Goal: Task Accomplishment & Management: Use online tool/utility

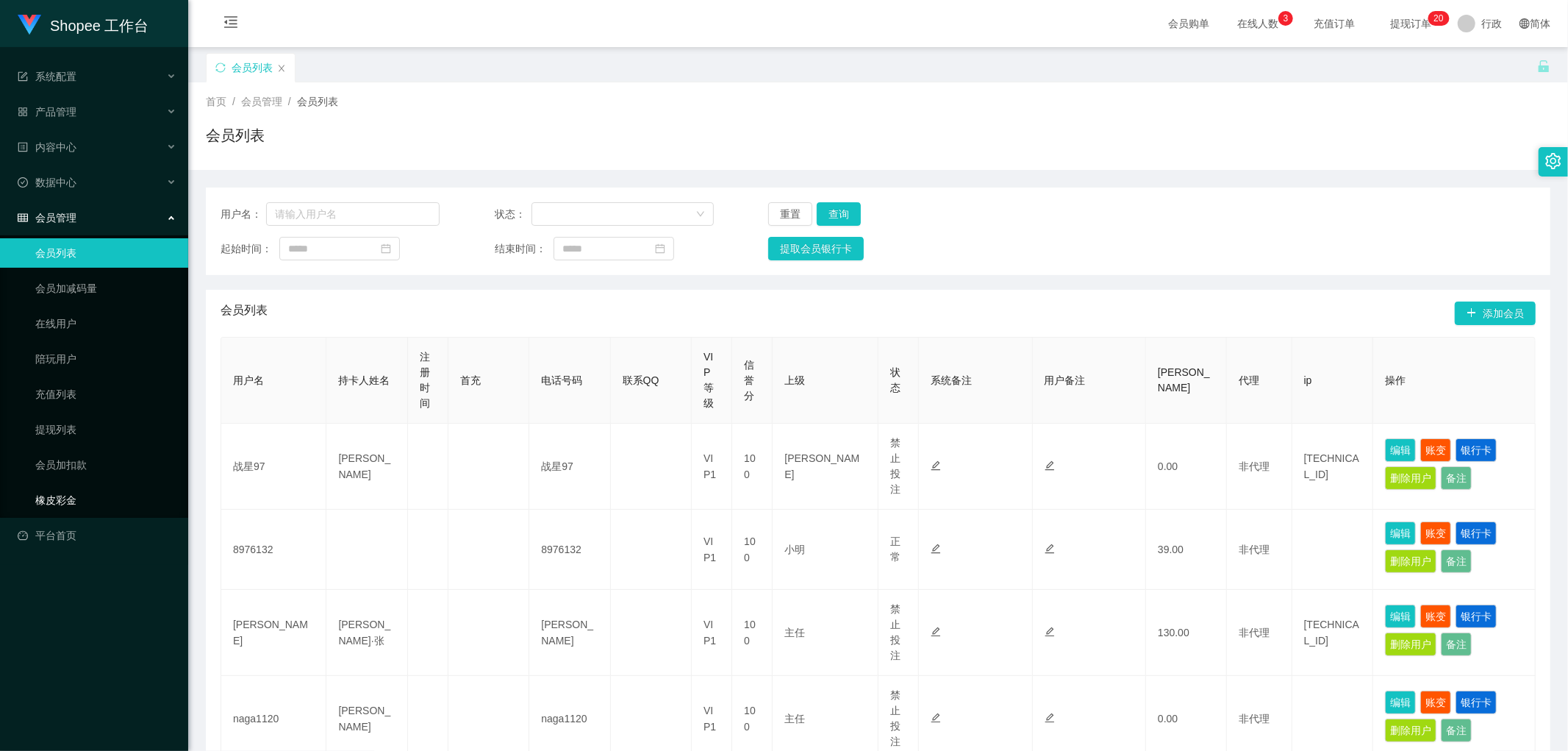
click at [67, 409] on link "橡皮彩金" at bounding box center [106, 500] width 141 height 30
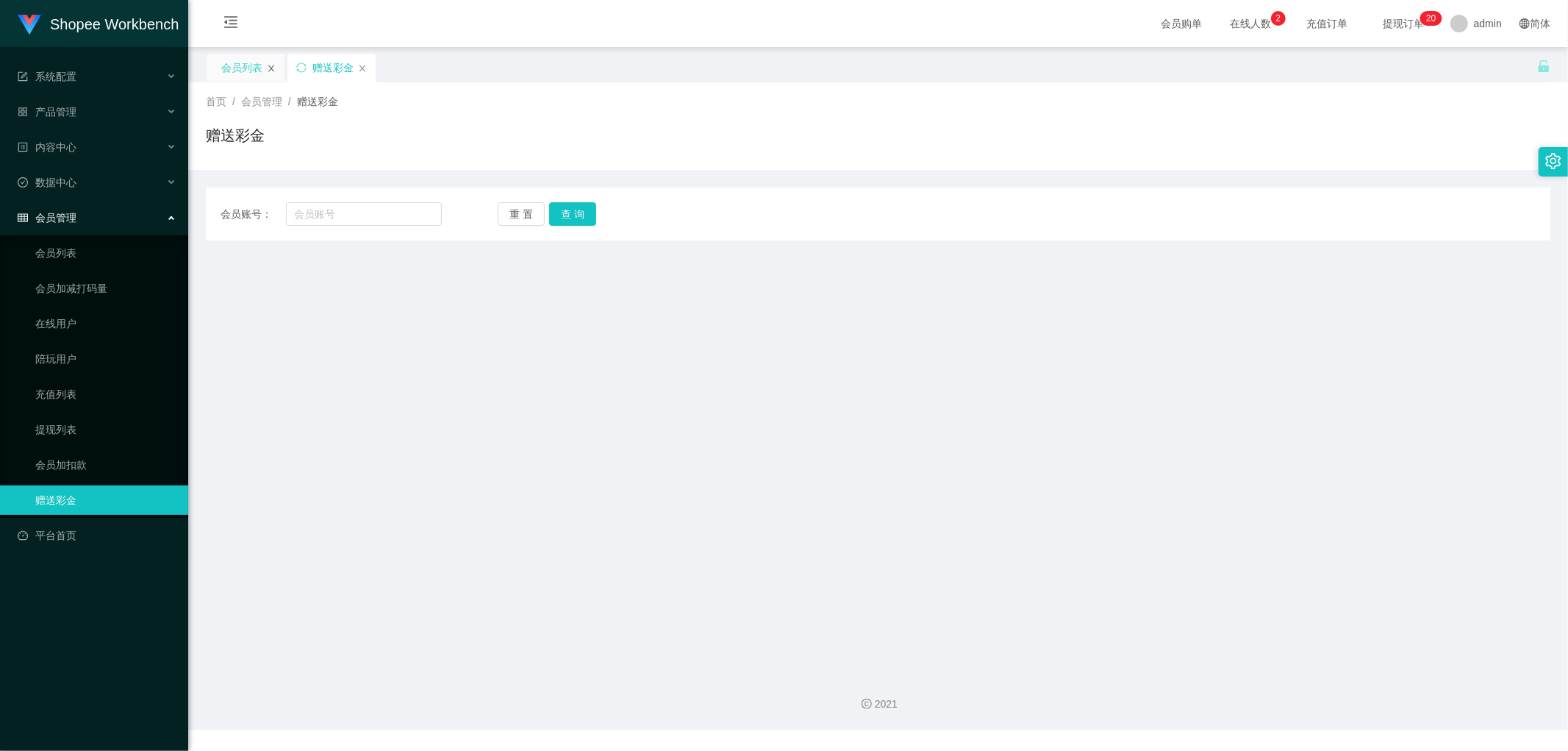
click at [272, 67] on icon "图标: close" at bounding box center [271, 68] width 6 height 6
click at [65, 388] on link "充值列表" at bounding box center [106, 394] width 141 height 30
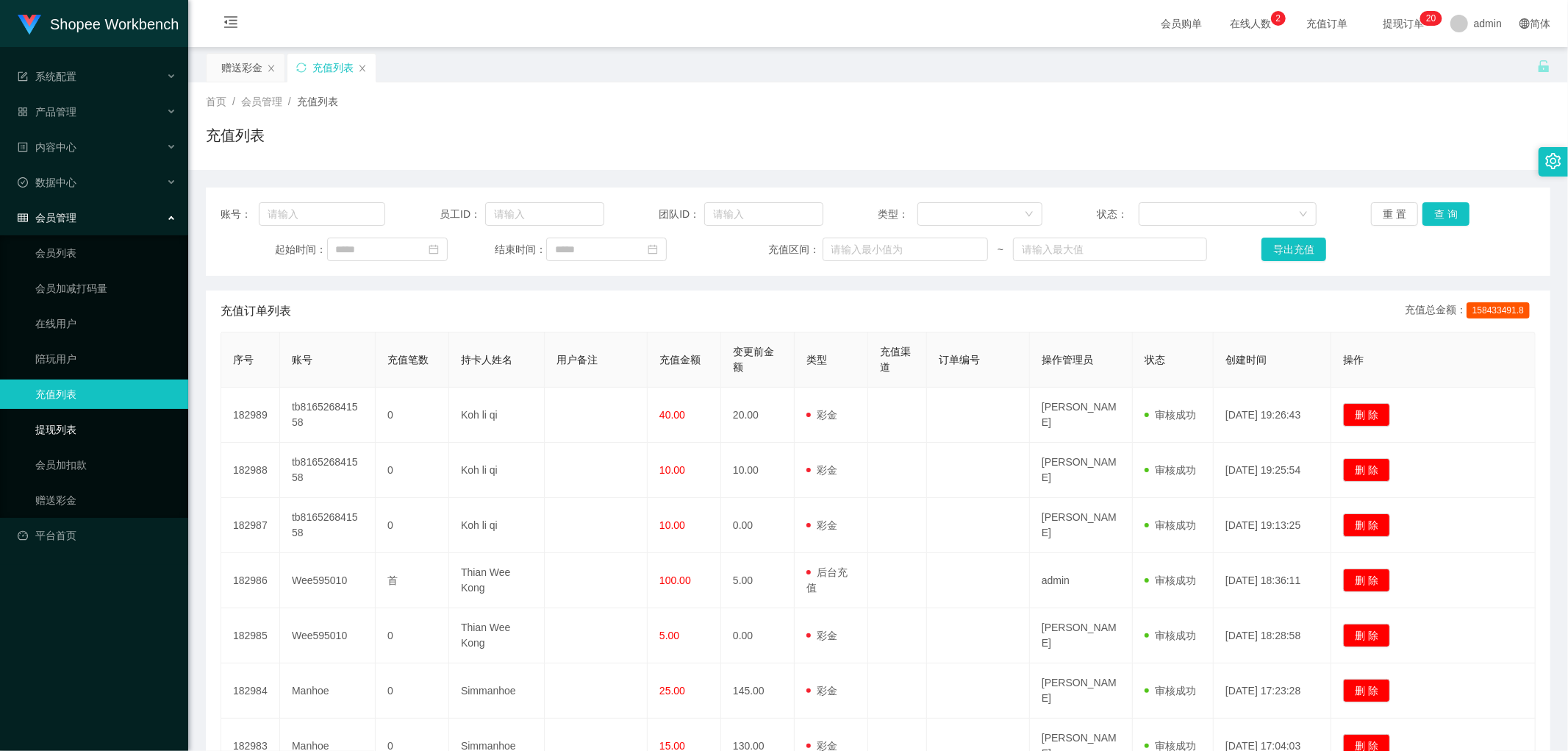
click at [67, 428] on link "提现列表" at bounding box center [106, 429] width 141 height 30
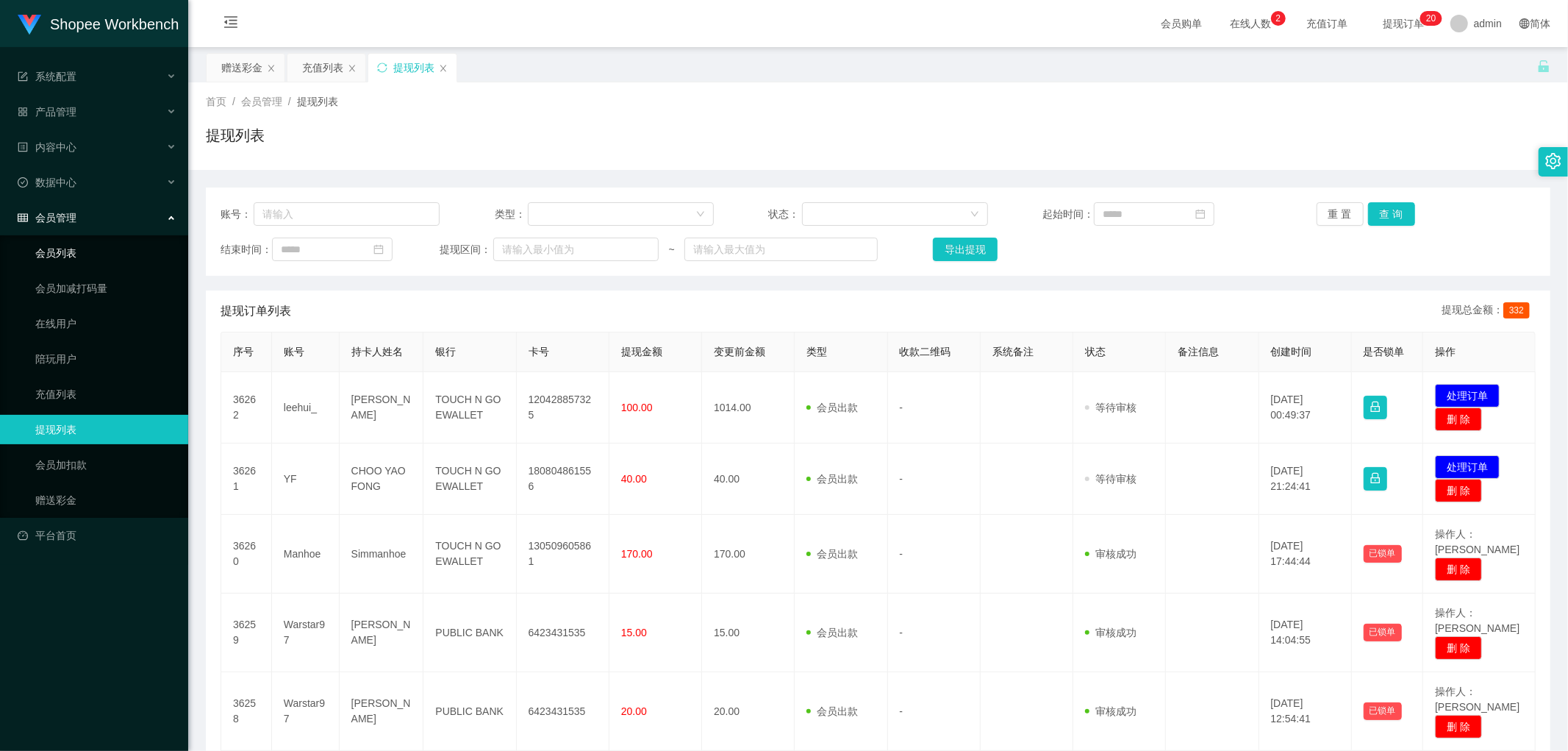
click at [67, 254] on link "会员列表" at bounding box center [106, 253] width 141 height 30
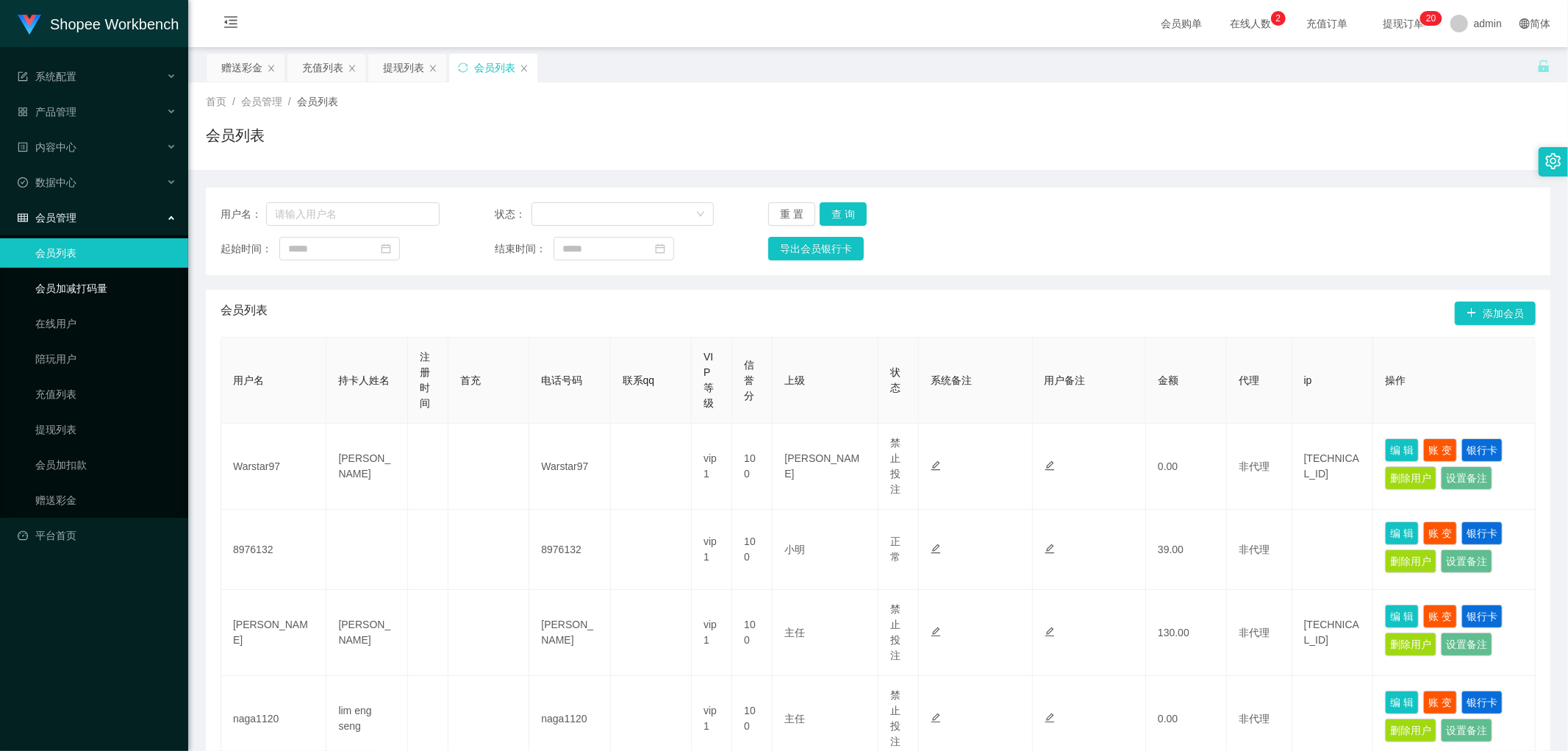
click at [84, 291] on link "会员加减打码量" at bounding box center [106, 288] width 141 height 30
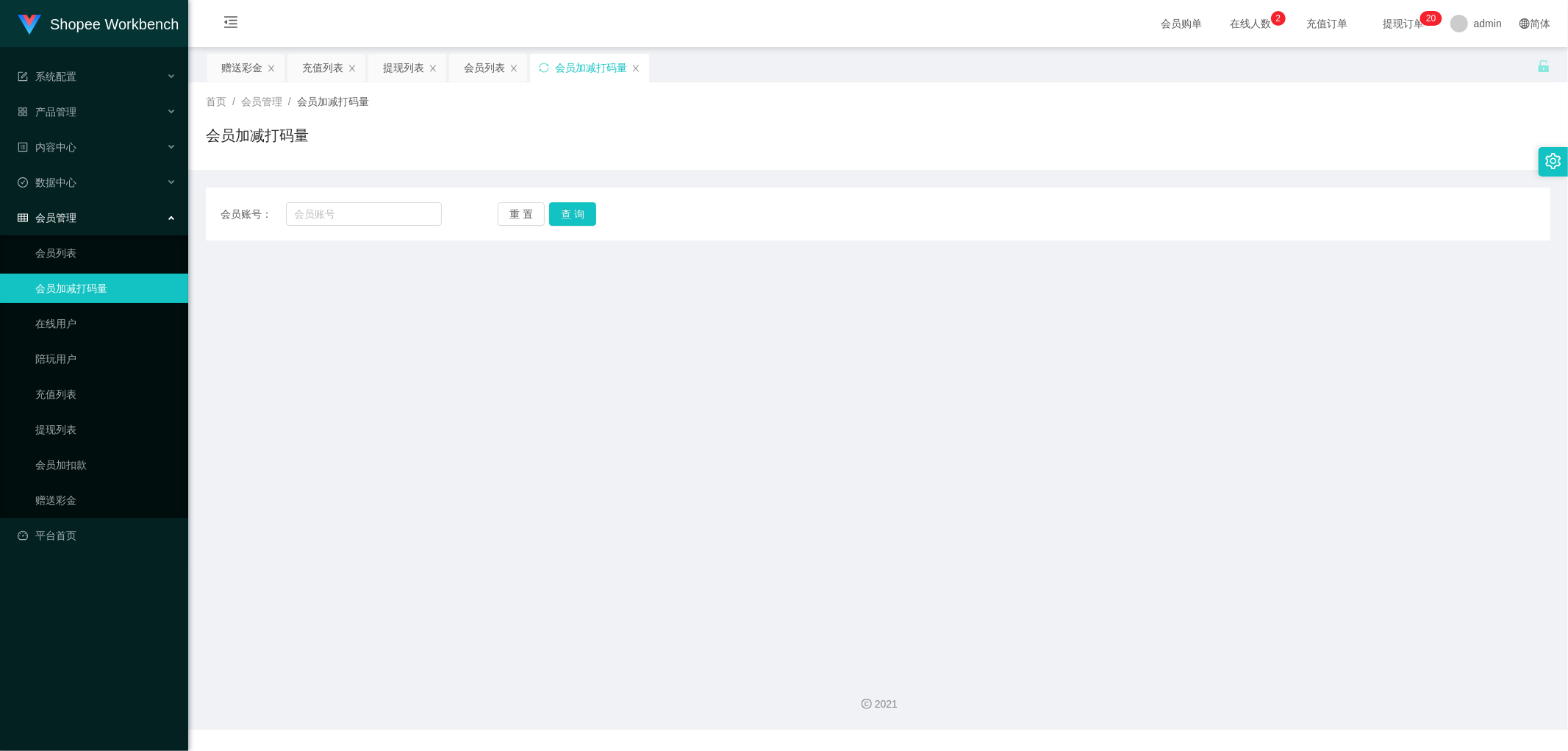
click at [59, 216] on span "会员管理" at bounding box center [47, 217] width 59 height 12
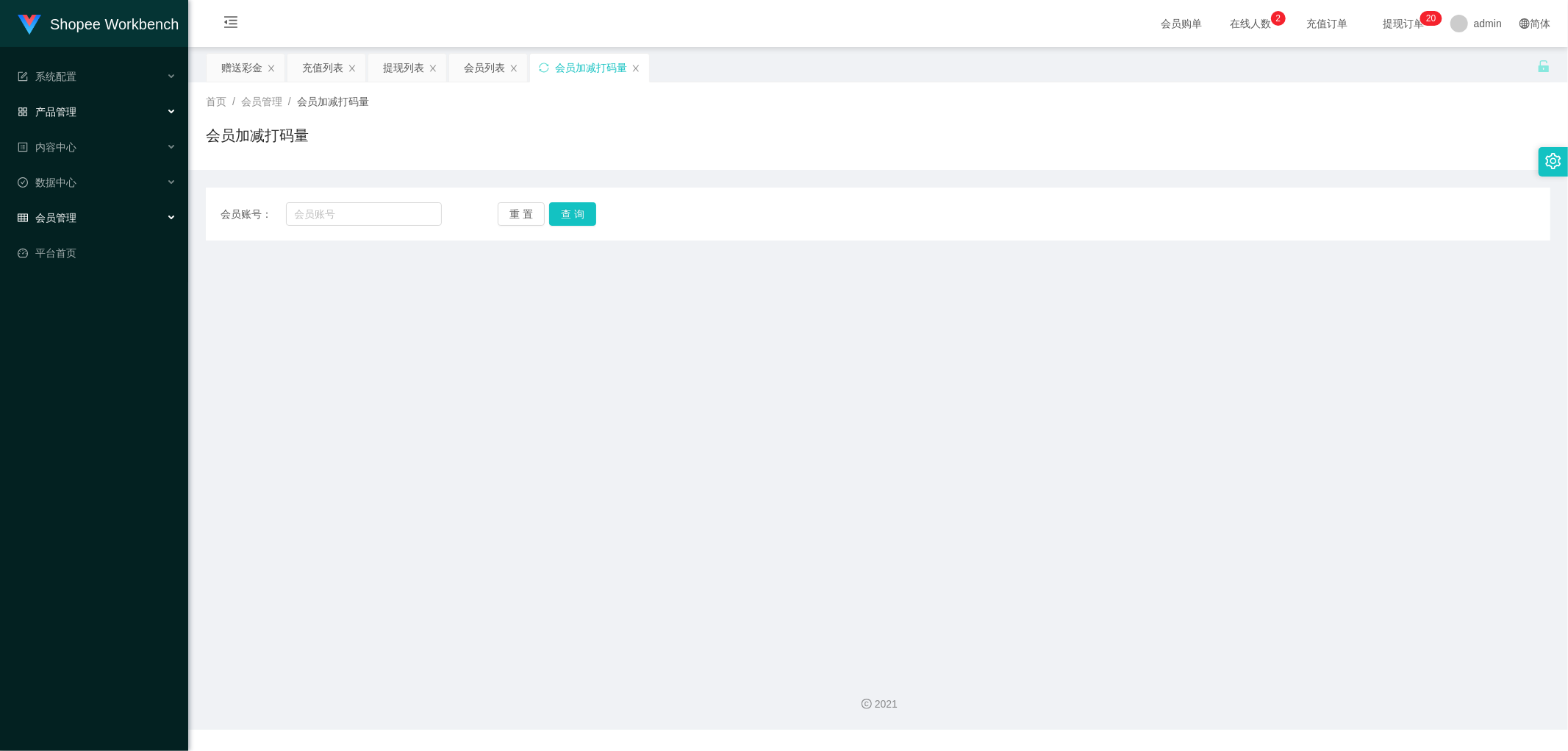
click at [75, 109] on span "产品管理" at bounding box center [47, 112] width 59 height 12
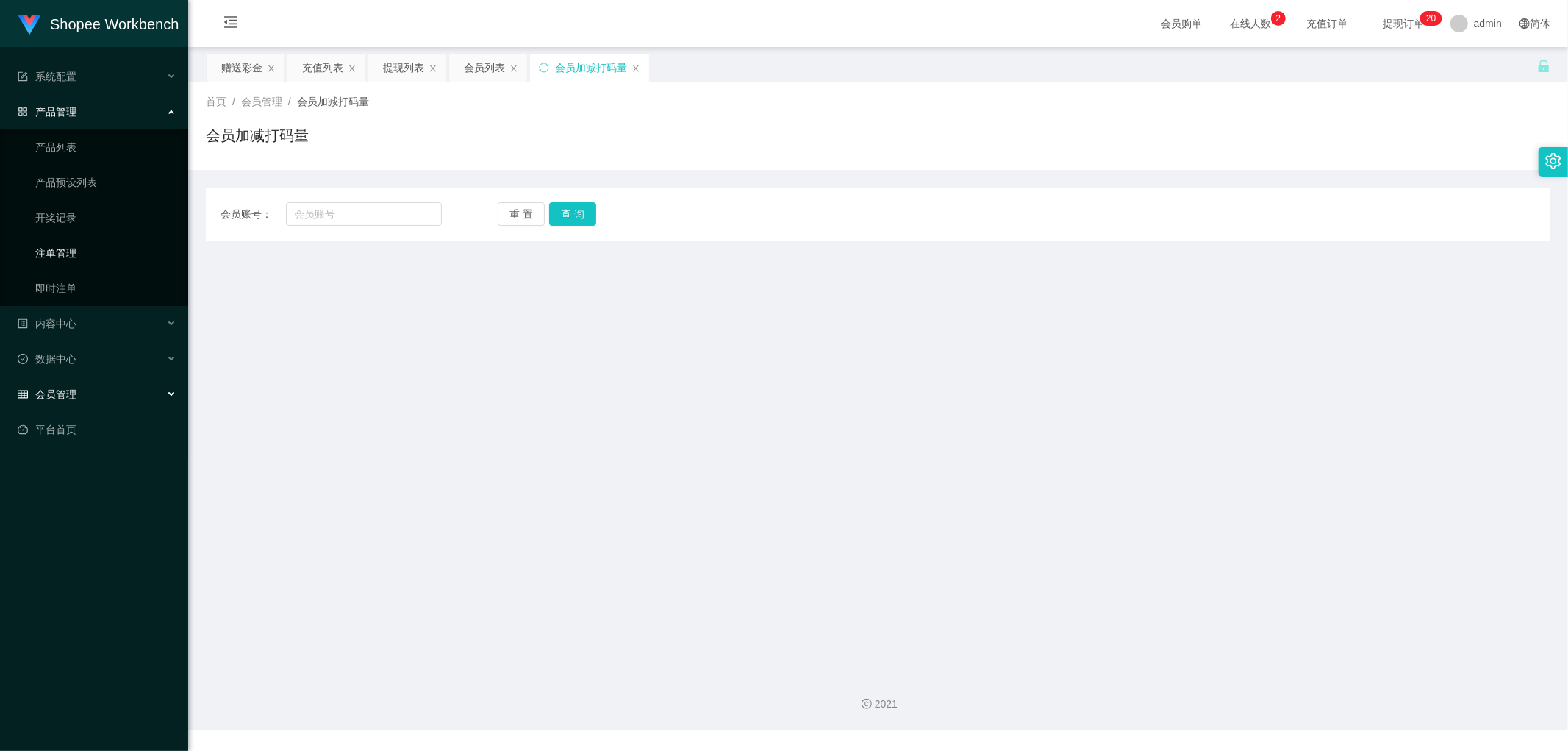
click at [67, 252] on link "注单管理" at bounding box center [106, 253] width 141 height 30
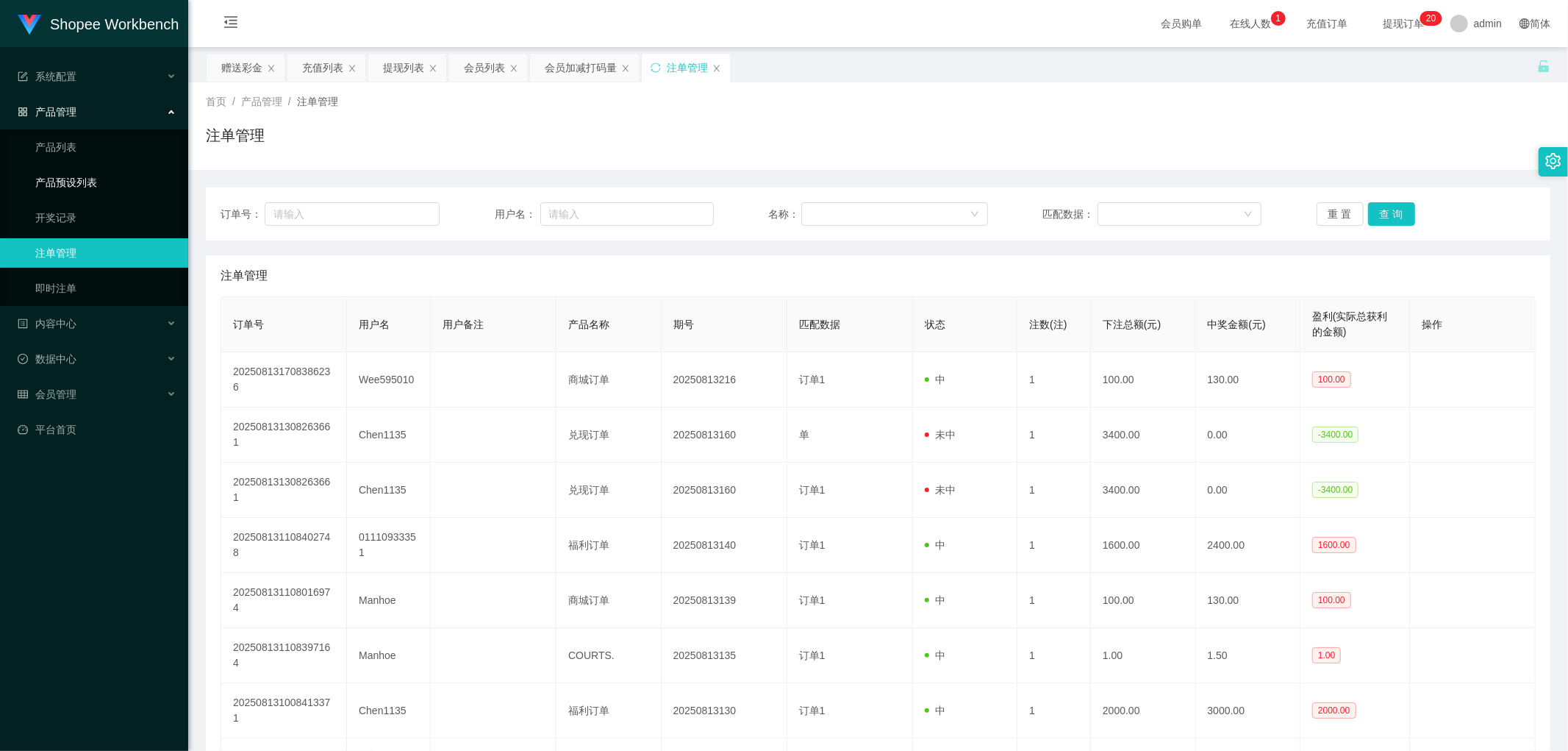
click at [82, 175] on link "产品预设列表" at bounding box center [106, 182] width 141 height 30
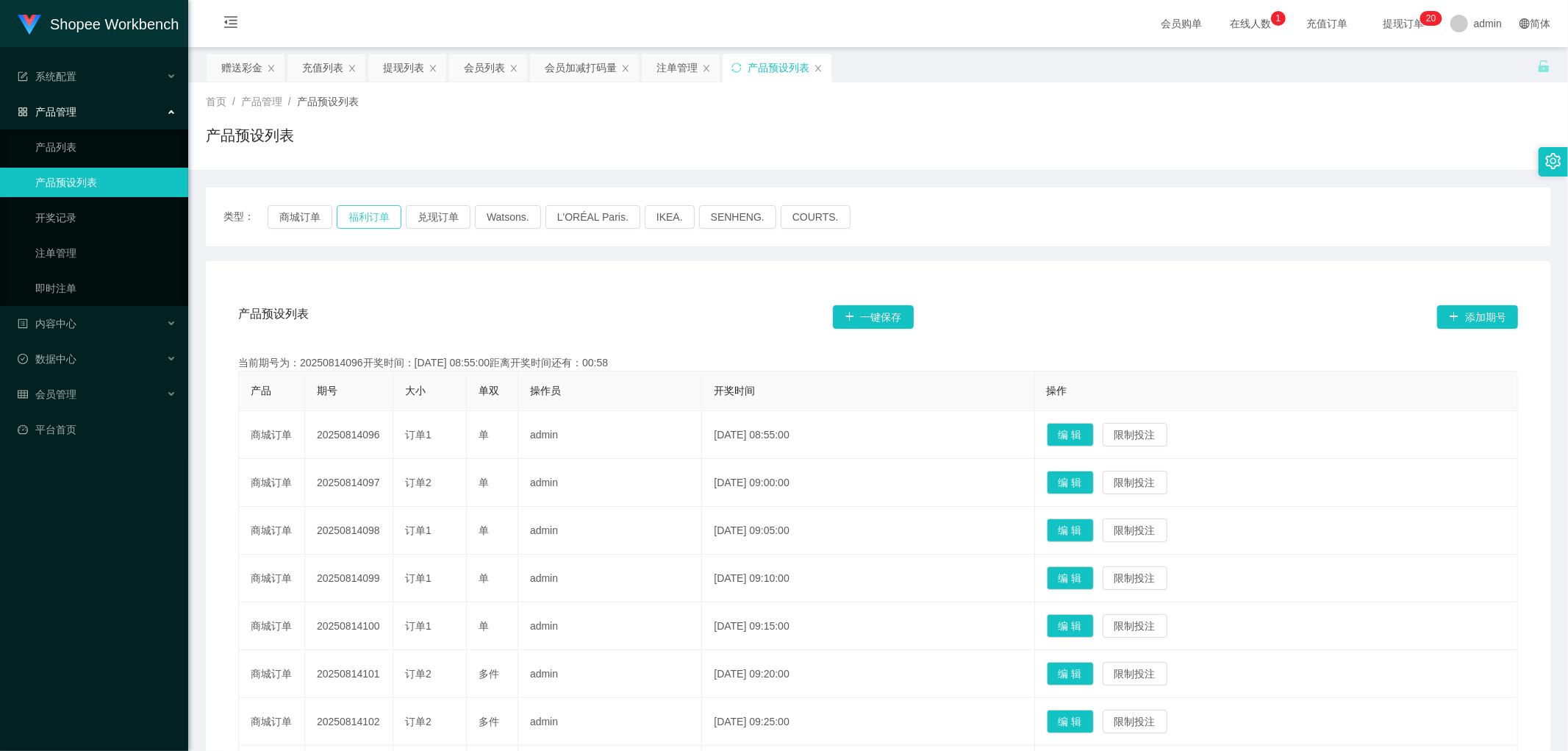
click at [379, 215] on button "福利订单" at bounding box center [369, 217] width 65 height 23
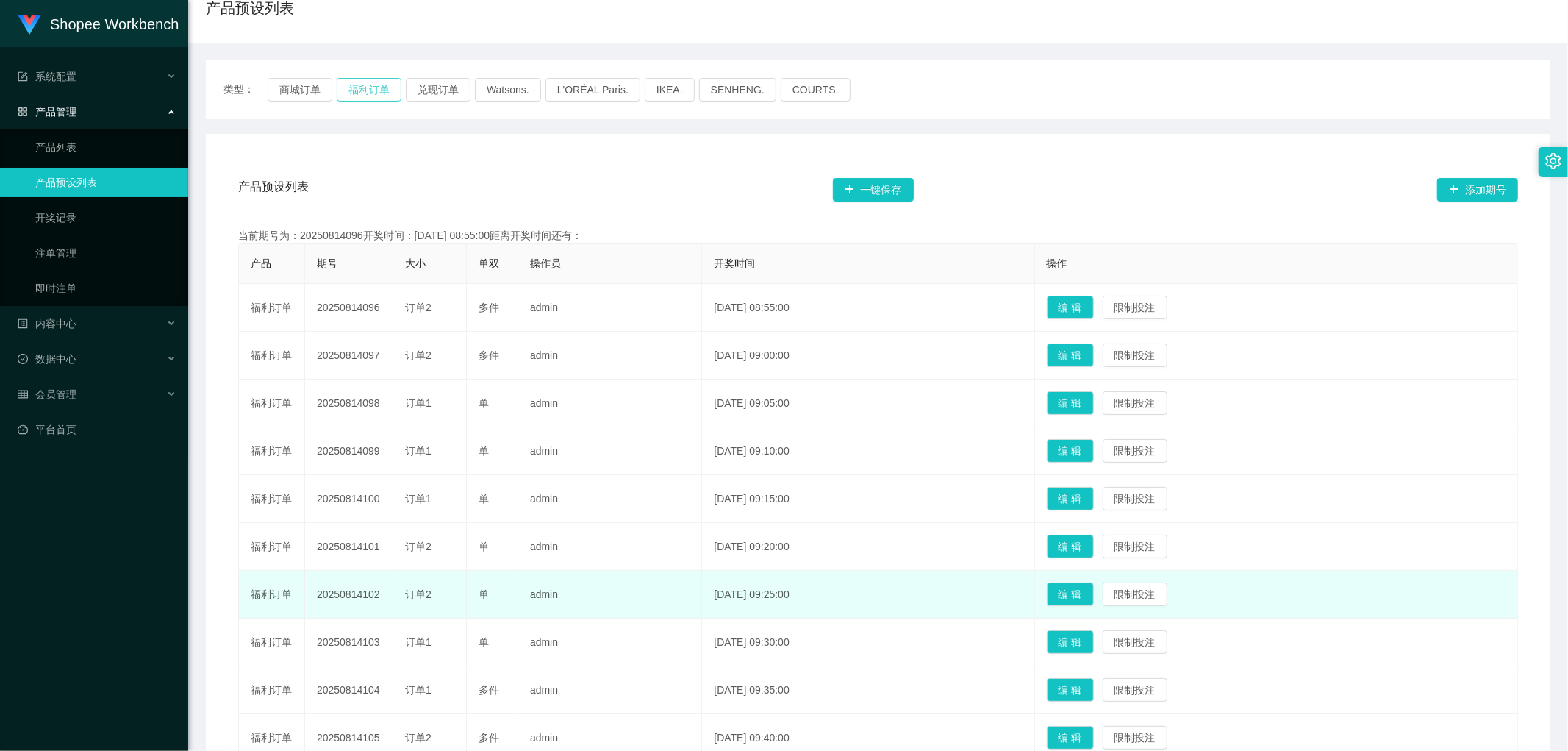
scroll to position [272, 0]
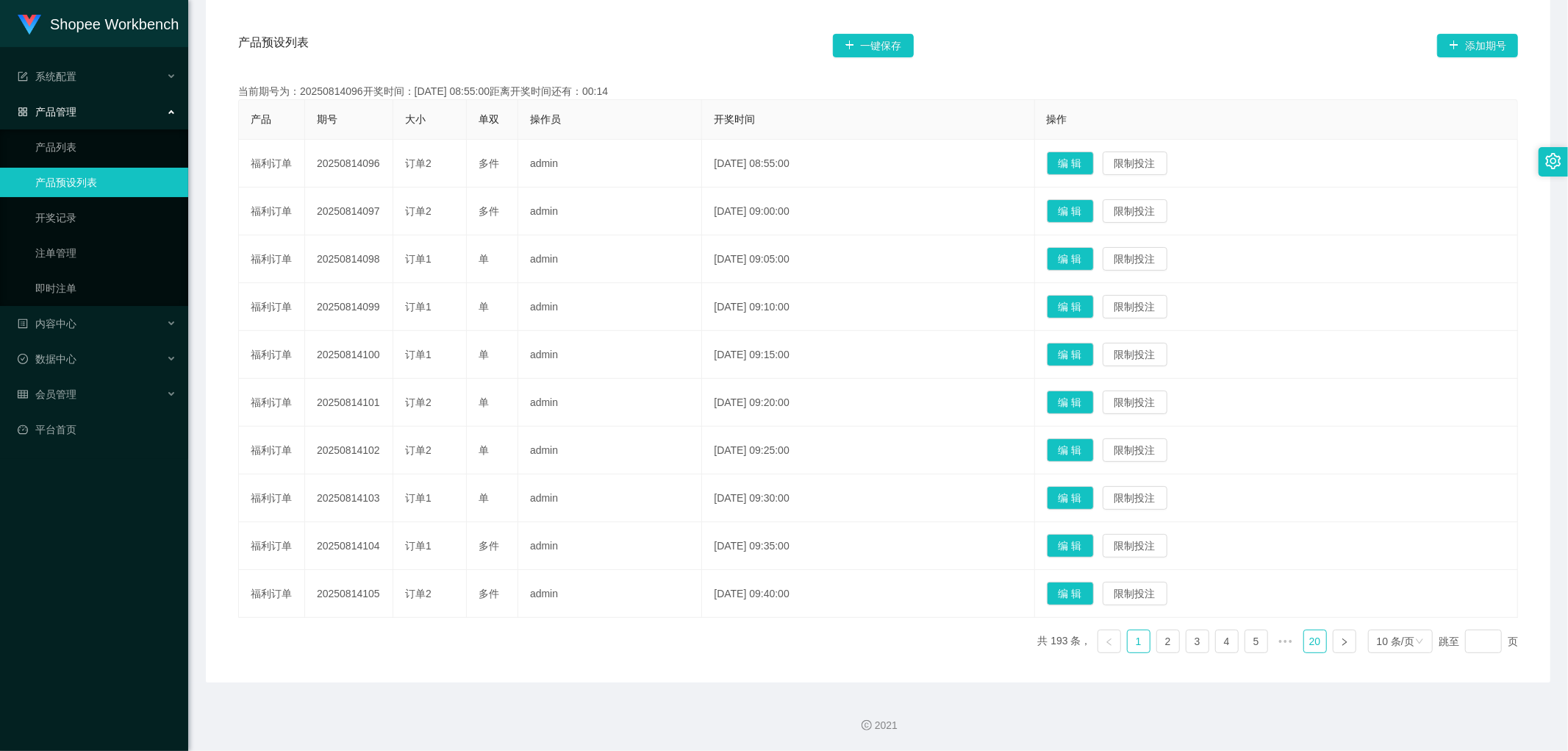
click at [1304, 641] on link "20" at bounding box center [1315, 642] width 22 height 22
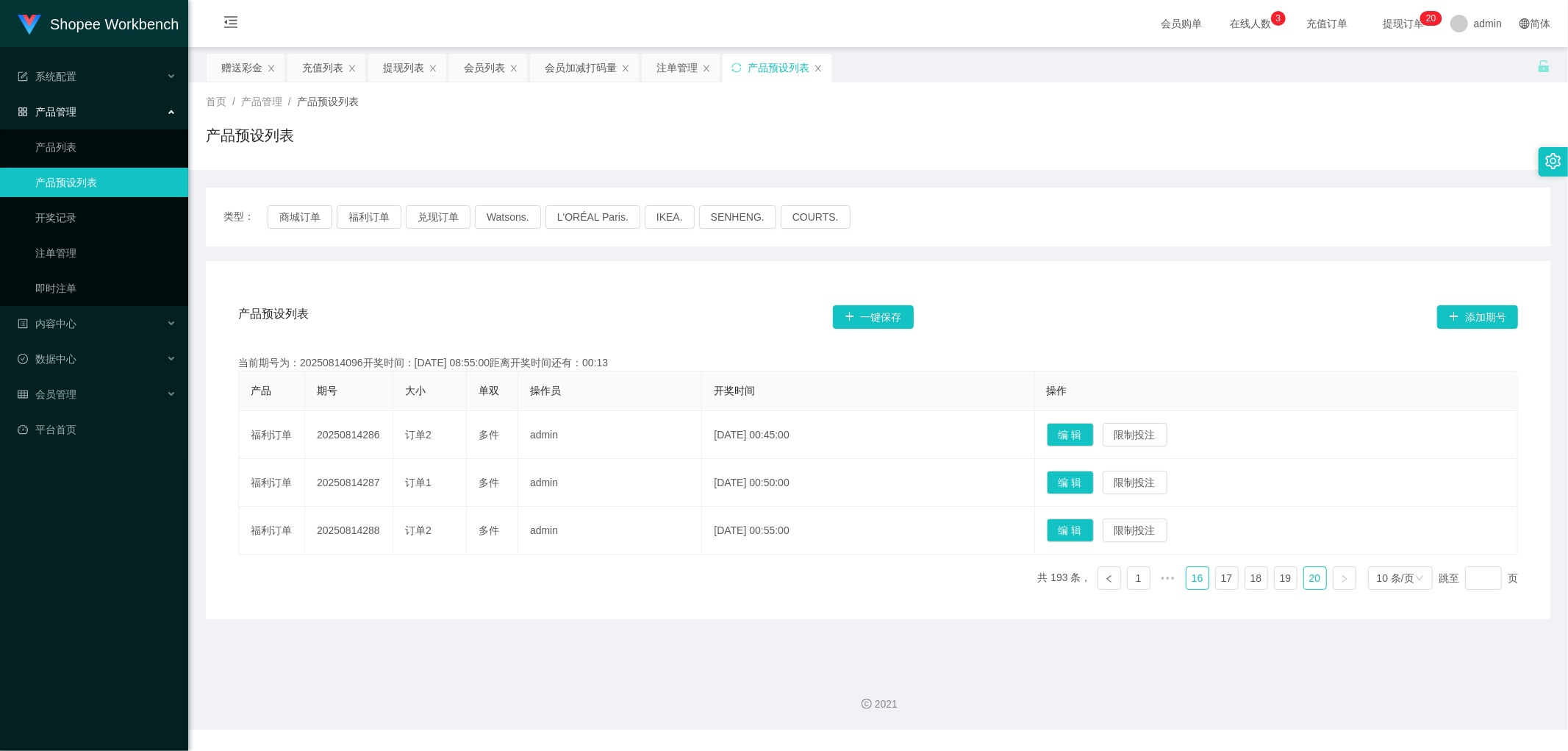
click at [1188, 583] on link "16" at bounding box center [1198, 578] width 22 height 22
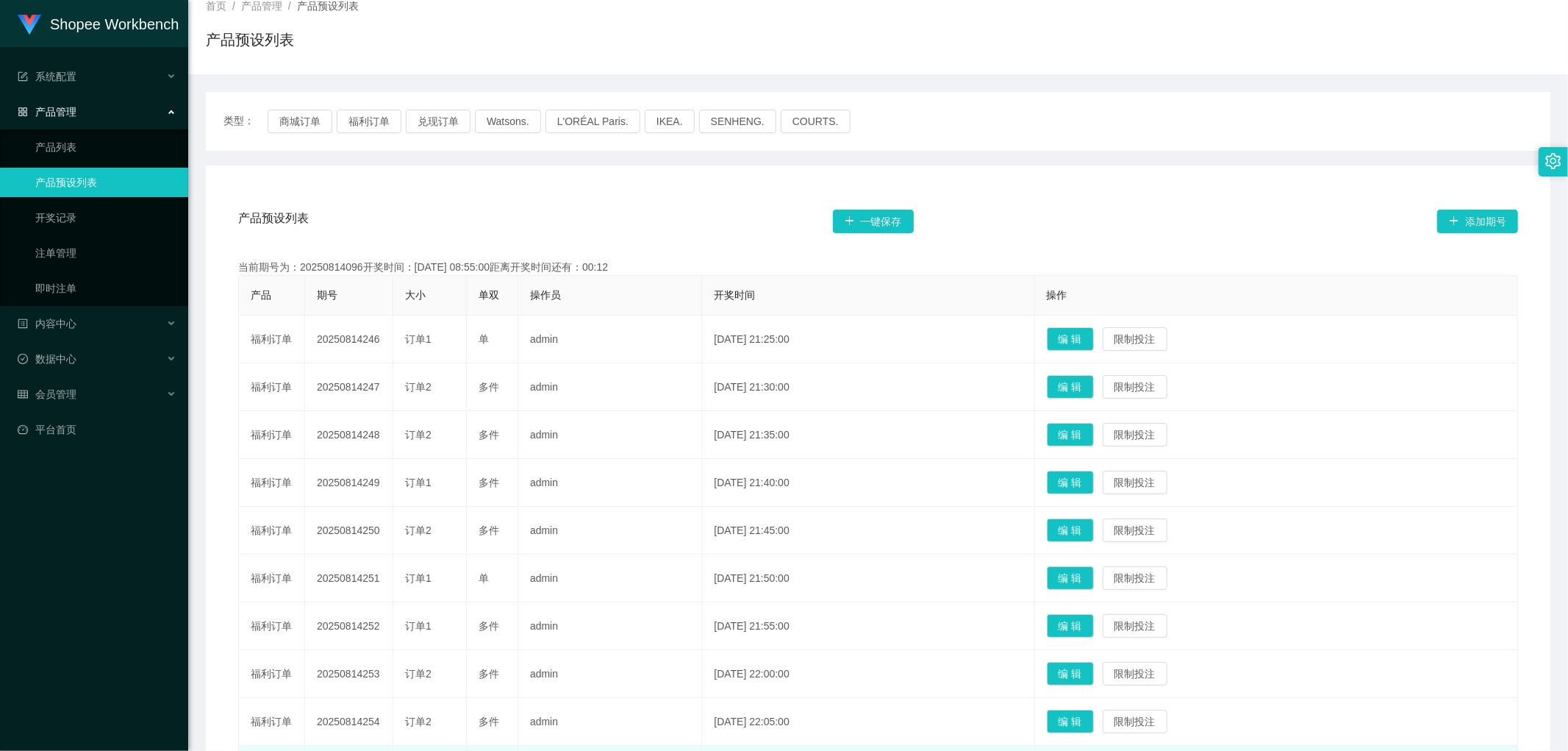
scroll to position [272, 0]
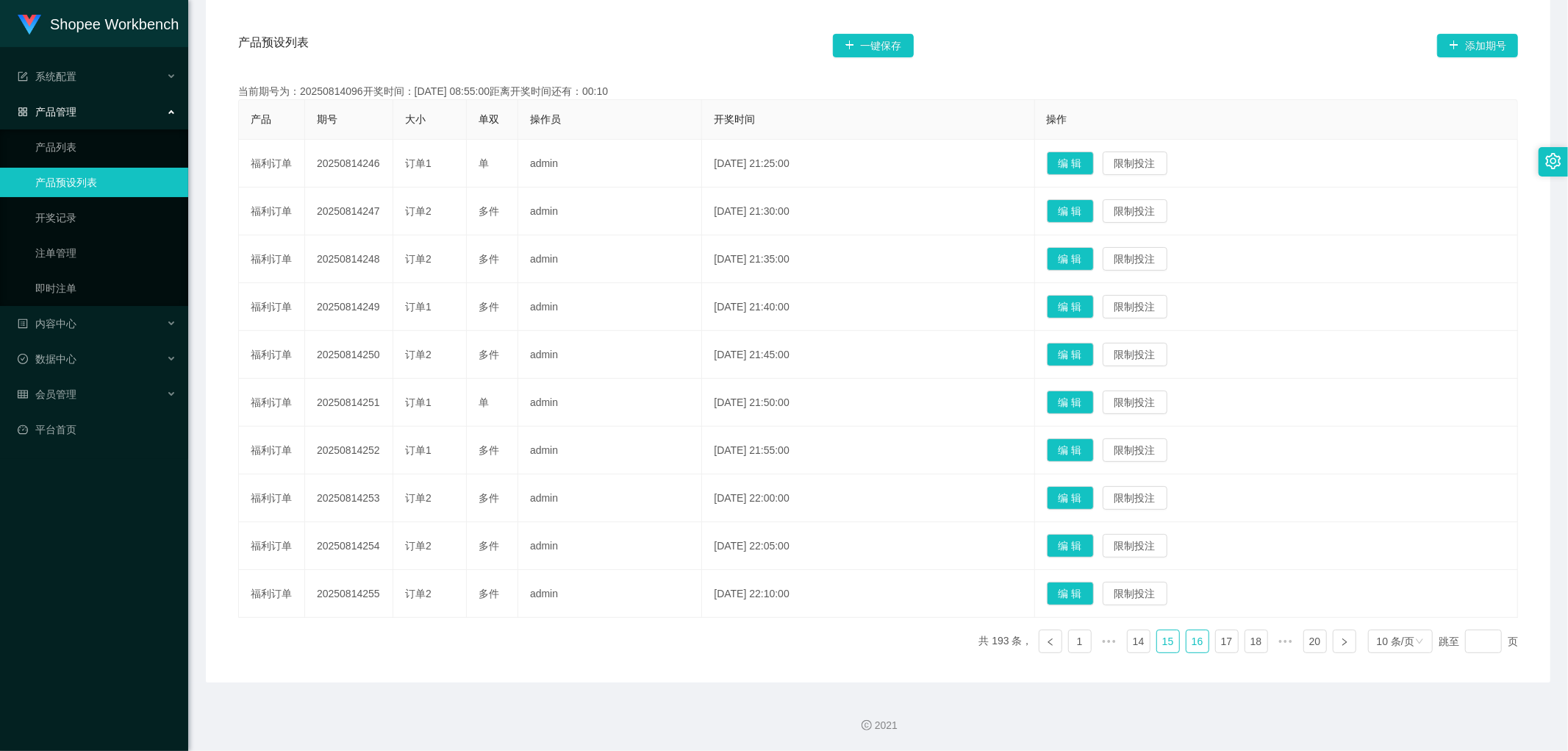
click at [1157, 645] on link "15" at bounding box center [1169, 642] width 22 height 22
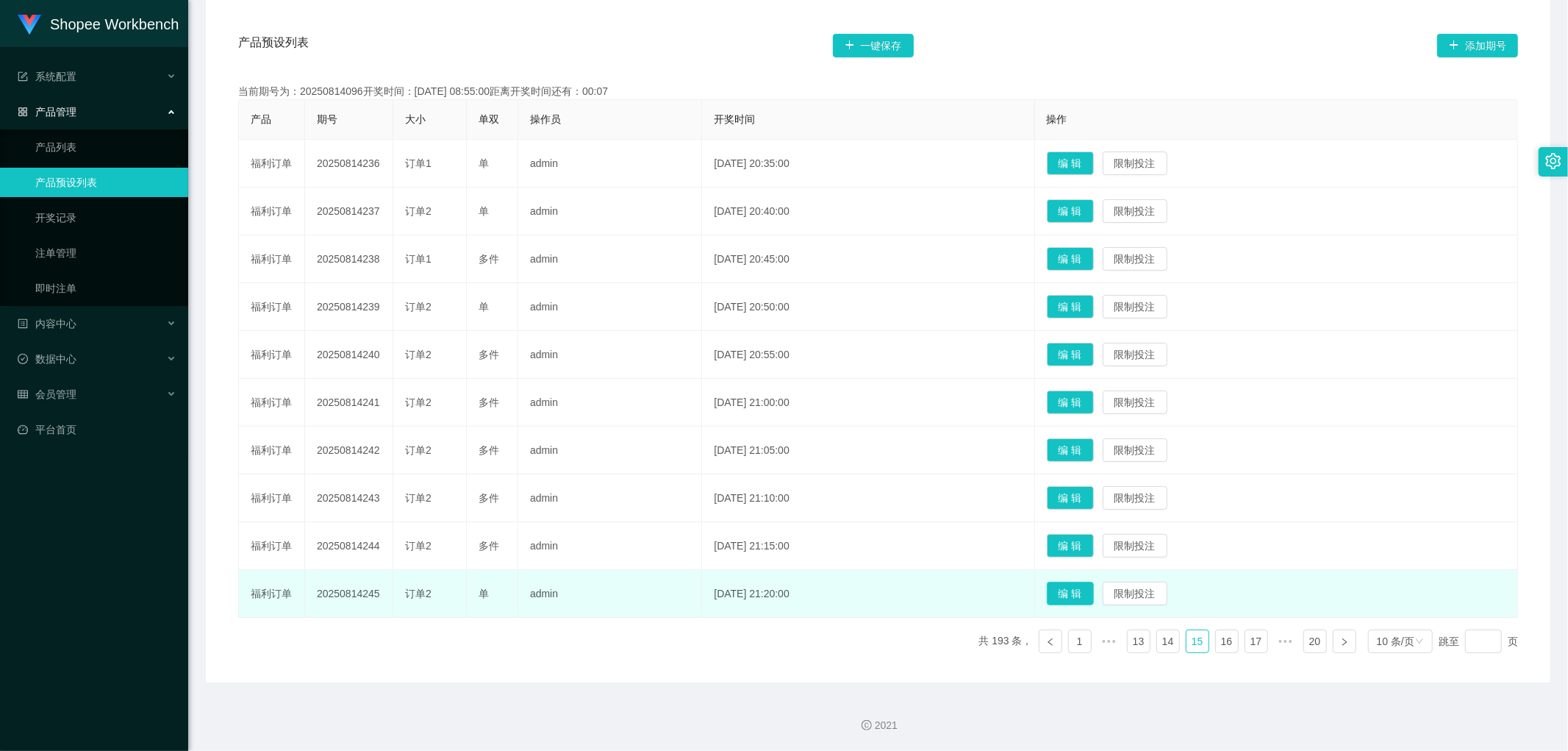
click at [1093, 594] on button "编 辑" at bounding box center [1070, 593] width 47 height 23
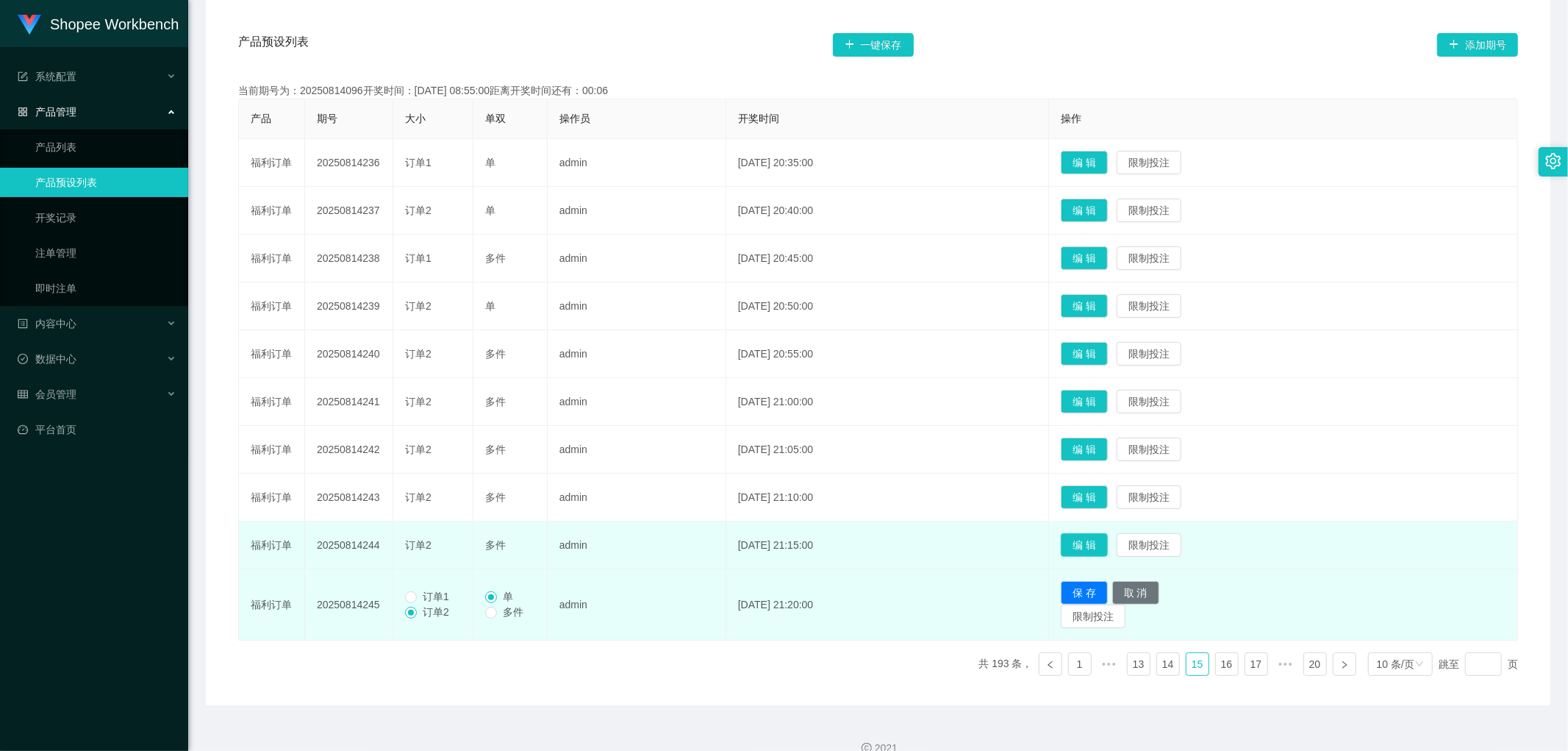
click at [1104, 545] on button "编 辑" at bounding box center [1084, 545] width 47 height 23
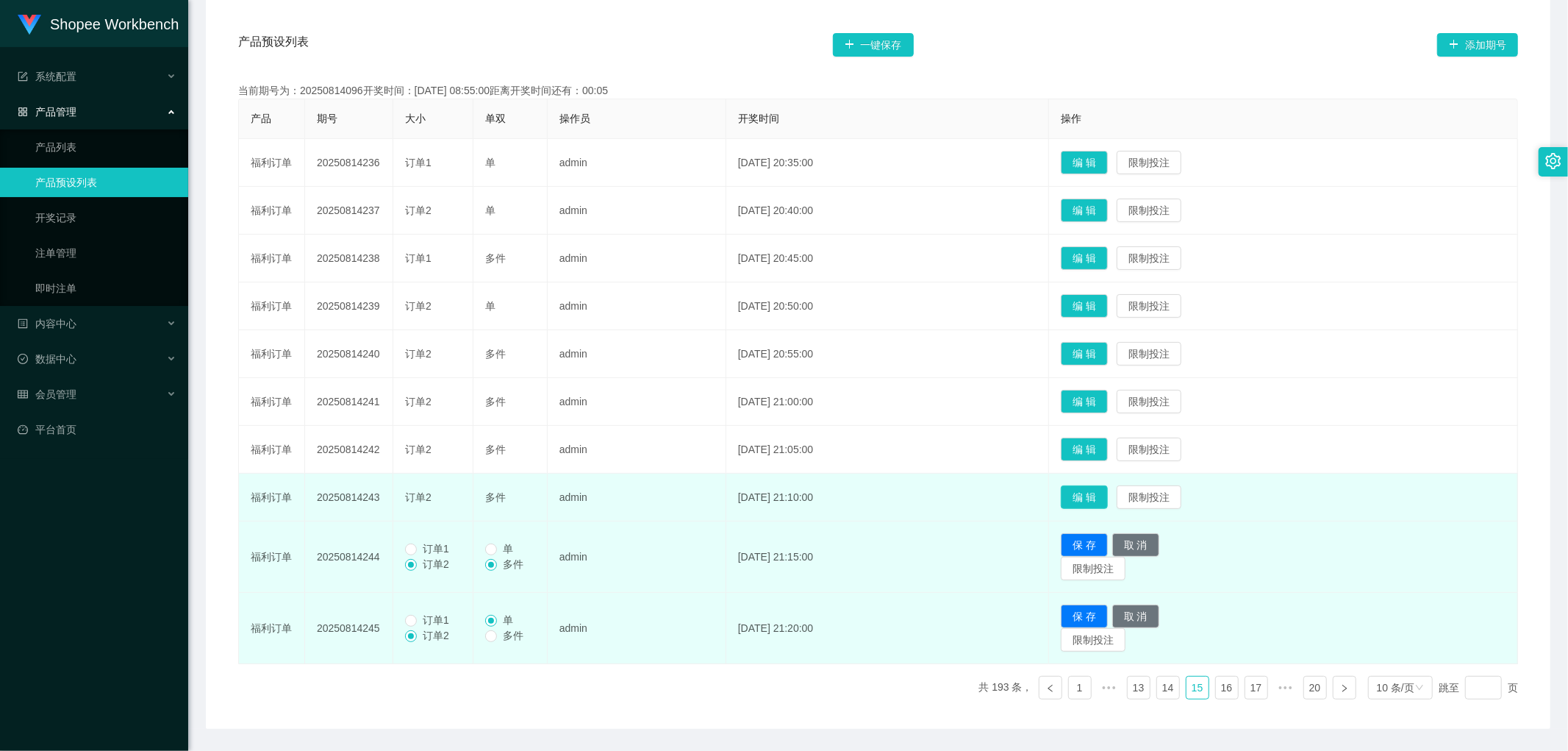
click at [1104, 502] on button "编 辑" at bounding box center [1084, 497] width 47 height 23
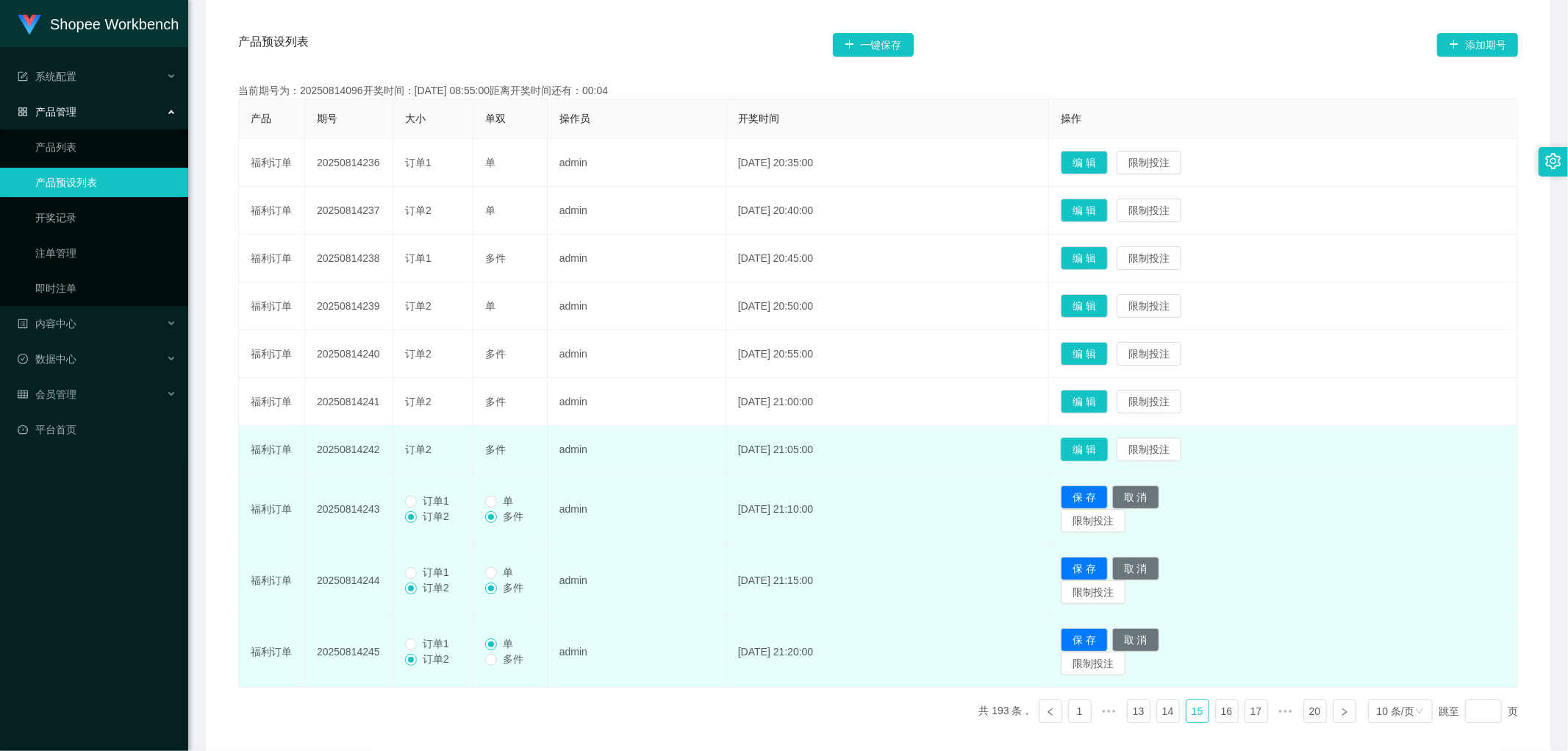
click at [1100, 446] on button "编 辑" at bounding box center [1084, 449] width 47 height 23
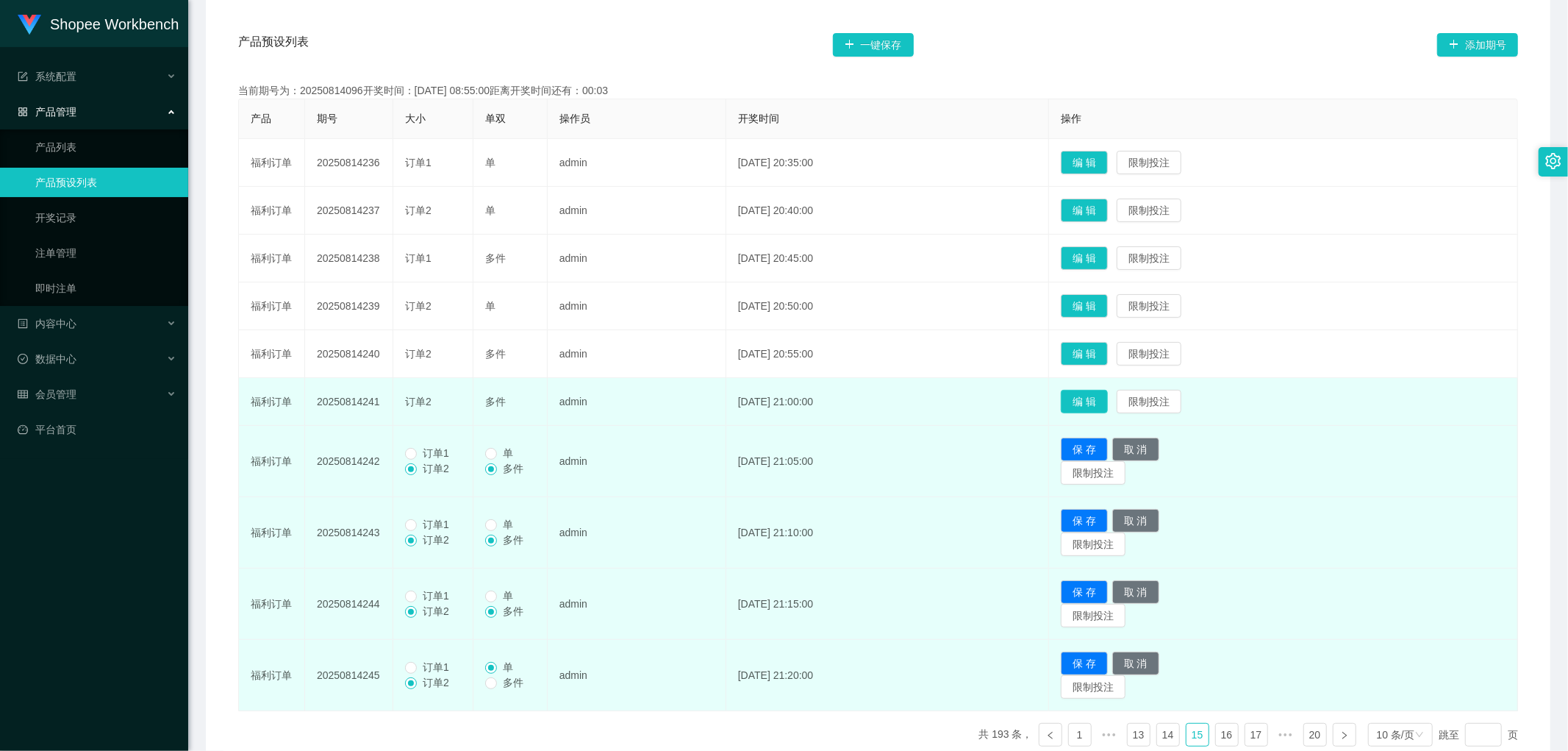
click at [1108, 394] on button "编 辑" at bounding box center [1084, 401] width 47 height 23
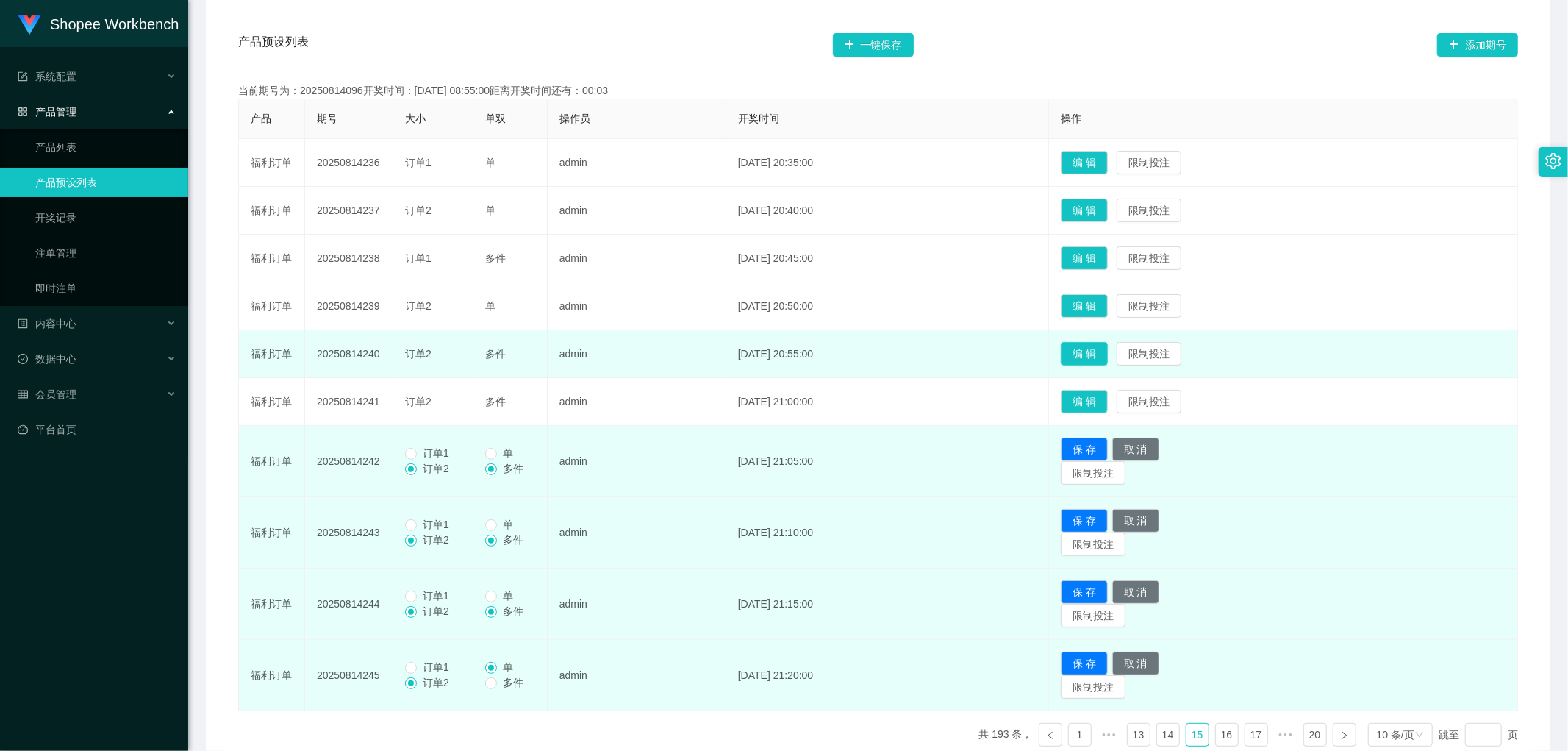
click at [1105, 360] on button "编 辑" at bounding box center [1084, 353] width 47 height 23
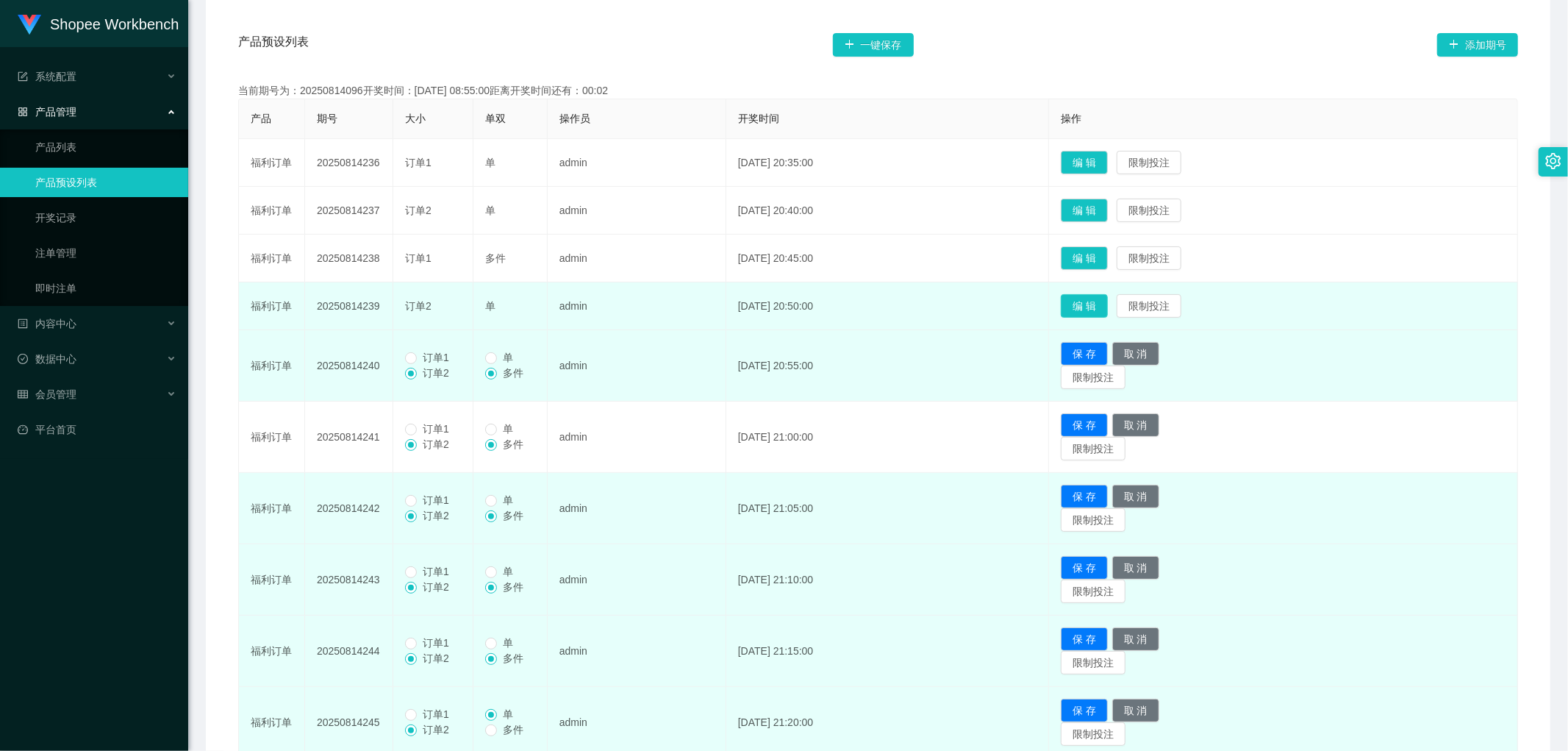
click at [1108, 302] on button "编 辑" at bounding box center [1084, 306] width 47 height 23
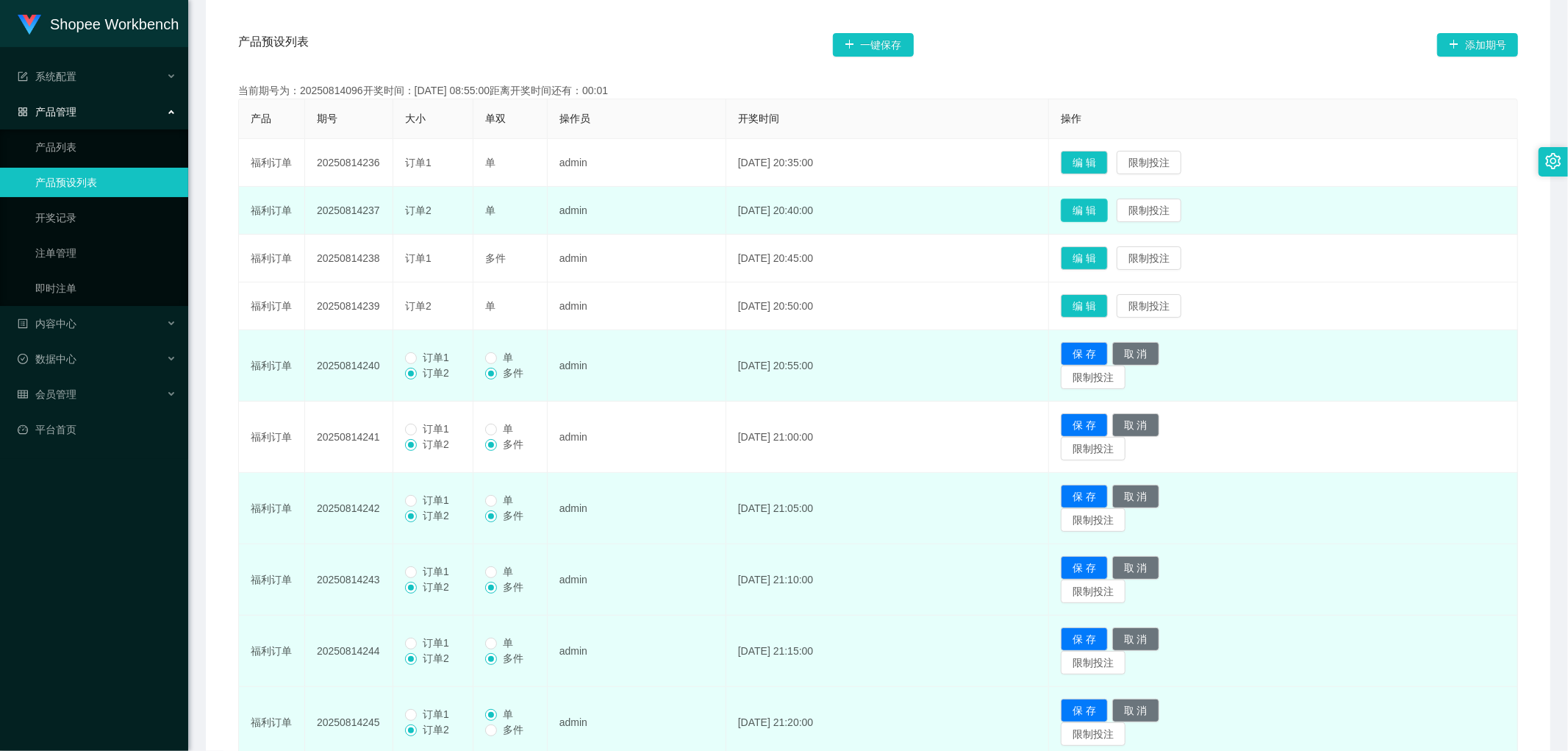
click at [1092, 207] on button "编 辑" at bounding box center [1084, 210] width 47 height 23
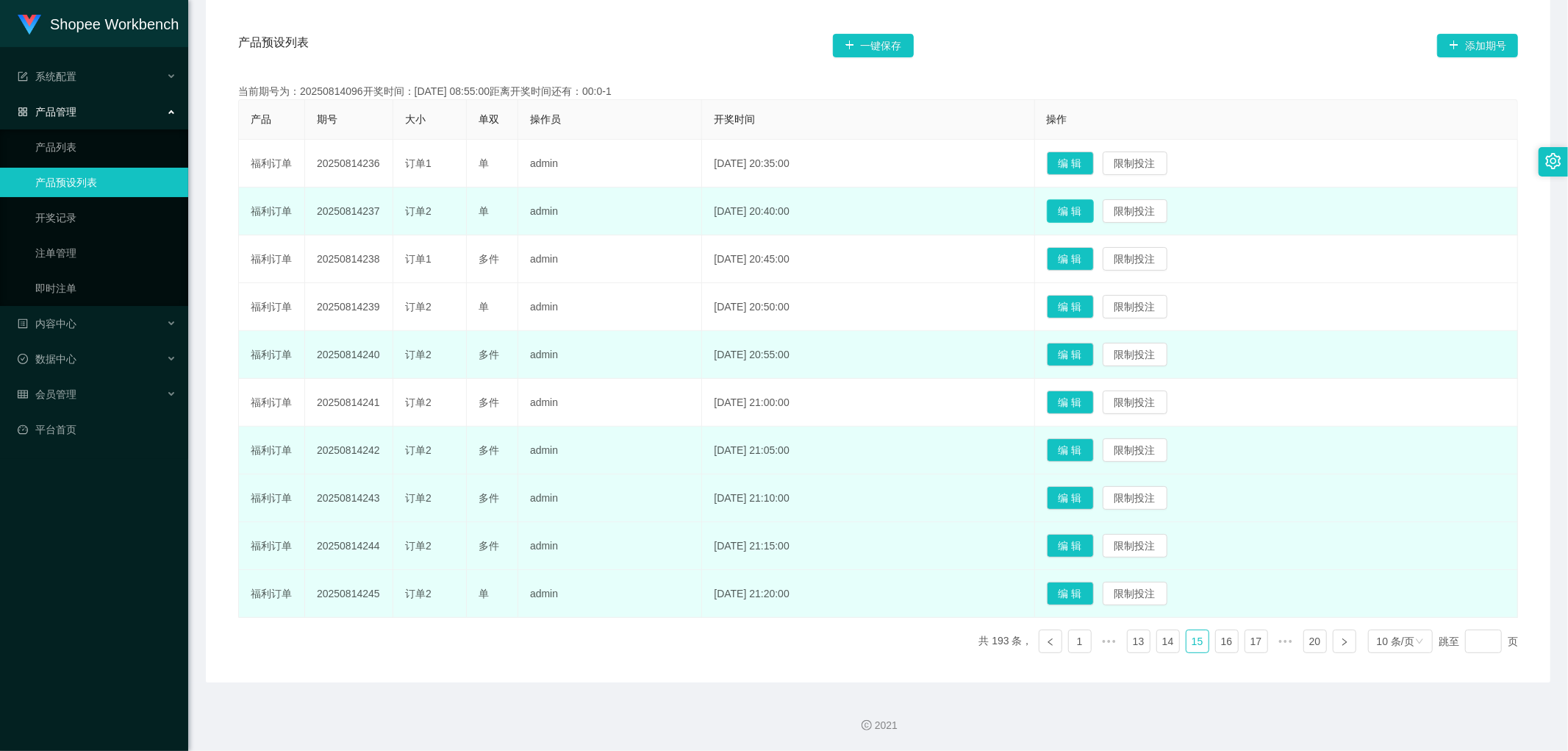
click at [1094, 201] on button "编 辑" at bounding box center [1070, 210] width 47 height 23
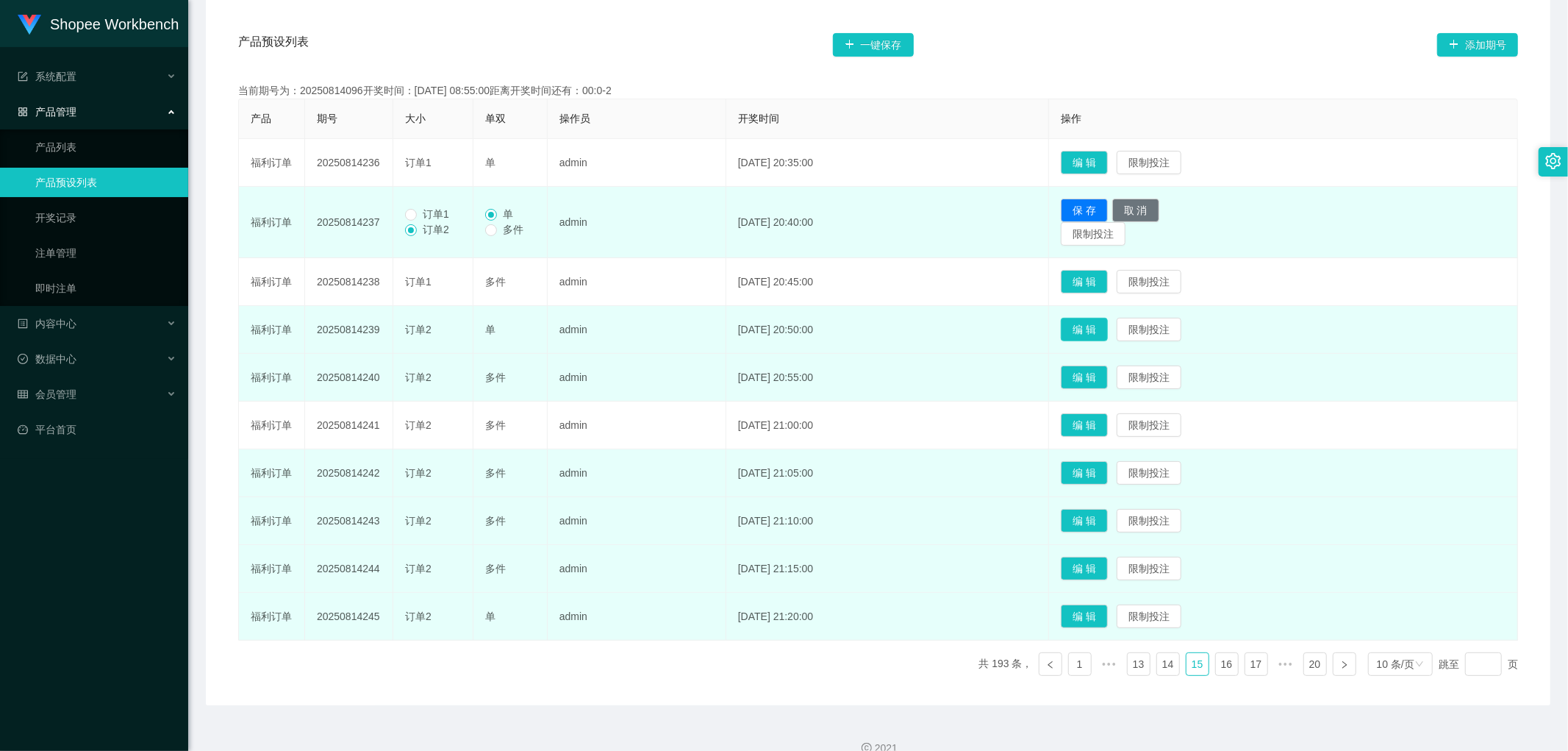
click at [1108, 328] on button "编 辑" at bounding box center [1084, 329] width 47 height 23
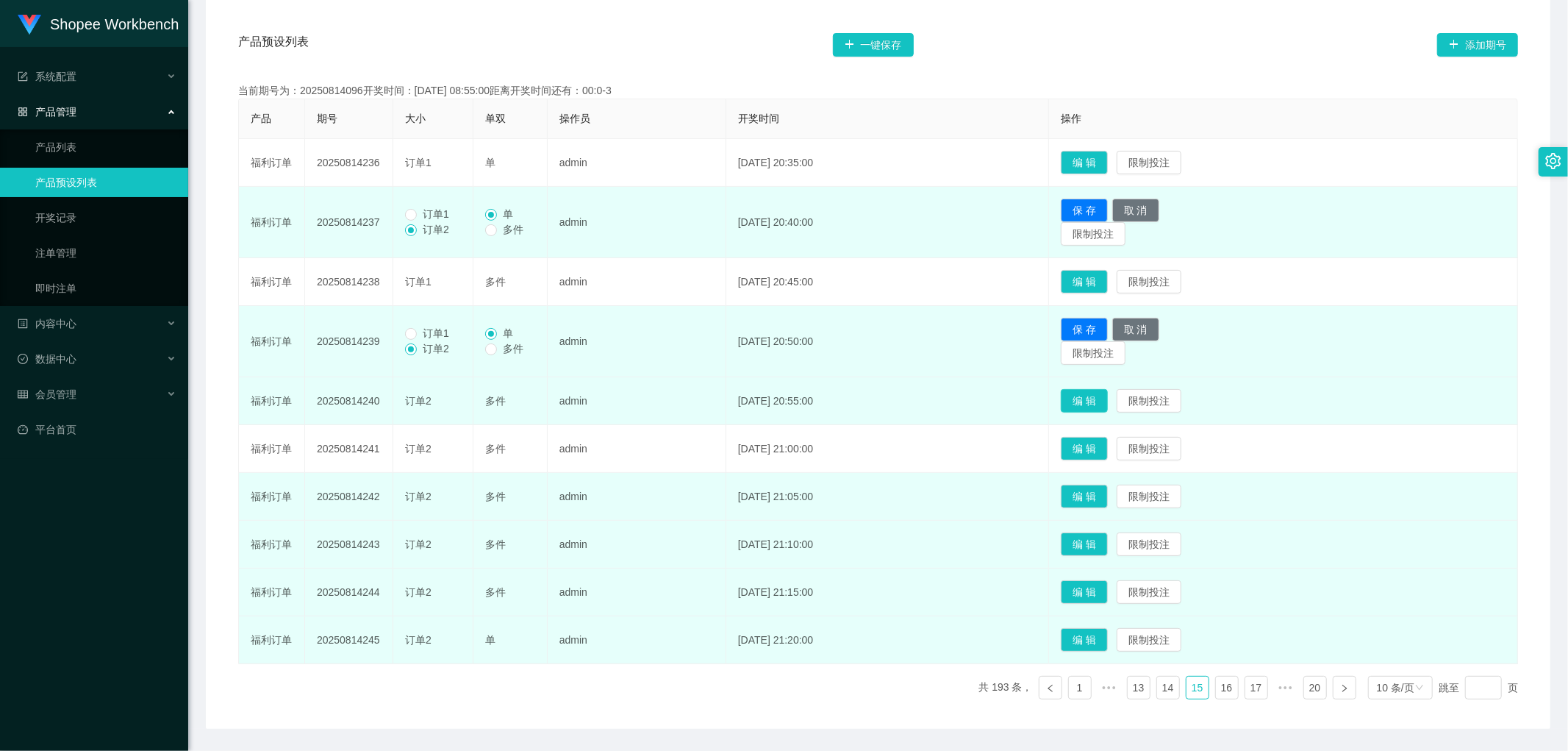
click at [1100, 394] on button "编 辑" at bounding box center [1084, 400] width 47 height 23
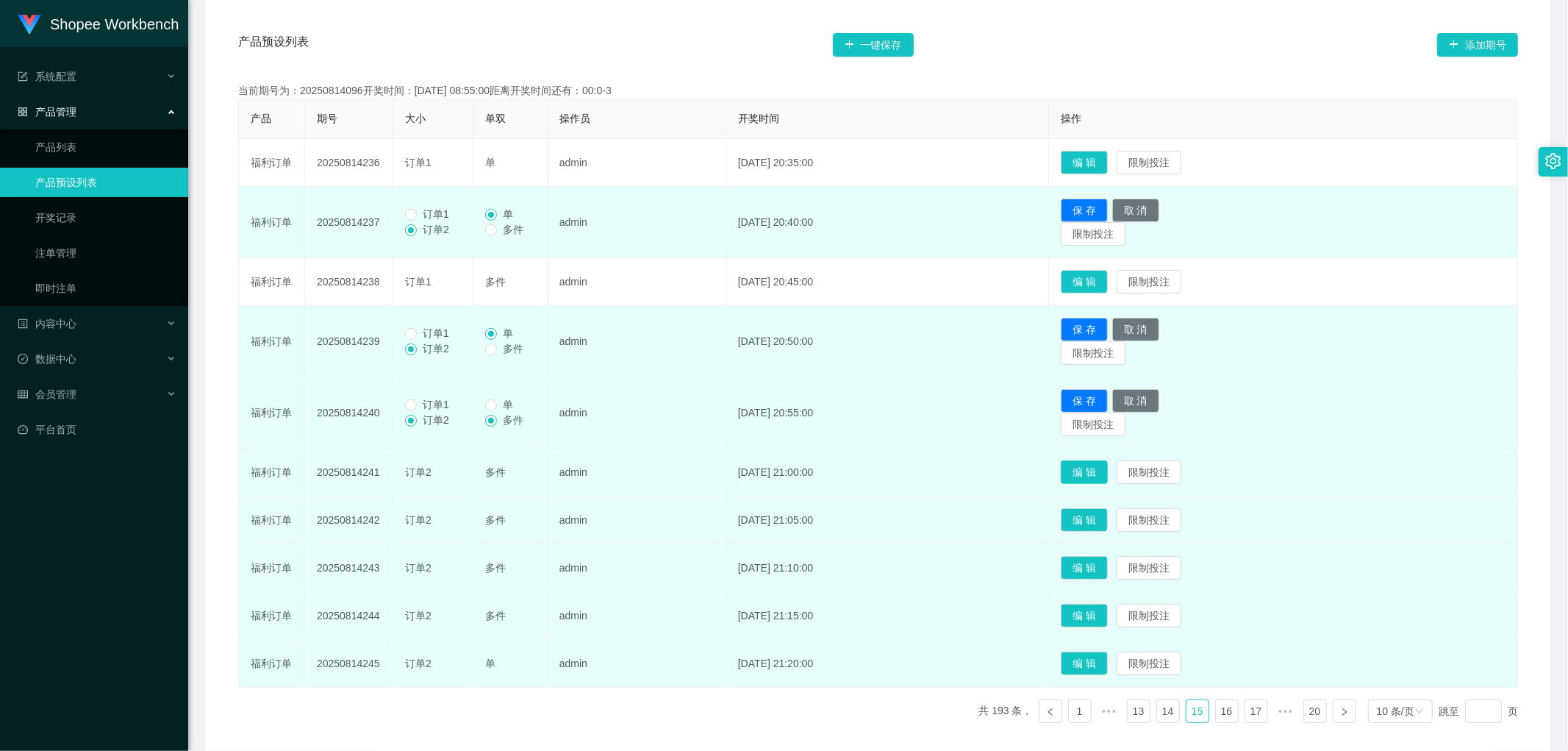
drag, startPoint x: 1104, startPoint y: 464, endPoint x: 1104, endPoint y: 537, distance: 73.0
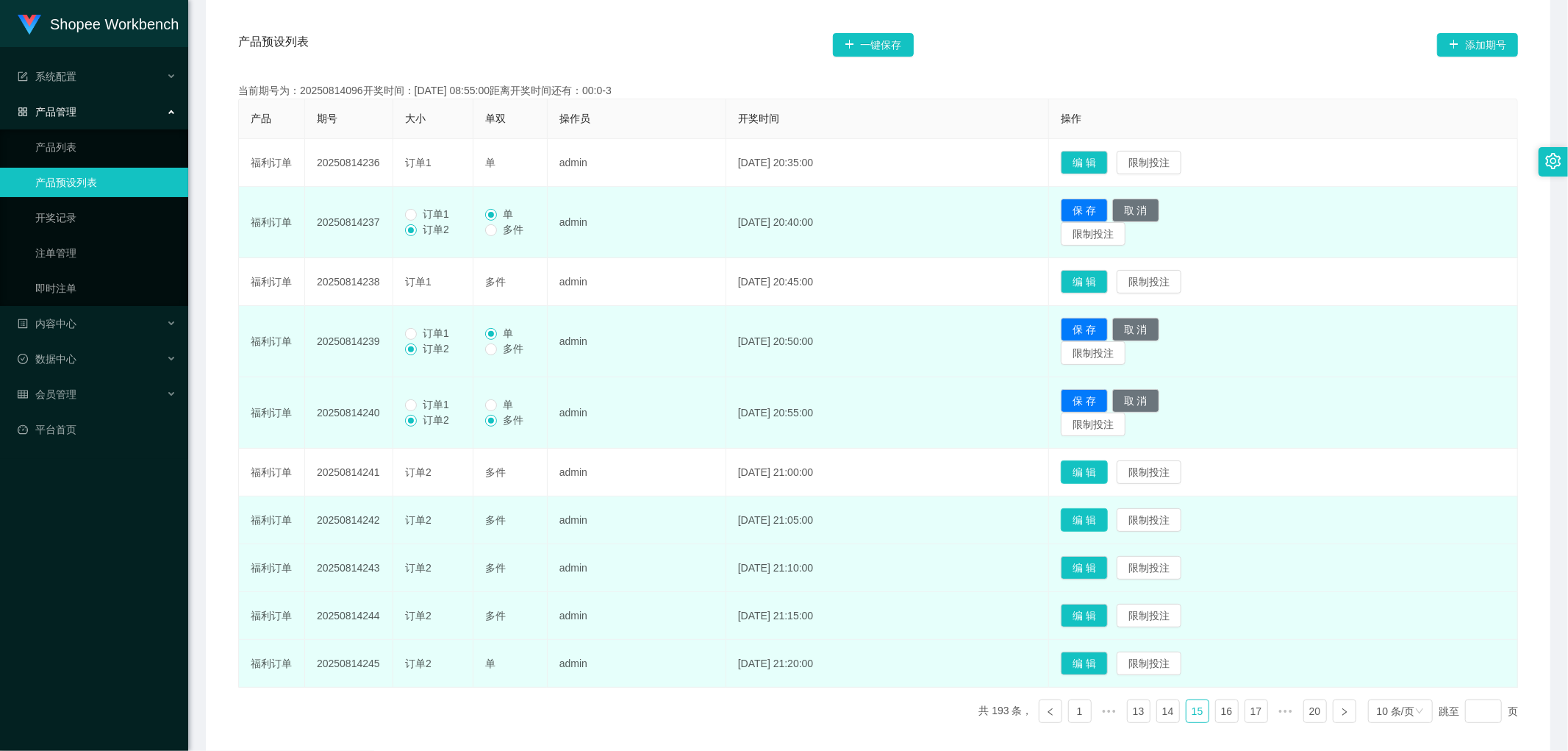
click at [1104, 466] on button "编 辑" at bounding box center [1084, 472] width 47 height 23
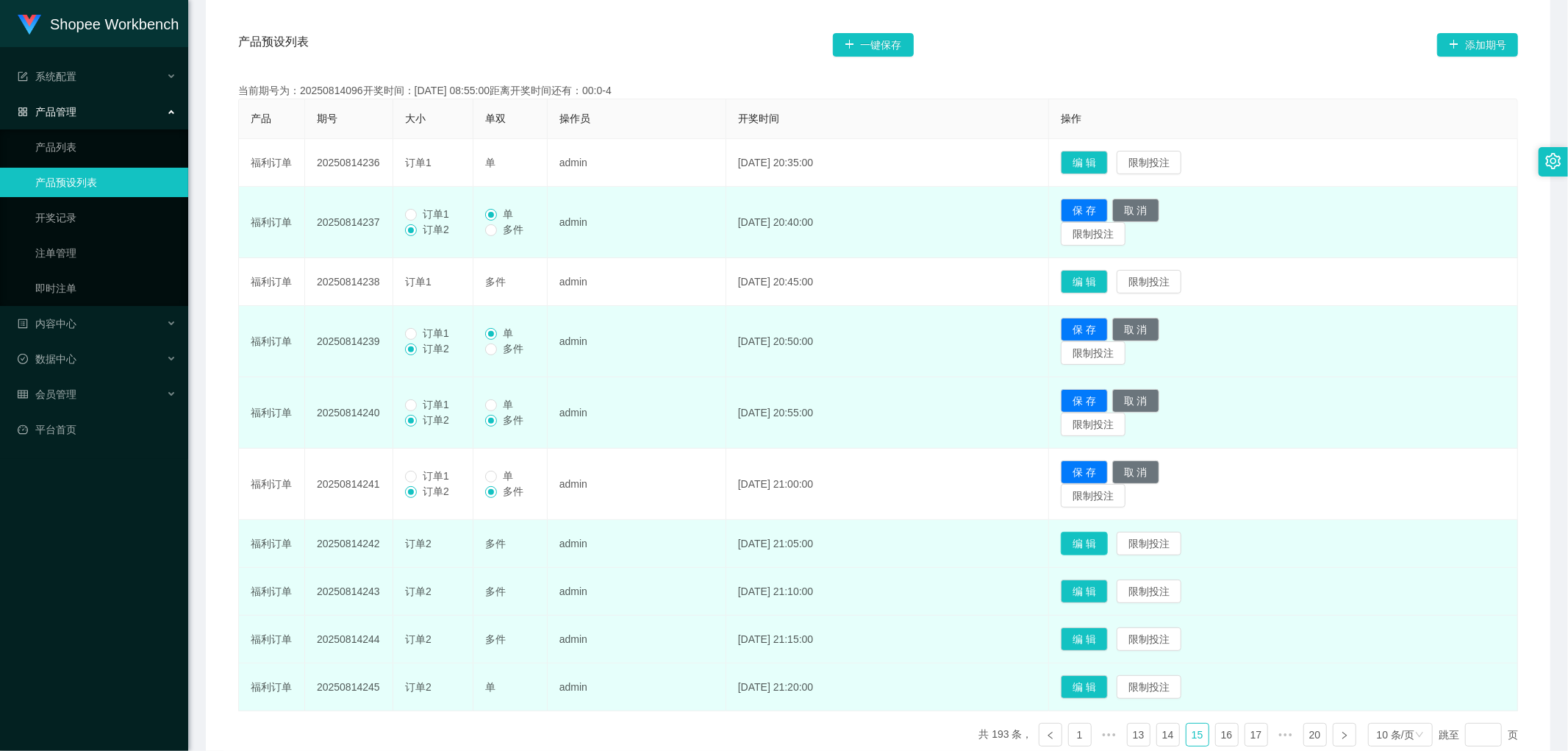
click at [1101, 553] on button "编 辑" at bounding box center [1084, 543] width 47 height 23
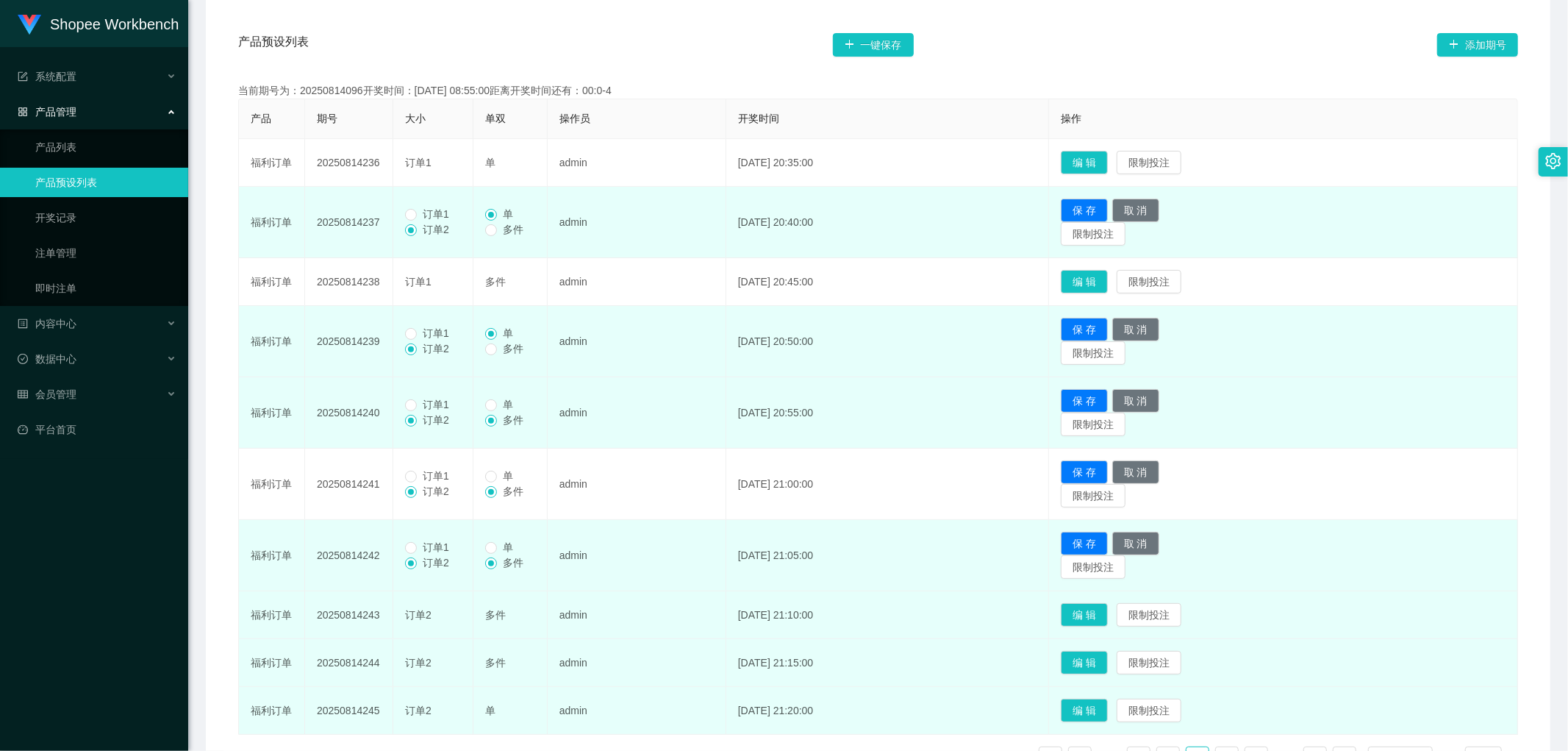
click at [1107, 627] on td "编 辑 限制投注" at bounding box center [1283, 615] width 469 height 48
click at [1104, 615] on button "编 辑" at bounding box center [1084, 615] width 47 height 23
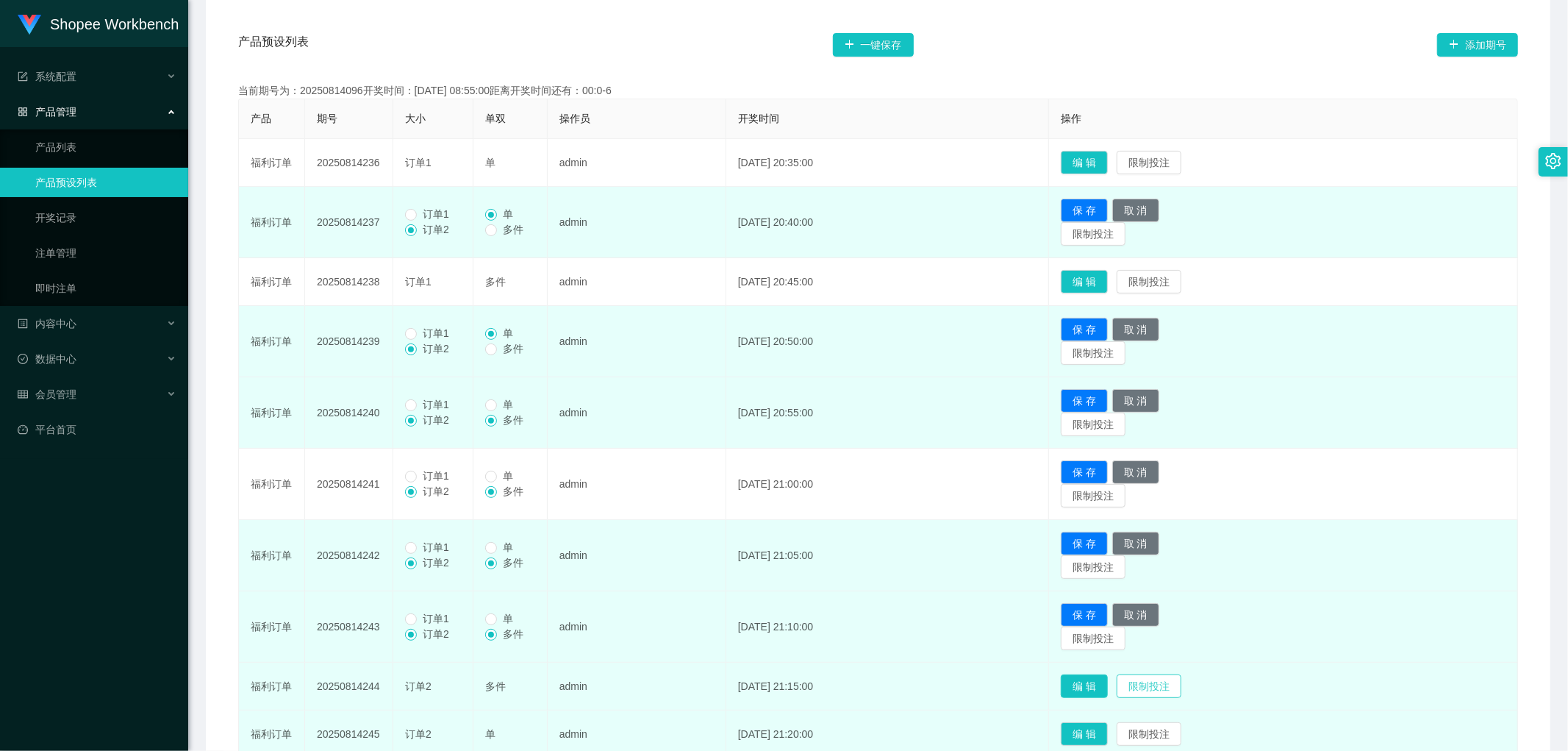
click at [1104, 696] on button "编 辑" at bounding box center [1084, 686] width 47 height 23
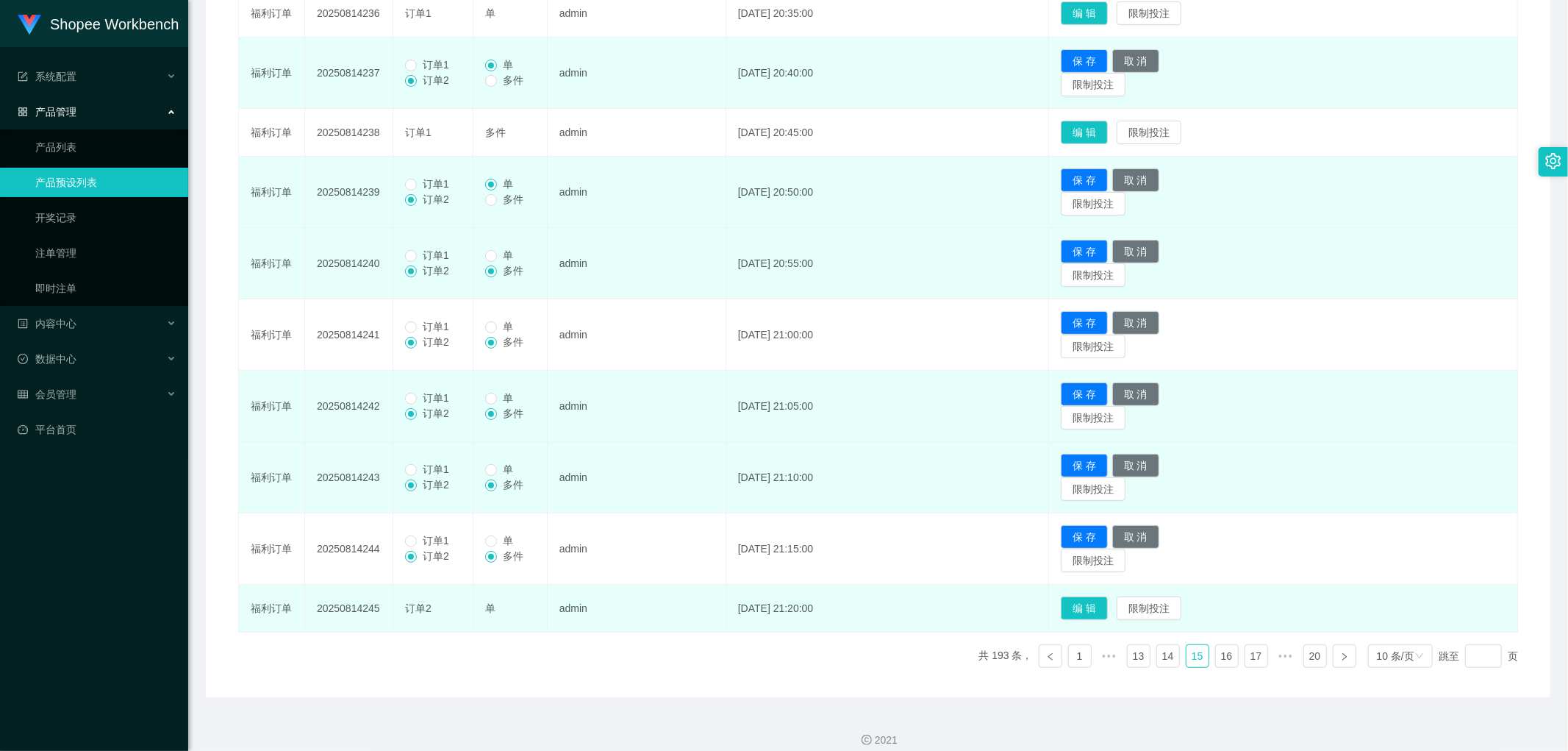
scroll to position [436, 0]
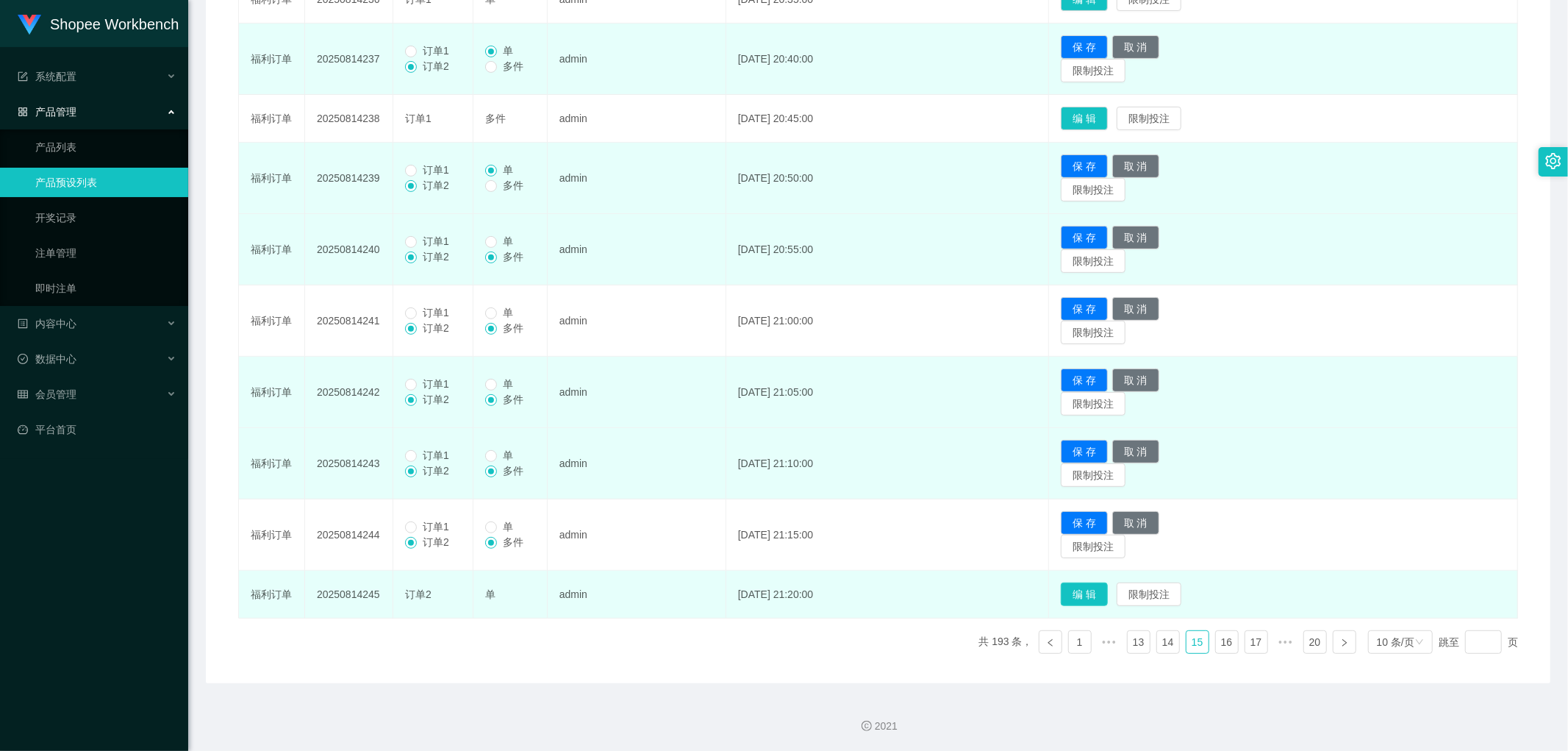
click at [1106, 595] on button "编 辑" at bounding box center [1084, 594] width 47 height 23
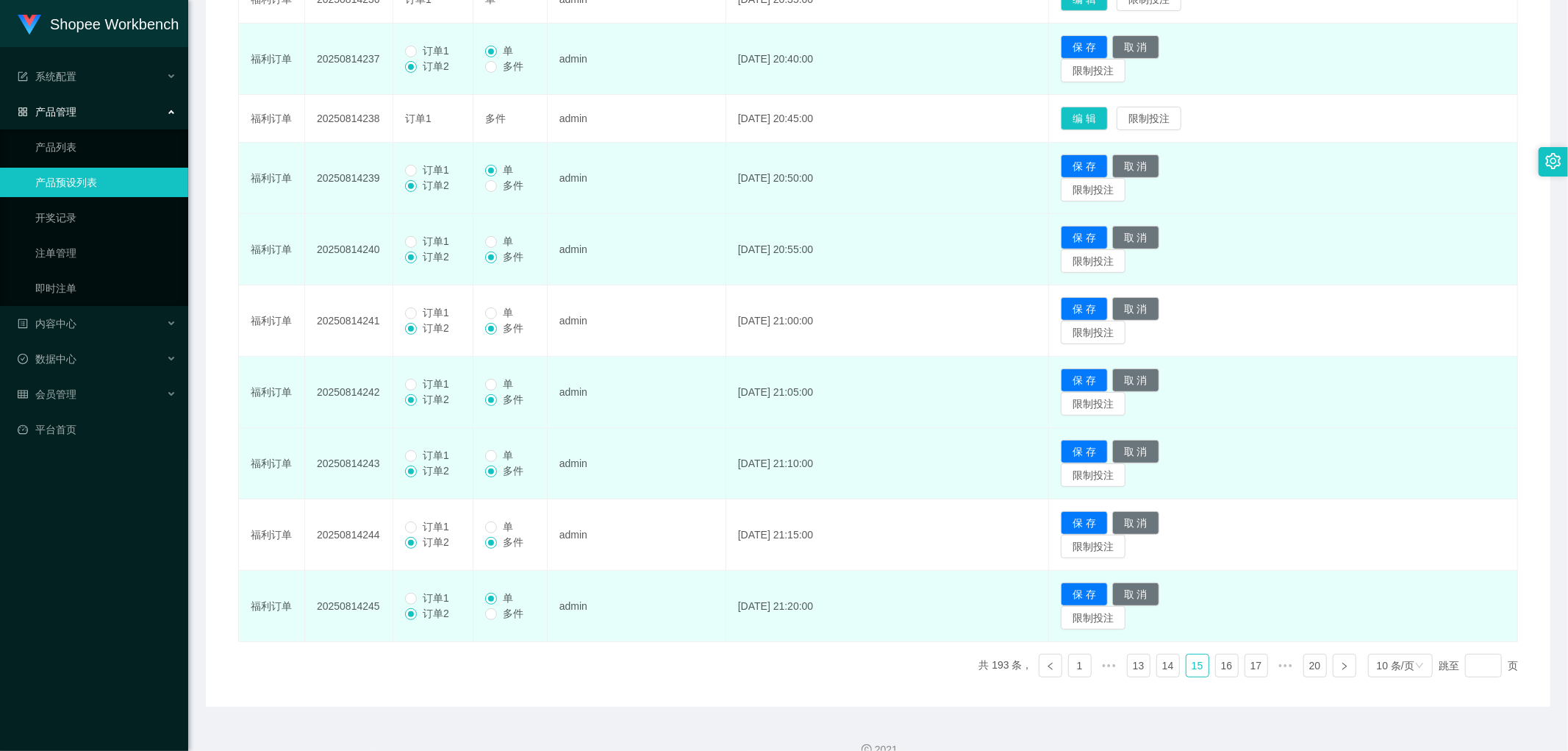
click at [428, 596] on span "订单1" at bounding box center [436, 598] width 38 height 12
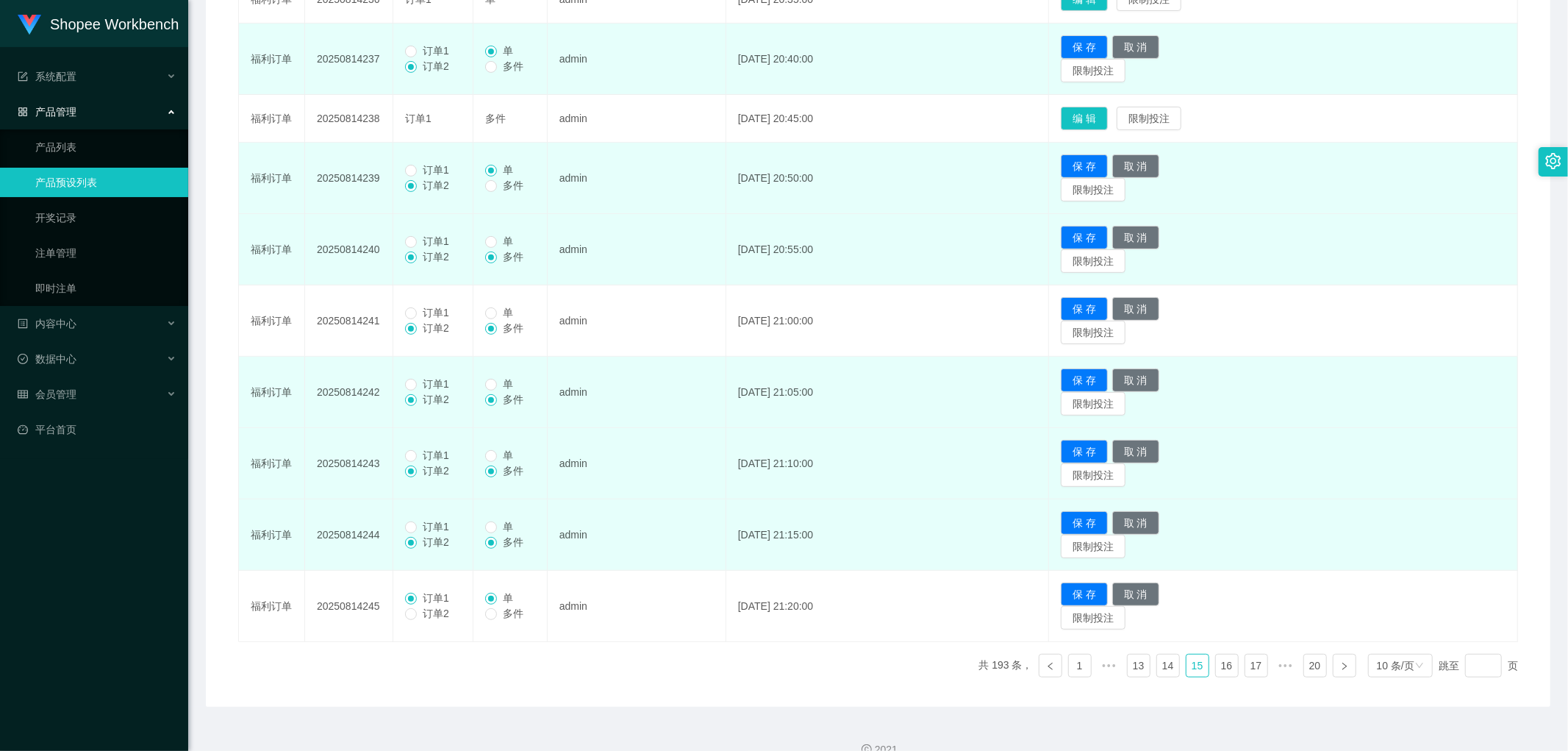
click at [418, 526] on span "订单1" at bounding box center [436, 526] width 38 height 12
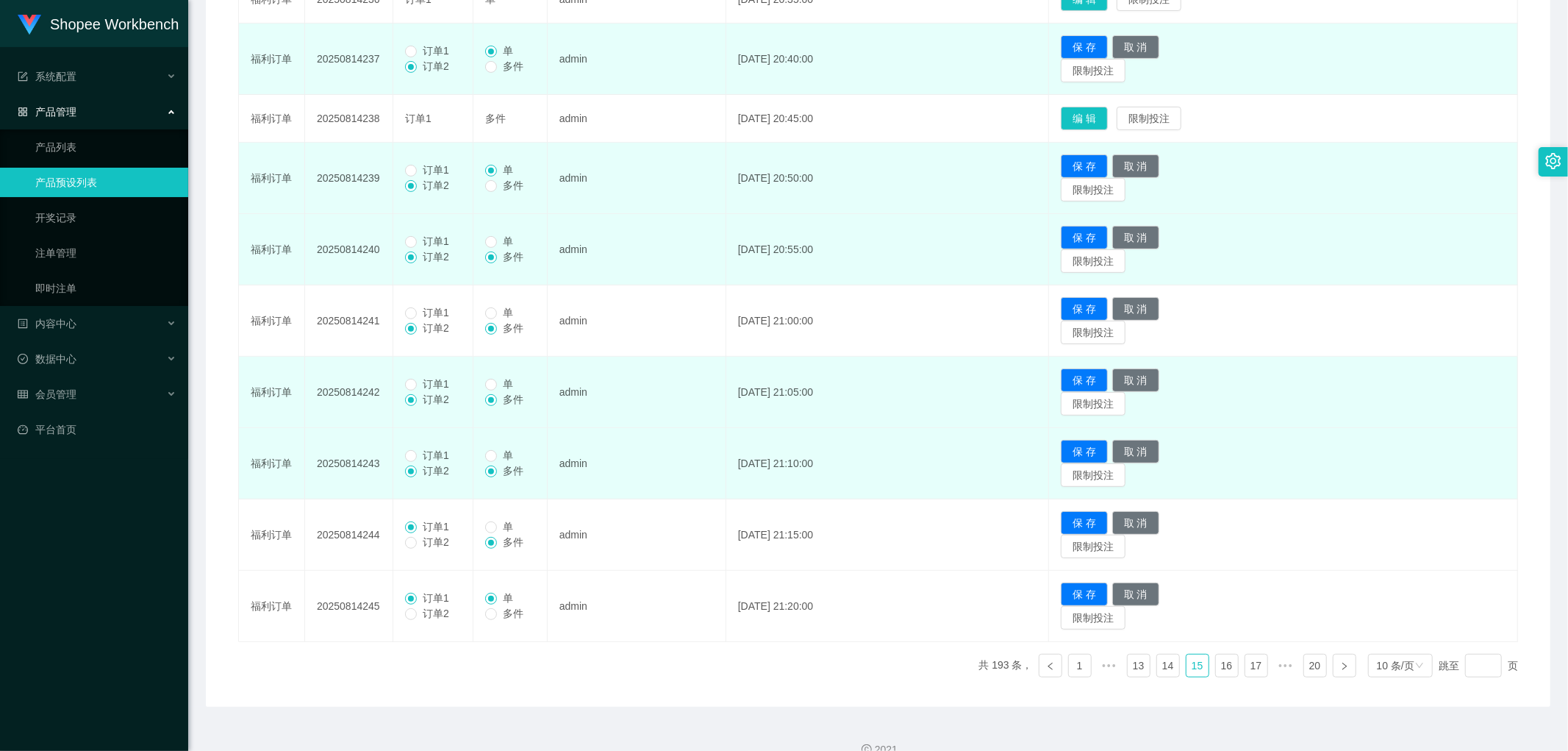
click at [419, 455] on span "订单1" at bounding box center [436, 455] width 38 height 12
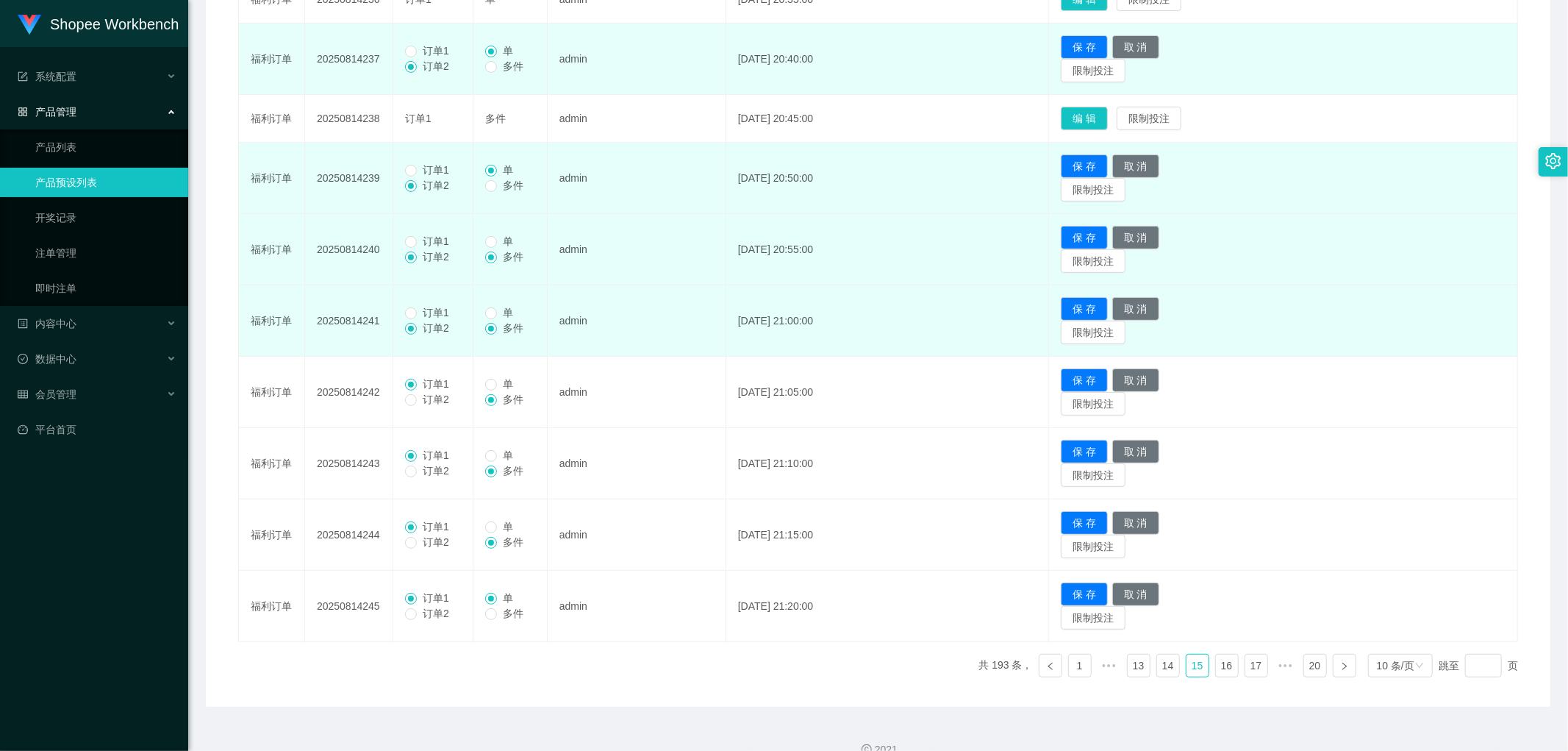
click at [419, 306] on span "订单1" at bounding box center [436, 312] width 38 height 12
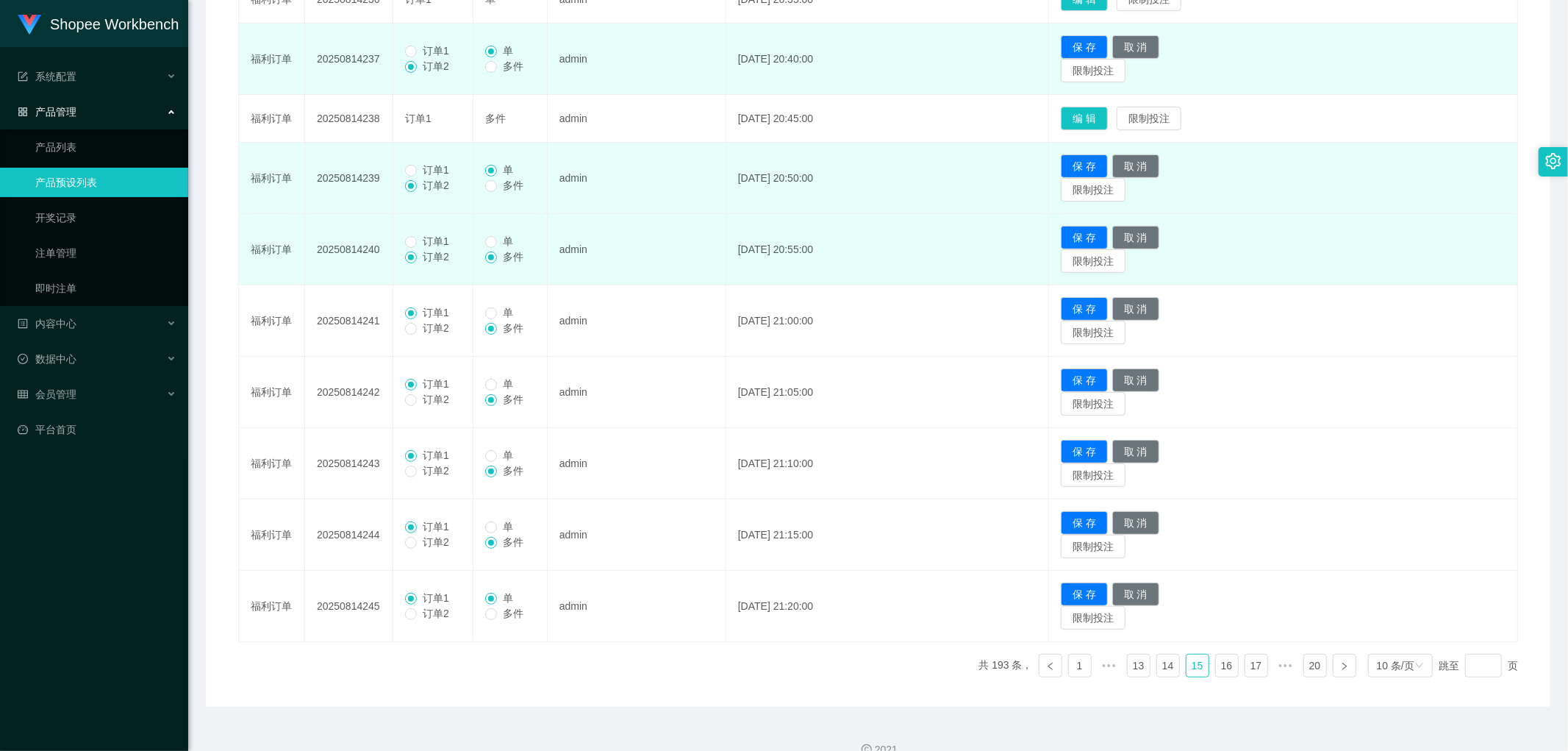
click at [417, 240] on span "订单1" at bounding box center [436, 241] width 38 height 12
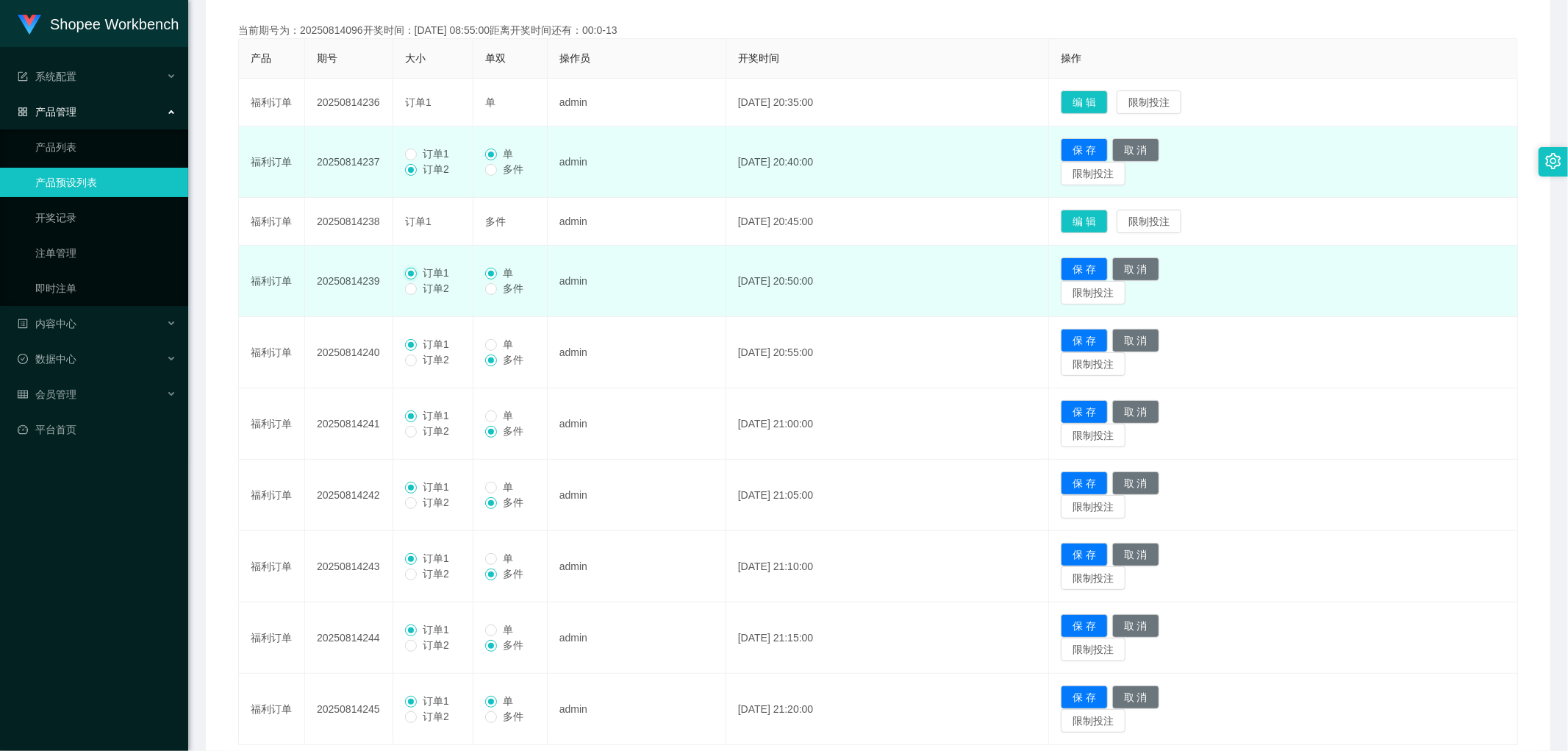
scroll to position [190, 0]
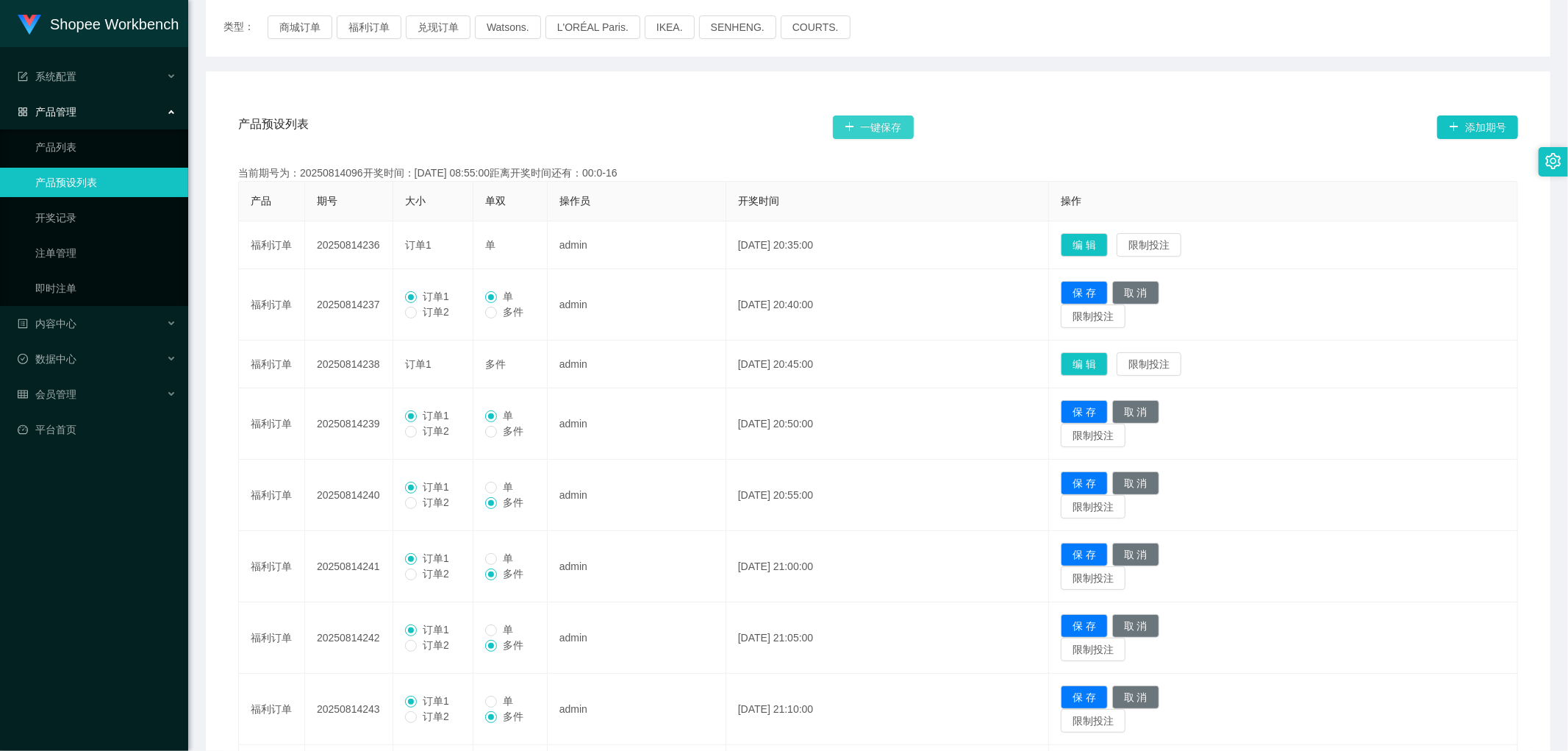
click at [875, 128] on button "一键保存" at bounding box center [873, 127] width 81 height 23
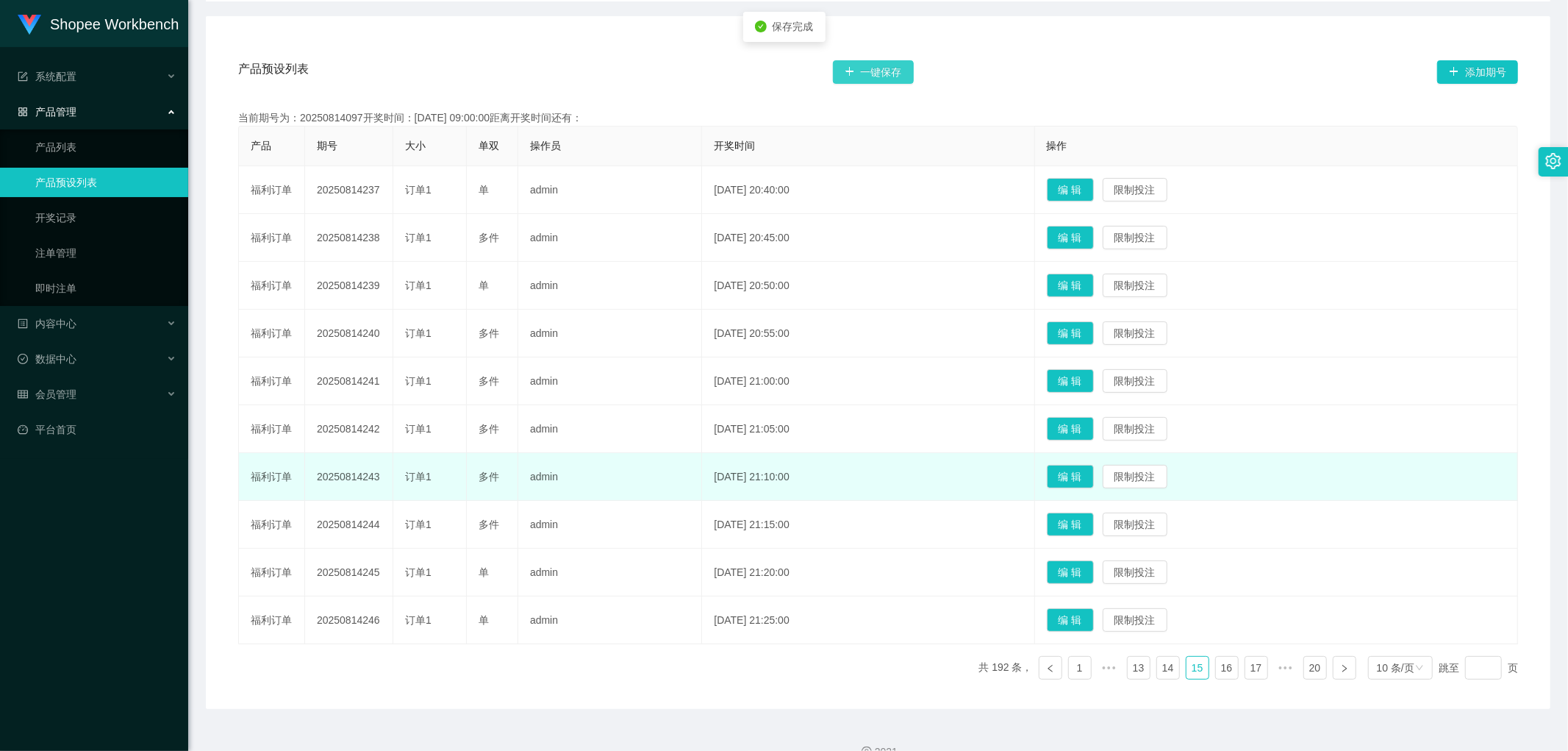
scroll to position [272, 0]
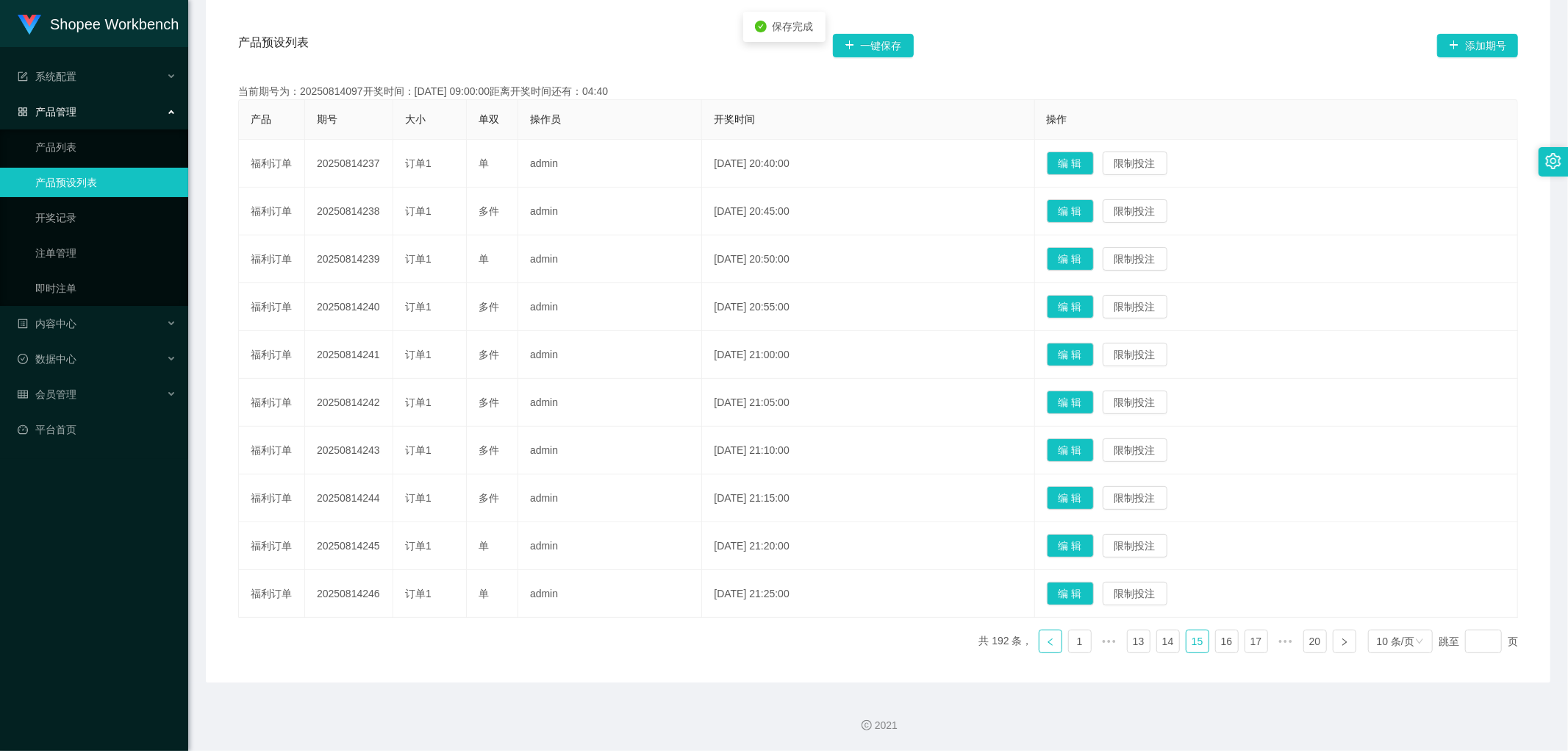
click at [1047, 645] on icon "图标: left" at bounding box center [1051, 642] width 9 height 9
click at [1094, 495] on button "编 辑" at bounding box center [1070, 497] width 47 height 23
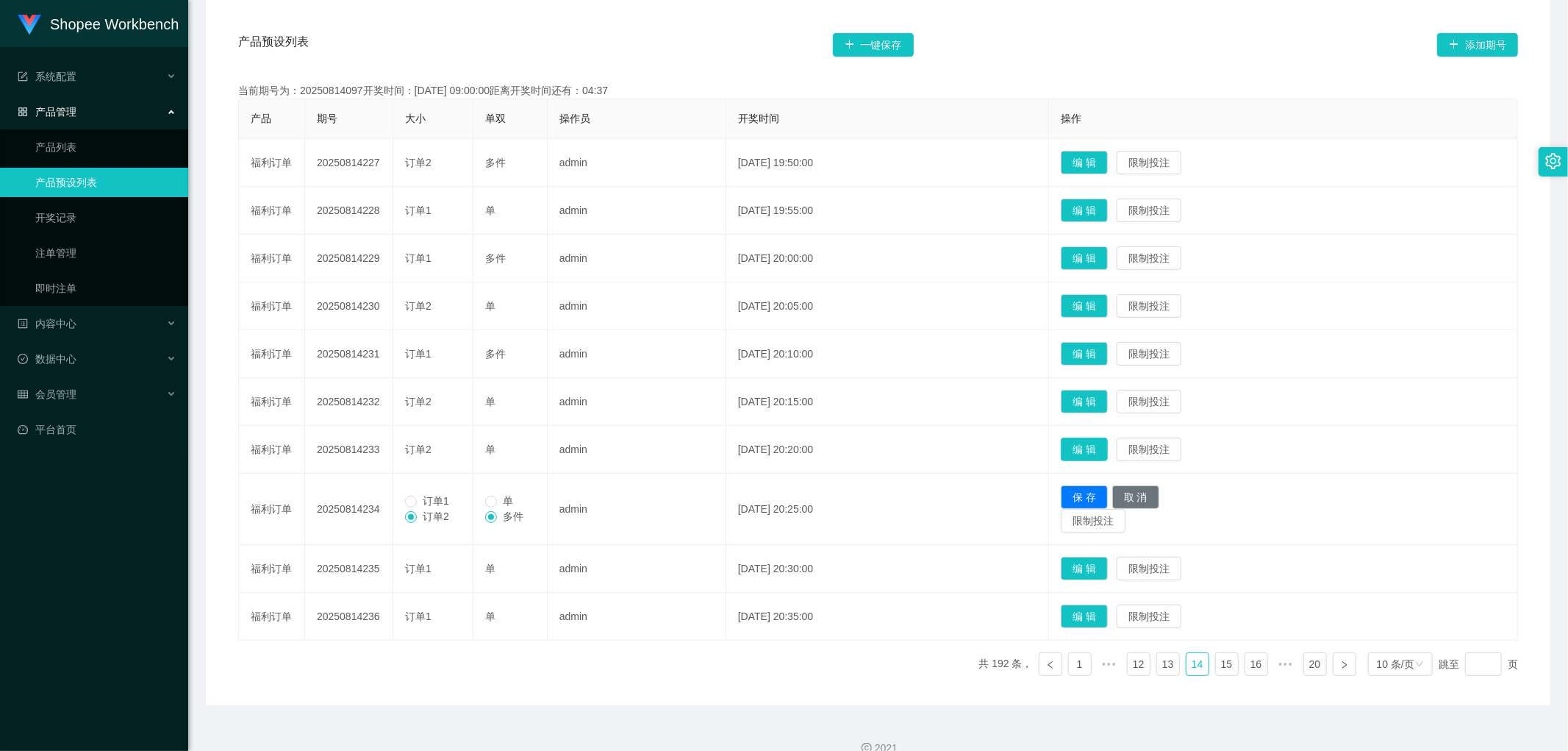
click at [1108, 441] on button "编 辑" at bounding box center [1084, 449] width 47 height 23
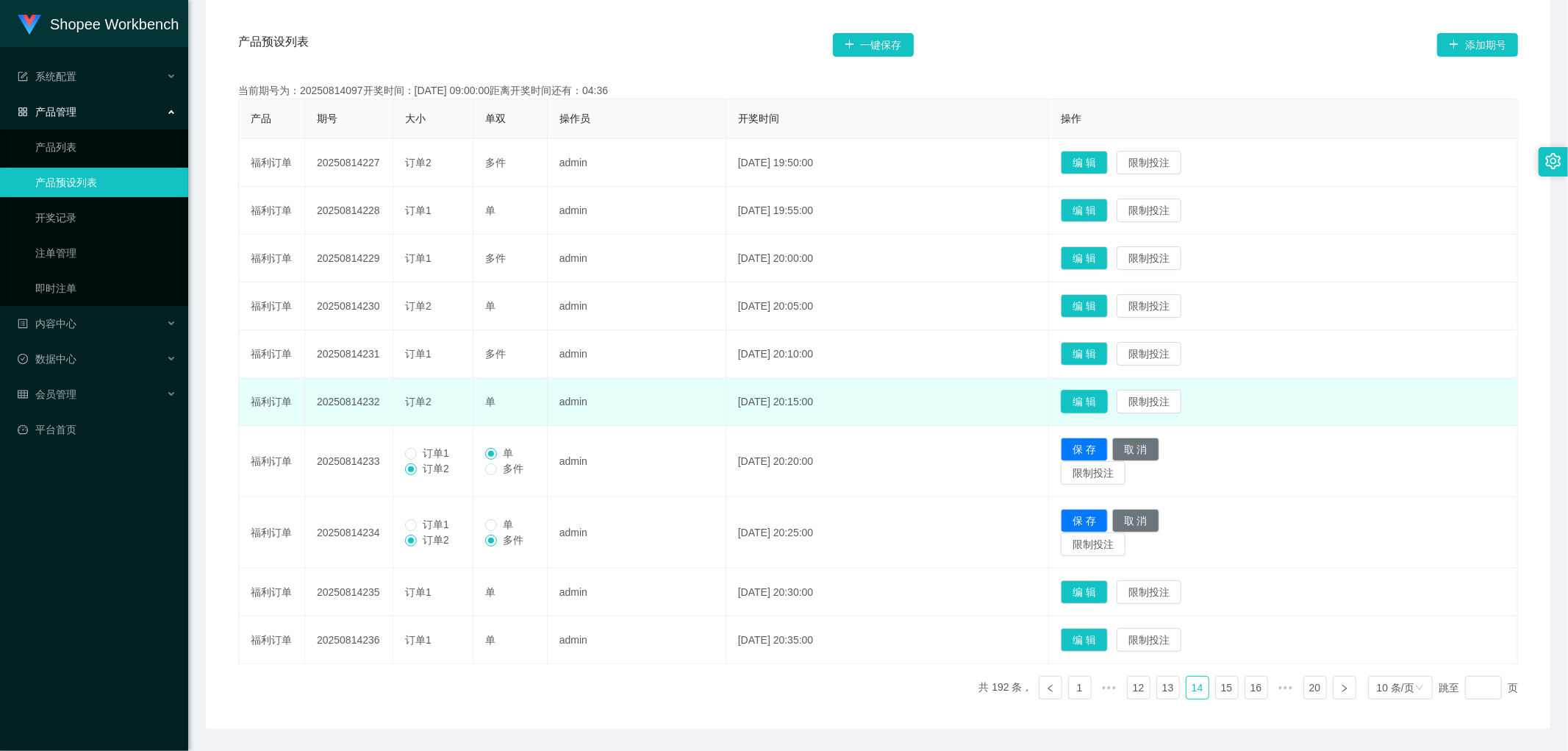
click at [1104, 408] on button "编 辑" at bounding box center [1084, 401] width 47 height 23
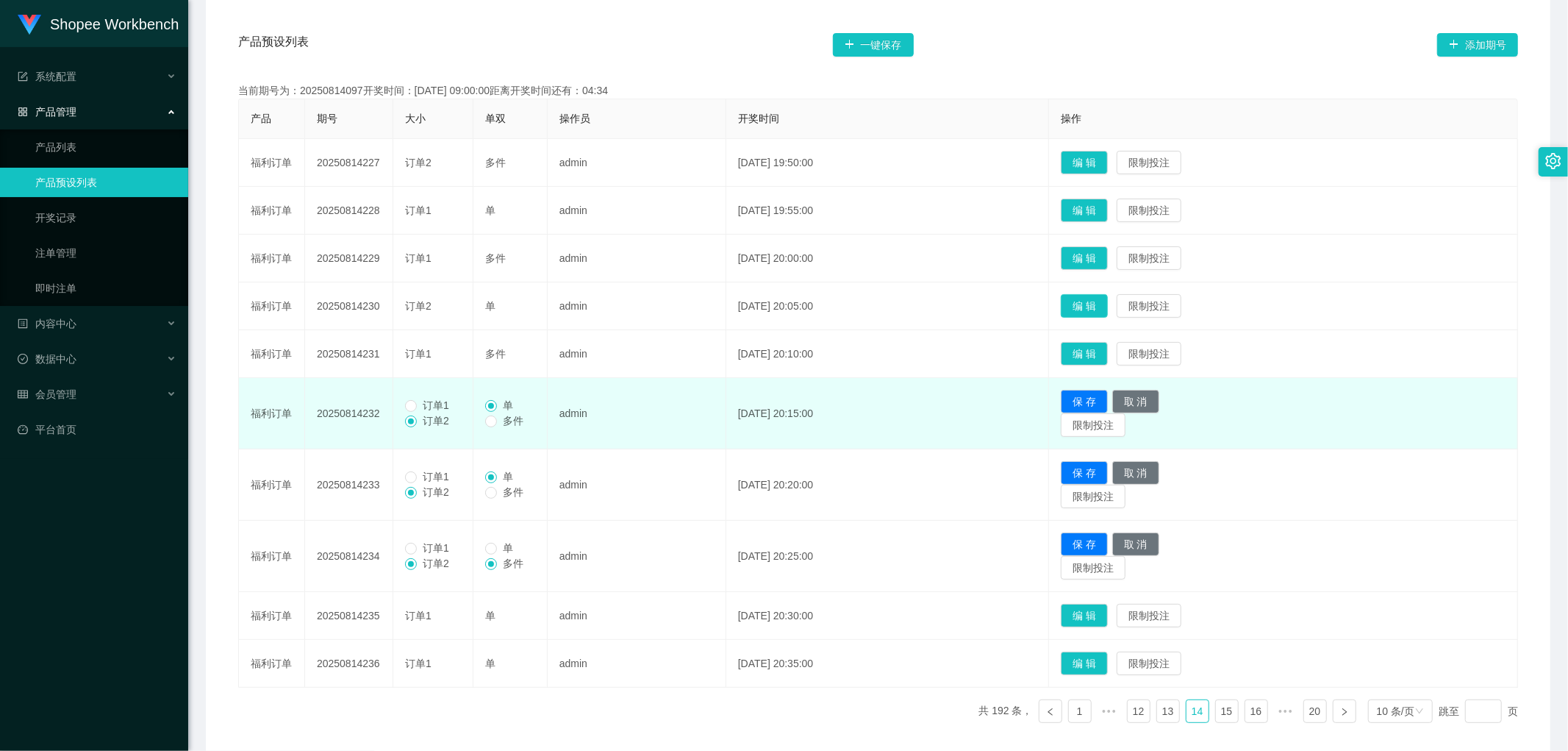
click at [1104, 300] on button "编 辑" at bounding box center [1084, 306] width 47 height 23
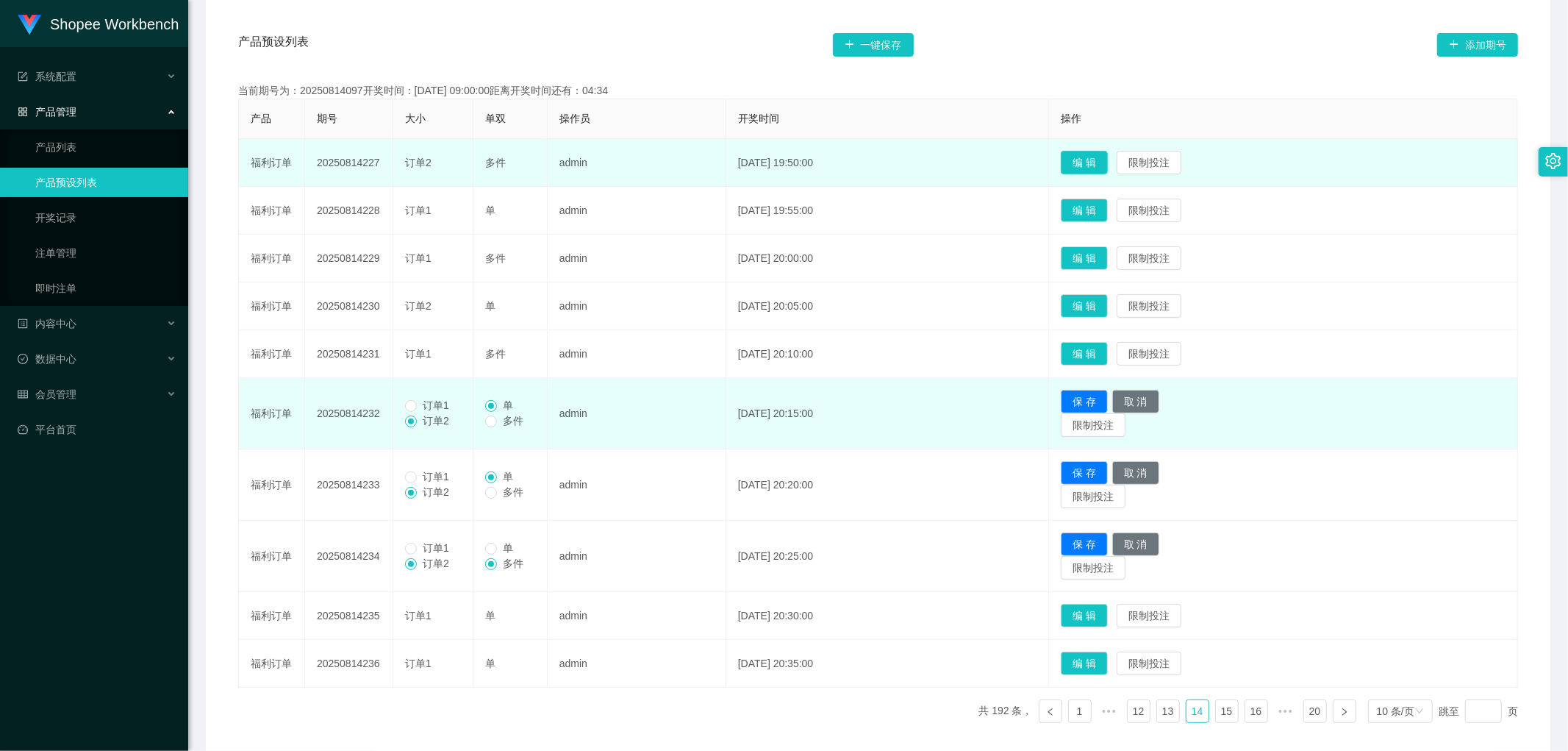
click at [1108, 156] on button "编 辑" at bounding box center [1084, 162] width 47 height 23
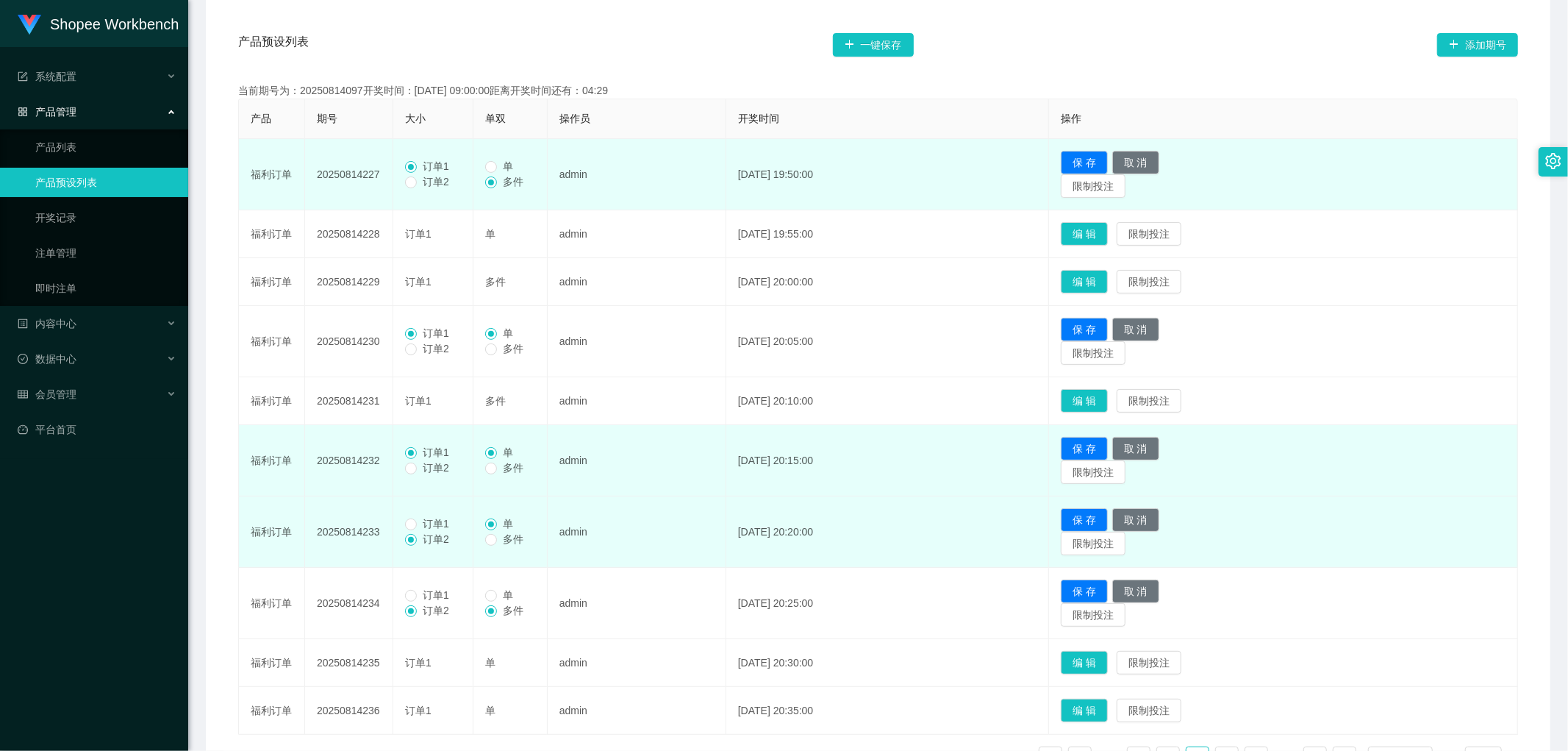
click at [419, 523] on span "订单1" at bounding box center [436, 523] width 38 height 12
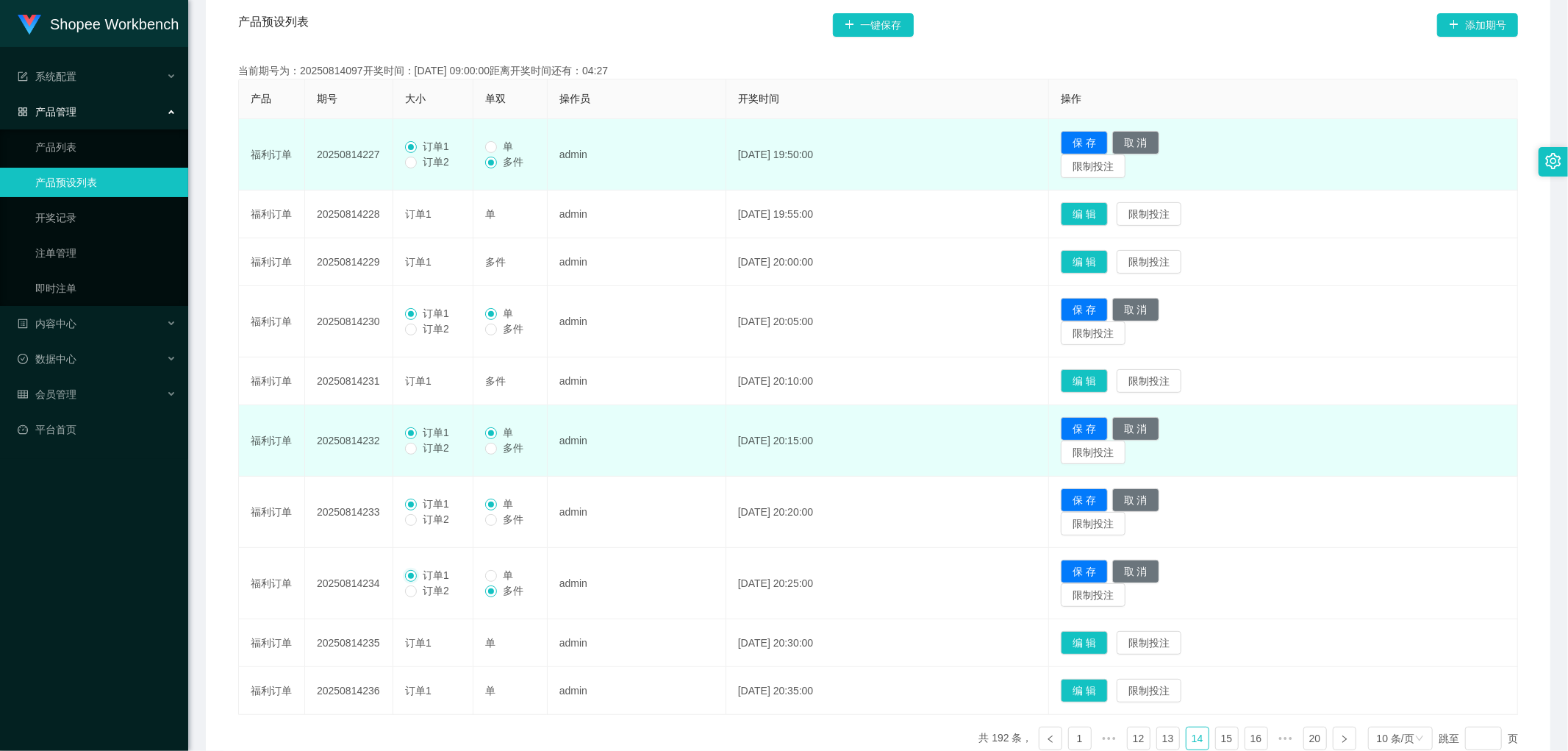
scroll to position [225, 0]
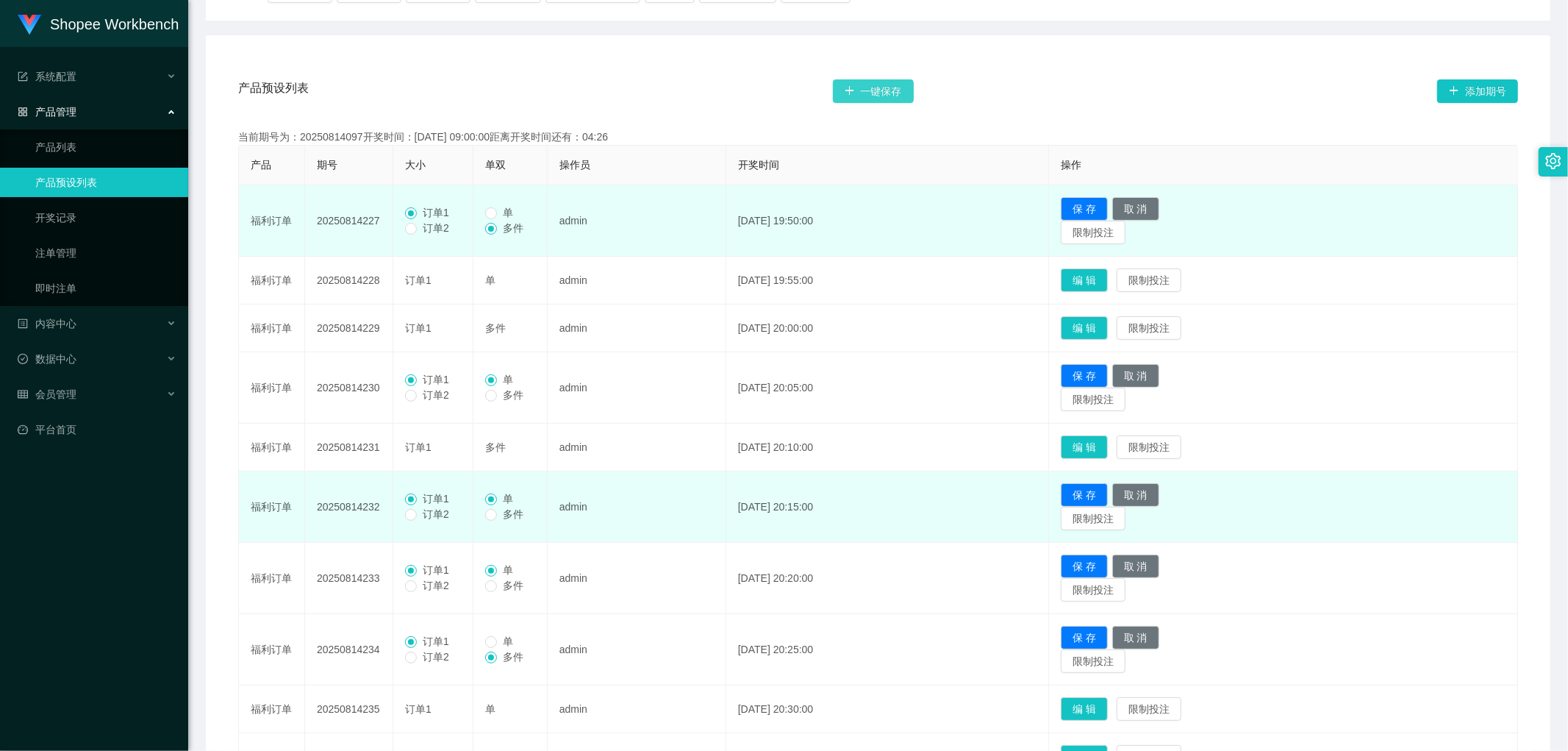
click at [891, 86] on button "一键保存" at bounding box center [873, 91] width 81 height 23
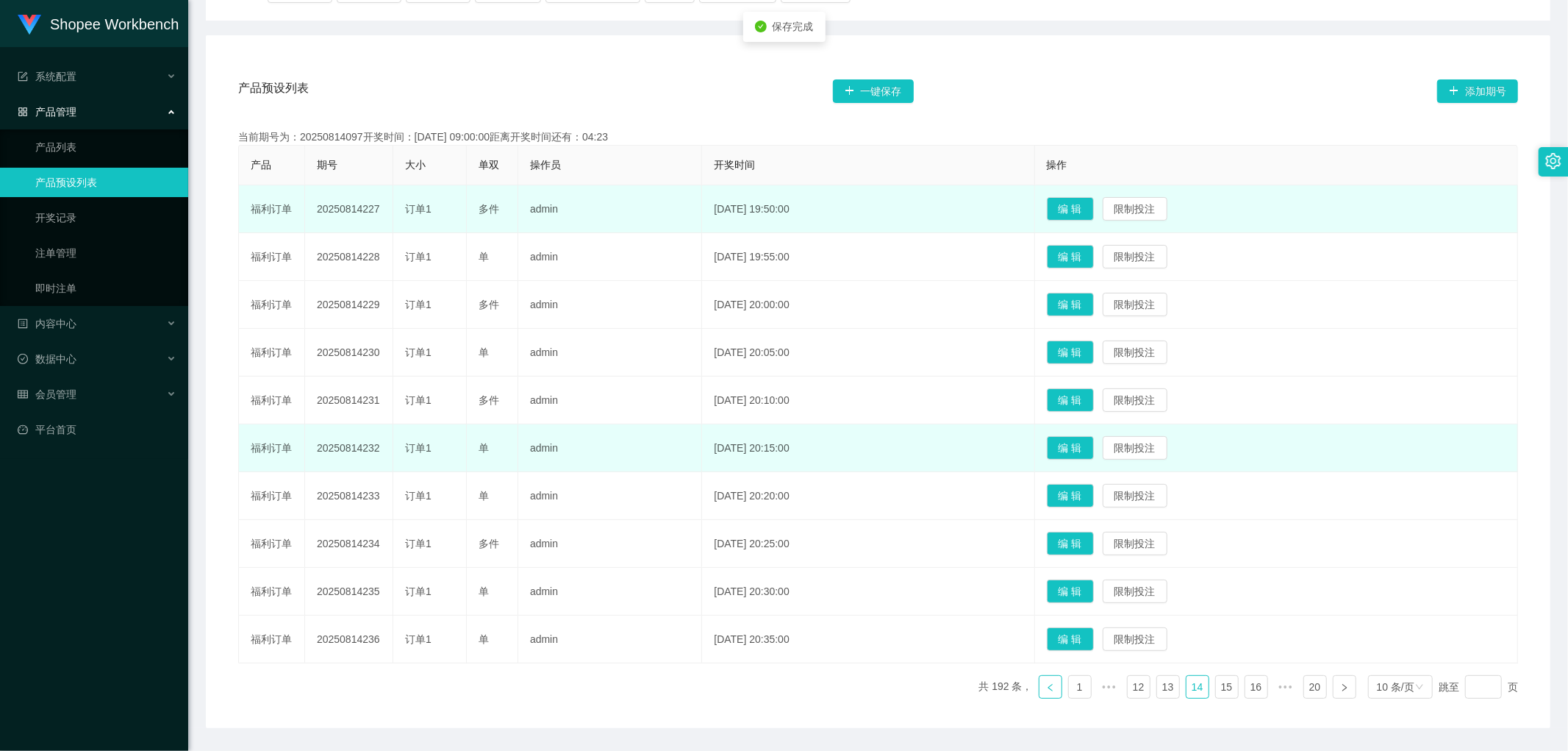
click at [1039, 689] on link at bounding box center [1050, 687] width 23 height 23
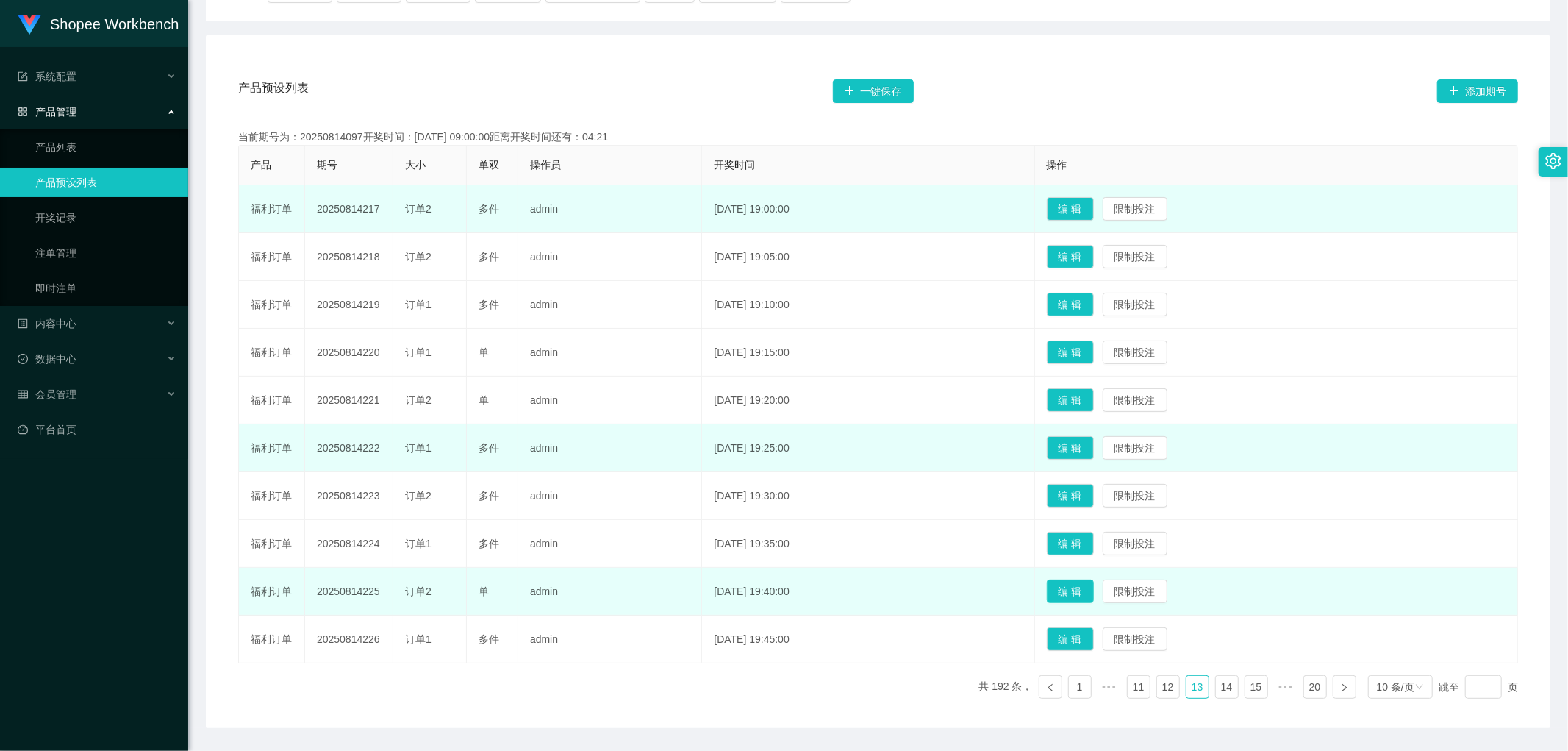
click at [1094, 593] on button "编 辑" at bounding box center [1070, 591] width 47 height 23
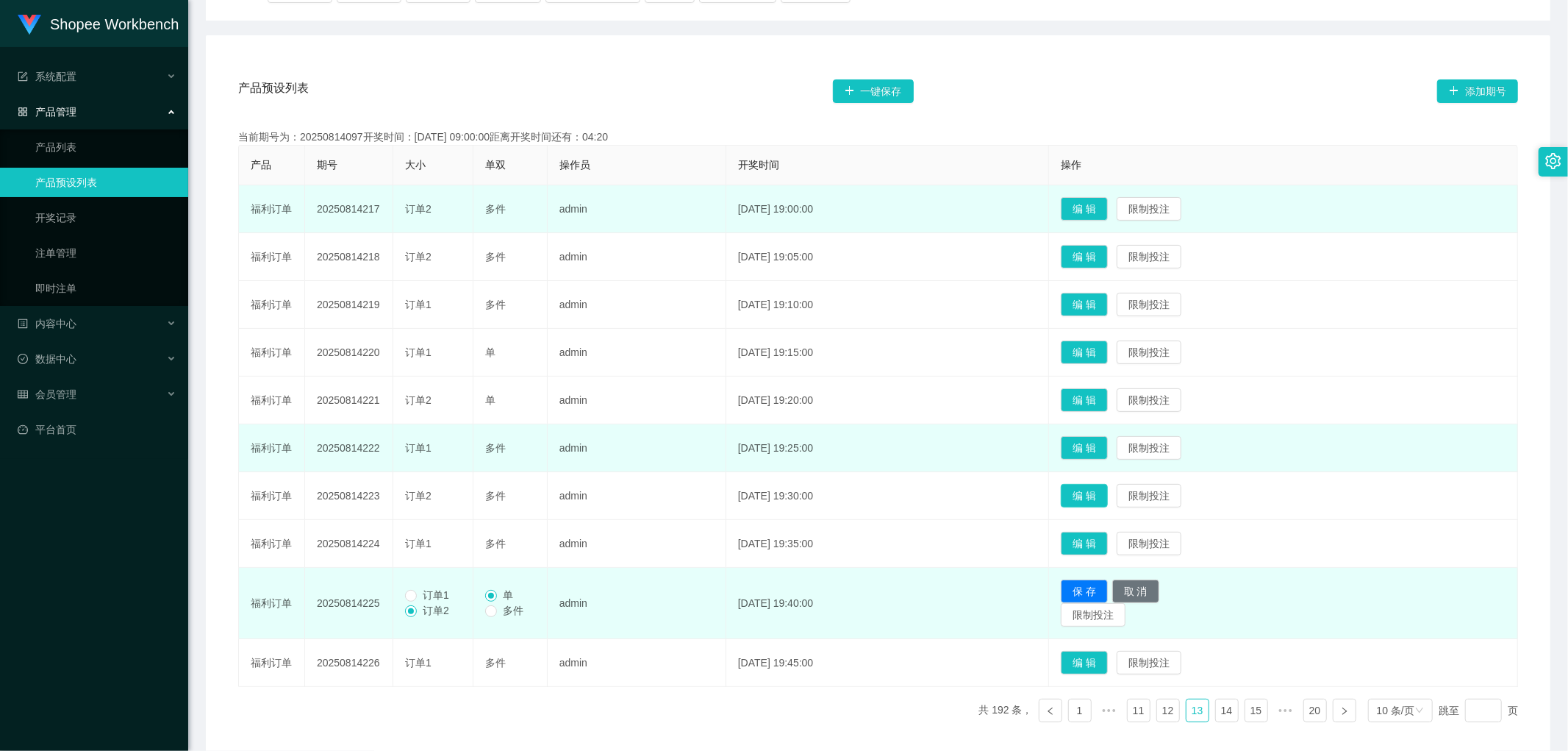
click at [1105, 490] on button "编 辑" at bounding box center [1084, 495] width 47 height 23
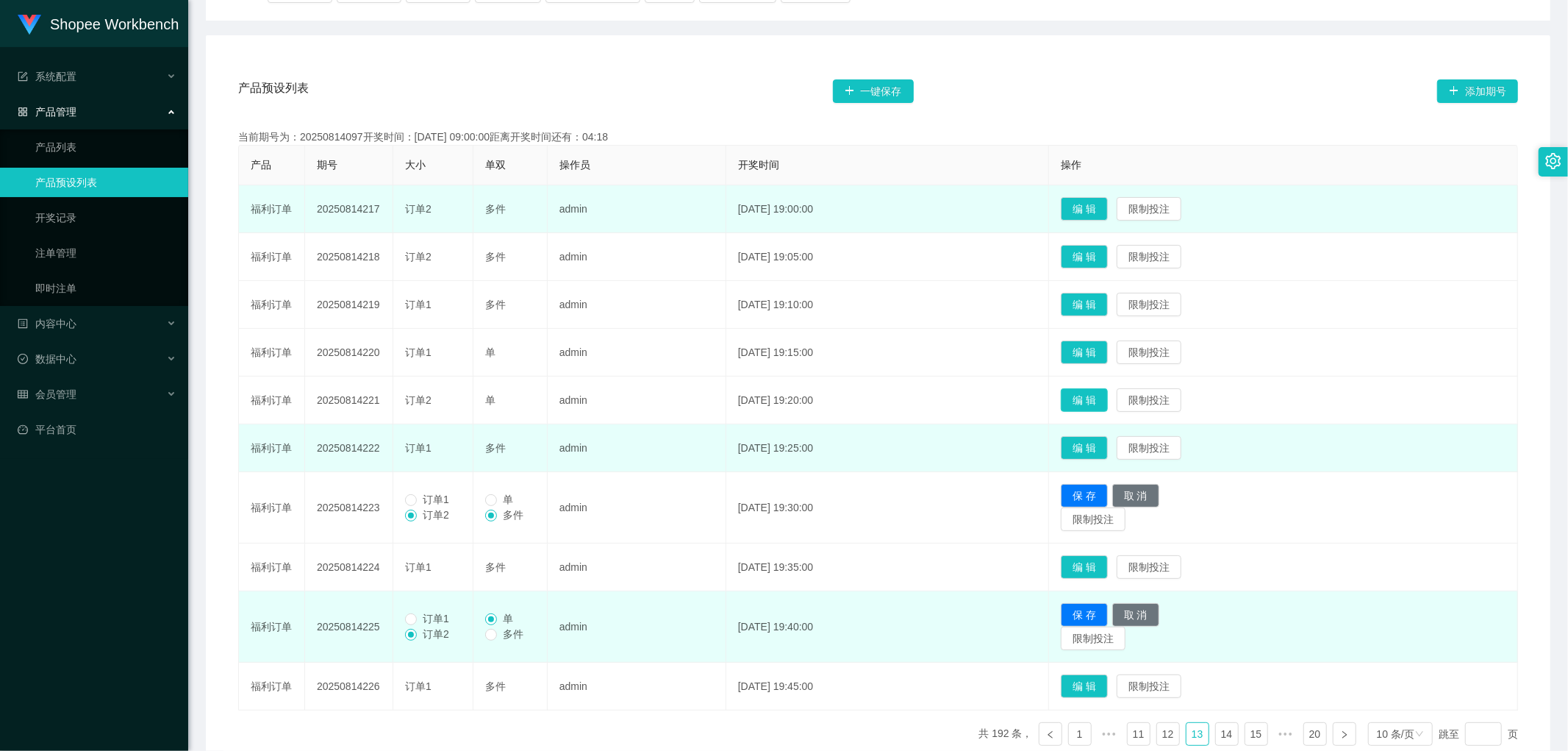
click at [1108, 397] on button "编 辑" at bounding box center [1084, 400] width 47 height 23
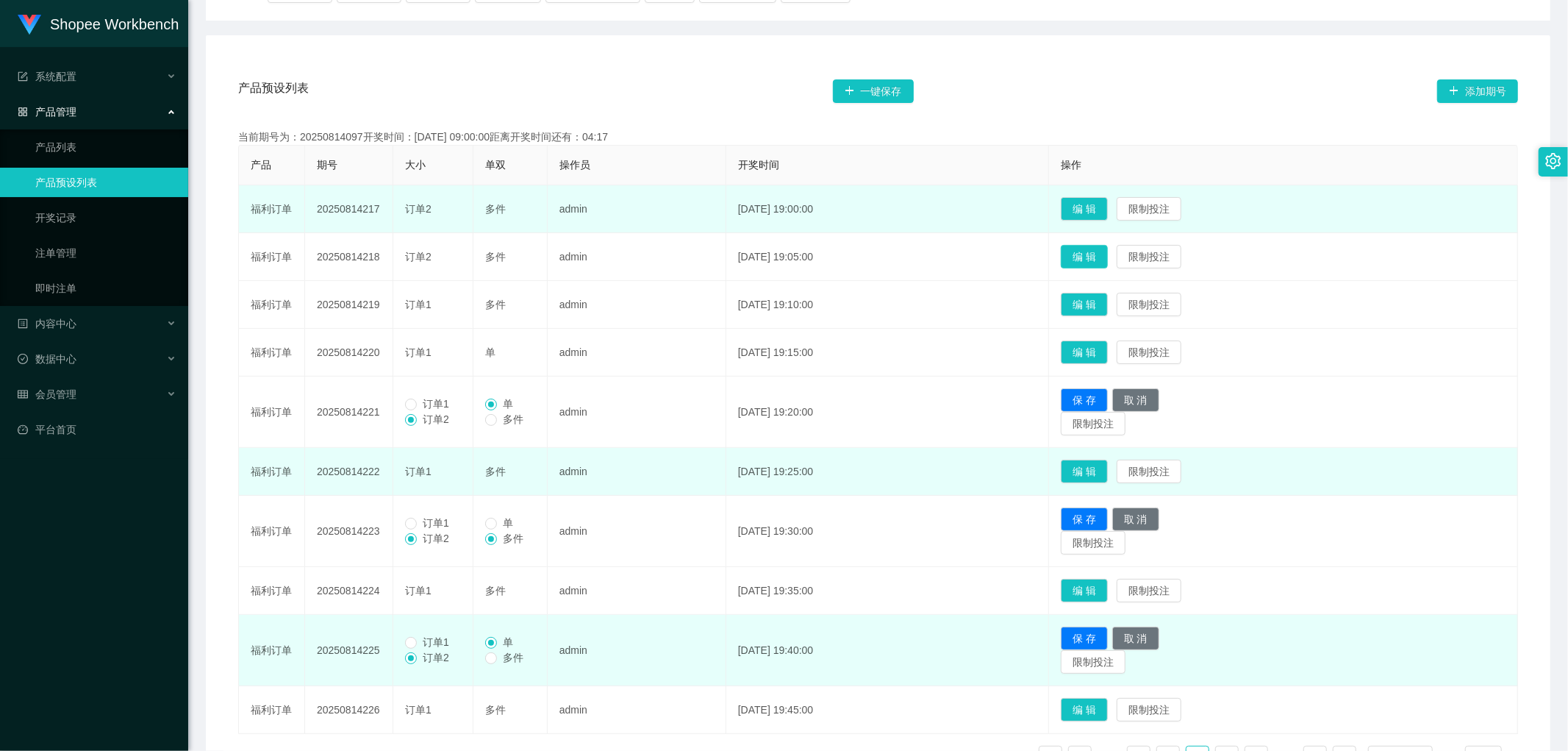
click at [1108, 252] on button "编 辑" at bounding box center [1084, 256] width 47 height 23
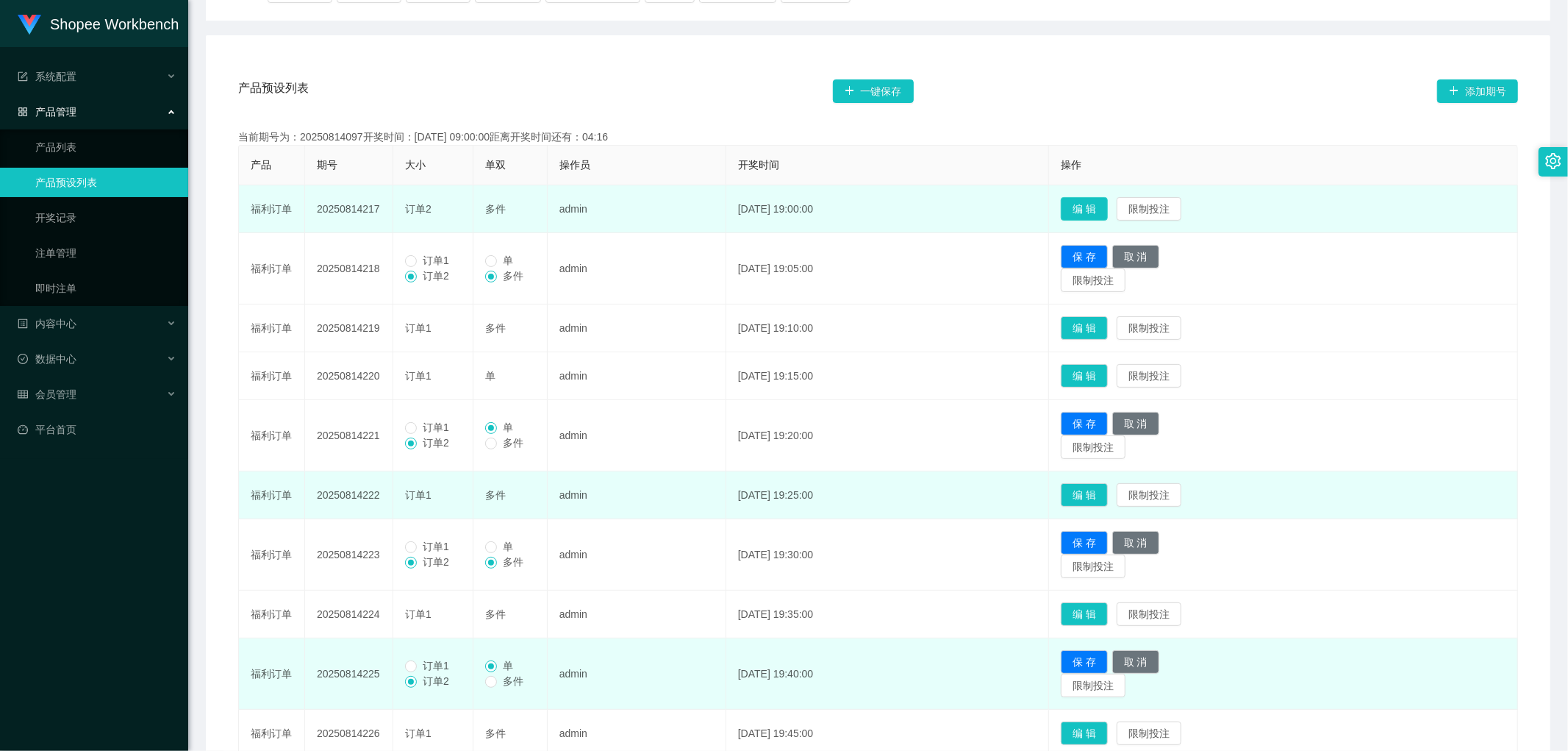
drag, startPoint x: 1110, startPoint y: 199, endPoint x: 1105, endPoint y: 217, distance: 18.7
click at [1108, 201] on button "编 辑" at bounding box center [1084, 209] width 47 height 23
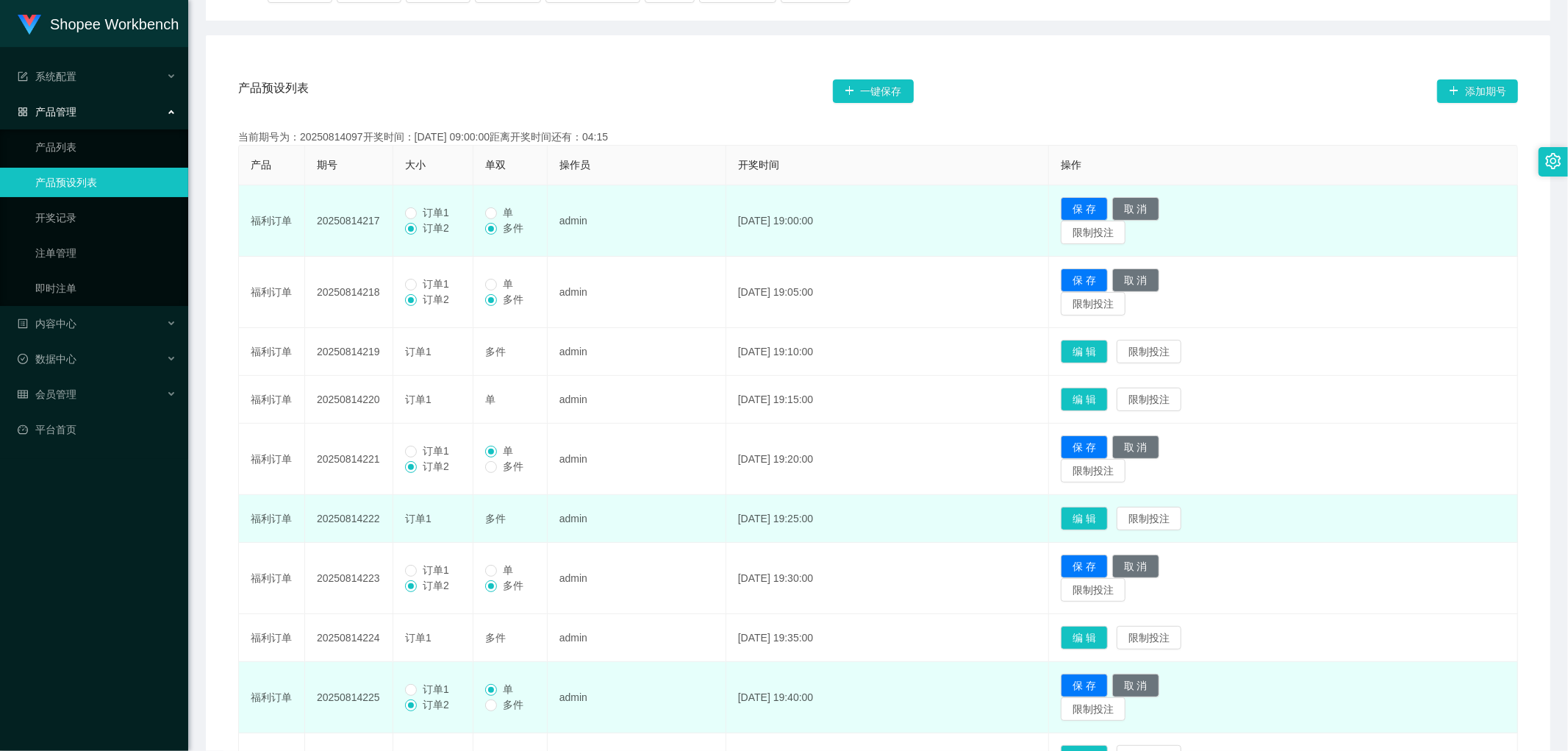
click at [418, 209] on span "订单1" at bounding box center [436, 213] width 38 height 12
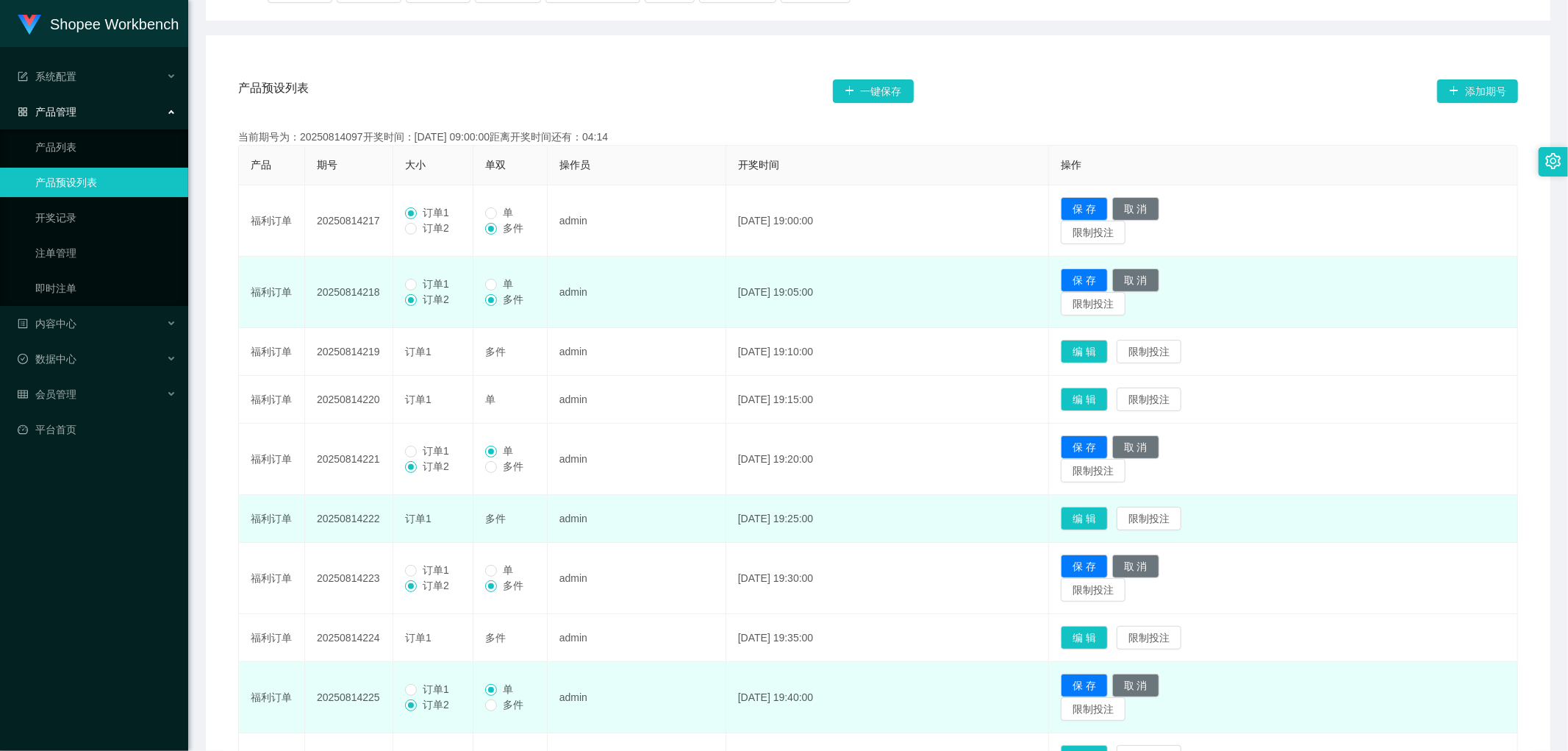
click at [417, 285] on span "订单1" at bounding box center [436, 284] width 38 height 12
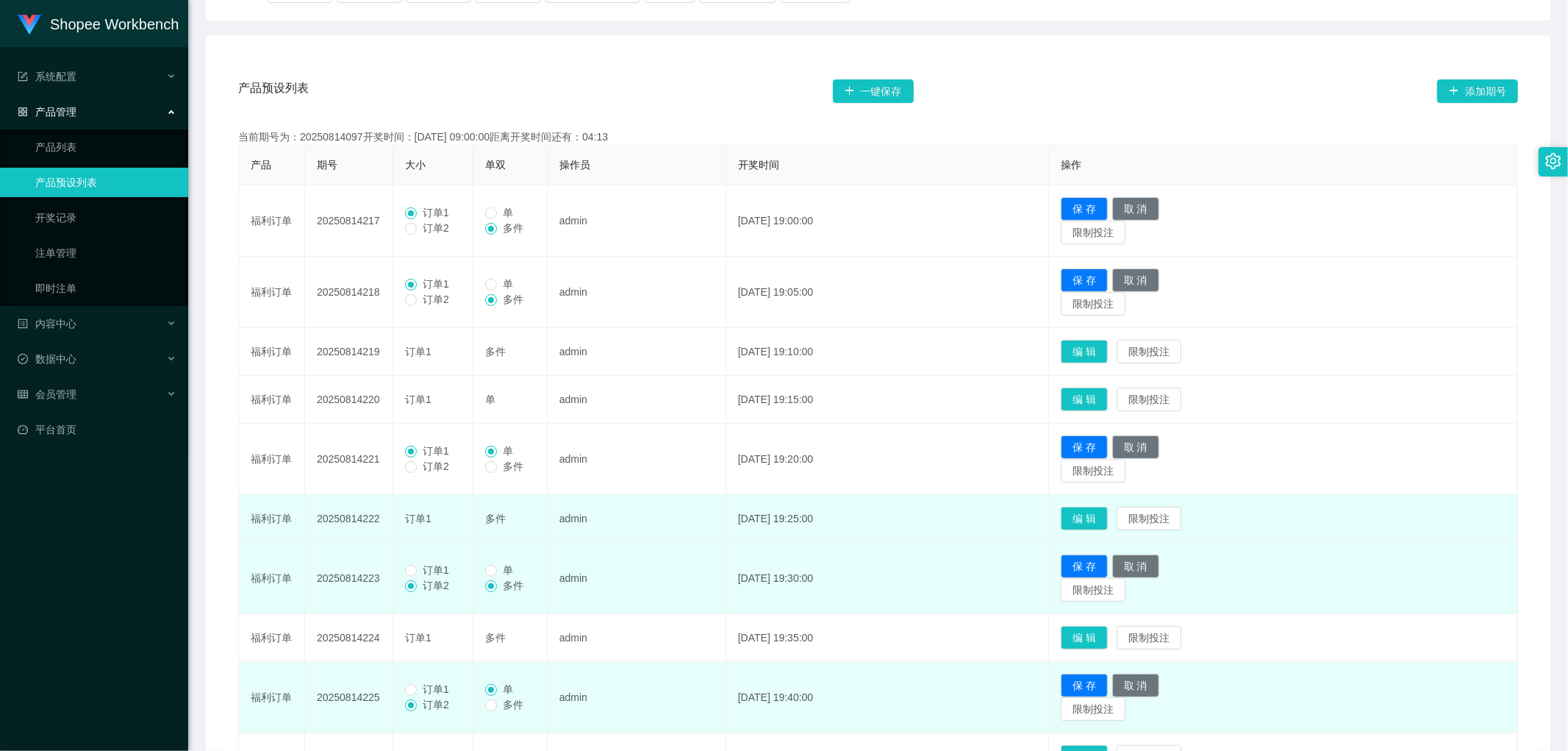
click at [417, 571] on span "订单1" at bounding box center [436, 570] width 38 height 12
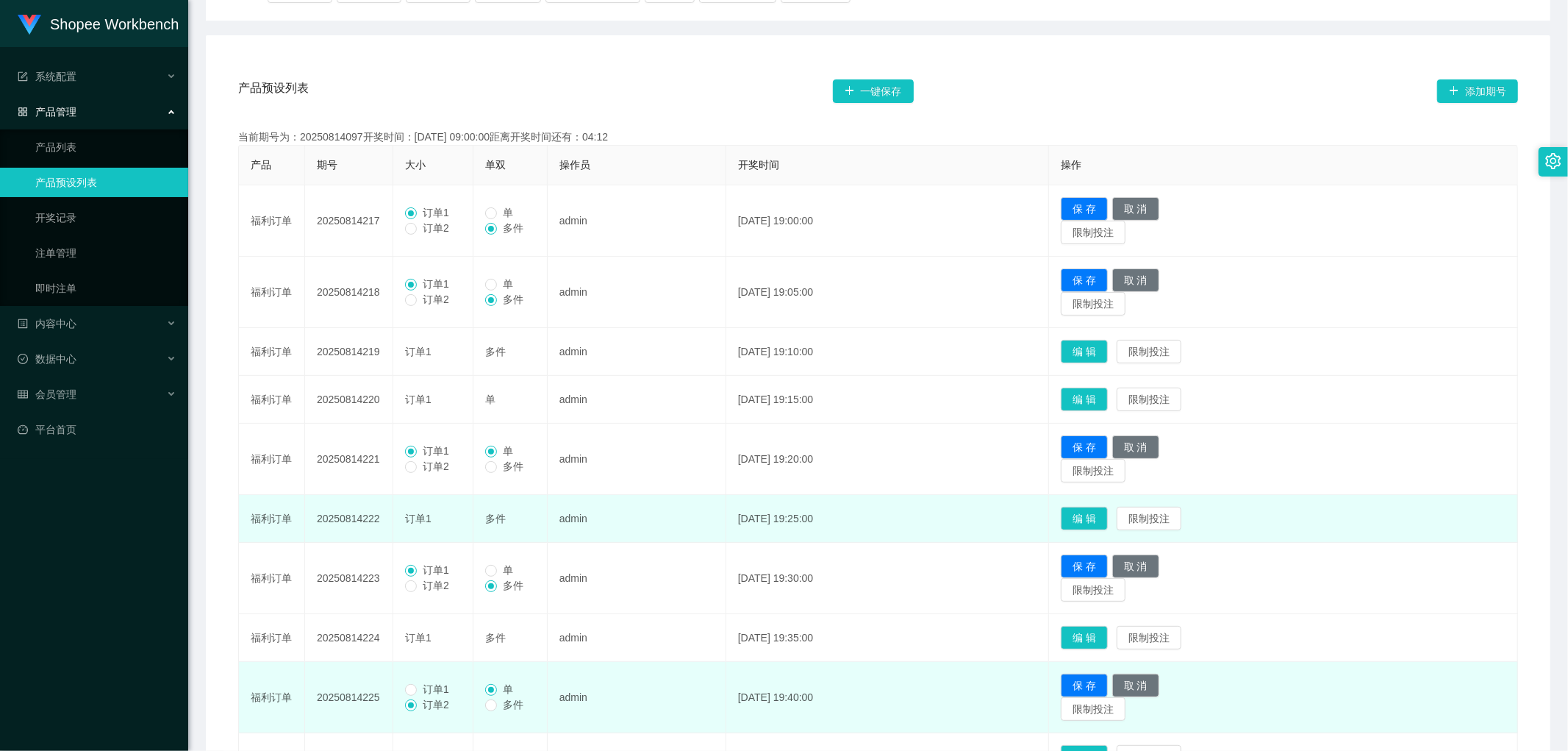
click at [419, 692] on span "订单1" at bounding box center [436, 689] width 38 height 12
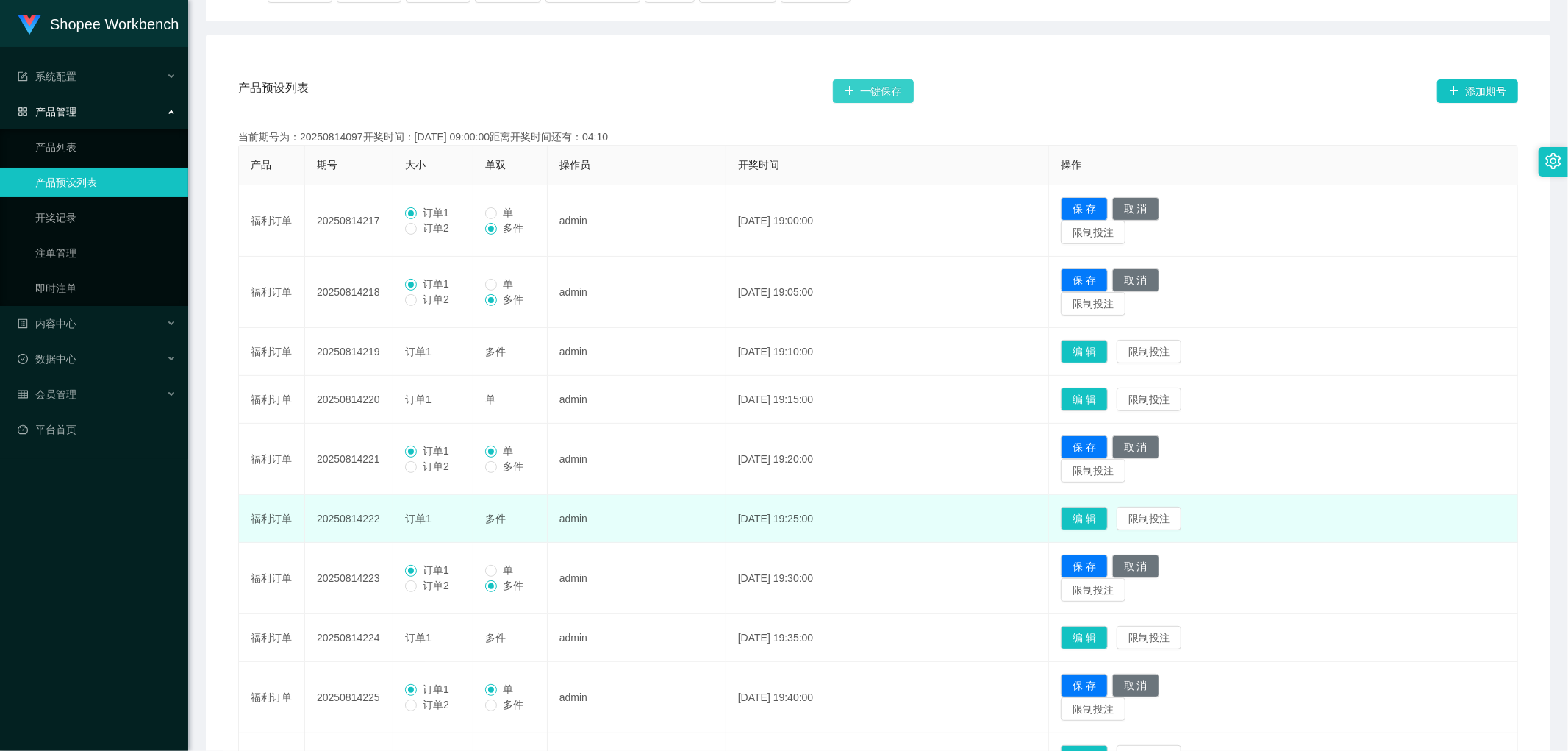
click at [889, 88] on button "一键保存" at bounding box center [873, 91] width 81 height 23
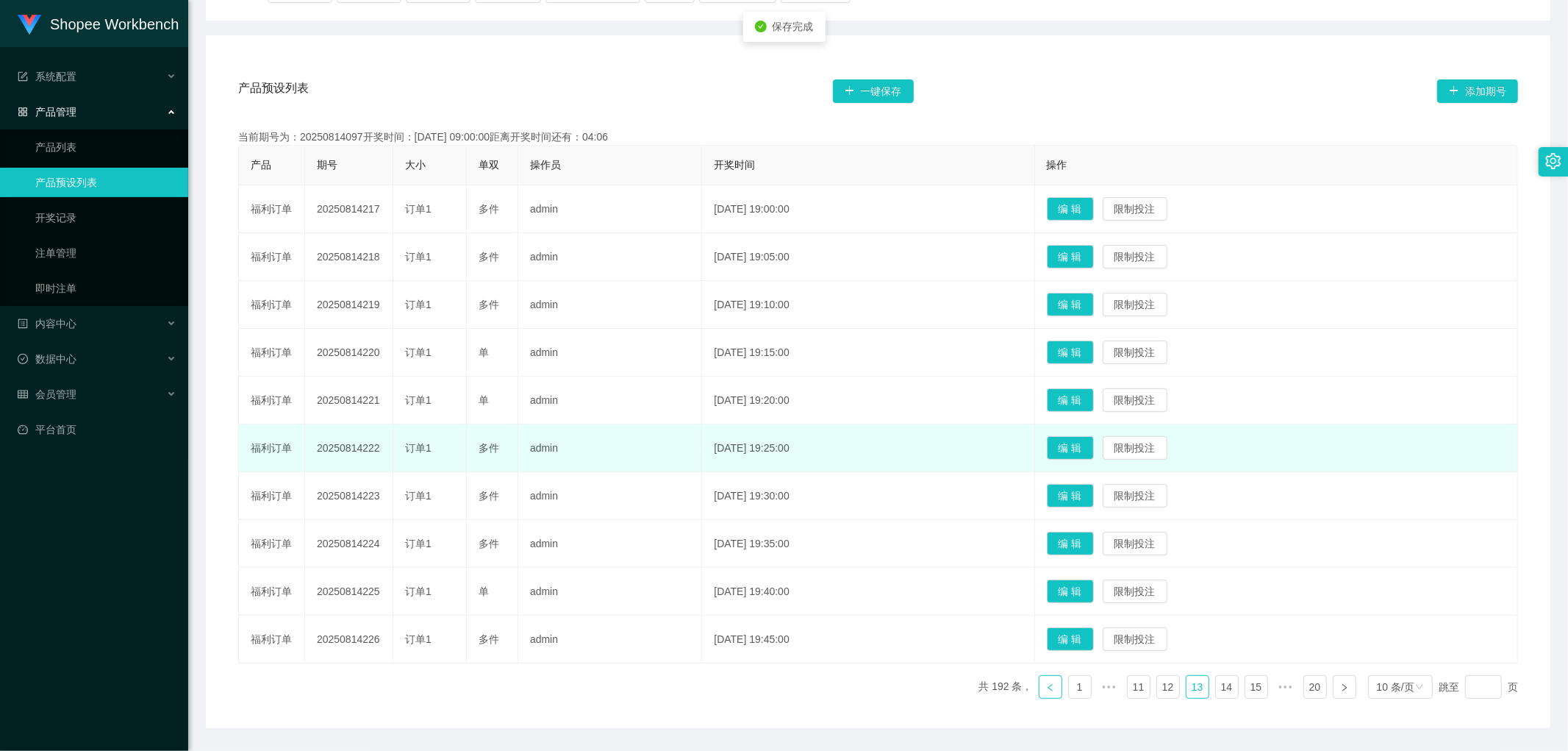
click at [1047, 690] on icon "图标: left" at bounding box center [1051, 688] width 9 height 9
click at [1094, 542] on button "编 辑" at bounding box center [1070, 543] width 47 height 23
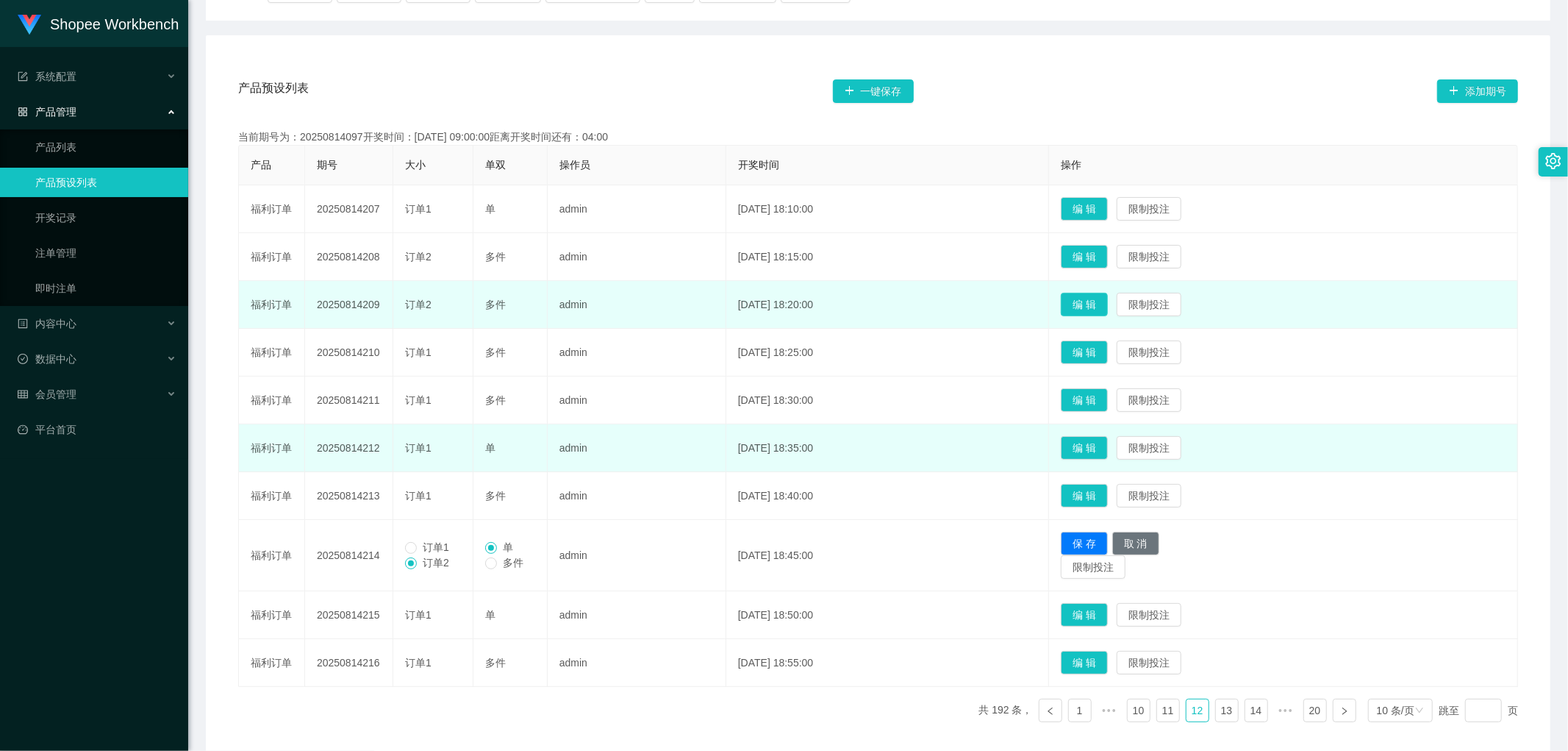
click at [1105, 305] on button "编 辑" at bounding box center [1084, 304] width 47 height 23
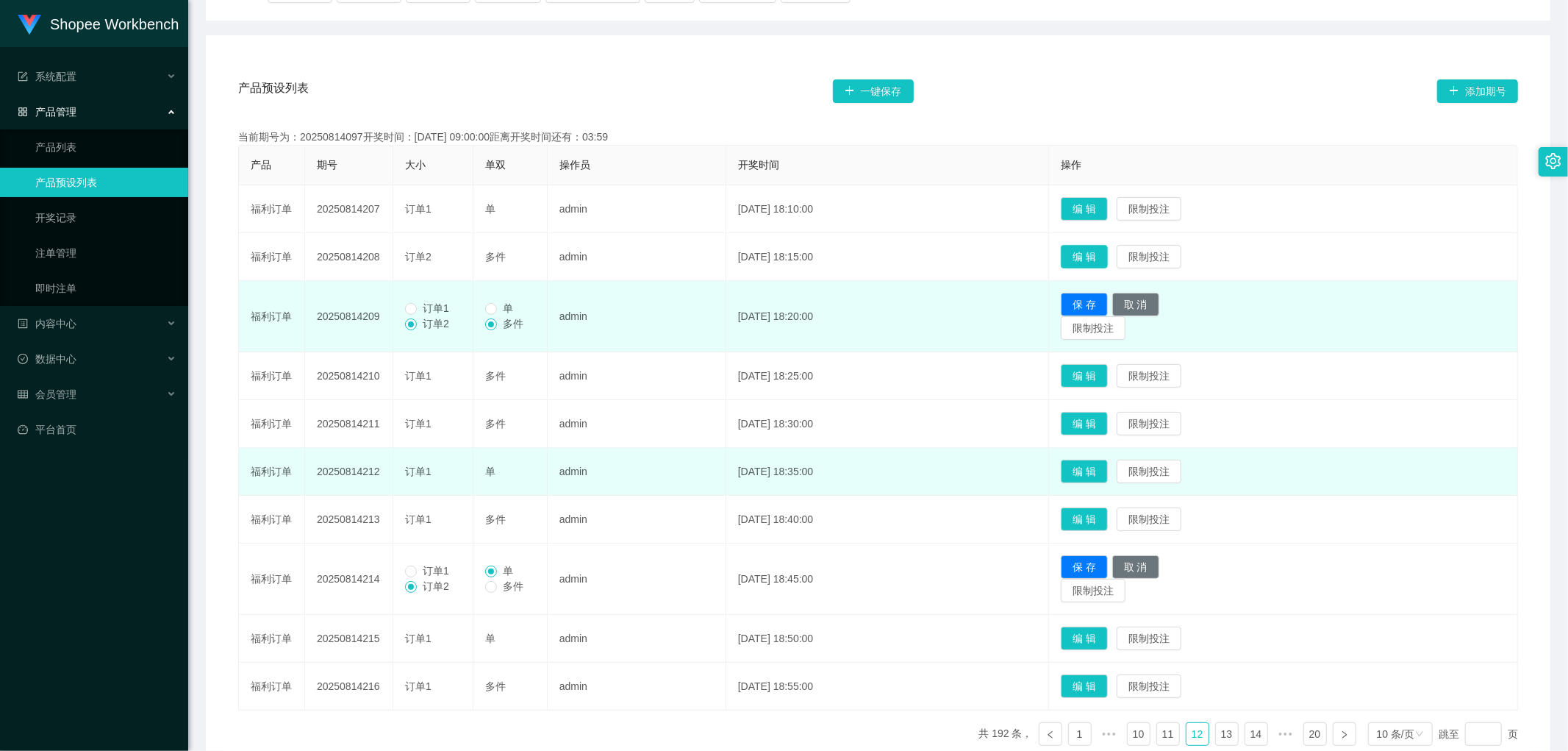
click at [1103, 252] on button "编 辑" at bounding box center [1084, 256] width 47 height 23
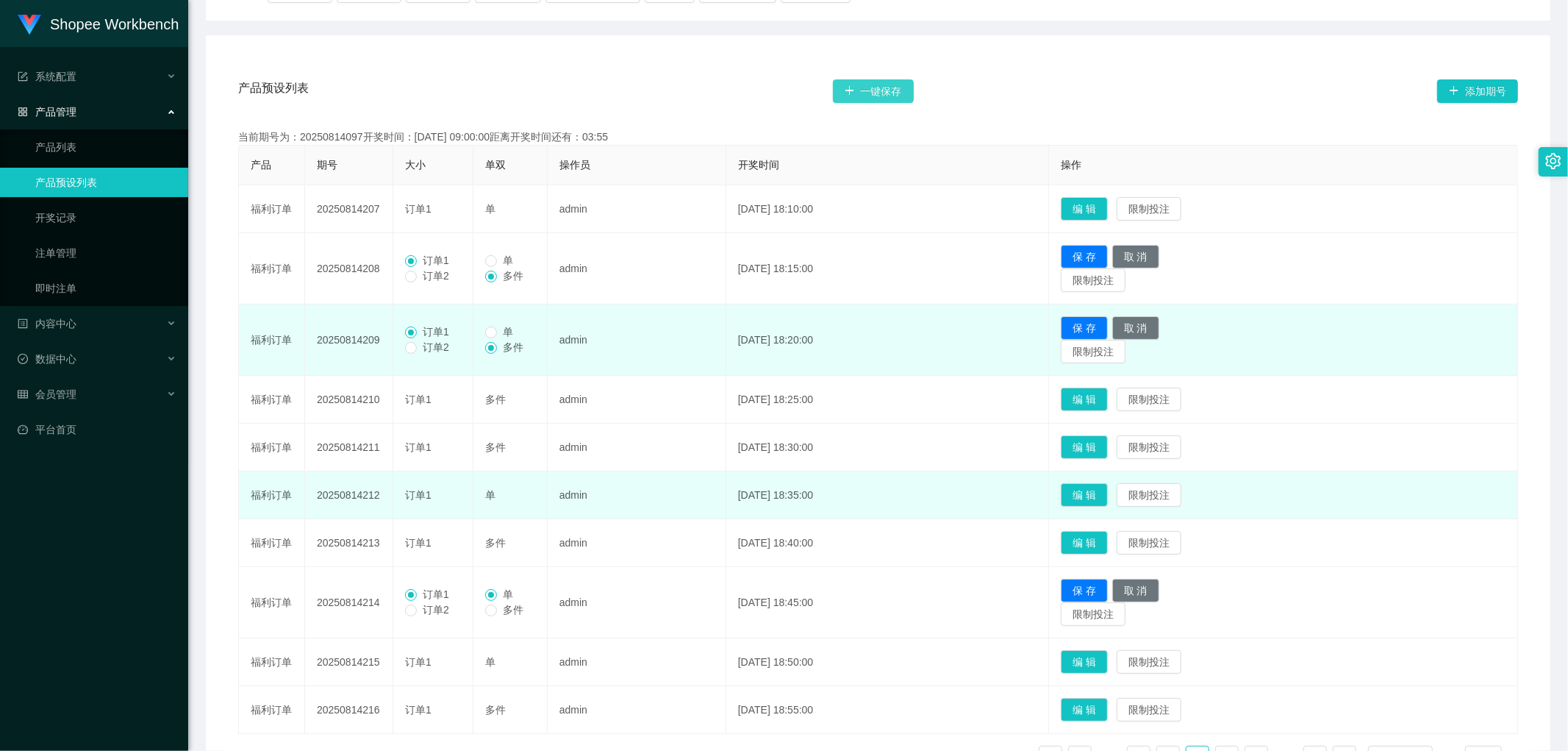
click at [873, 95] on button "一键保存" at bounding box center [873, 91] width 81 height 23
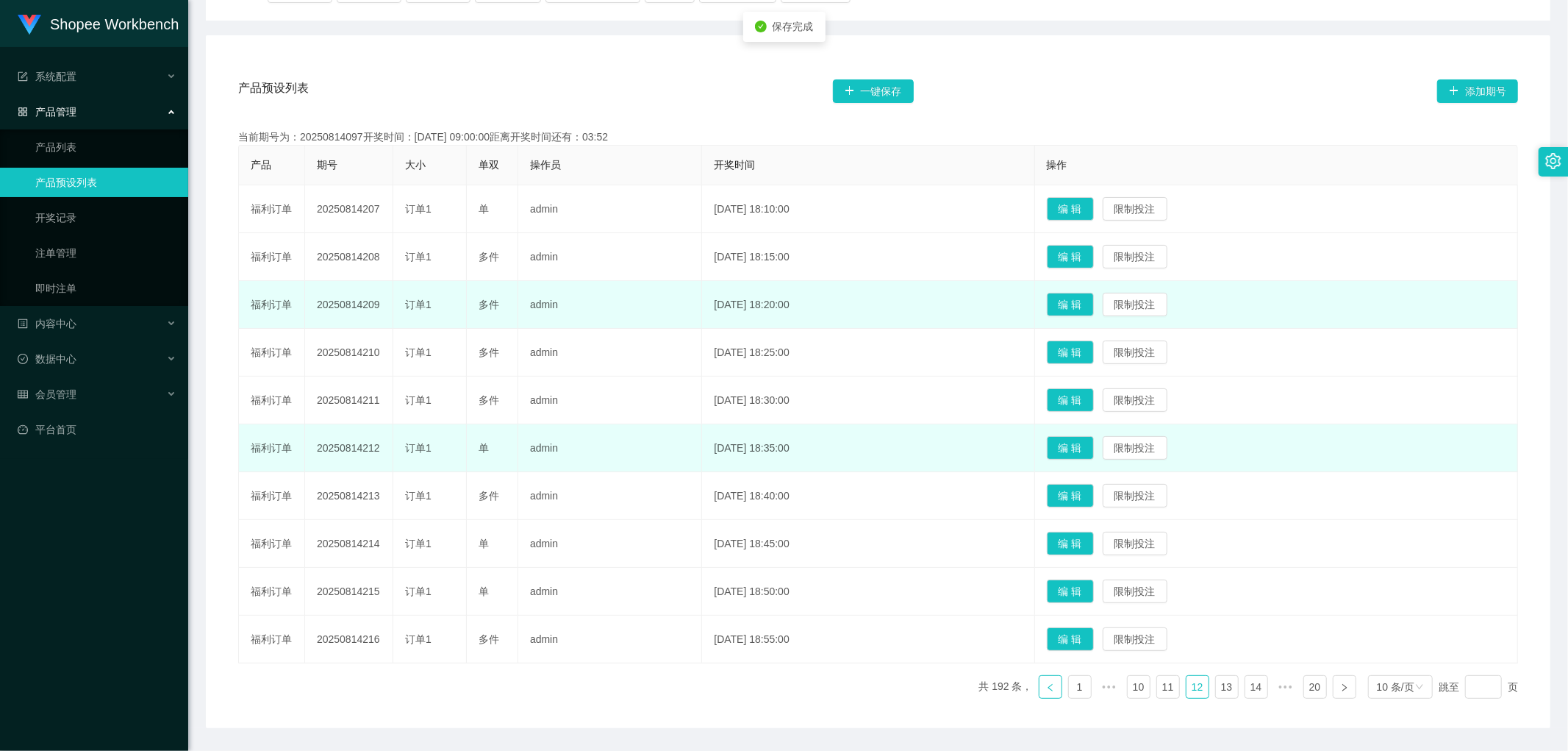
click at [1047, 692] on icon "图标: left" at bounding box center [1051, 688] width 9 height 9
click at [1094, 592] on button "编 辑" at bounding box center [1070, 591] width 47 height 23
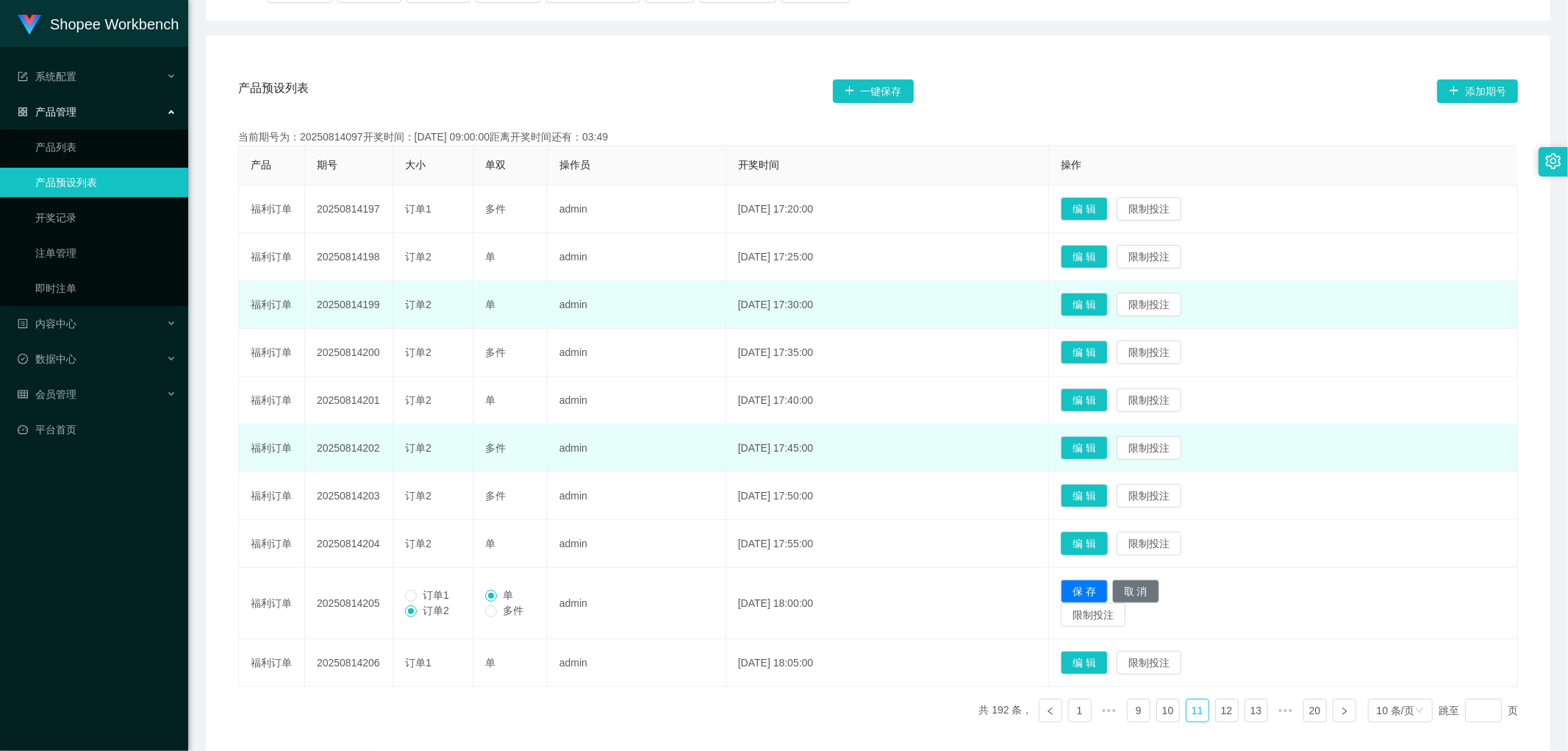
click at [1105, 544] on button "编 辑" at bounding box center [1084, 543] width 47 height 23
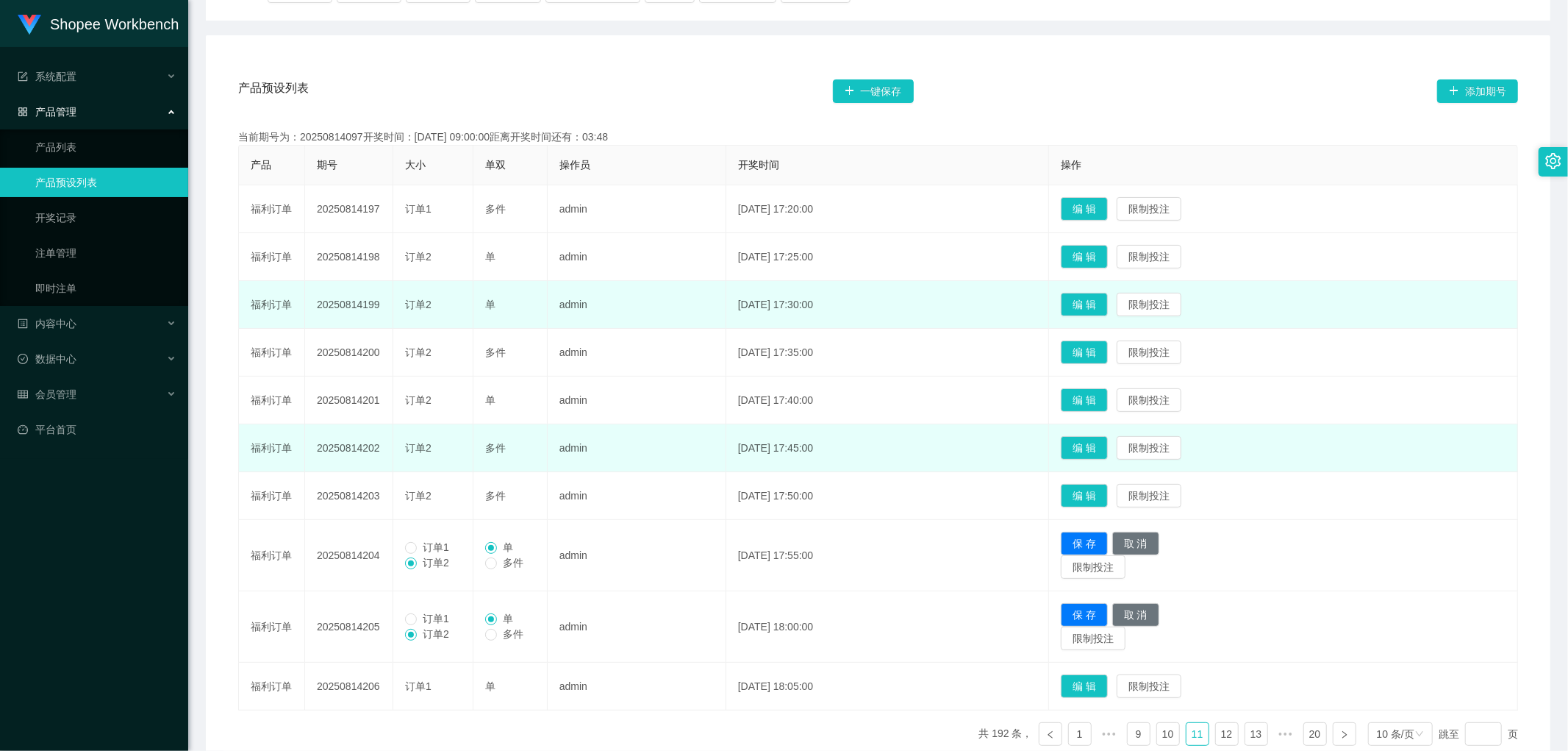
click at [1115, 478] on td "编 辑 限制投注" at bounding box center [1283, 497] width 469 height 48
click at [1108, 499] on button "编 辑" at bounding box center [1084, 495] width 47 height 23
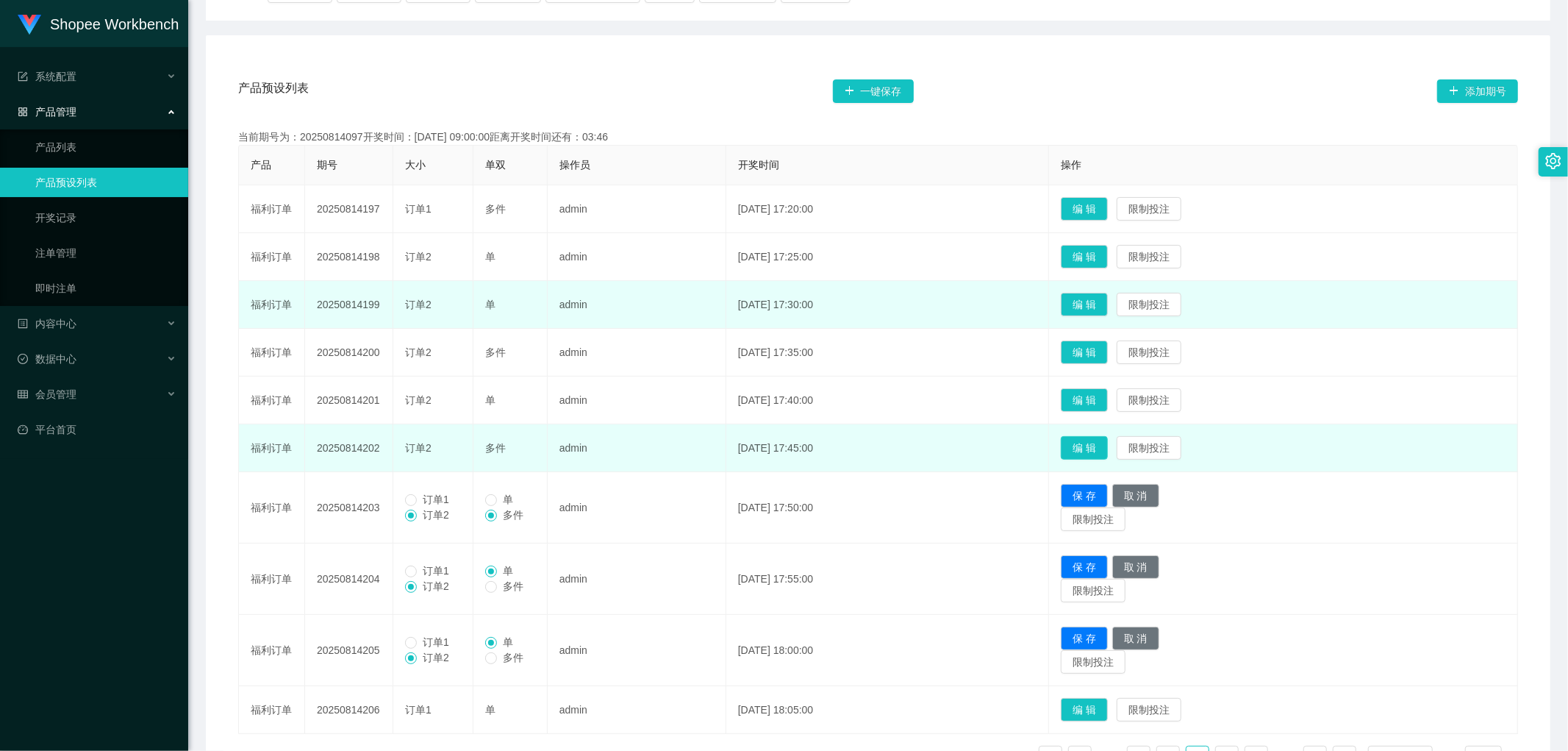
click at [1108, 450] on button "编 辑" at bounding box center [1084, 448] width 47 height 23
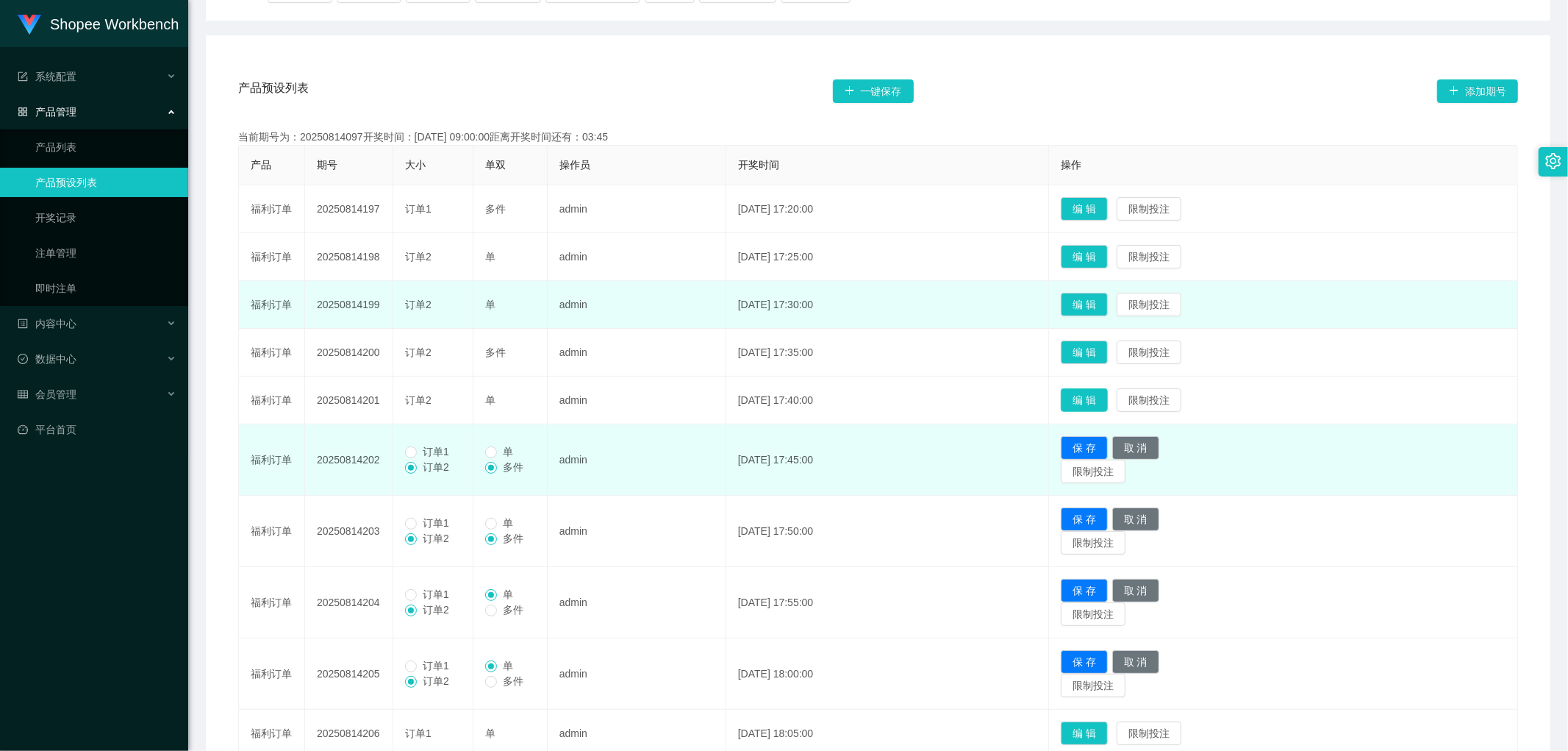
click at [1108, 399] on button "编 辑" at bounding box center [1084, 400] width 47 height 23
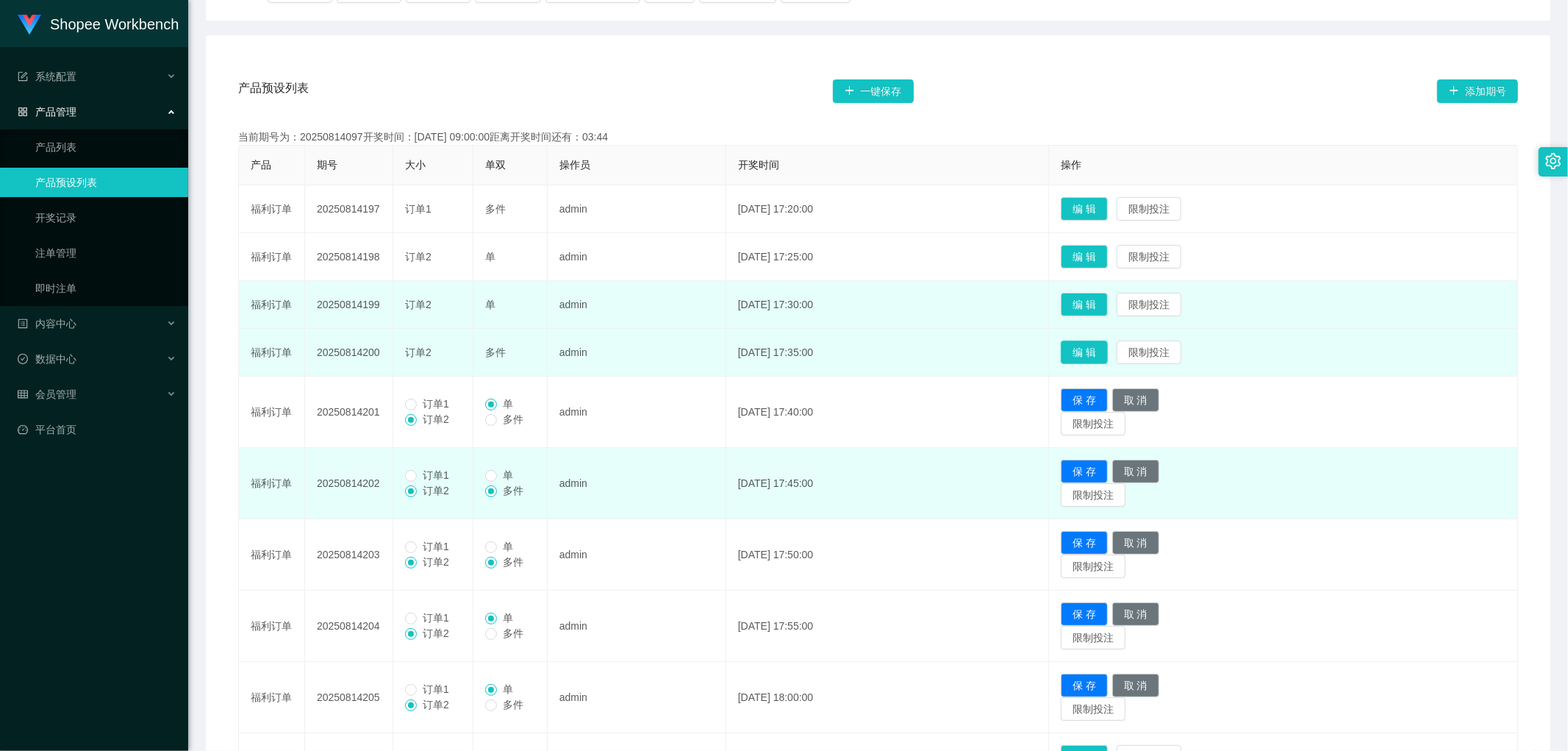
click at [1108, 348] on button "编 辑" at bounding box center [1084, 351] width 47 height 23
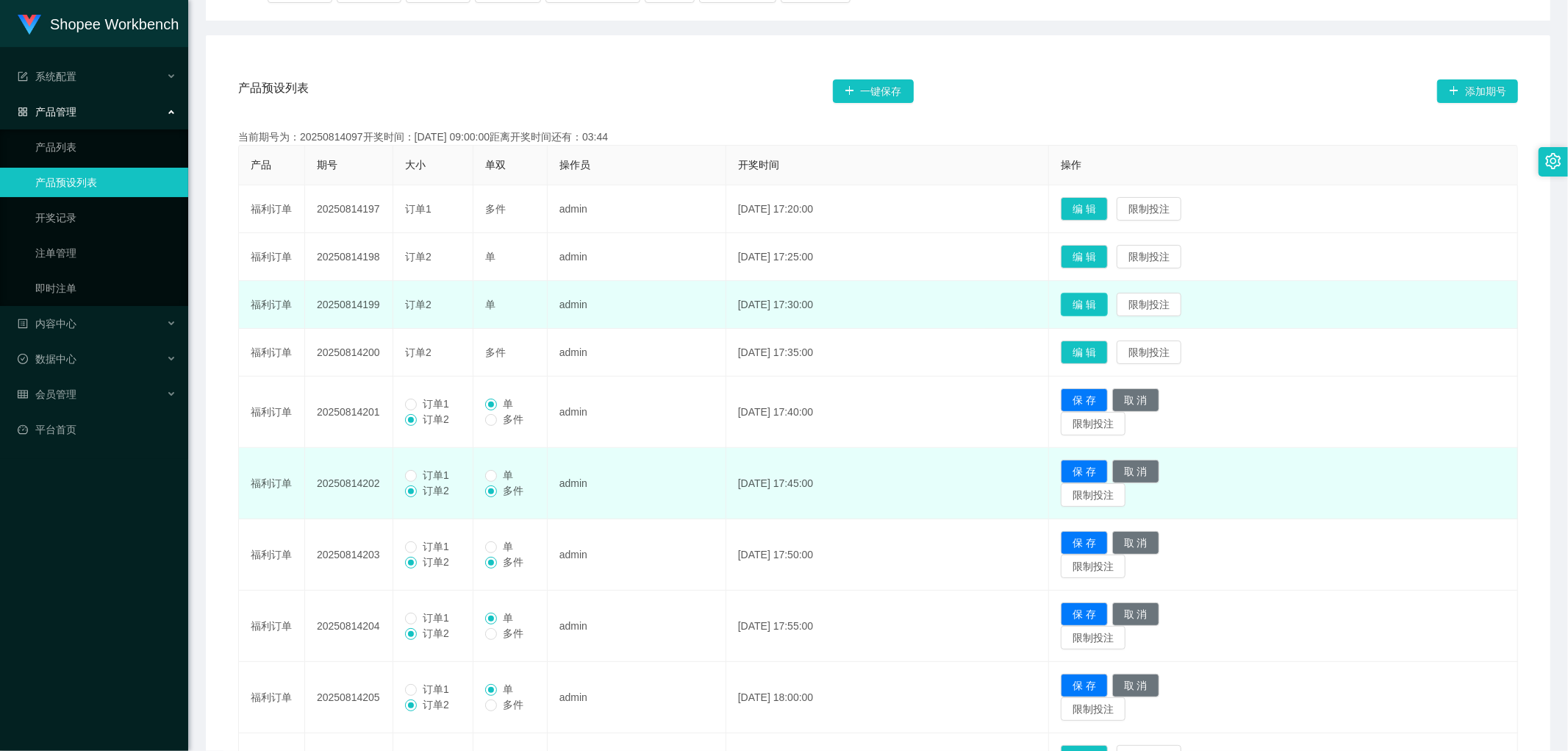
click at [1108, 298] on button "编 辑" at bounding box center [1084, 304] width 47 height 23
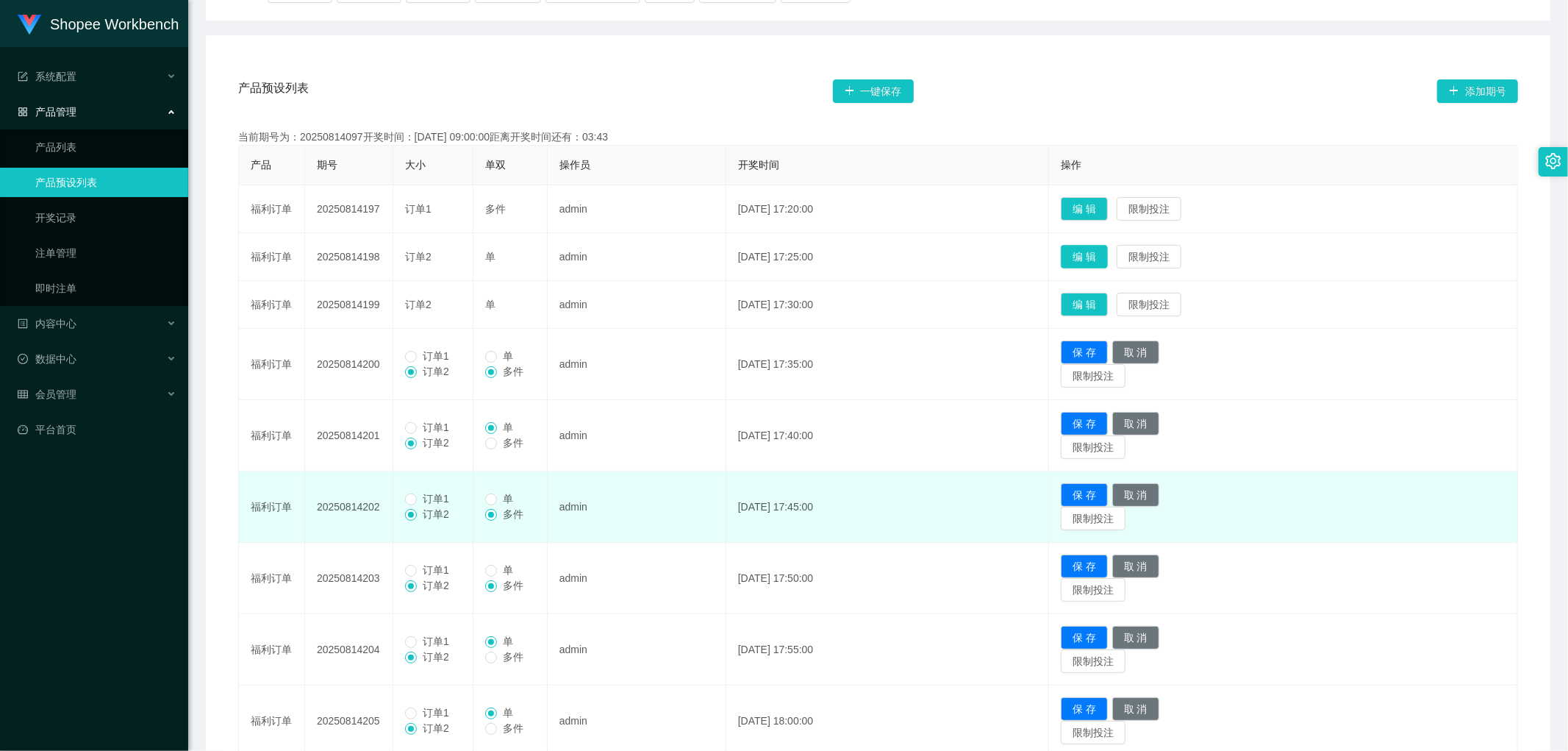
click at [1108, 253] on button "编 辑" at bounding box center [1084, 256] width 47 height 23
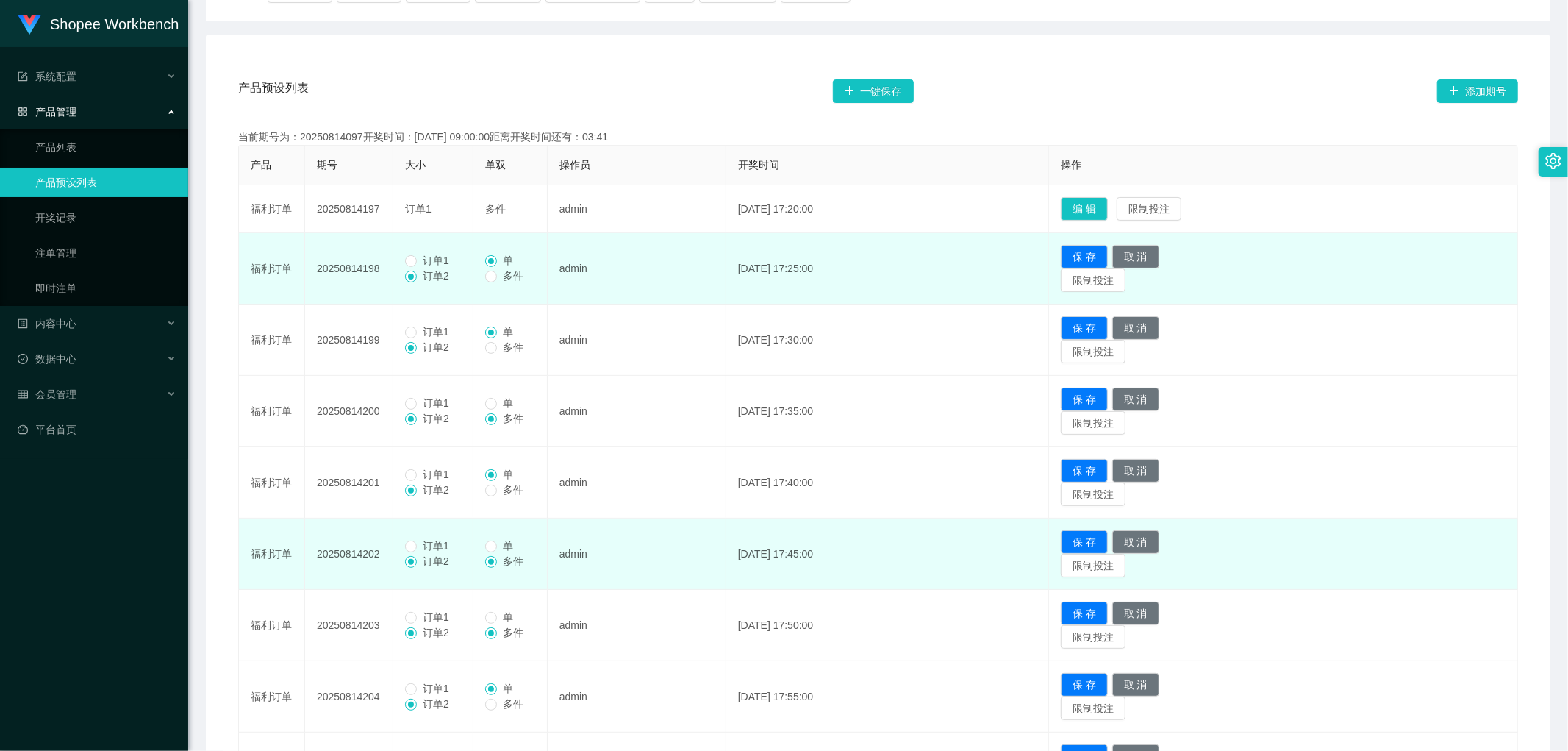
click at [419, 258] on span "订单1" at bounding box center [436, 260] width 38 height 12
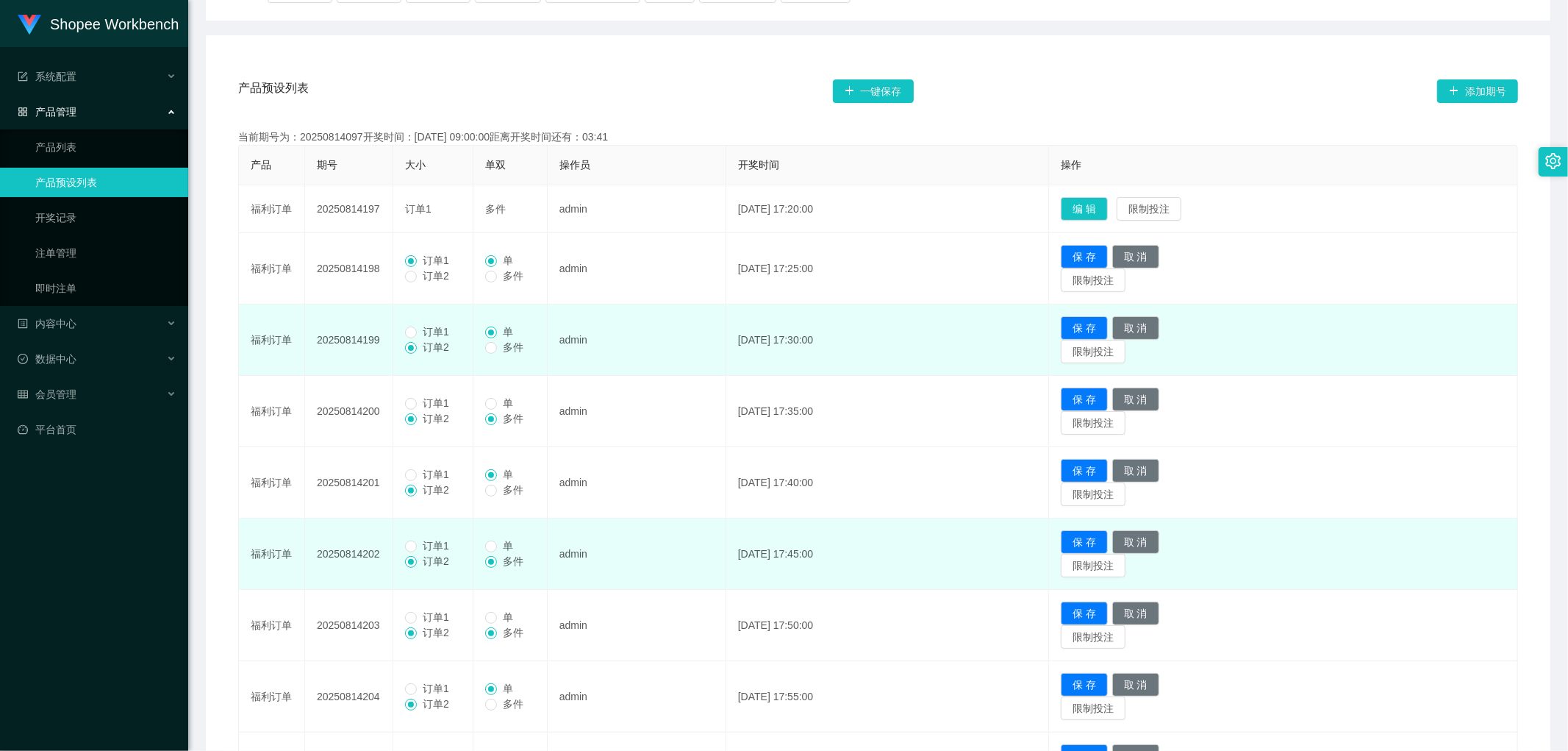
click at [423, 330] on span "订单1" at bounding box center [436, 331] width 38 height 12
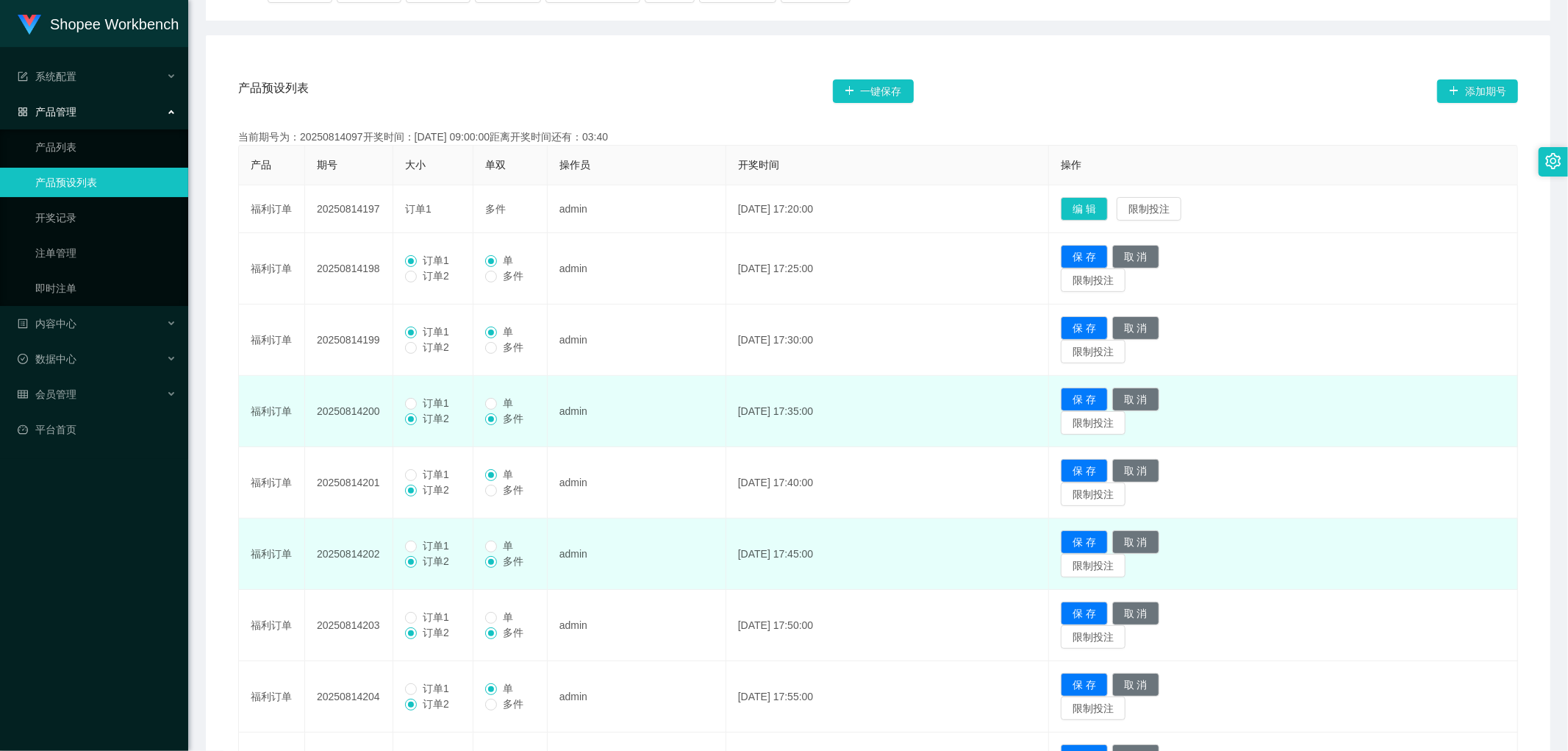
click at [419, 407] on span "订单1" at bounding box center [436, 403] width 38 height 12
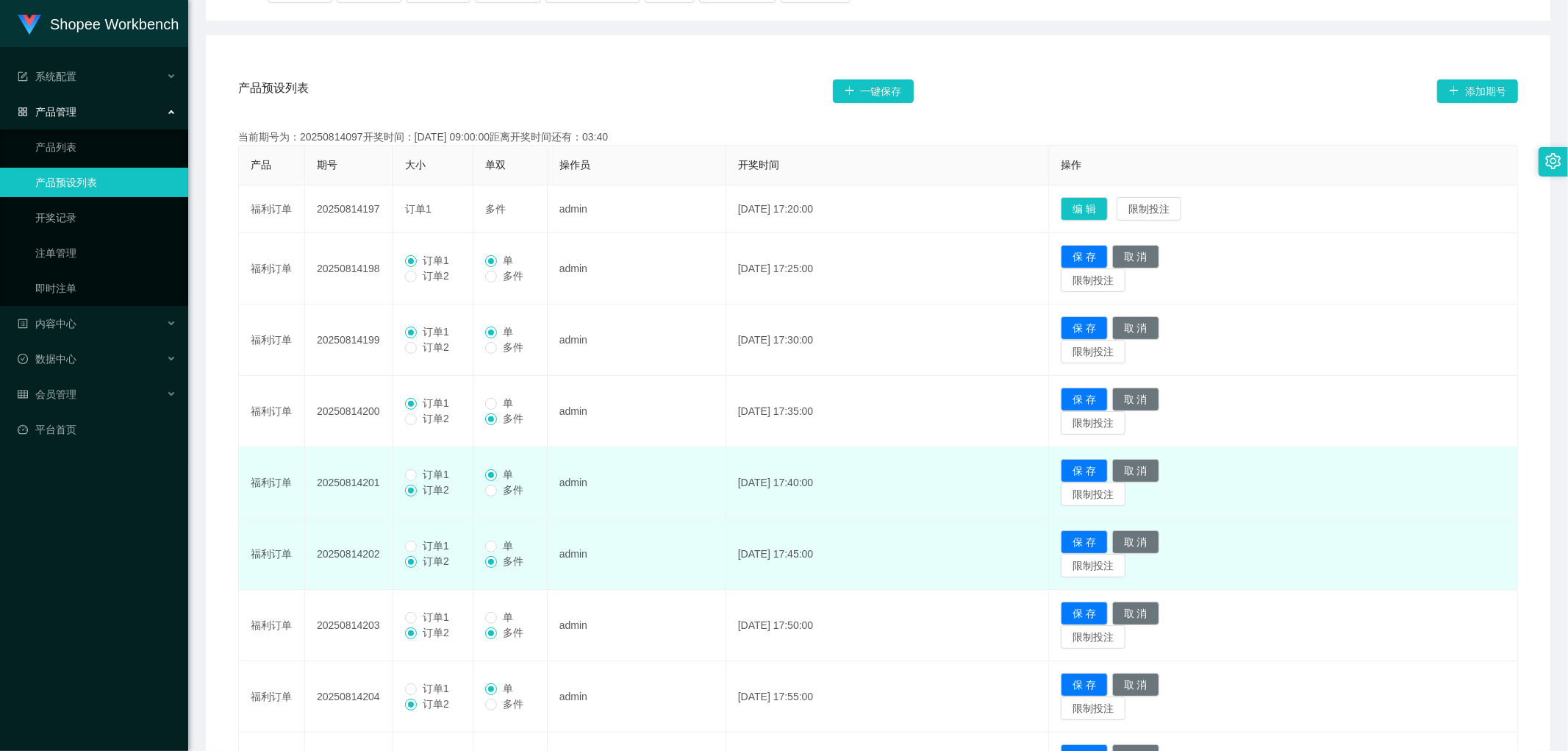
click at [419, 484] on span "订单2" at bounding box center [436, 489] width 38 height 12
click at [420, 473] on span "订单1" at bounding box center [436, 474] width 38 height 12
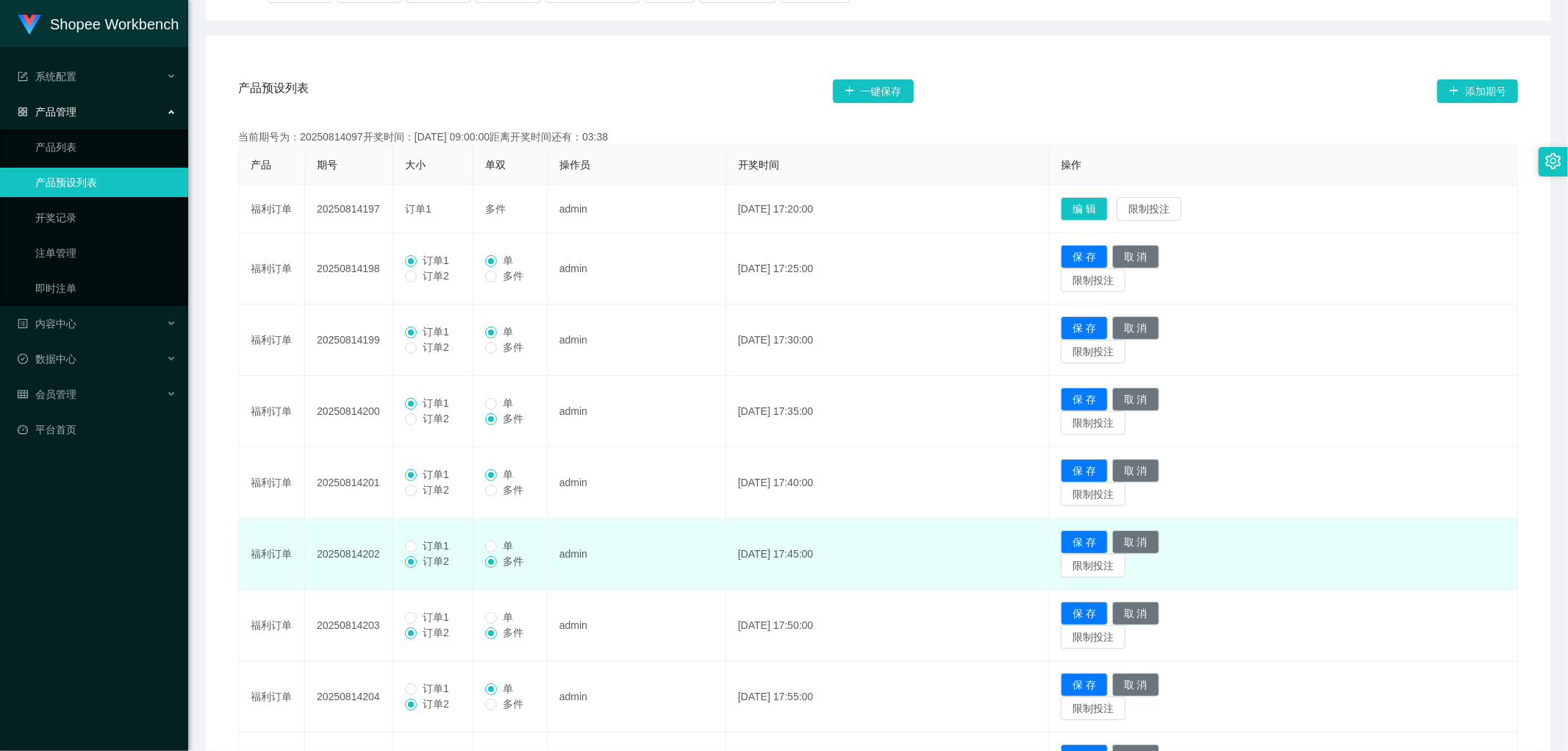
drag, startPoint x: 419, startPoint y: 545, endPoint x: 421, endPoint y: 581, distance: 36.1
click at [419, 546] on span "订单1" at bounding box center [436, 546] width 38 height 12
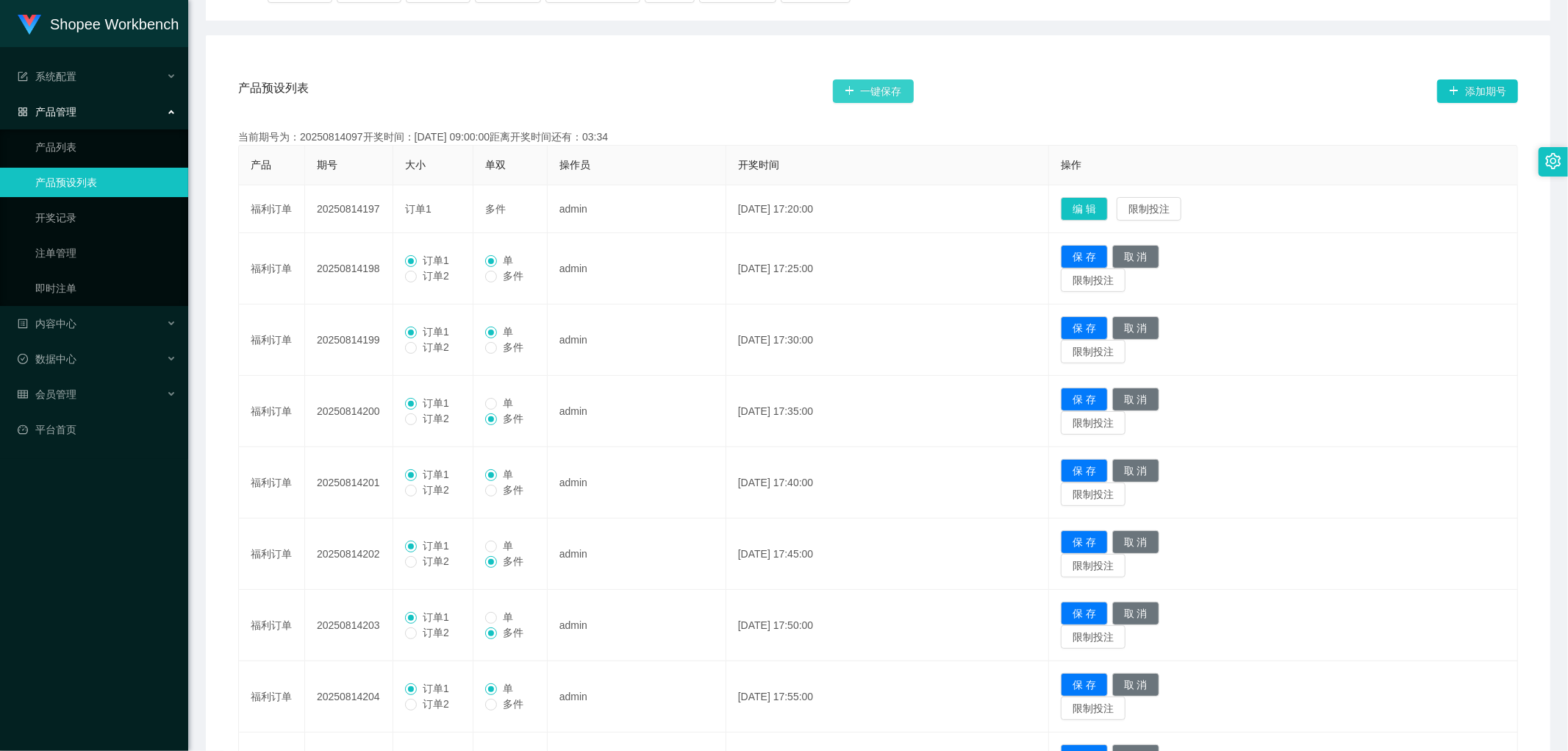
click at [884, 88] on button "一键保存" at bounding box center [873, 91] width 81 height 23
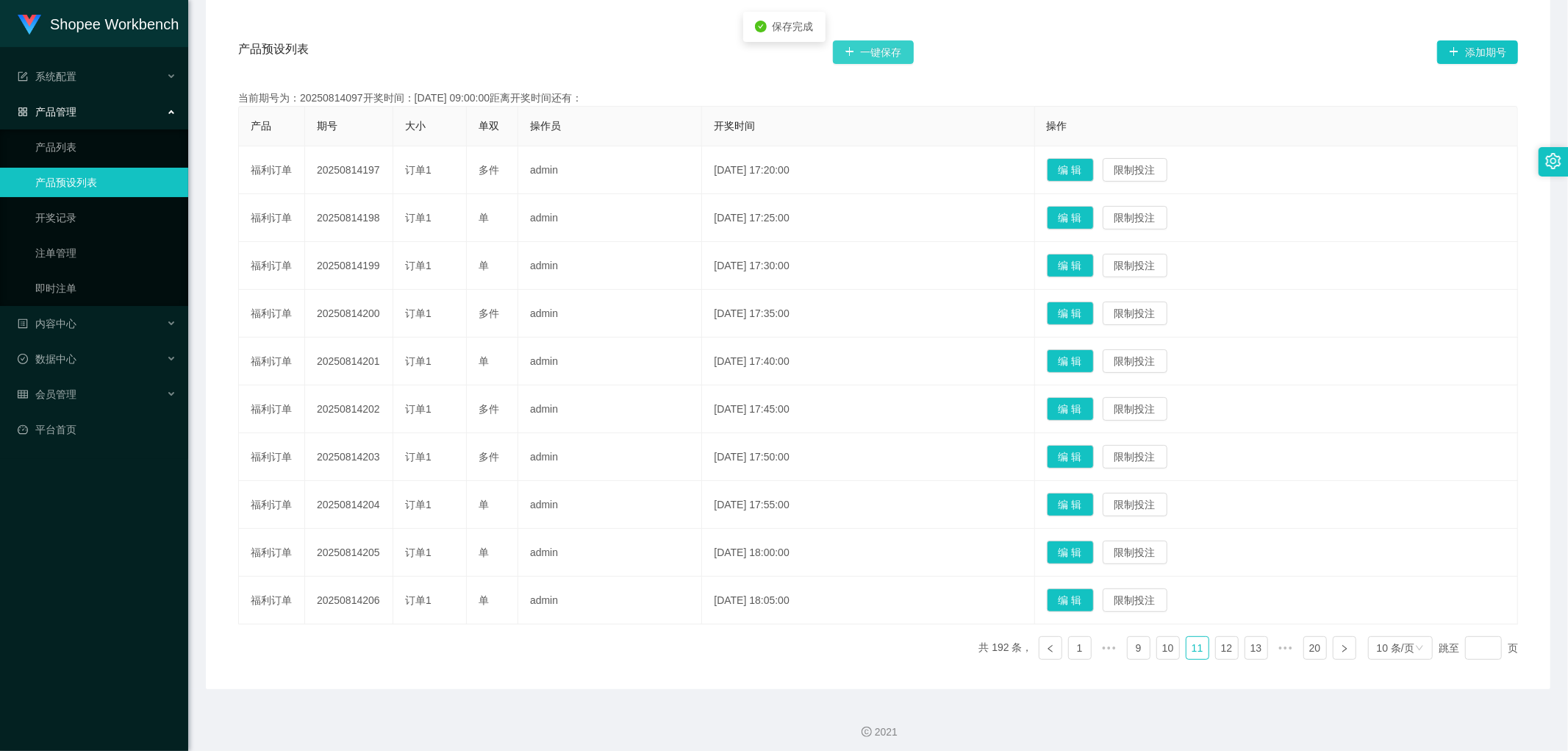
scroll to position [272, 0]
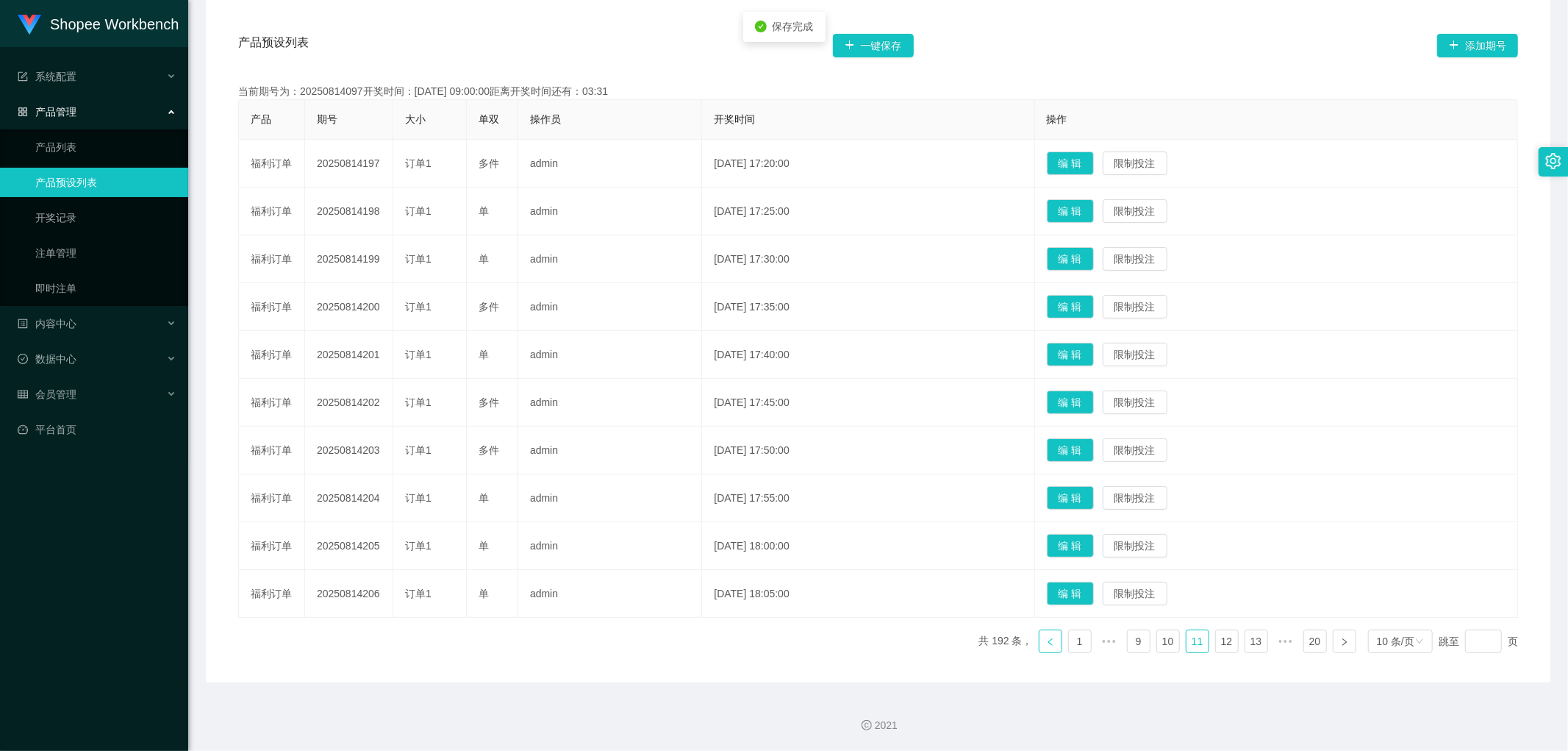
drag, startPoint x: 1035, startPoint y: 649, endPoint x: 1048, endPoint y: 659, distance: 16.4
click at [1039, 649] on link at bounding box center [1050, 641] width 23 height 23
click at [1094, 592] on button "编 辑" at bounding box center [1070, 593] width 47 height 23
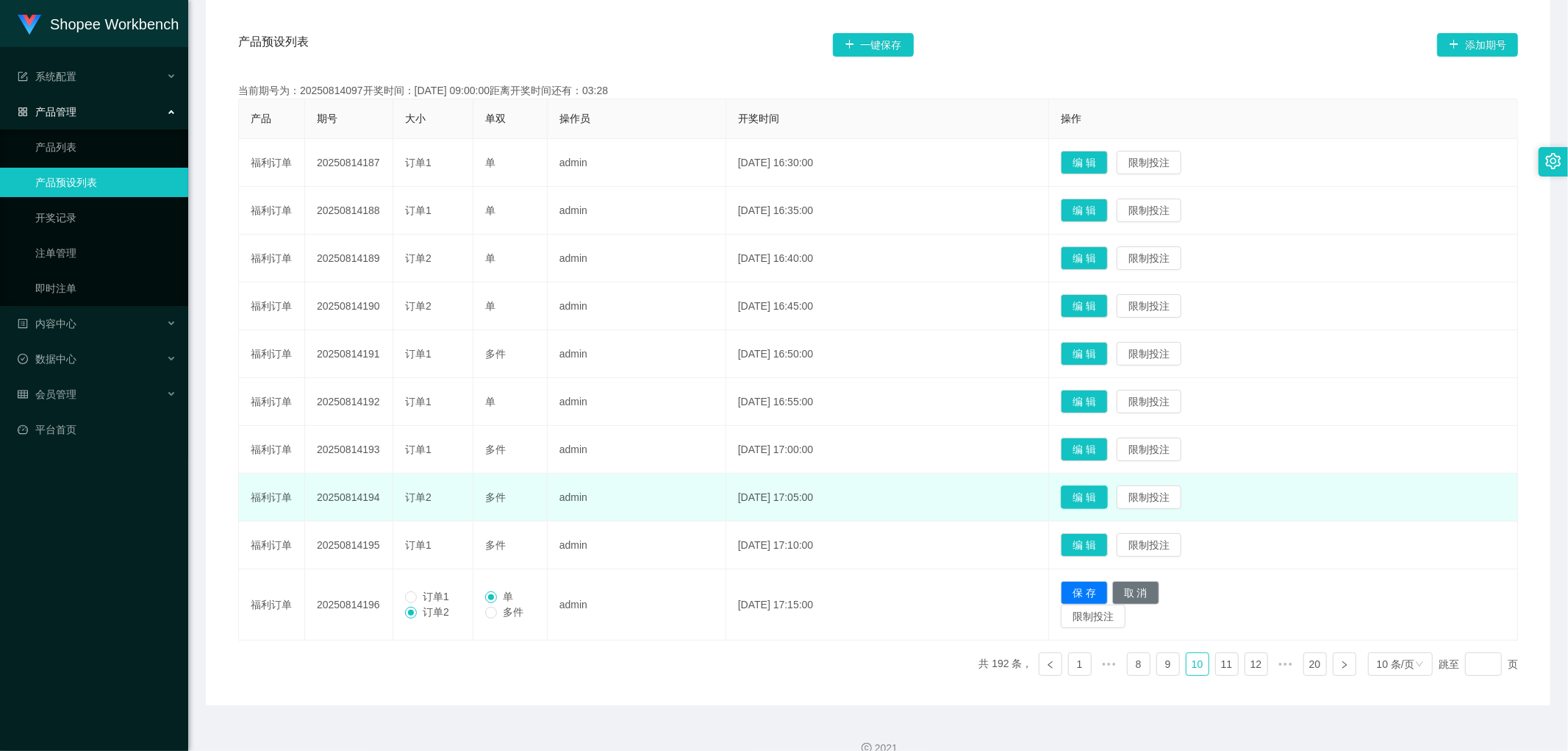
click at [1100, 502] on button "编 辑" at bounding box center [1084, 497] width 47 height 23
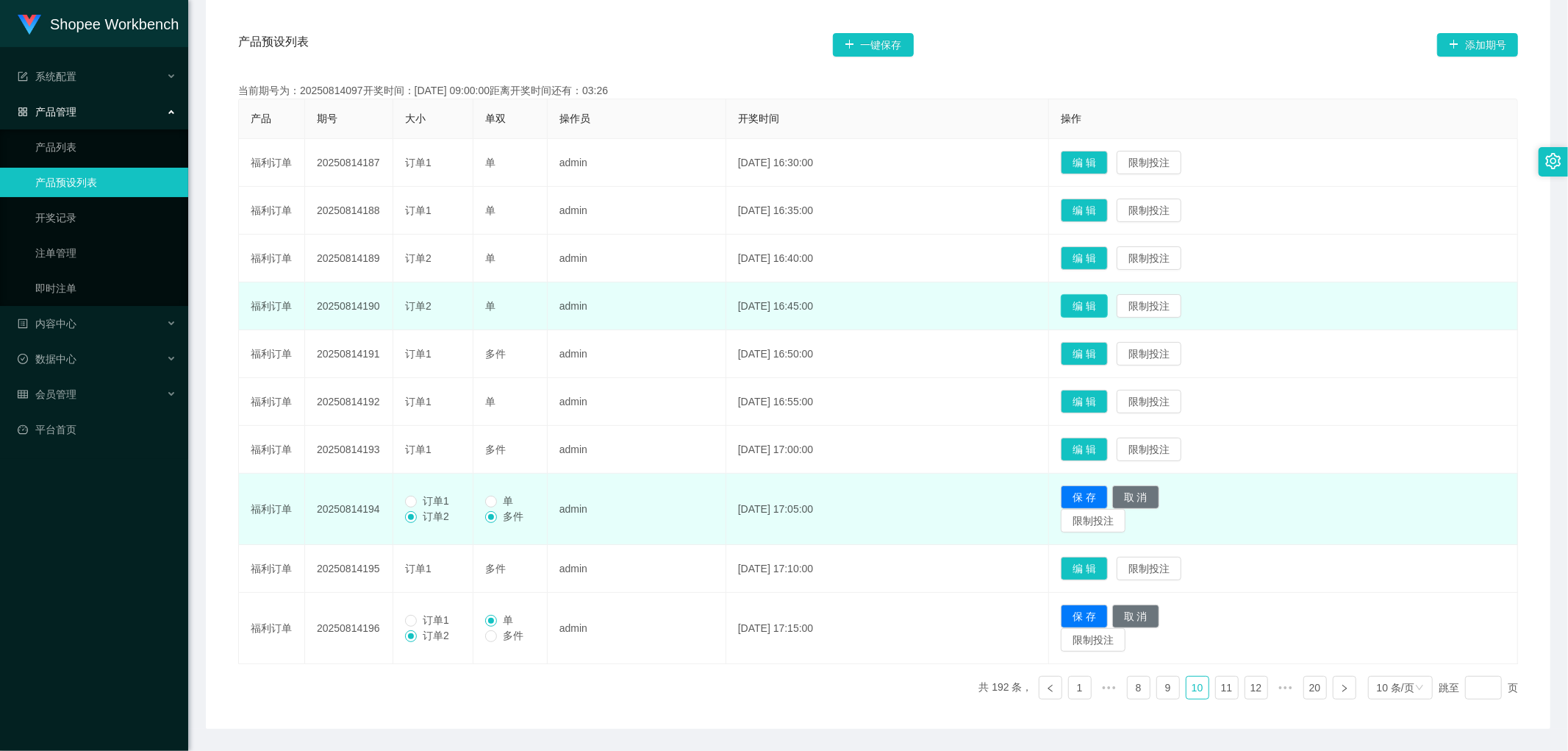
click at [1108, 305] on button "编 辑" at bounding box center [1084, 306] width 47 height 23
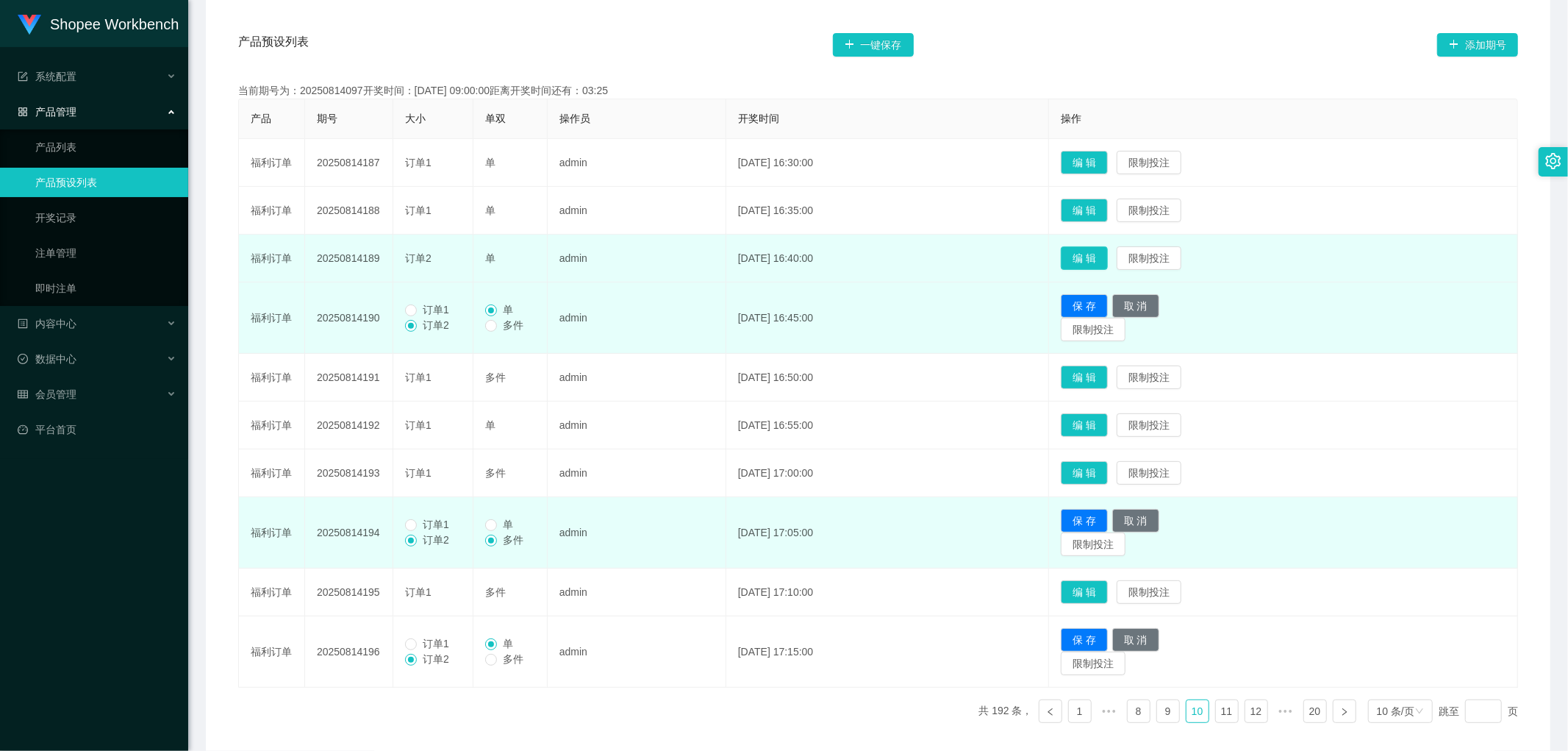
click at [1105, 256] on button "编 辑" at bounding box center [1084, 258] width 47 height 23
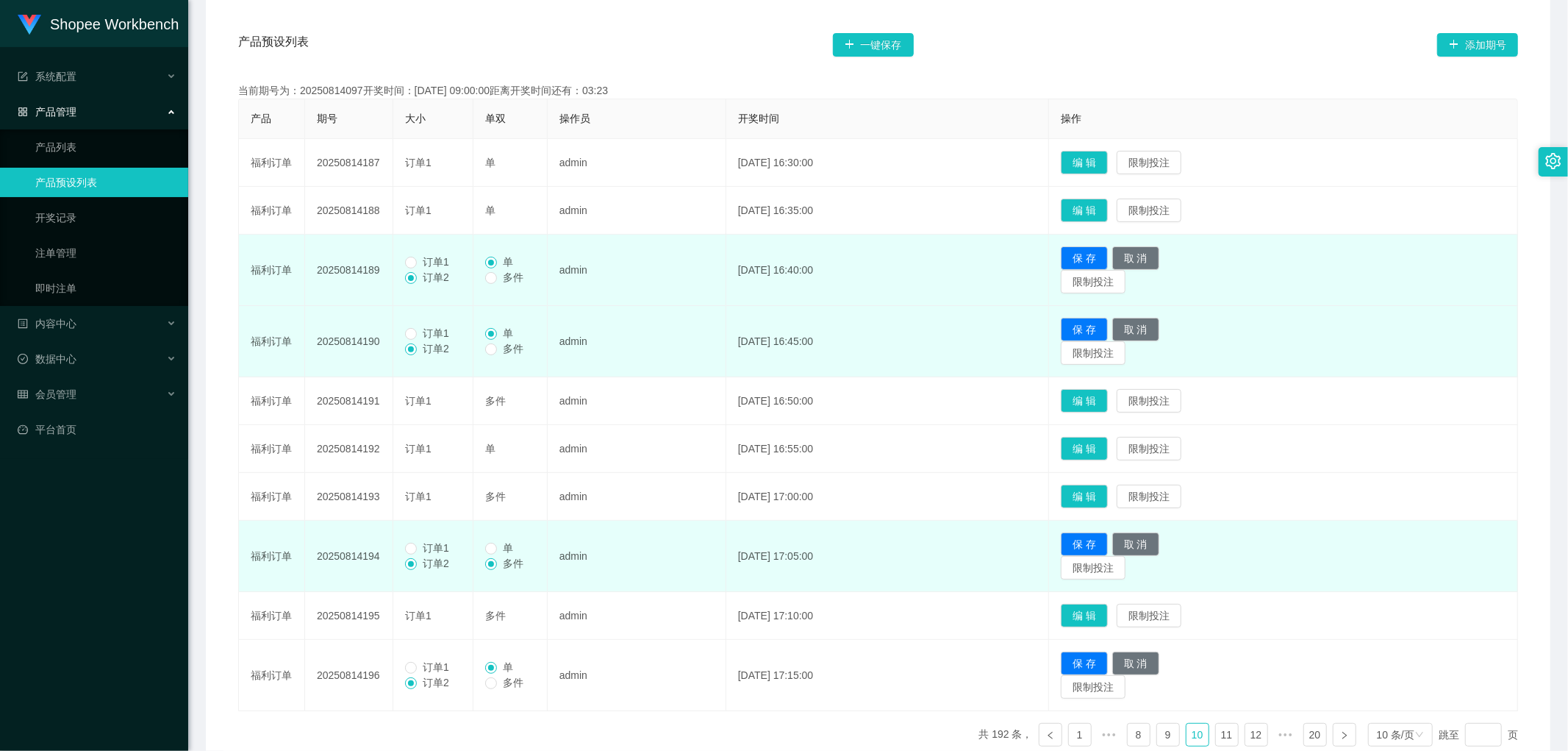
click at [419, 262] on span "订单1" at bounding box center [436, 262] width 38 height 12
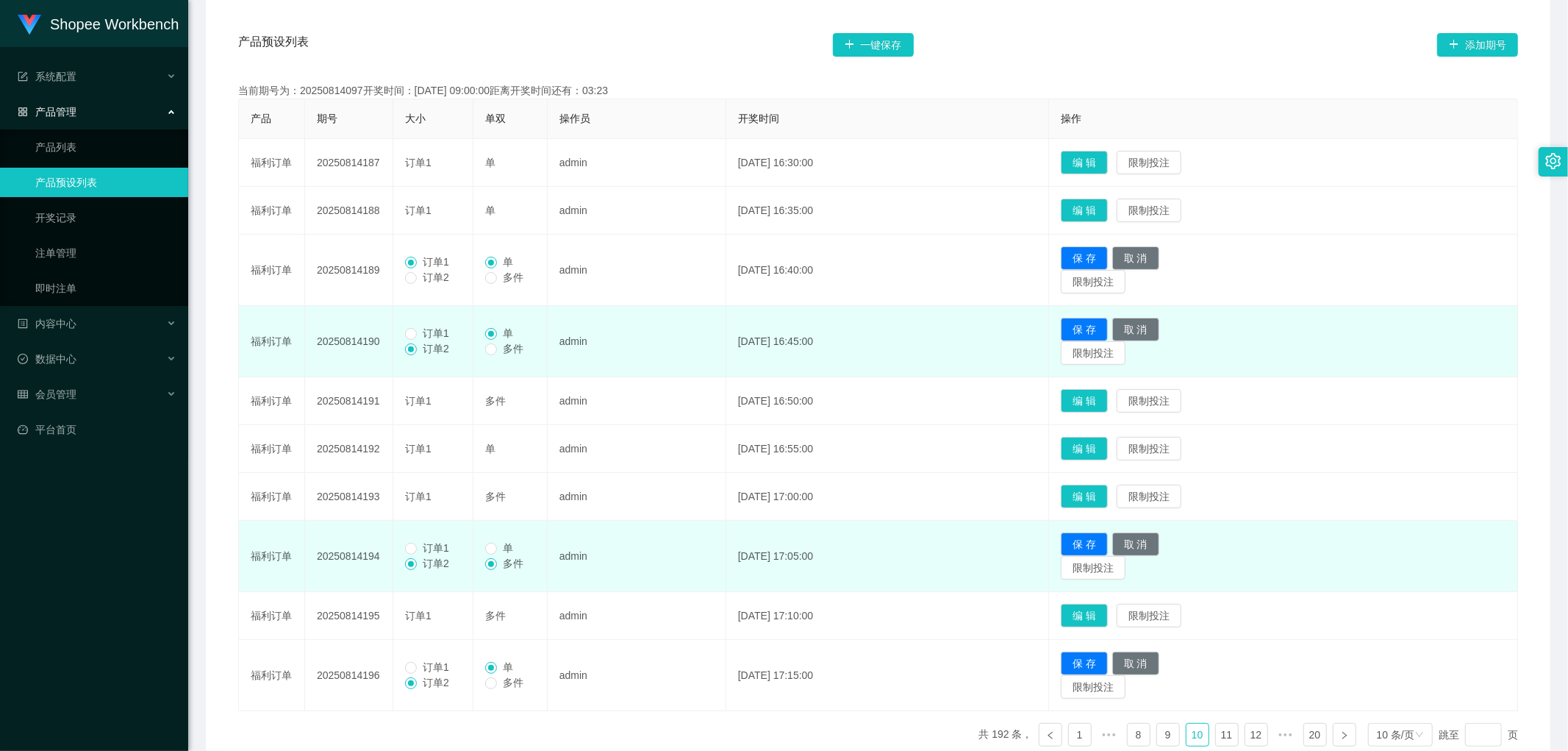
drag, startPoint x: 427, startPoint y: 336, endPoint x: 428, endPoint y: 355, distance: 19.0
click at [427, 337] on span "订单1" at bounding box center [436, 333] width 38 height 12
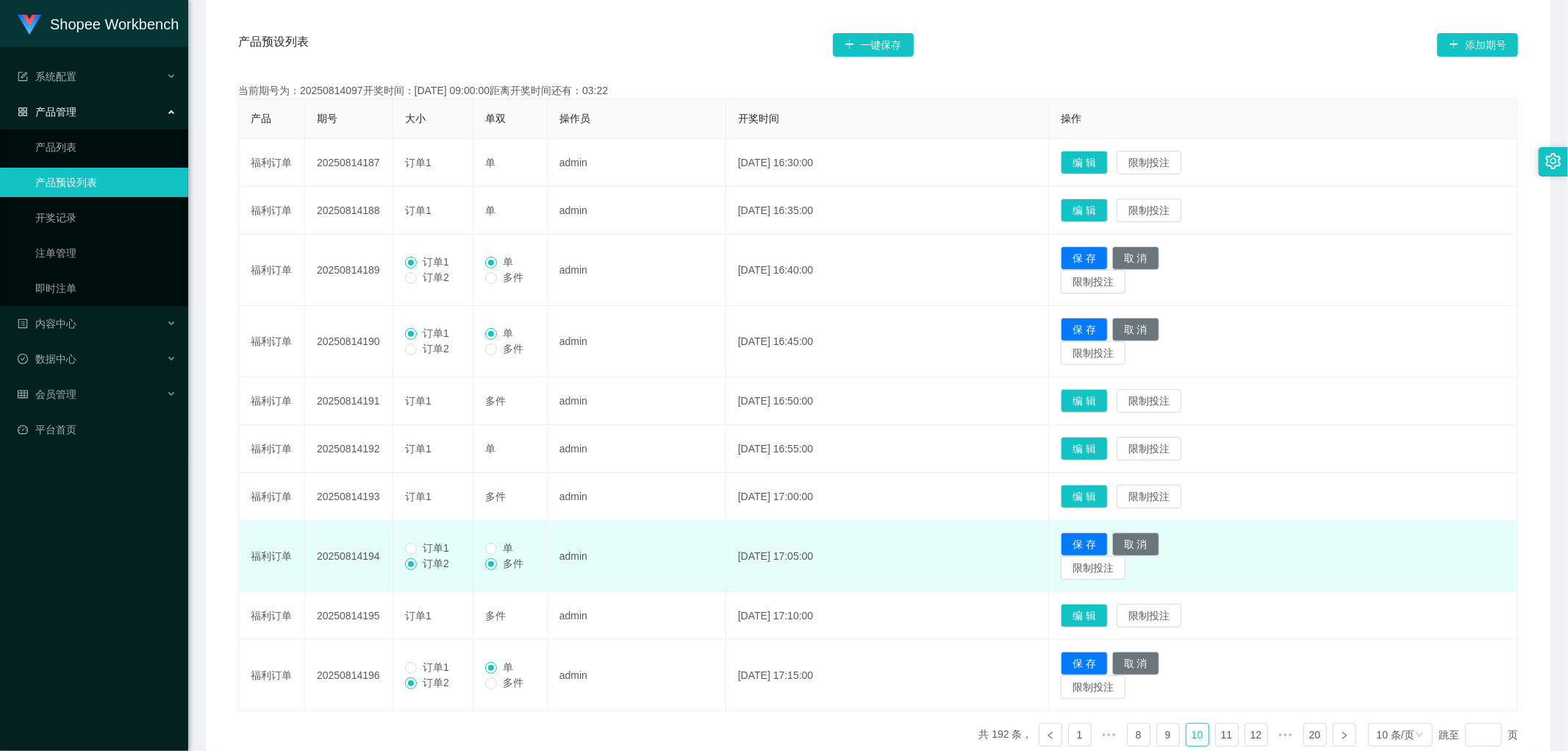
click at [422, 547] on span "订单1" at bounding box center [436, 548] width 38 height 12
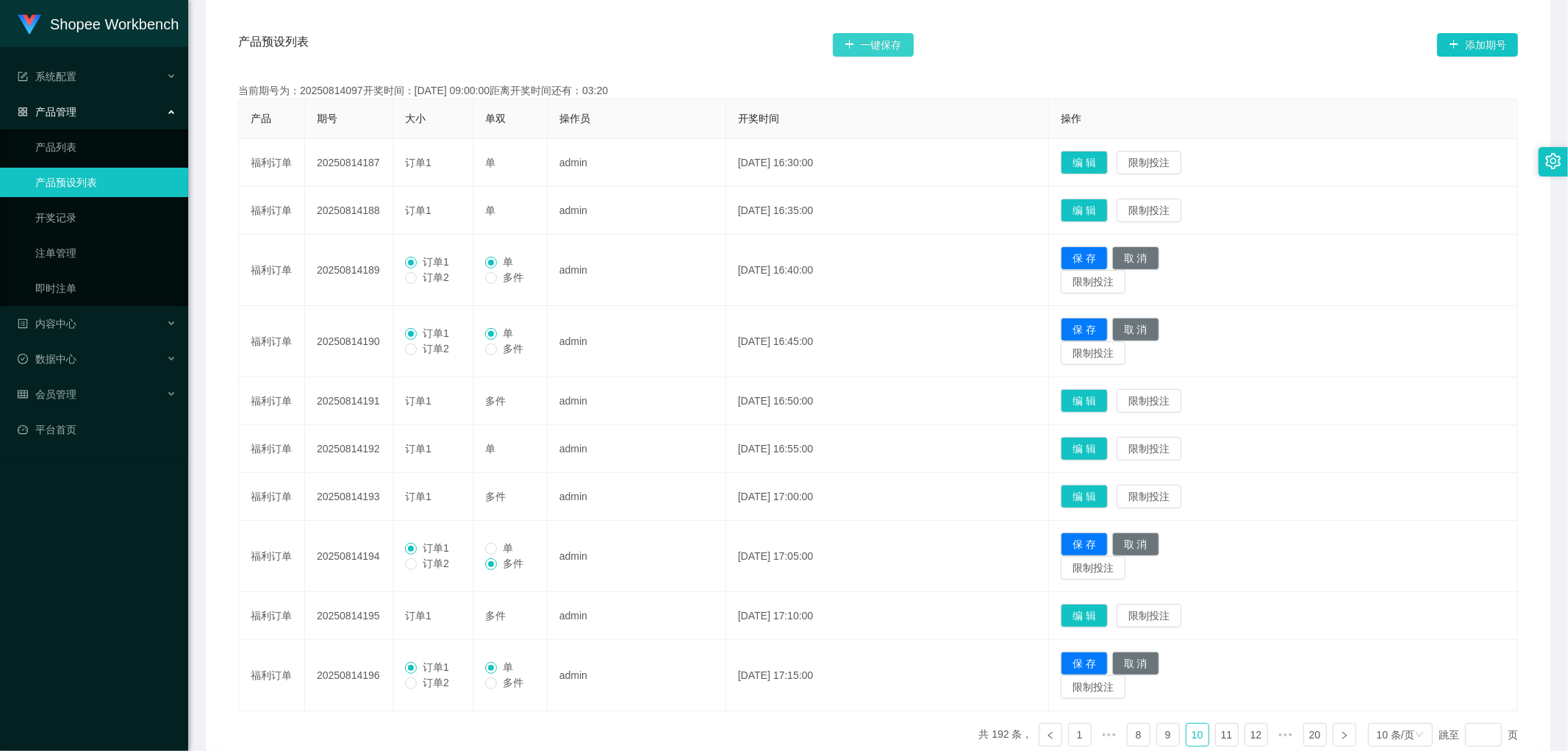
click at [879, 43] on button "一键保存" at bounding box center [873, 44] width 81 height 23
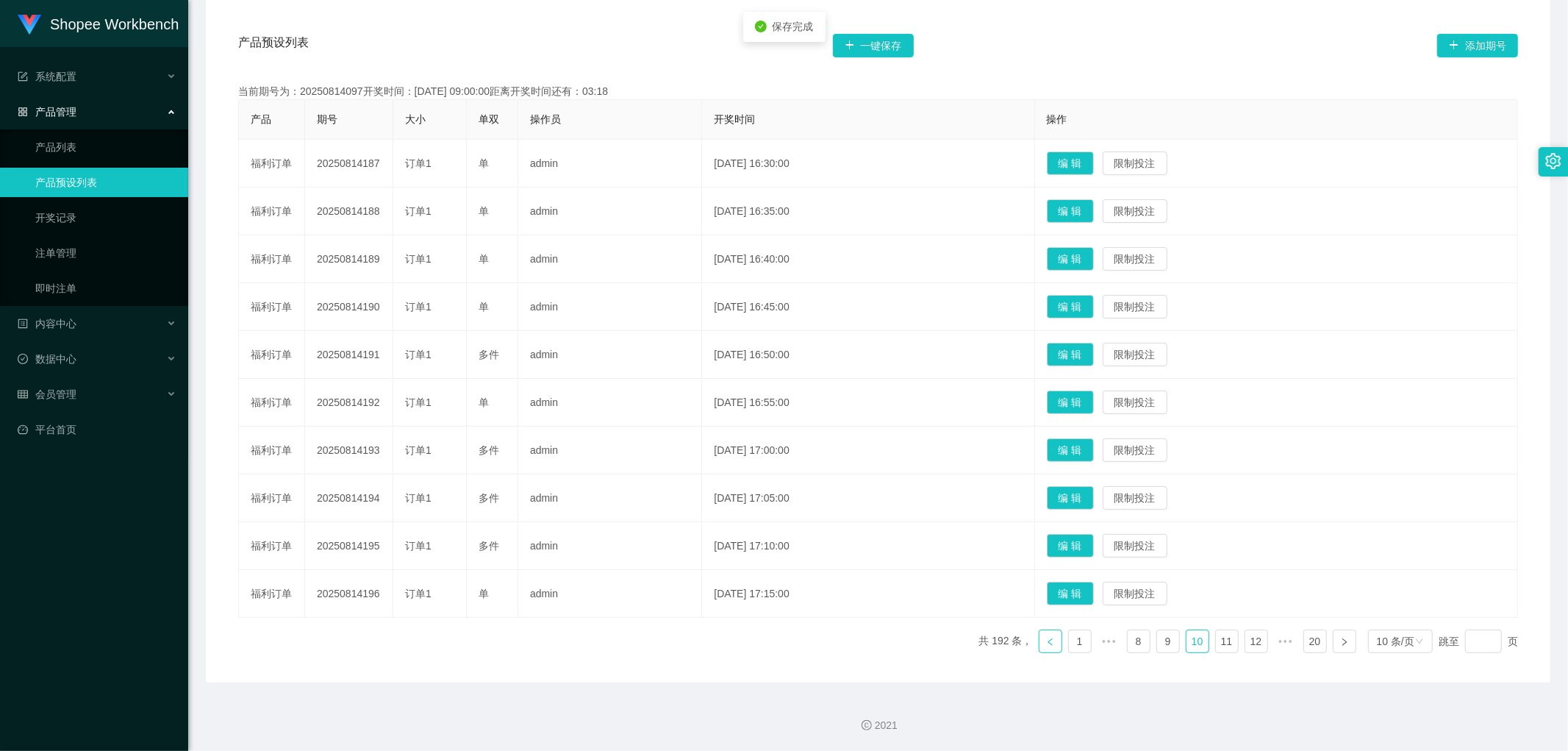
click at [1047, 642] on icon "图标: left" at bounding box center [1050, 641] width 5 height 7
click at [1094, 588] on button "编 辑" at bounding box center [1070, 593] width 47 height 23
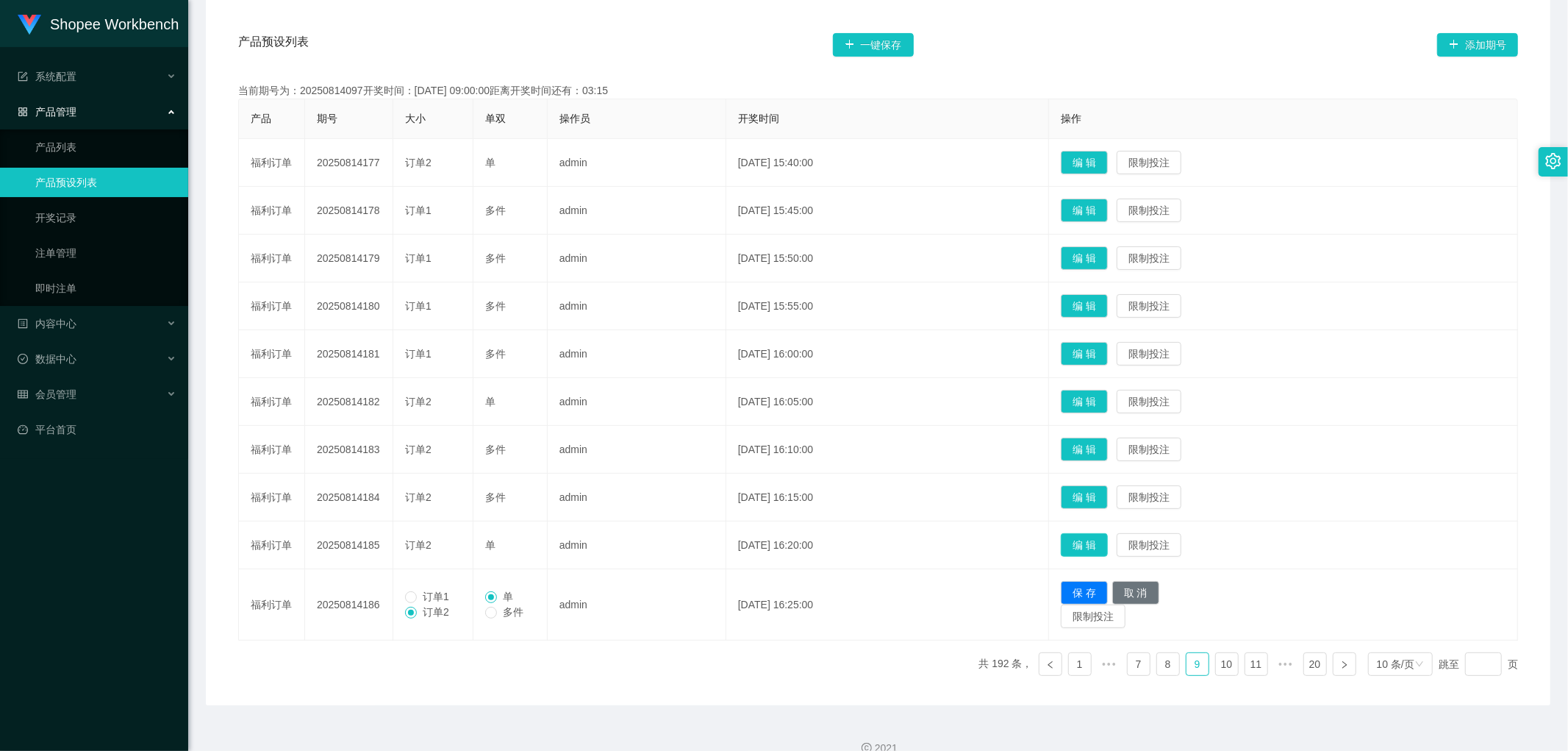
drag, startPoint x: 1104, startPoint y: 541, endPoint x: 1108, endPoint y: 553, distance: 12.6
click at [1104, 541] on button "编 辑" at bounding box center [1084, 545] width 47 height 23
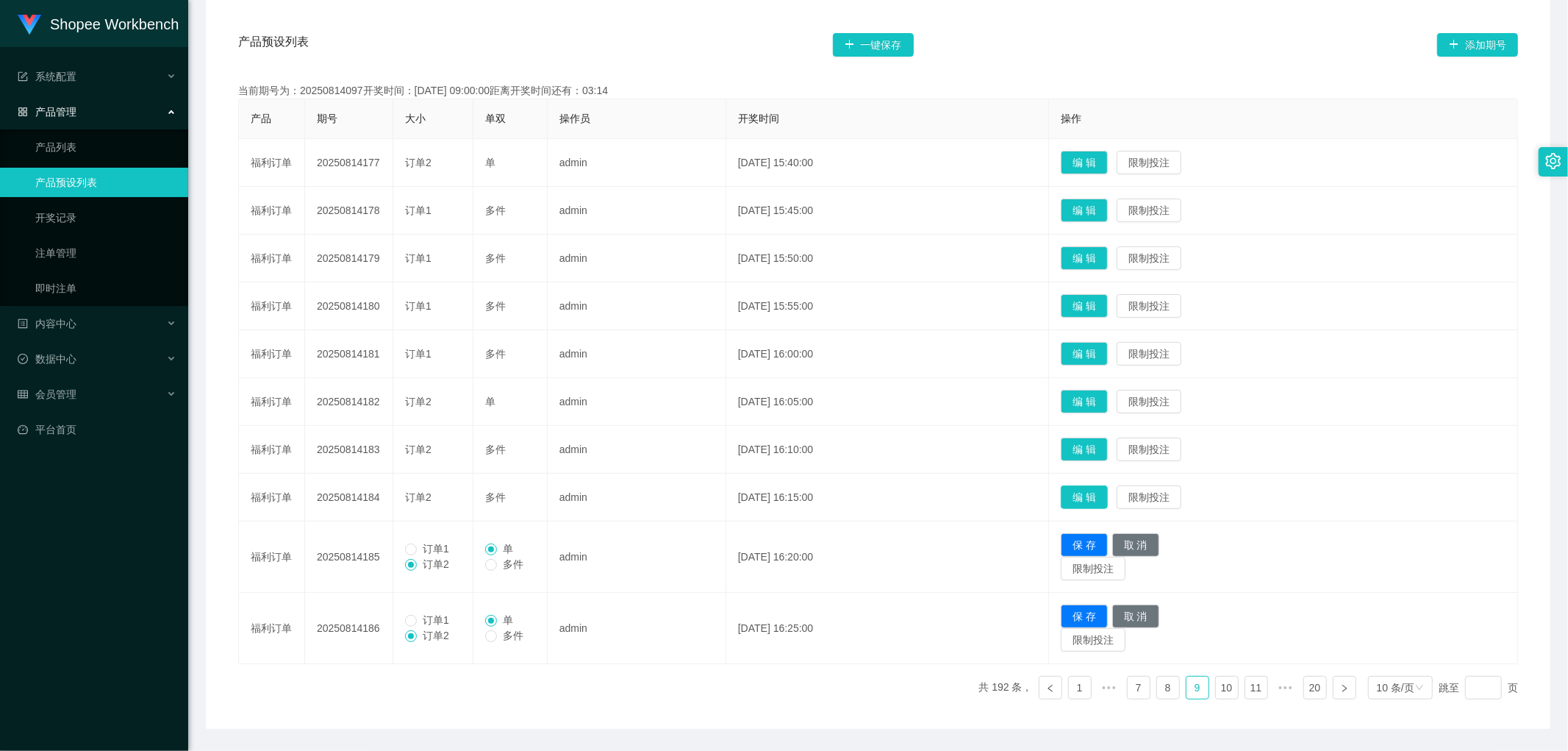
click at [1104, 497] on button "编 辑" at bounding box center [1084, 497] width 47 height 23
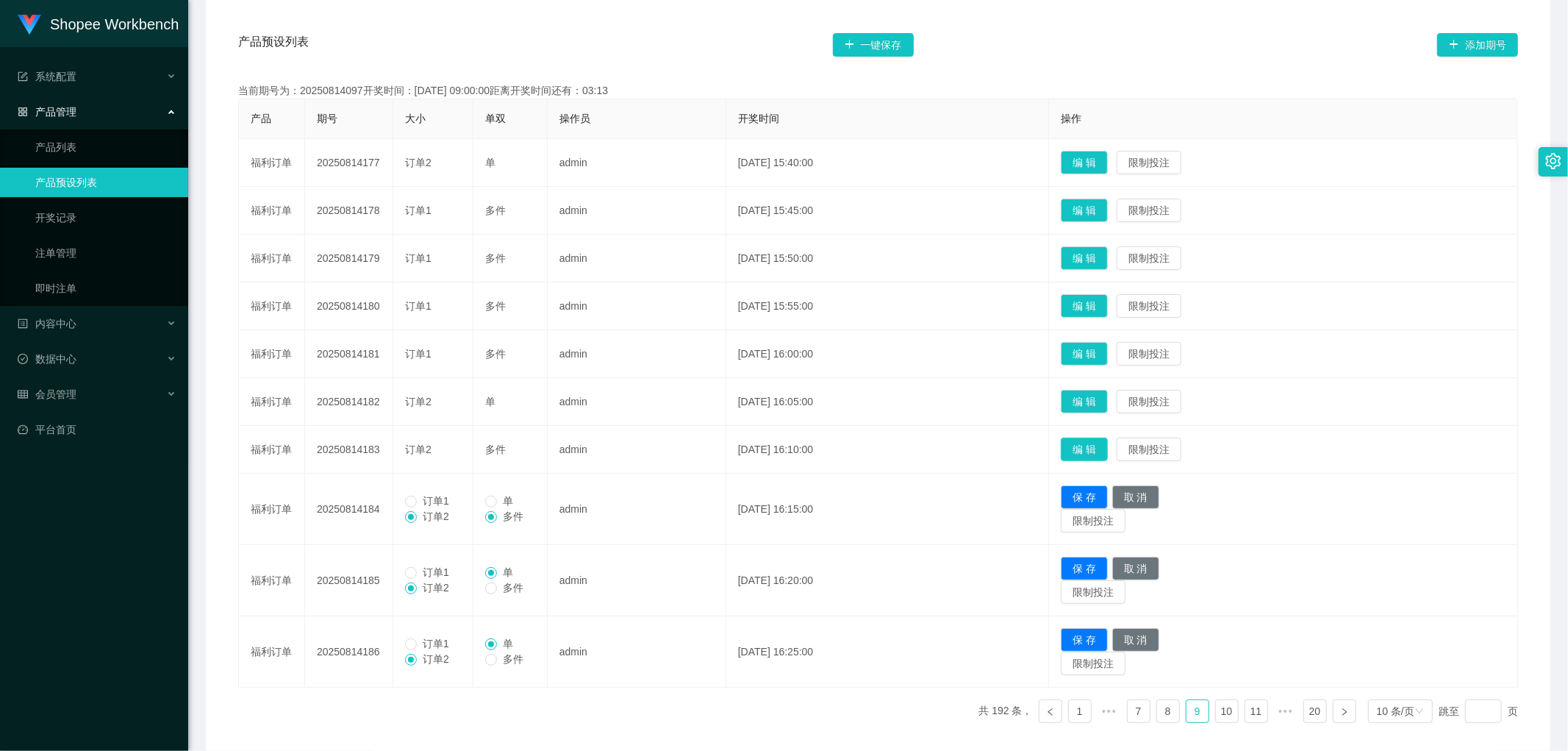
click at [1107, 446] on button "编 辑" at bounding box center [1084, 449] width 47 height 23
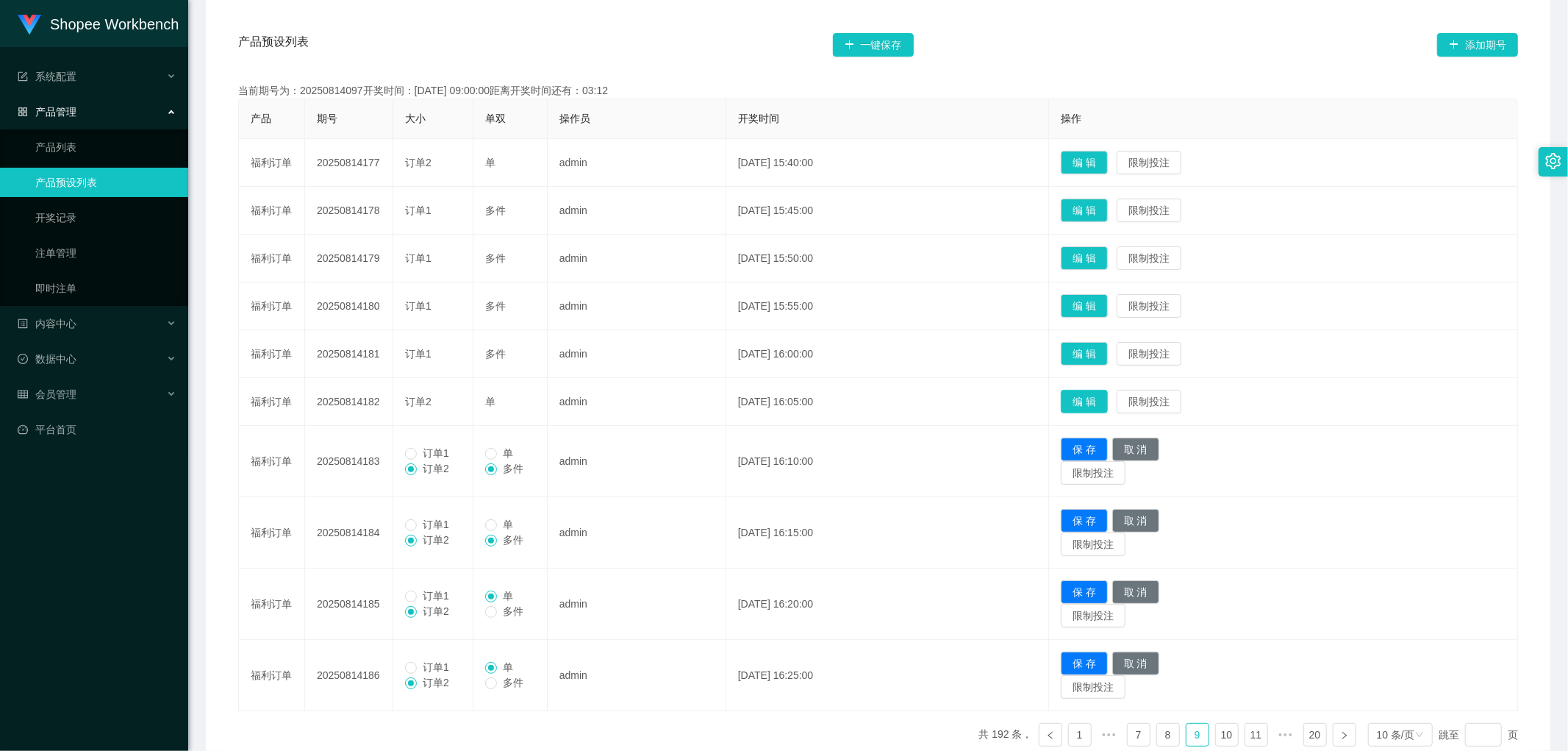
click at [1108, 402] on button "编 辑" at bounding box center [1084, 401] width 47 height 23
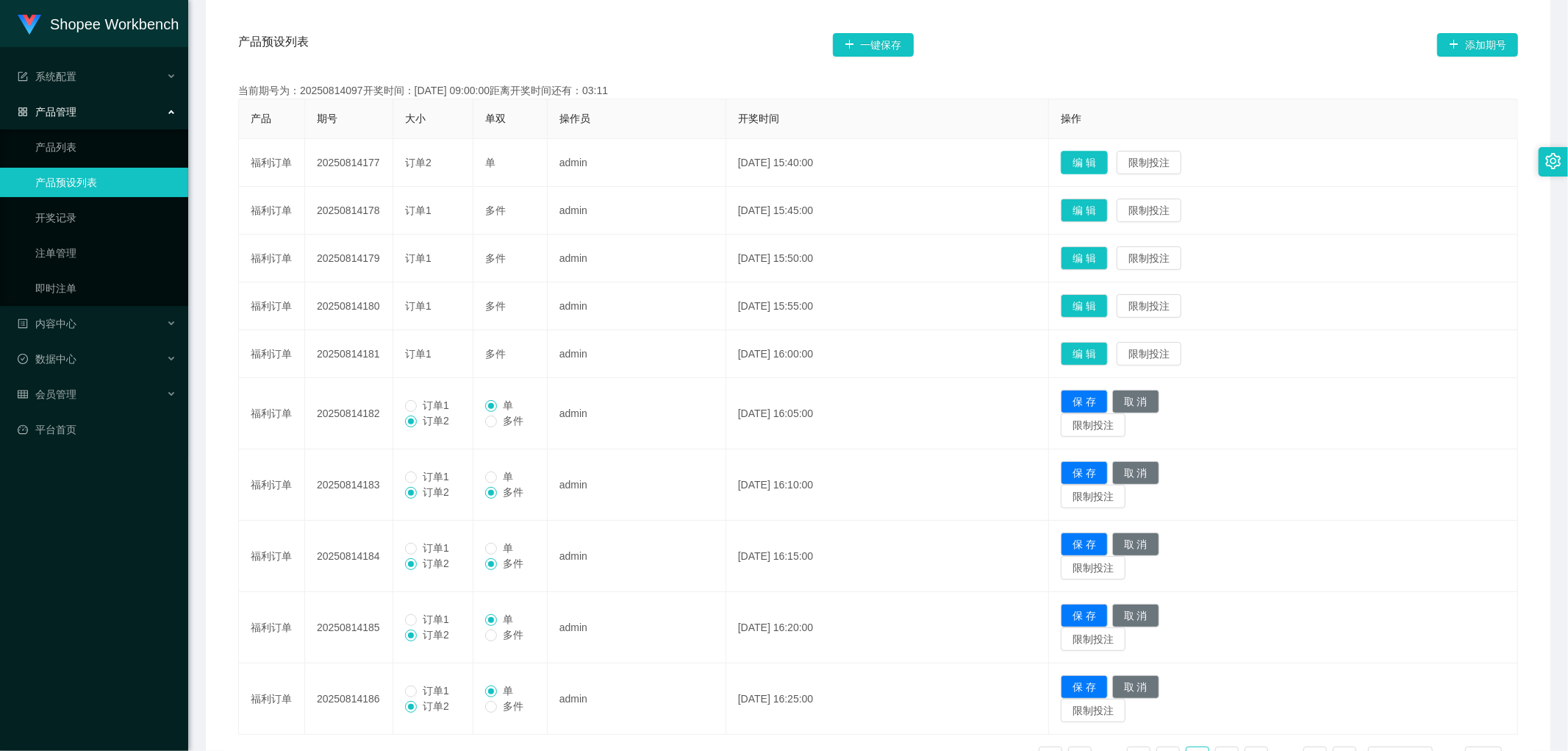
click at [1104, 164] on button "编 辑" at bounding box center [1084, 162] width 47 height 23
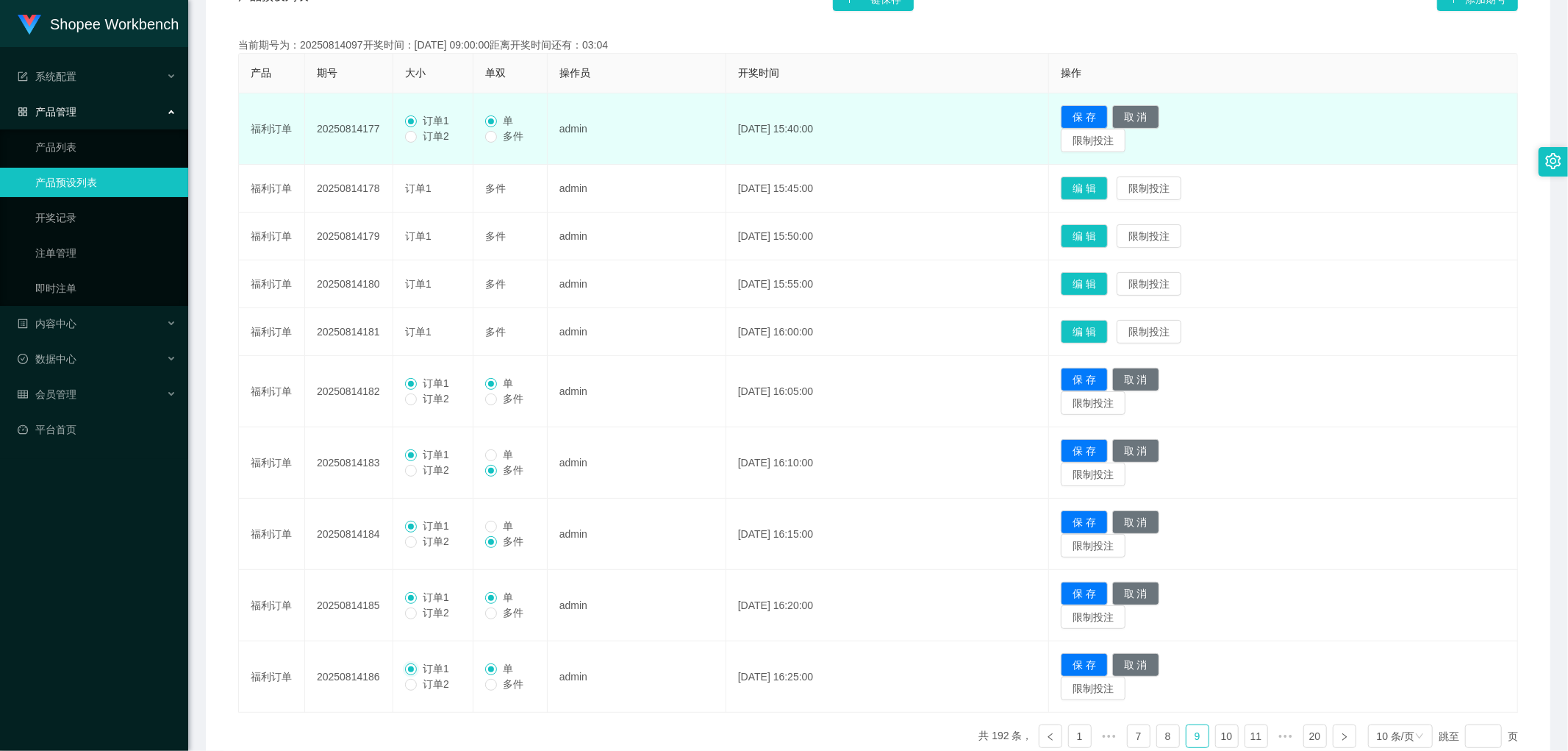
scroll to position [250, 0]
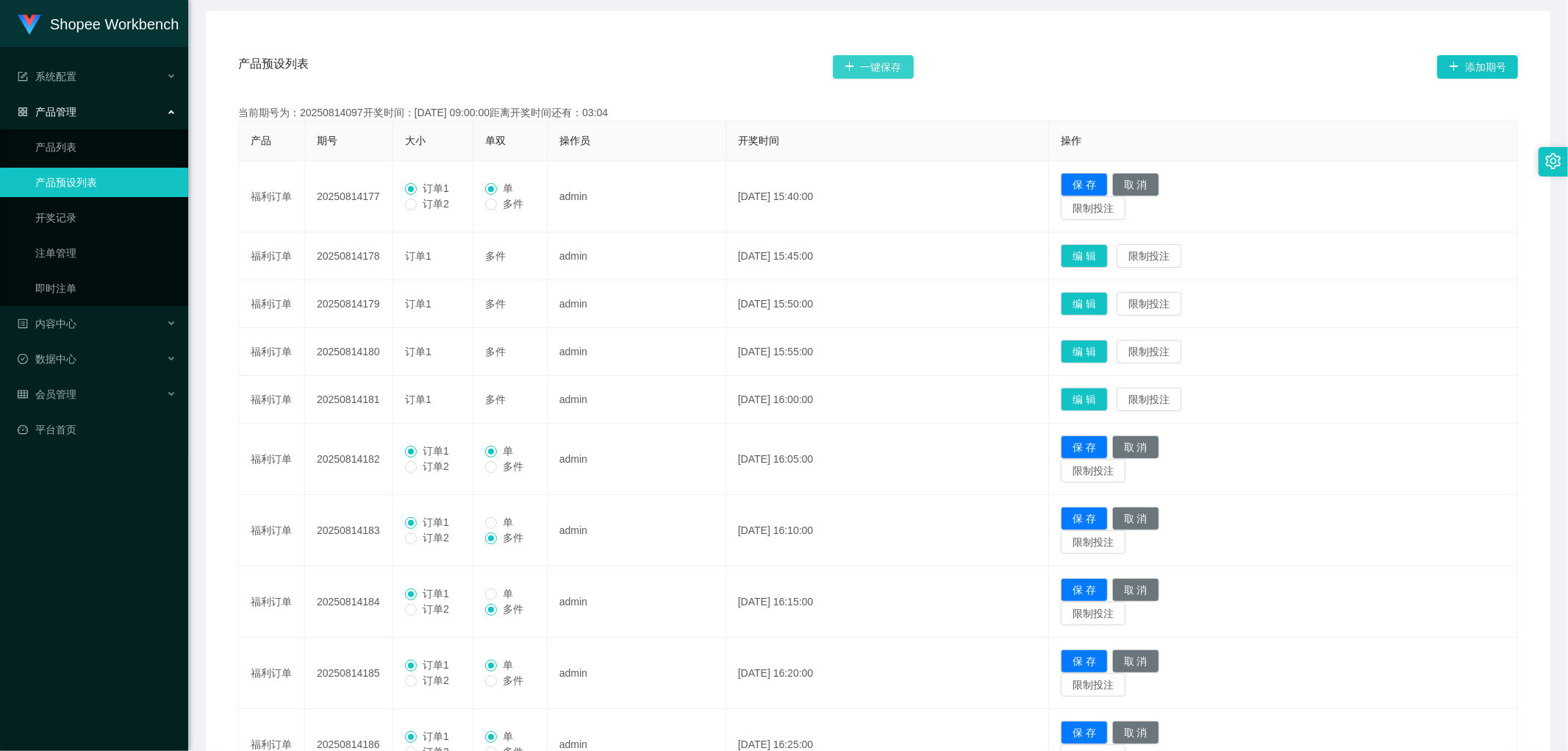
click at [883, 68] on button "一键保存" at bounding box center [873, 67] width 81 height 23
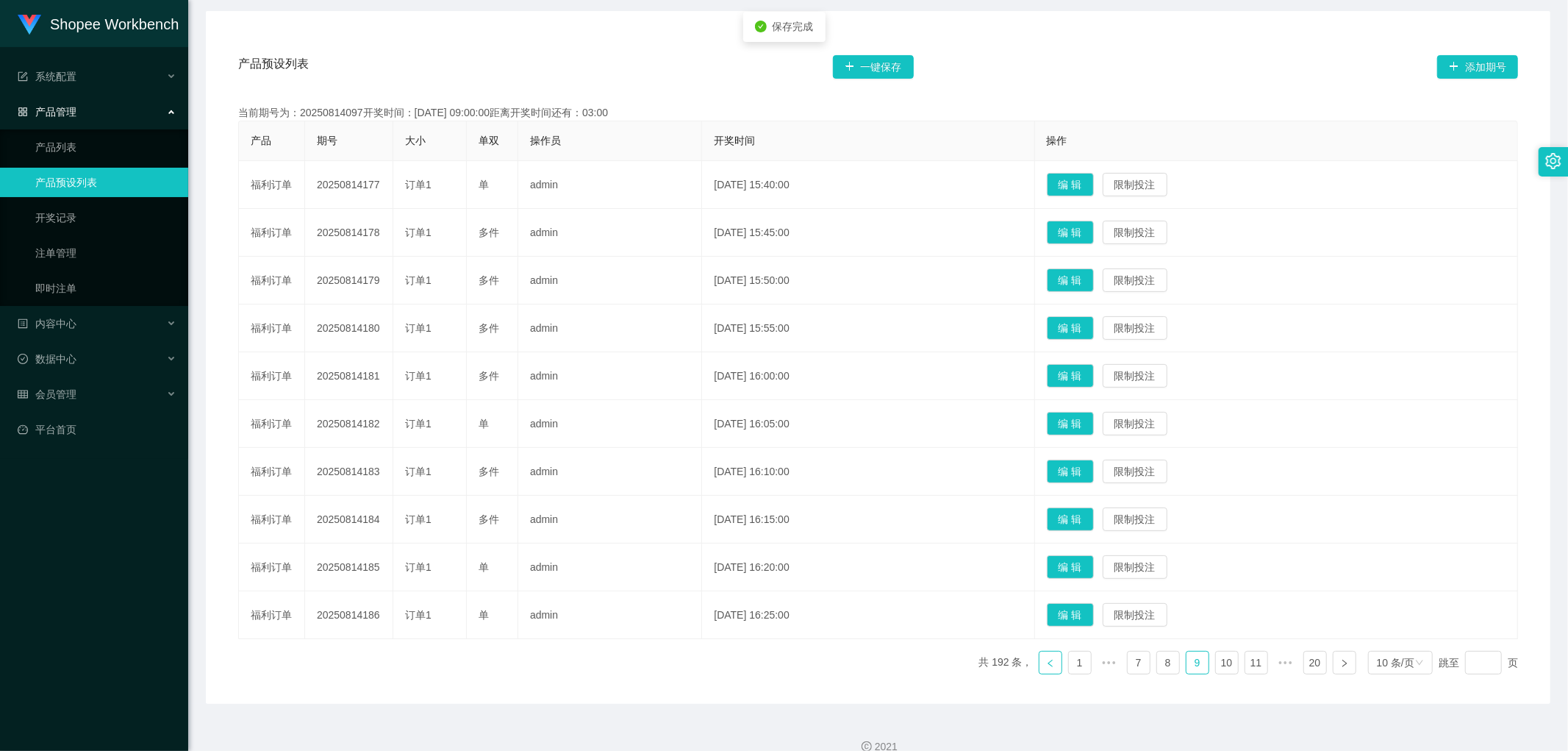
click at [1047, 665] on icon "图标: left" at bounding box center [1051, 663] width 9 height 9
click at [1094, 475] on button "编 辑" at bounding box center [1070, 471] width 47 height 23
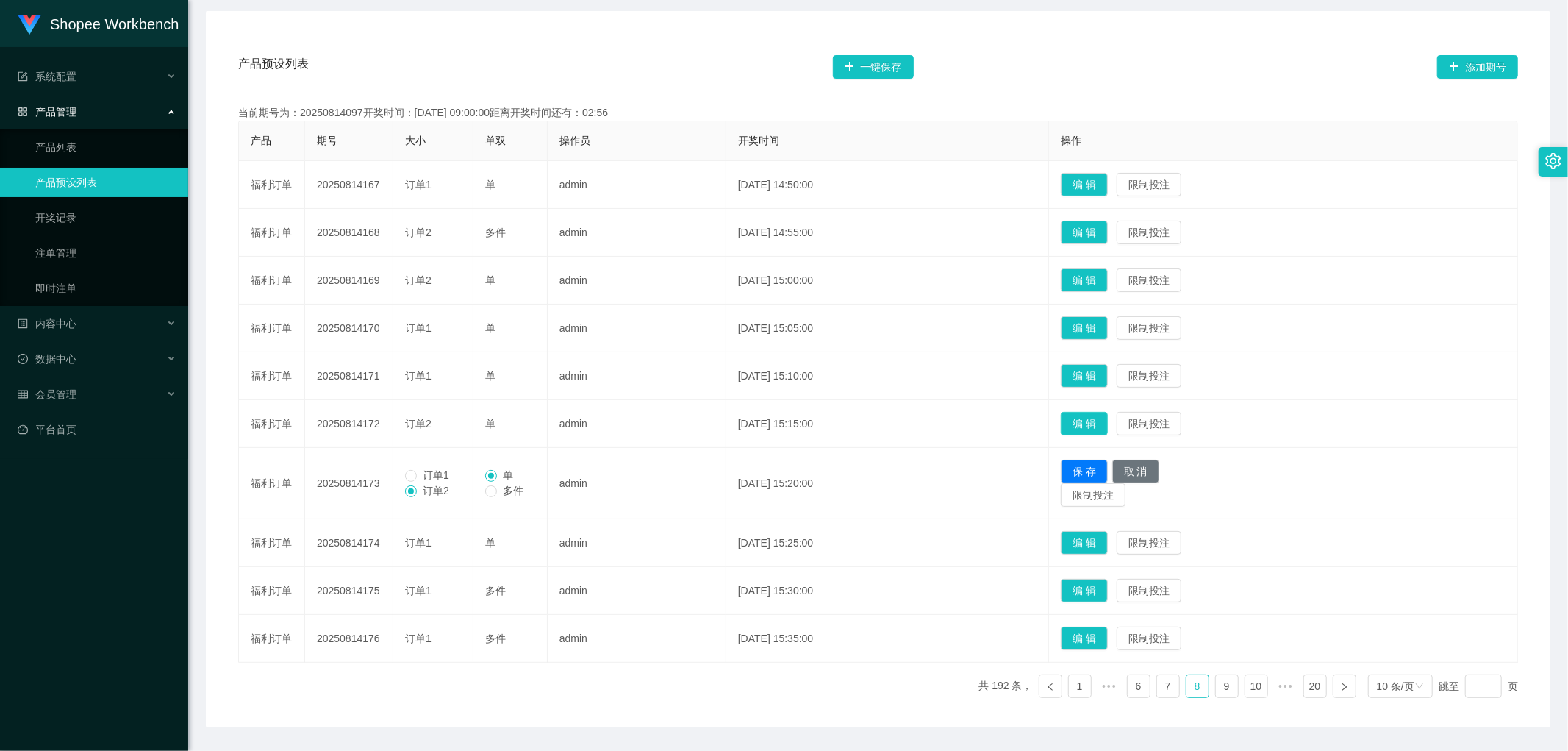
click at [1099, 424] on button "编 辑" at bounding box center [1084, 423] width 47 height 23
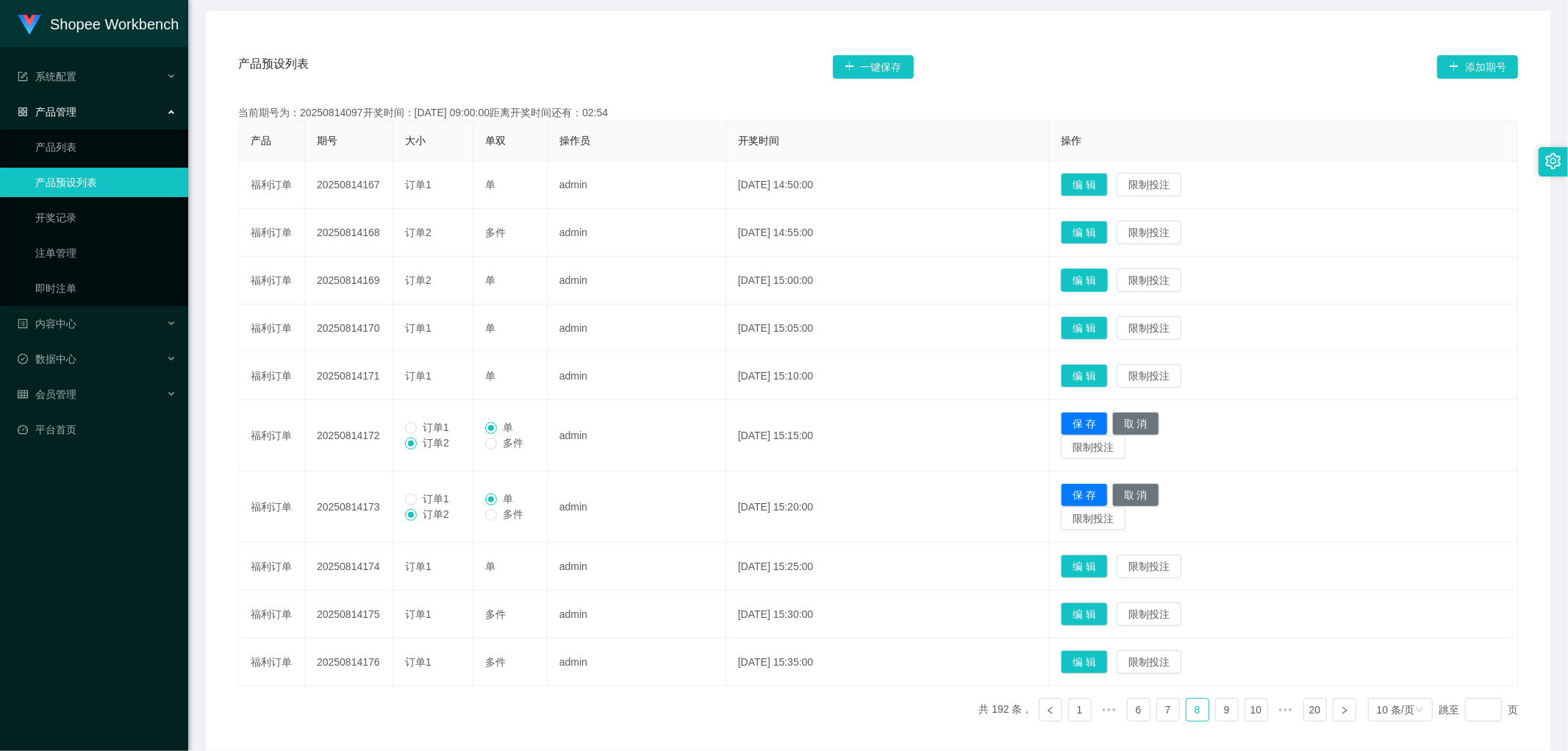
click at [1105, 278] on button "编 辑" at bounding box center [1084, 280] width 47 height 23
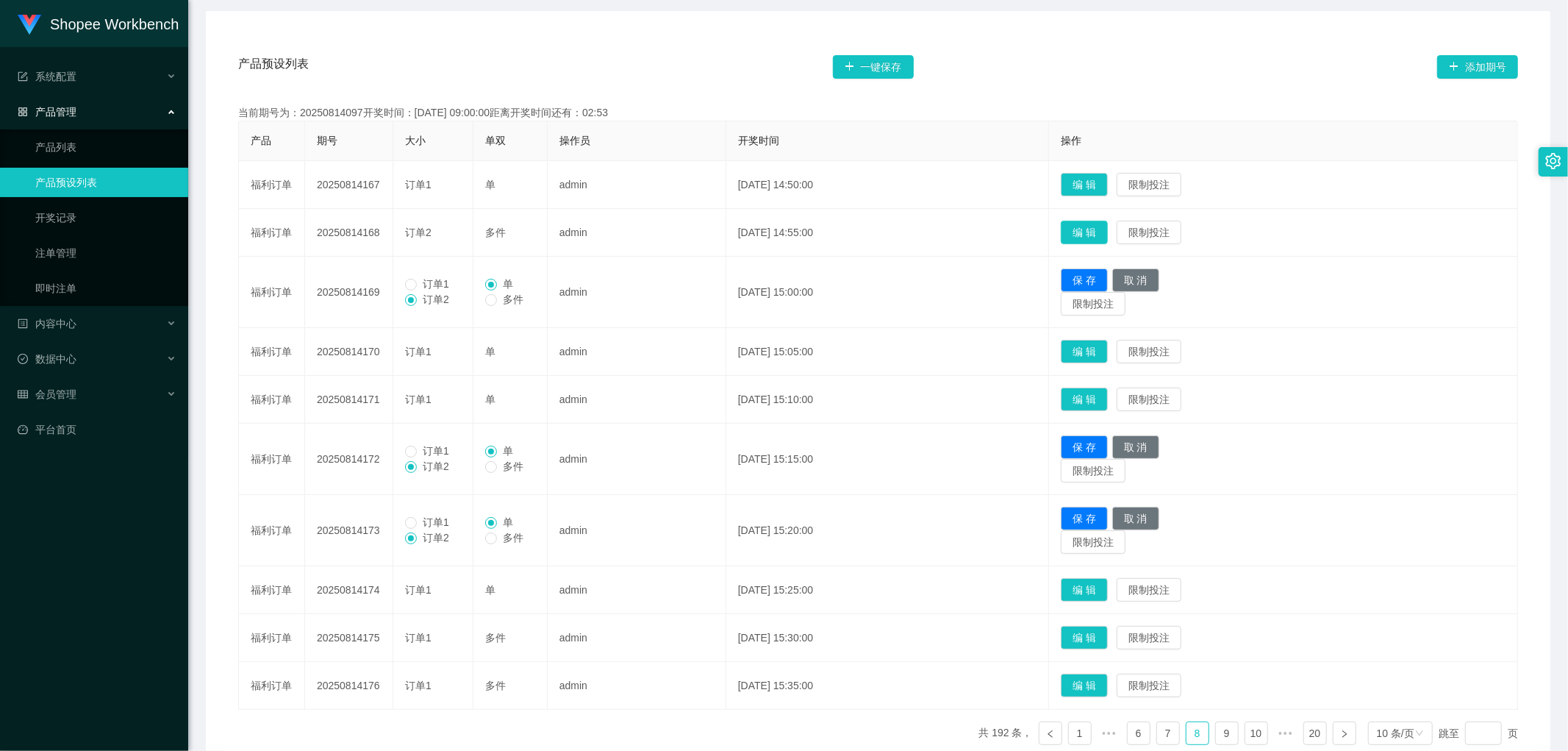
click at [1108, 231] on button "编 辑" at bounding box center [1084, 232] width 47 height 23
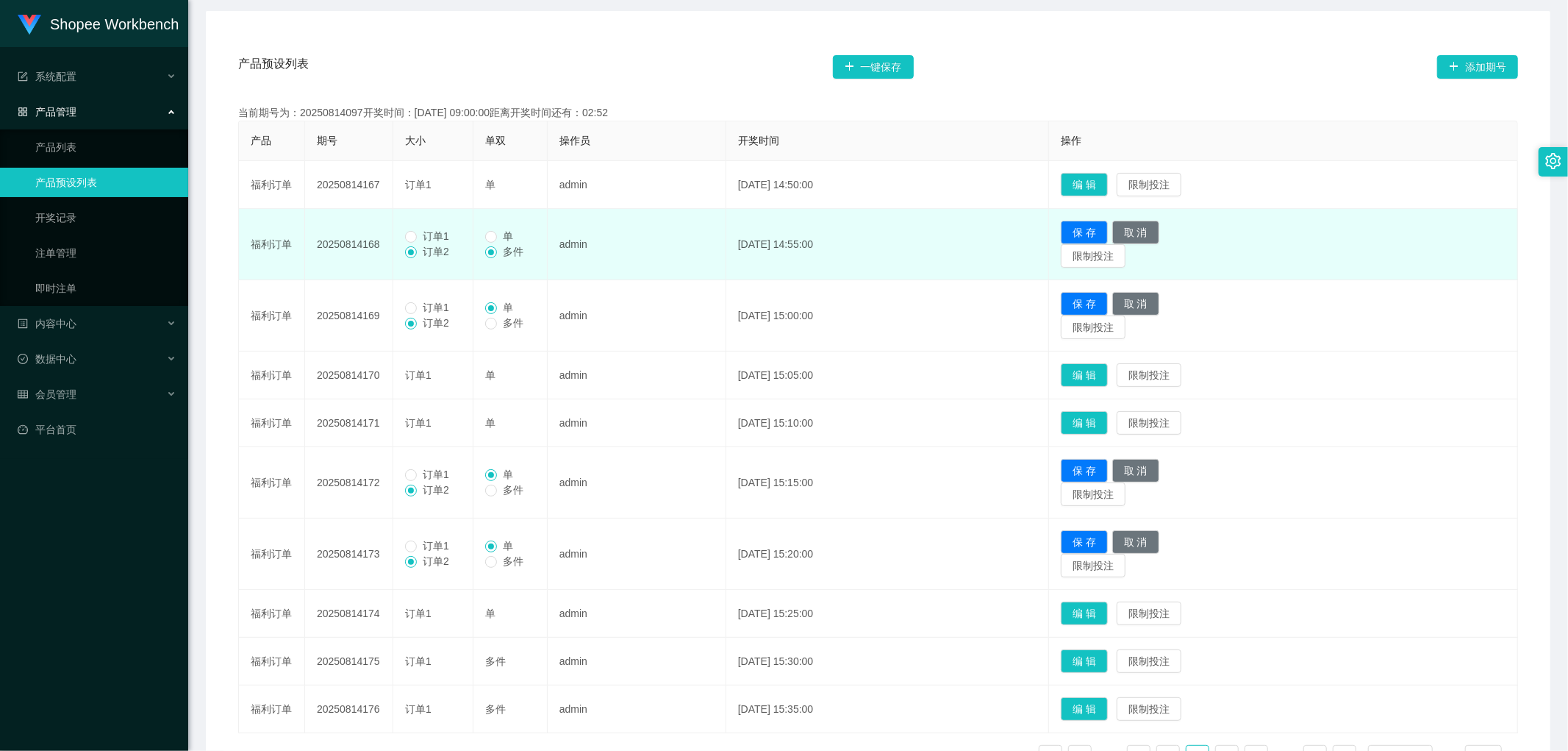
click at [423, 234] on span "订单1" at bounding box center [436, 236] width 38 height 12
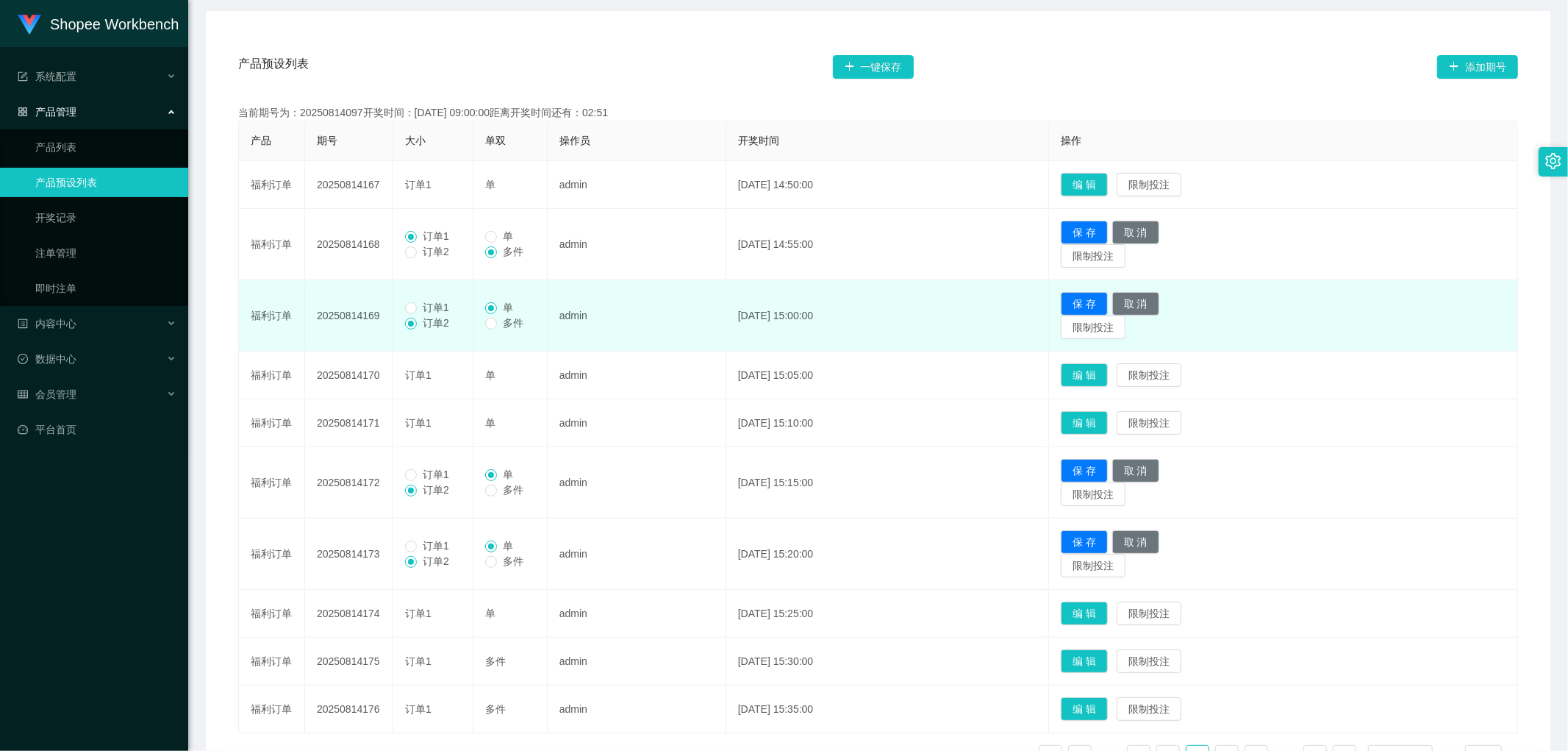
drag, startPoint x: 419, startPoint y: 305, endPoint x: 425, endPoint y: 335, distance: 30.6
click at [419, 307] on span "订单1" at bounding box center [436, 307] width 38 height 12
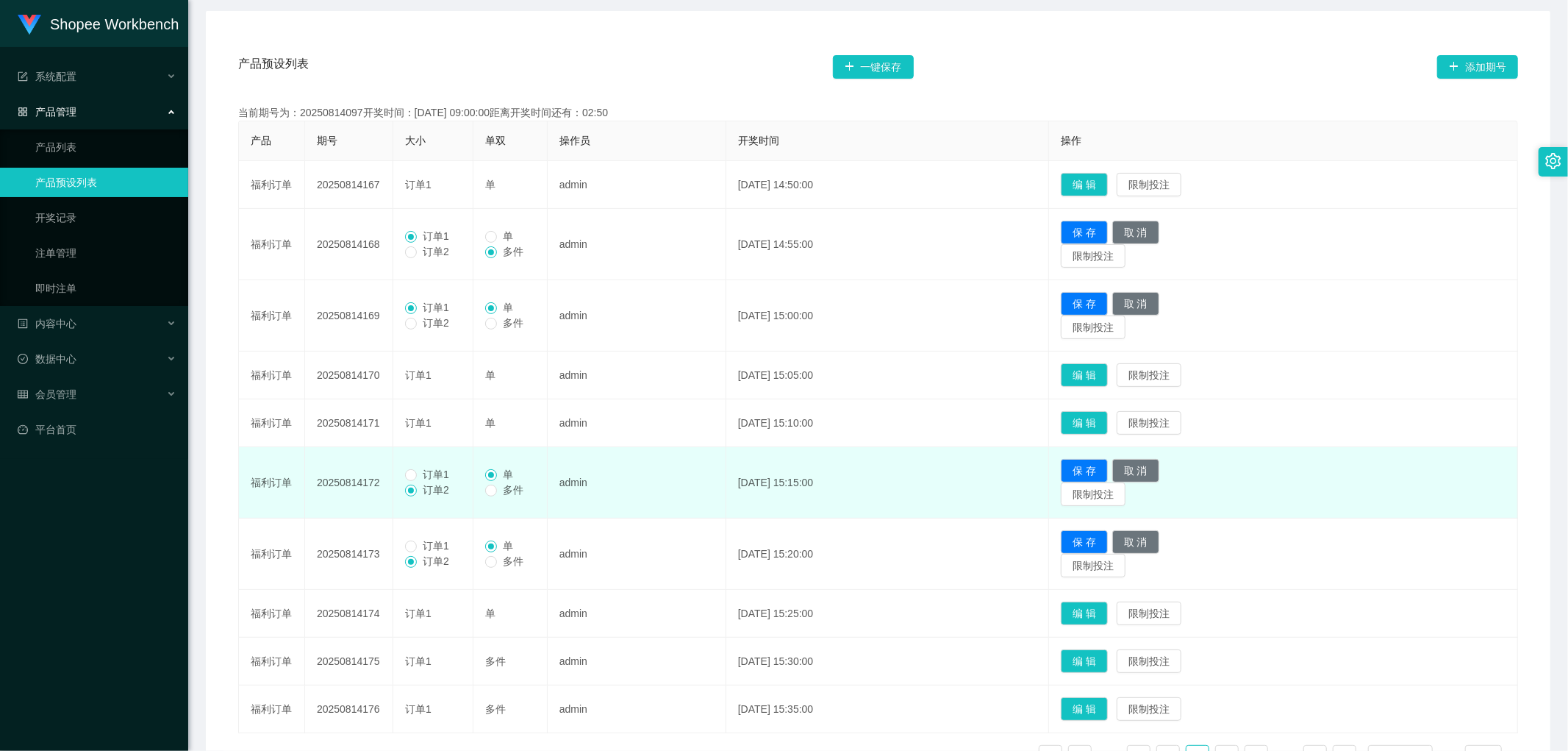
click at [417, 476] on span "订单1" at bounding box center [436, 474] width 38 height 12
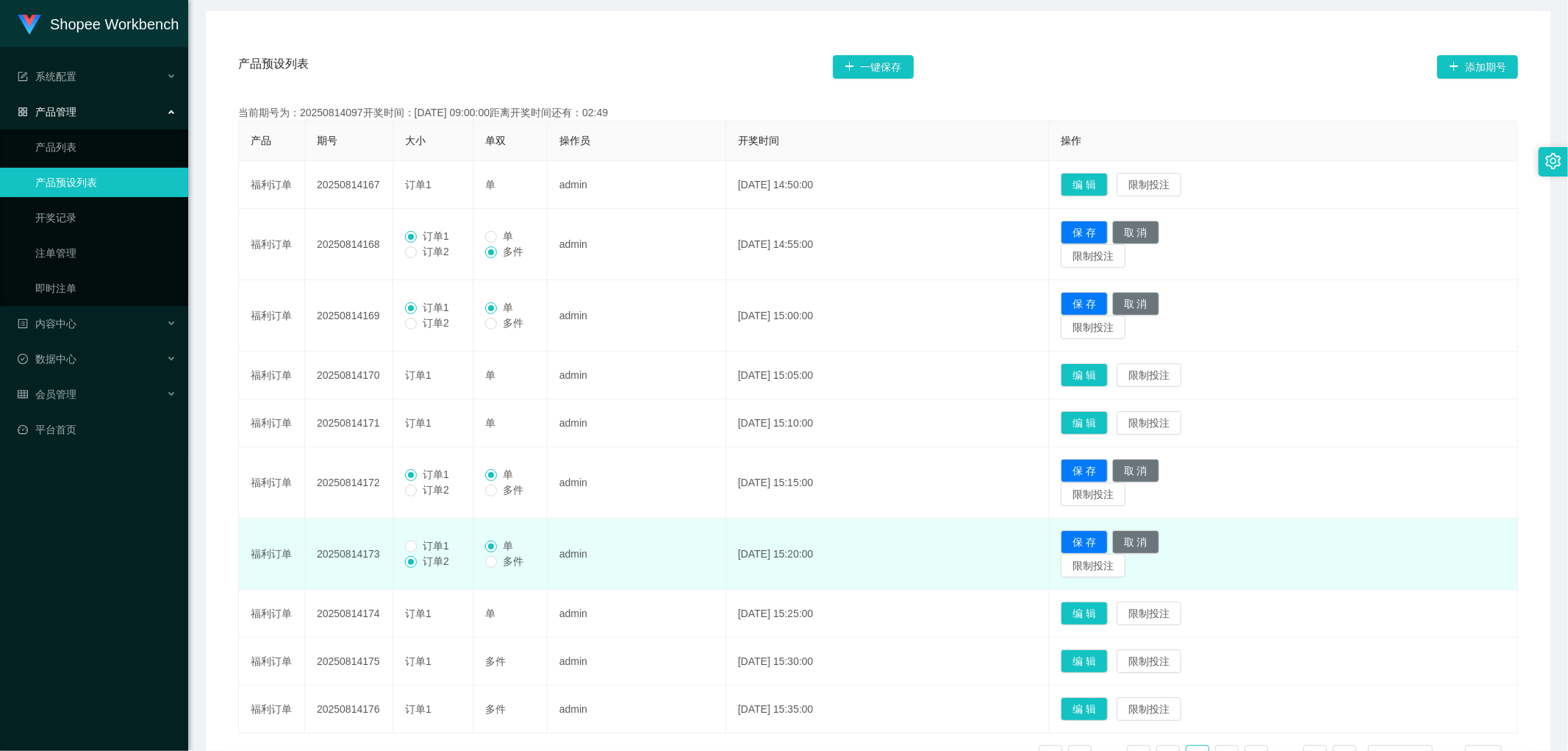
click at [418, 545] on span "订单1" at bounding box center [436, 546] width 38 height 12
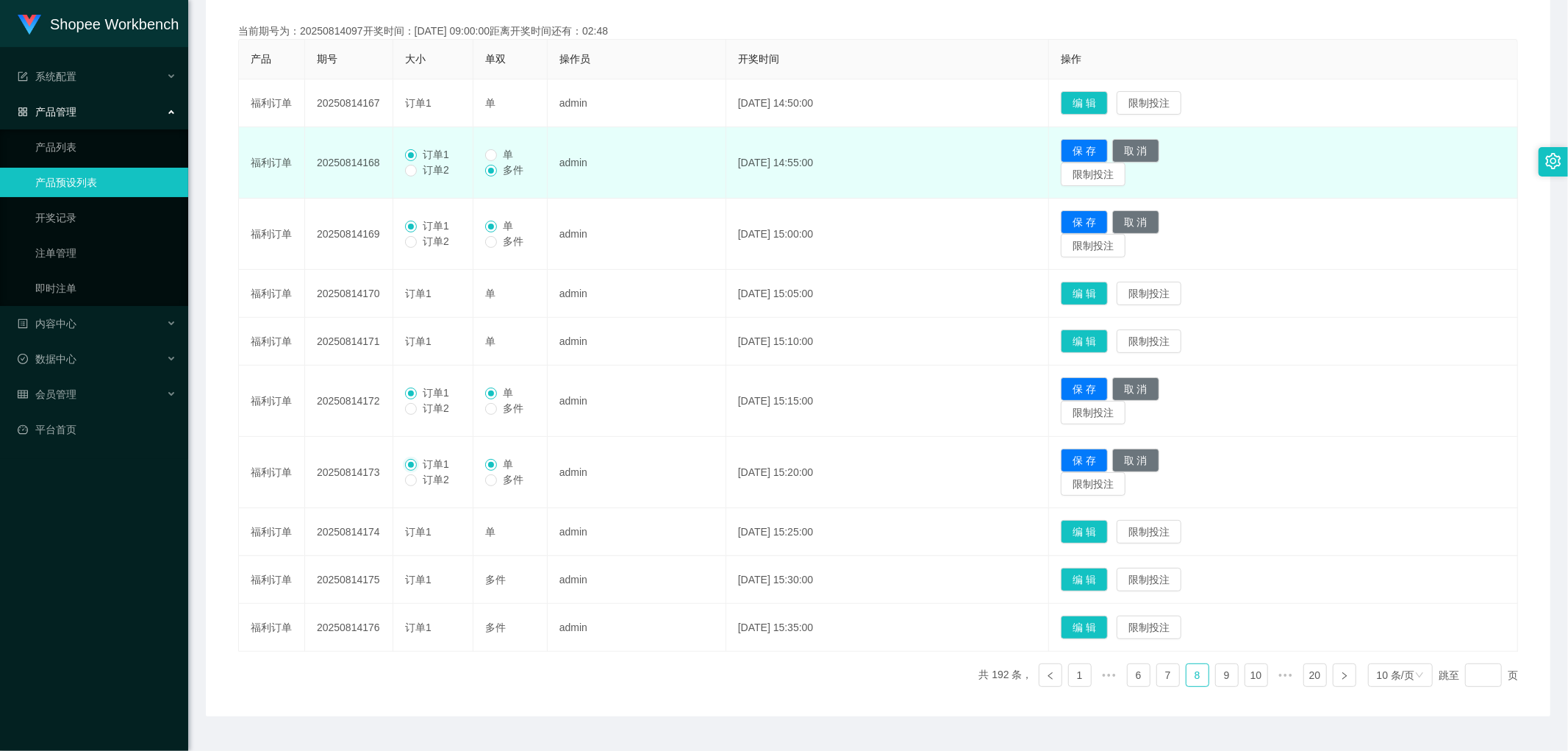
scroll to position [168, 0]
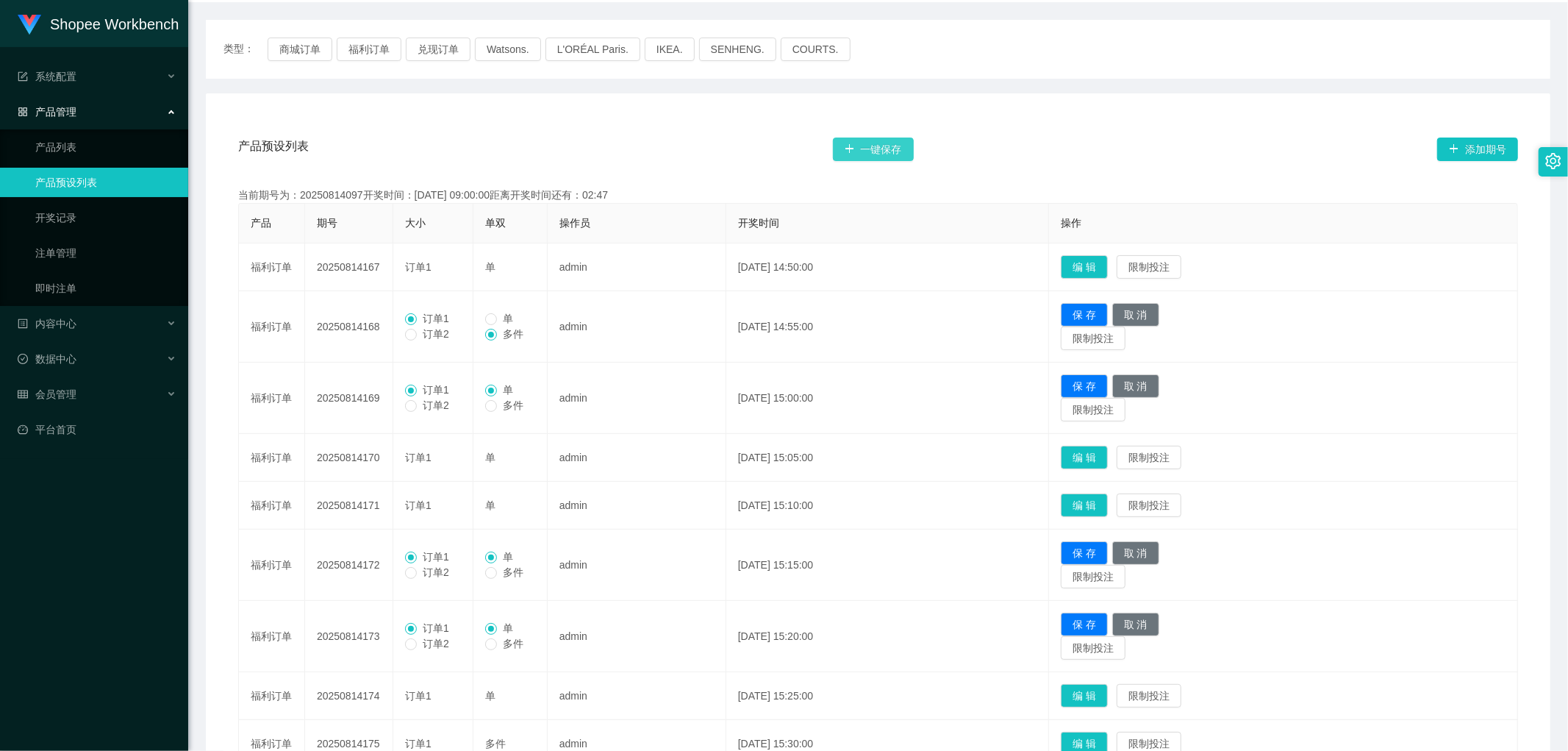
click at [875, 147] on button "一键保存" at bounding box center [873, 148] width 81 height 23
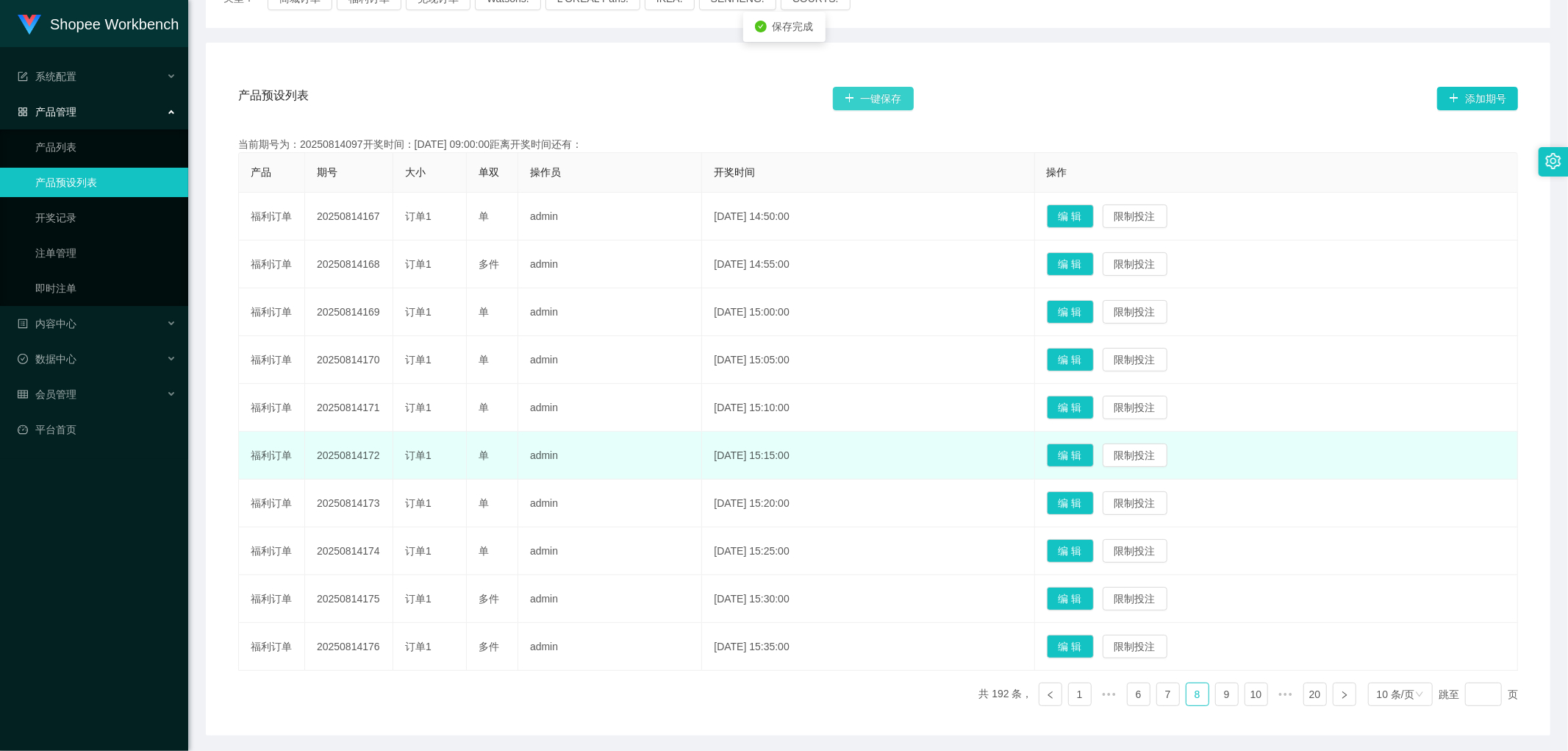
scroll to position [272, 0]
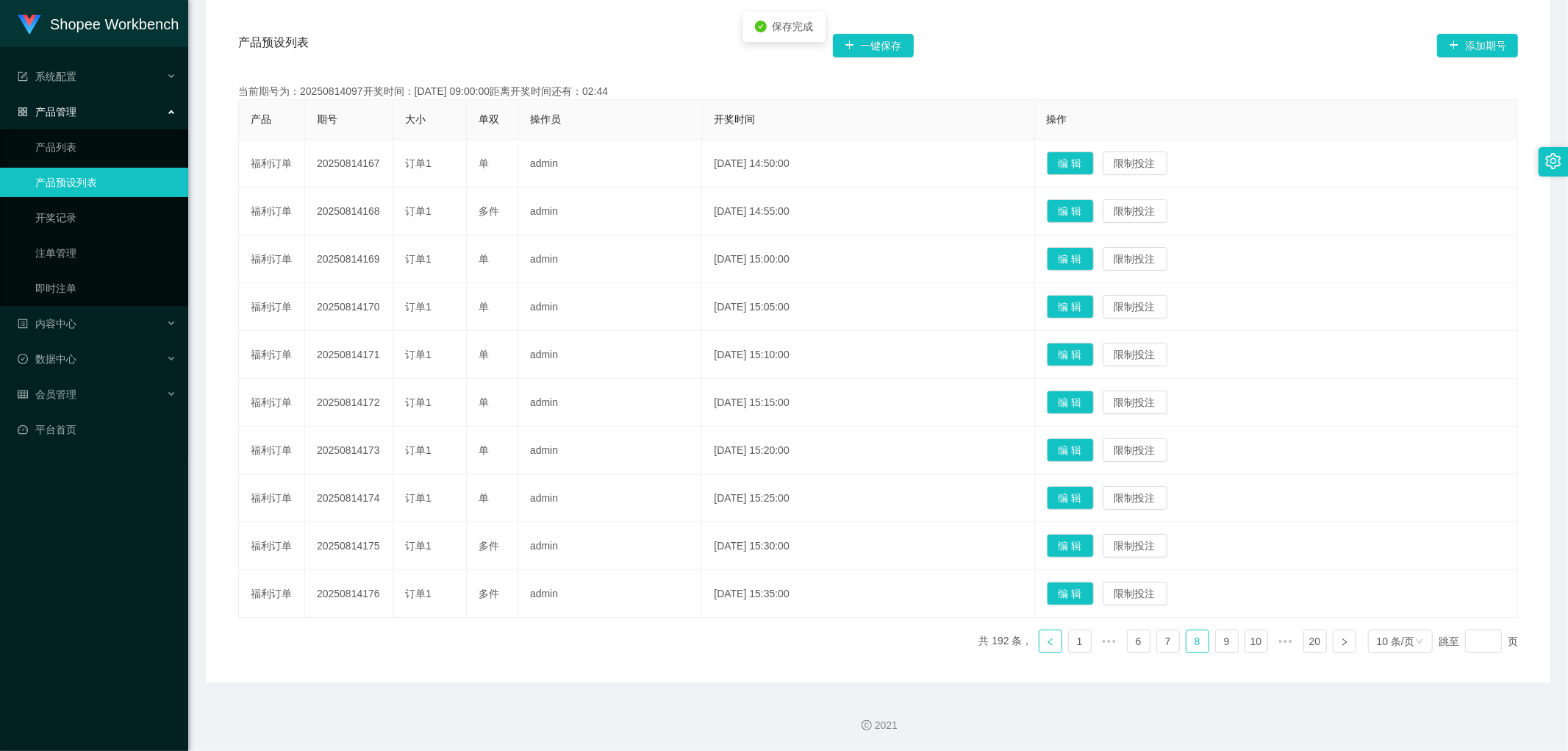
click at [1047, 642] on icon "图标: left" at bounding box center [1051, 642] width 9 height 9
click at [1094, 546] on button "编 辑" at bounding box center [1070, 546] width 47 height 23
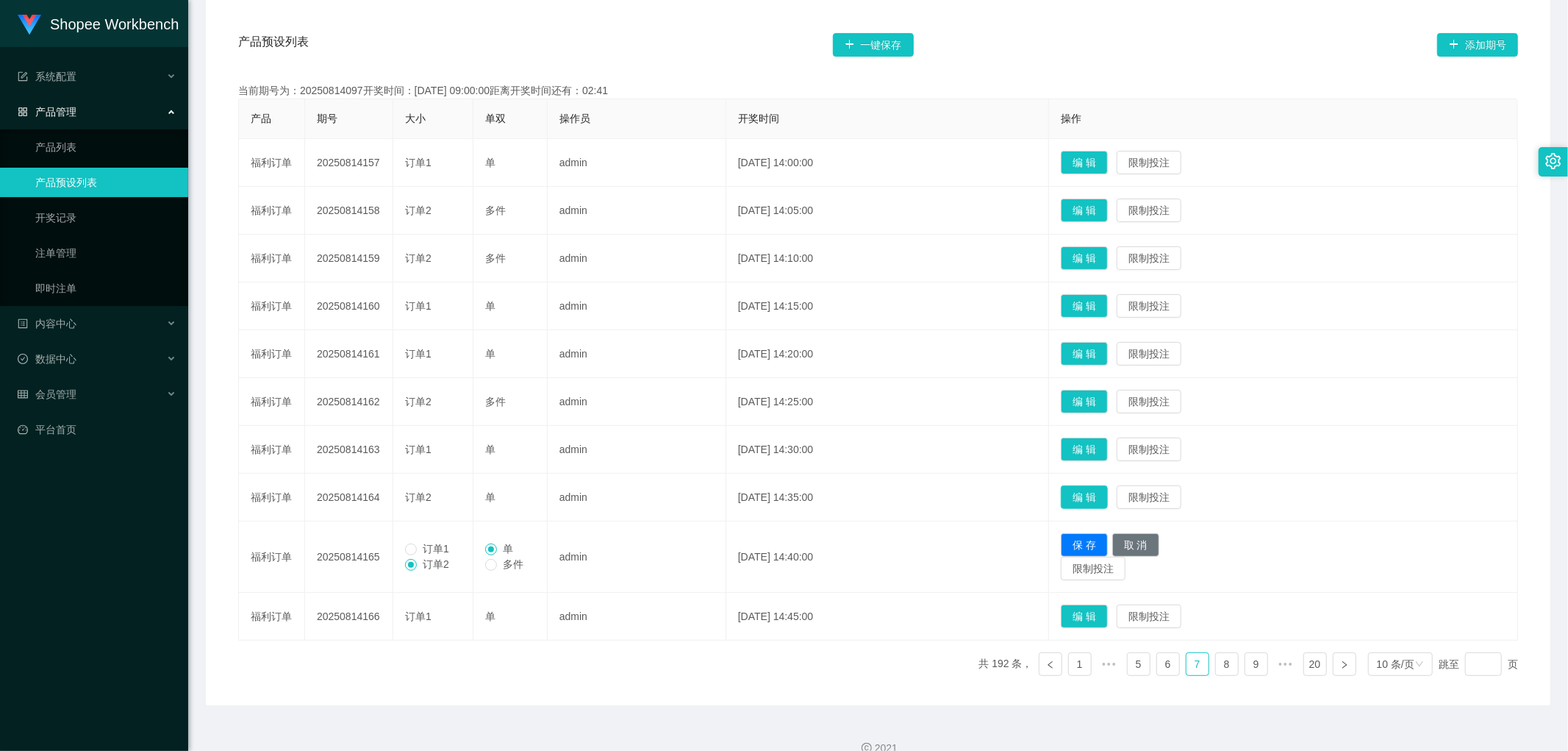
click at [1108, 494] on button "编 辑" at bounding box center [1084, 497] width 47 height 23
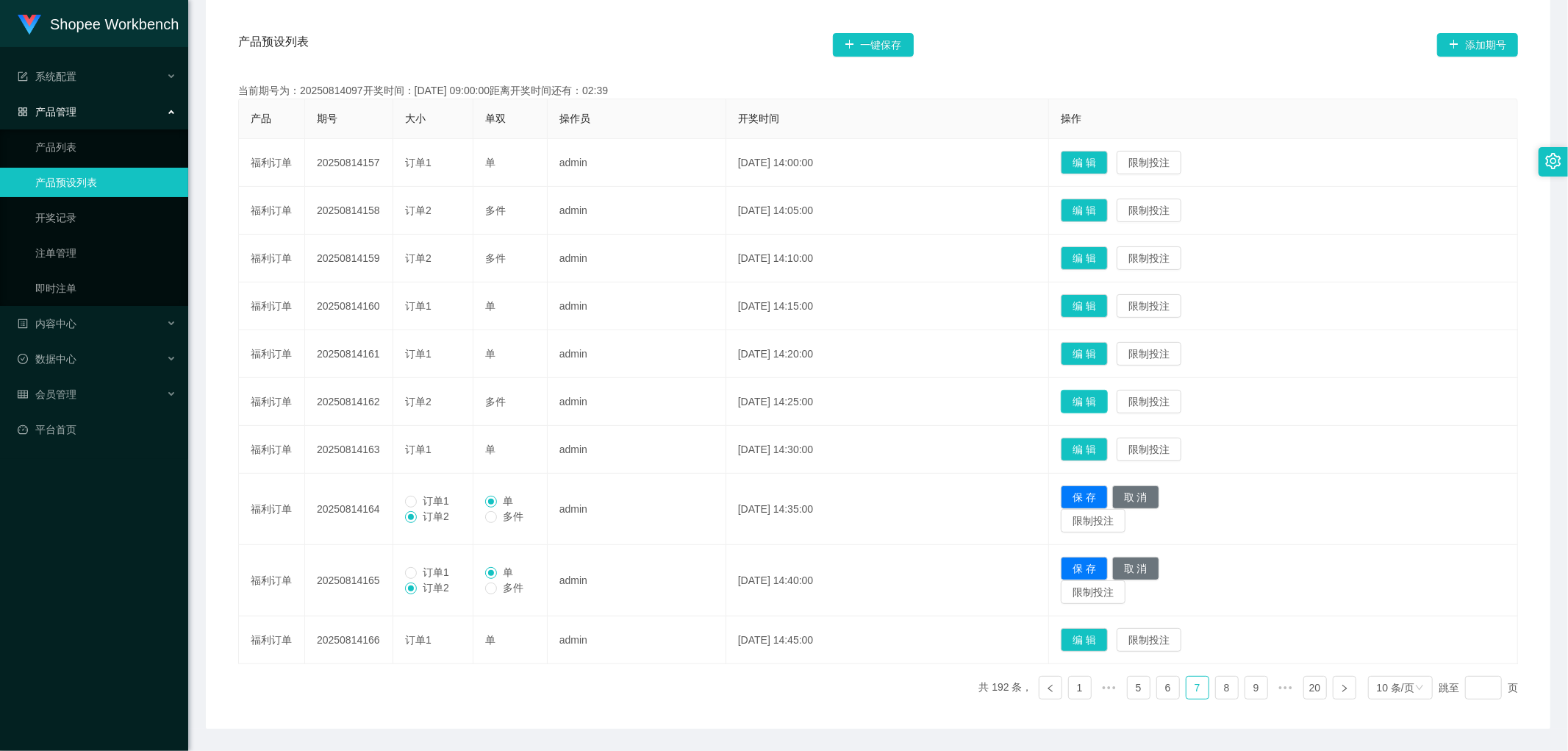
click at [1100, 402] on button "编 辑" at bounding box center [1084, 401] width 47 height 23
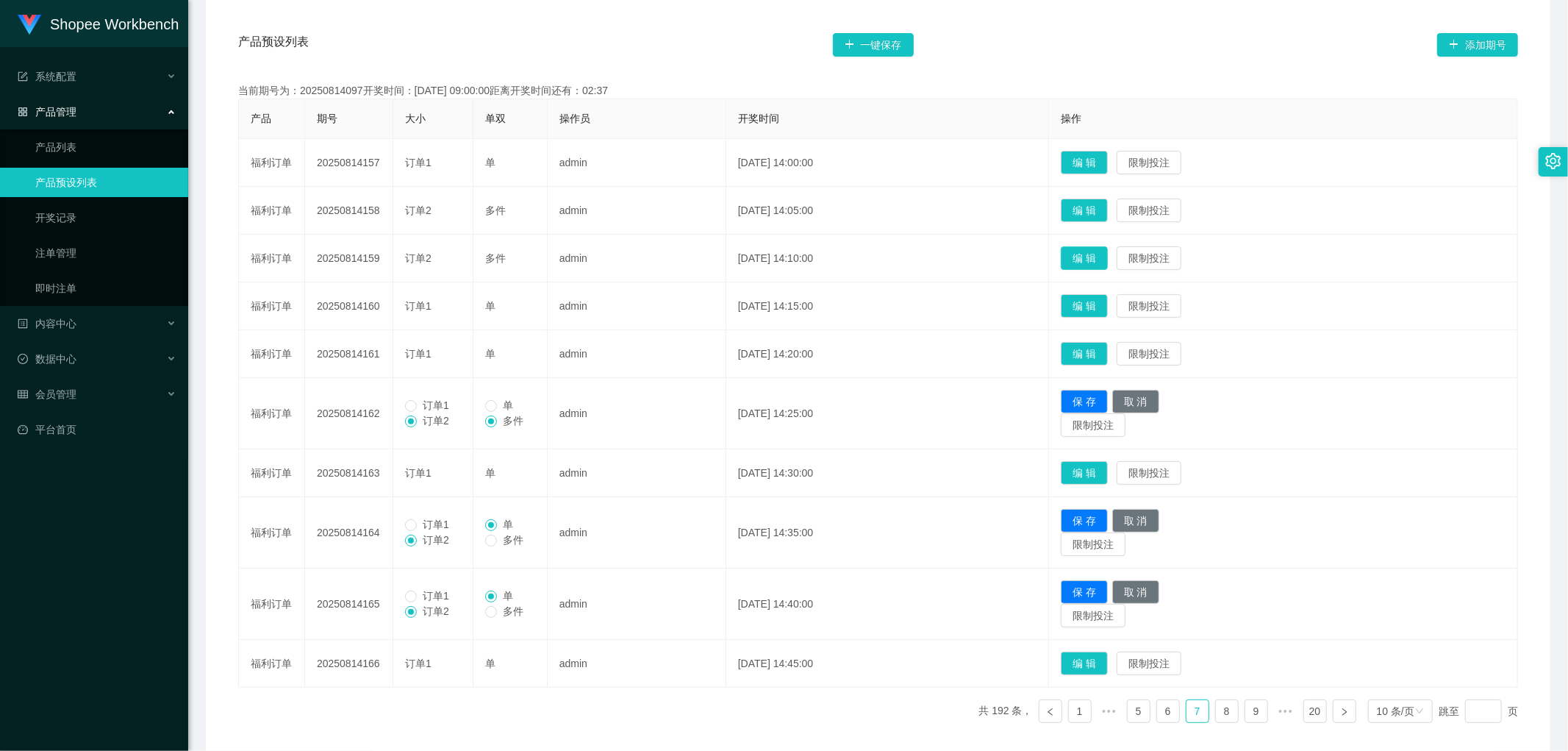
click at [1108, 258] on button "编 辑" at bounding box center [1084, 258] width 47 height 23
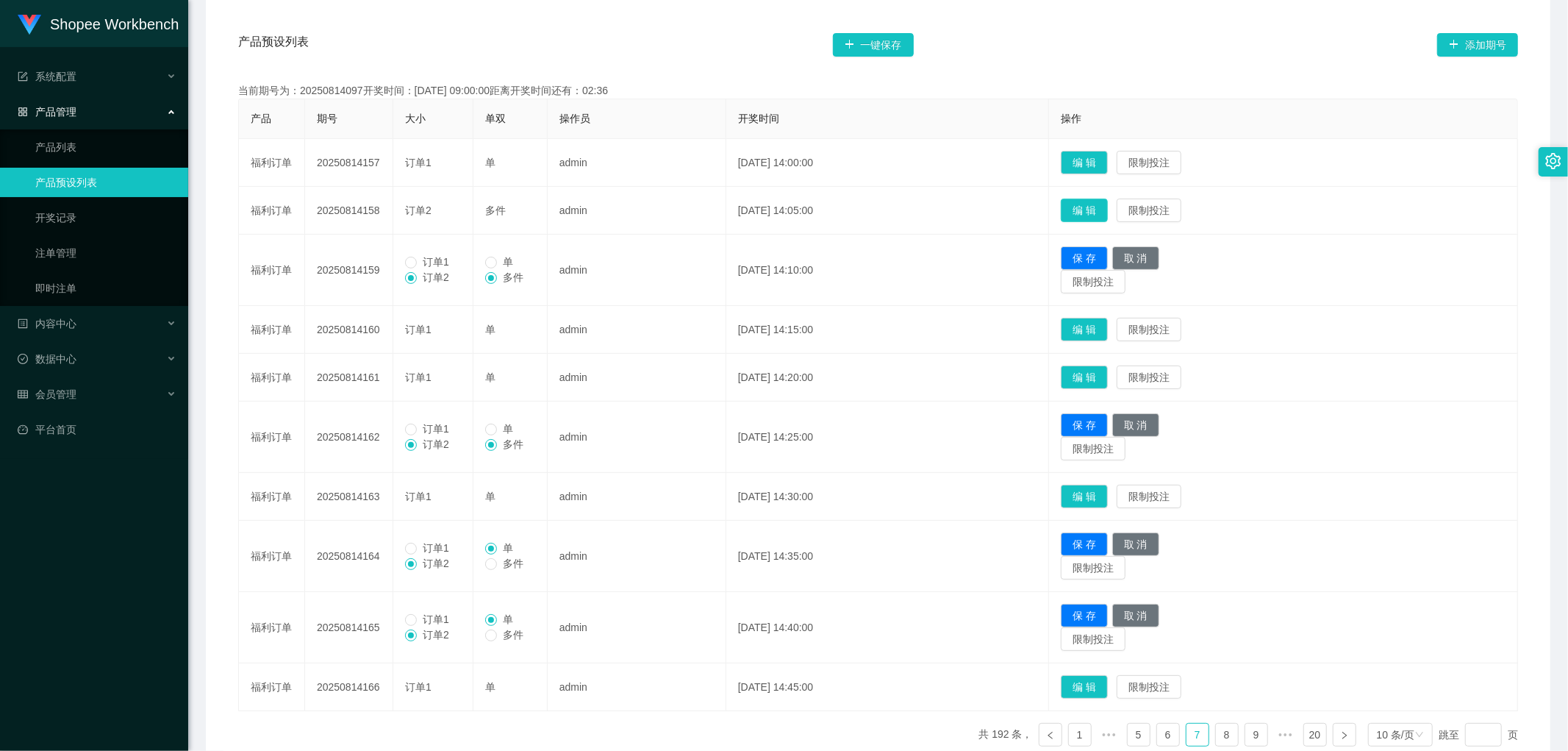
click at [1104, 201] on button "编 辑" at bounding box center [1084, 210] width 47 height 23
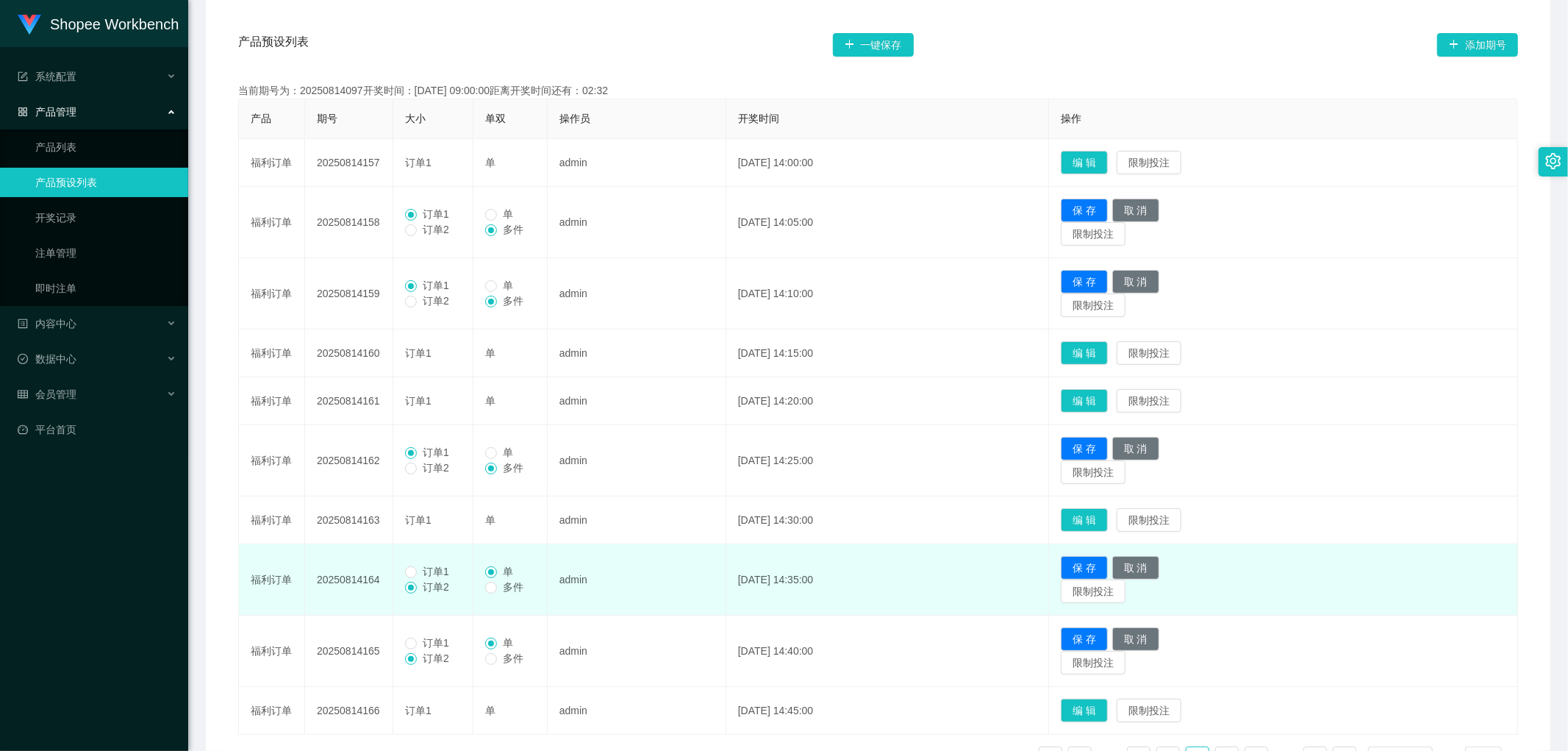
drag, startPoint x: 422, startPoint y: 570, endPoint x: 430, endPoint y: 582, distance: 14.4
click at [422, 571] on span "订单1" at bounding box center [436, 571] width 38 height 12
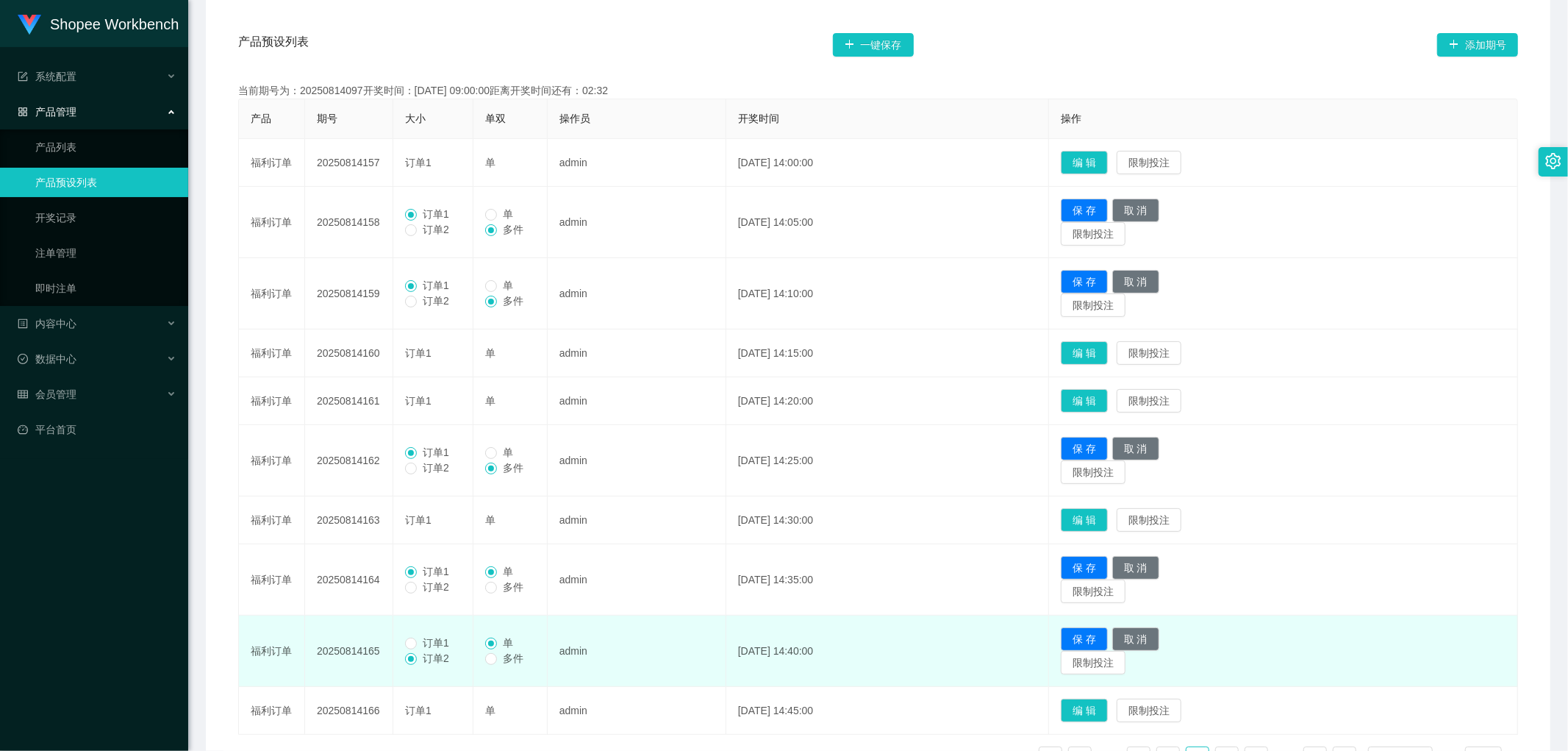
click at [417, 643] on span "订单1" at bounding box center [436, 643] width 38 height 12
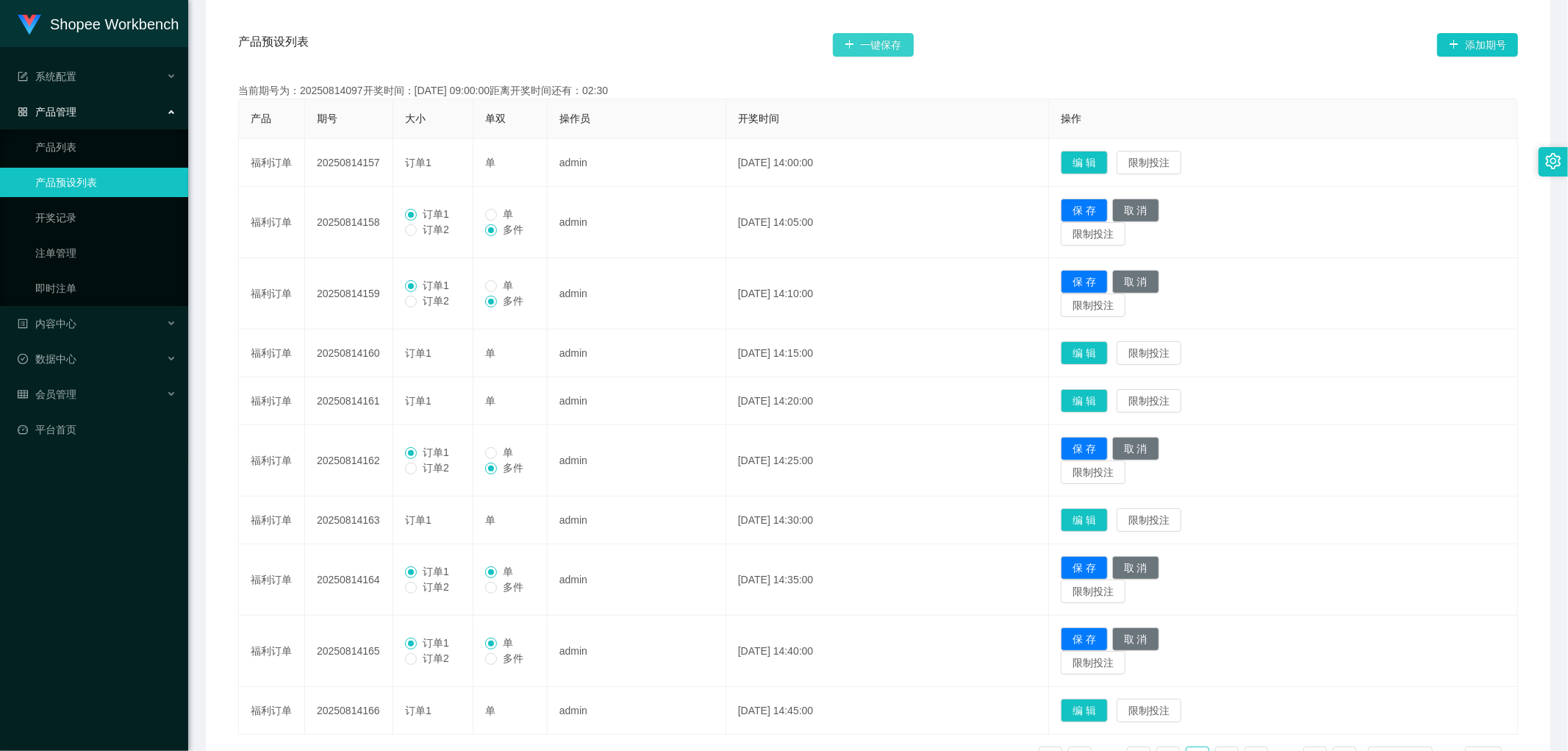
click at [880, 41] on button "一键保存" at bounding box center [873, 44] width 81 height 23
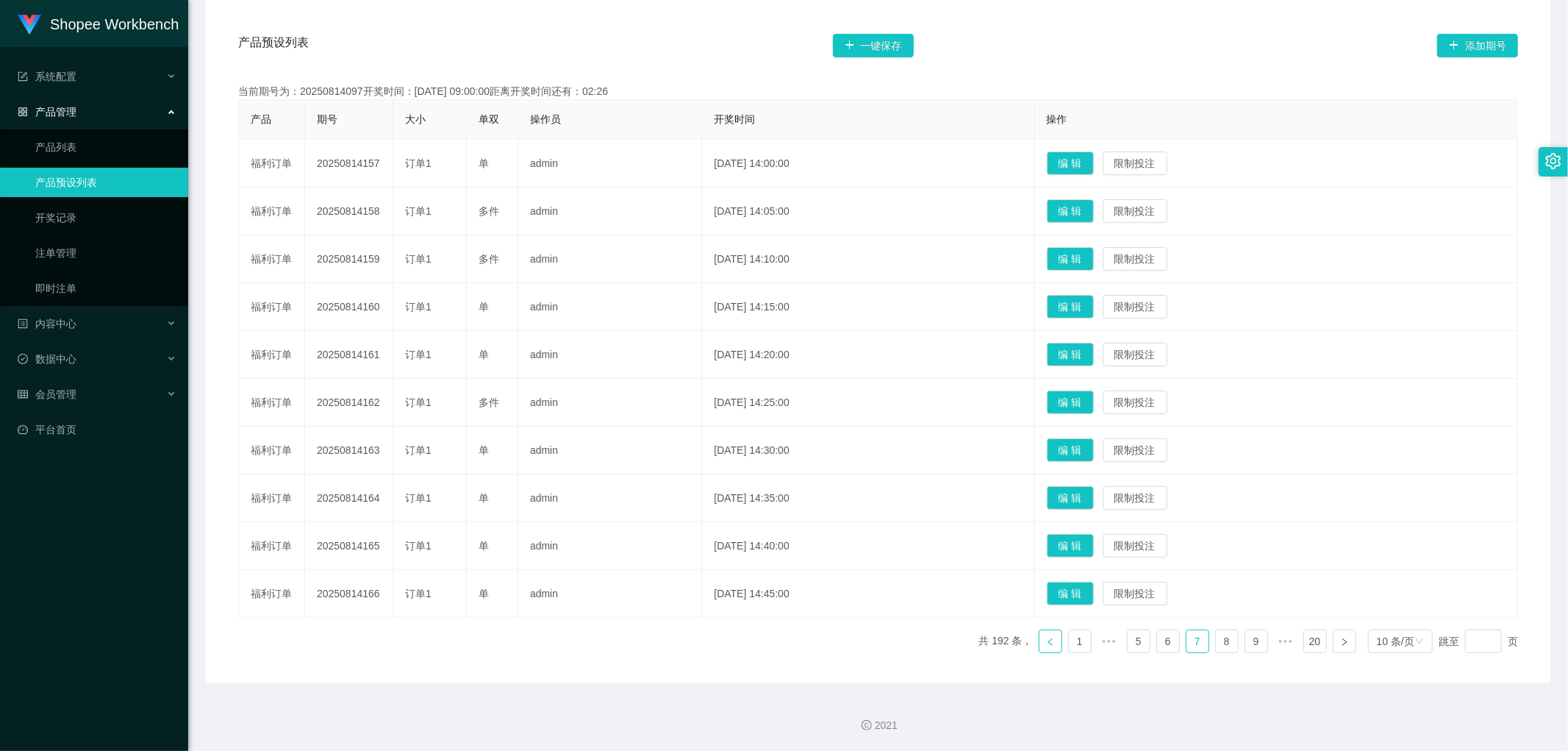
click at [1039, 639] on link at bounding box center [1050, 641] width 23 height 23
click at [1094, 543] on button "编 辑" at bounding box center [1070, 546] width 47 height 23
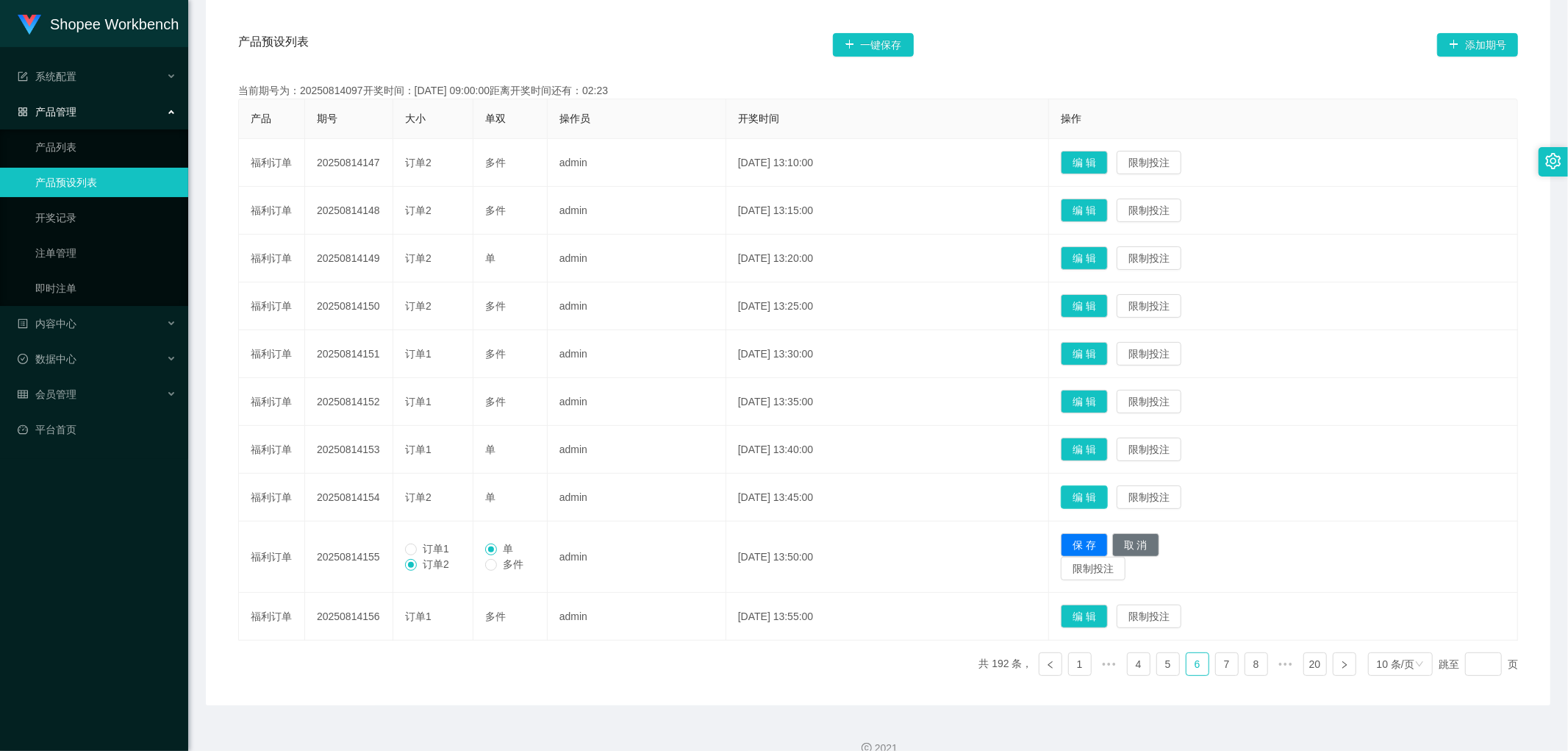
click at [1104, 494] on button "编 辑" at bounding box center [1084, 497] width 47 height 23
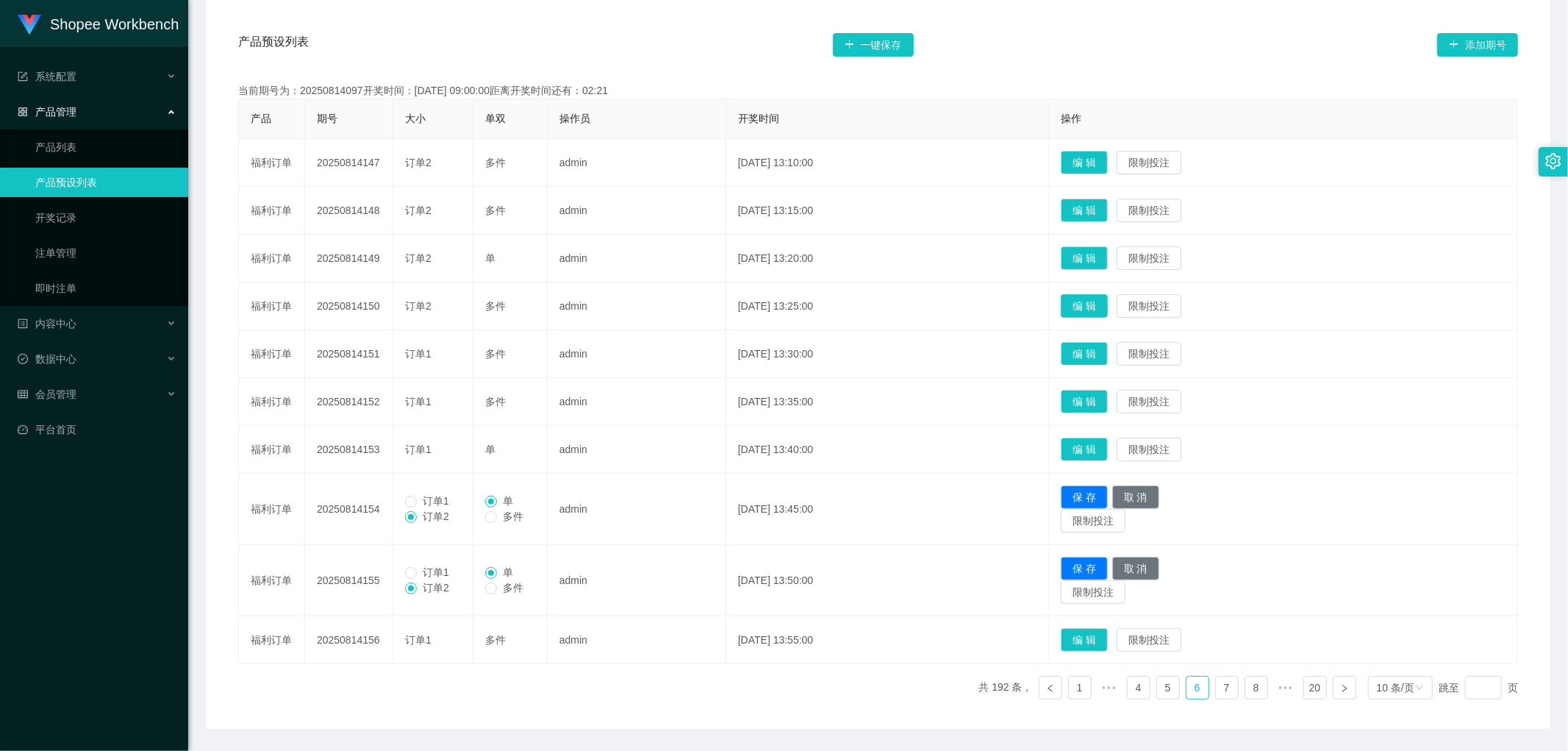
click at [1108, 304] on button "编 辑" at bounding box center [1084, 306] width 47 height 23
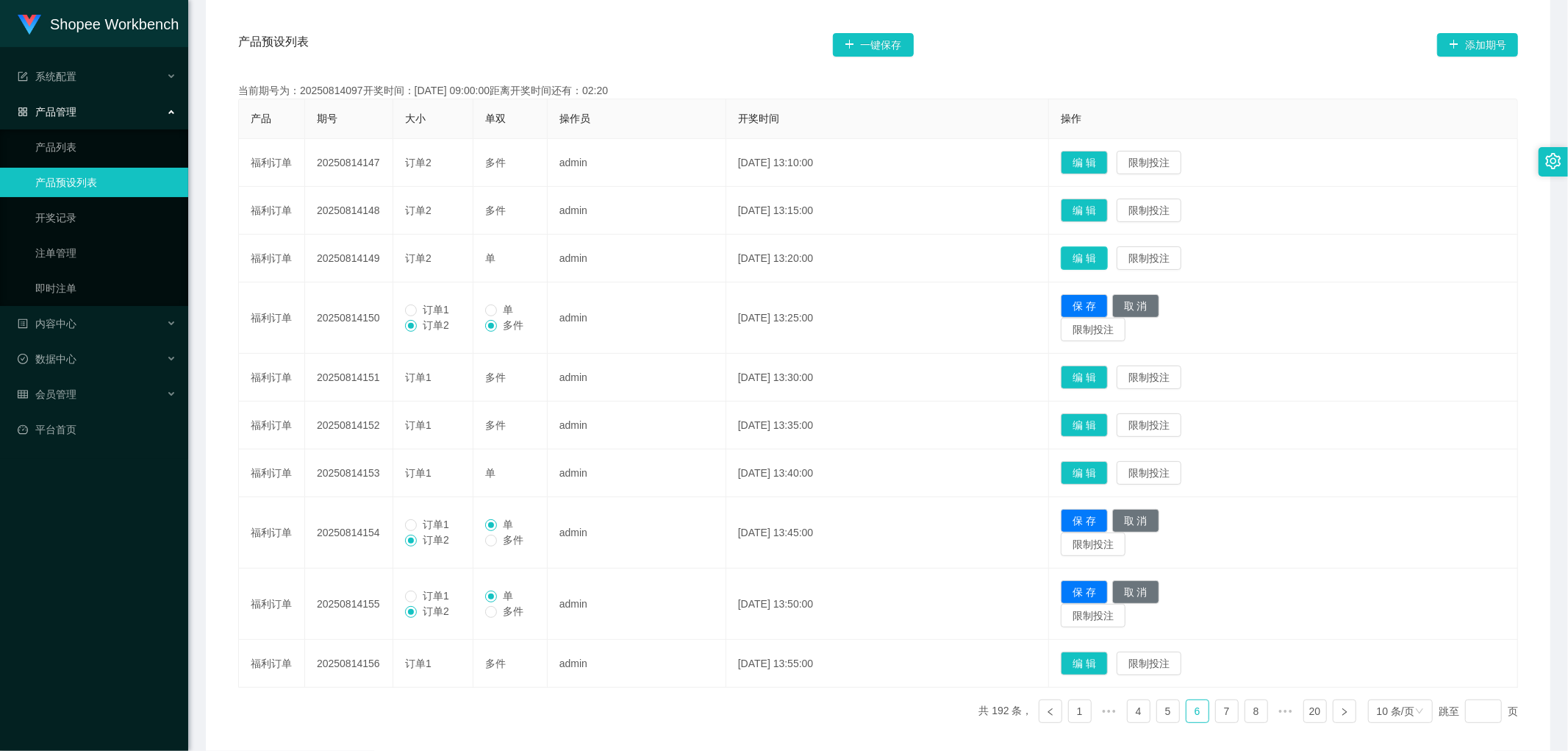
click at [1108, 255] on button "编 辑" at bounding box center [1084, 258] width 47 height 23
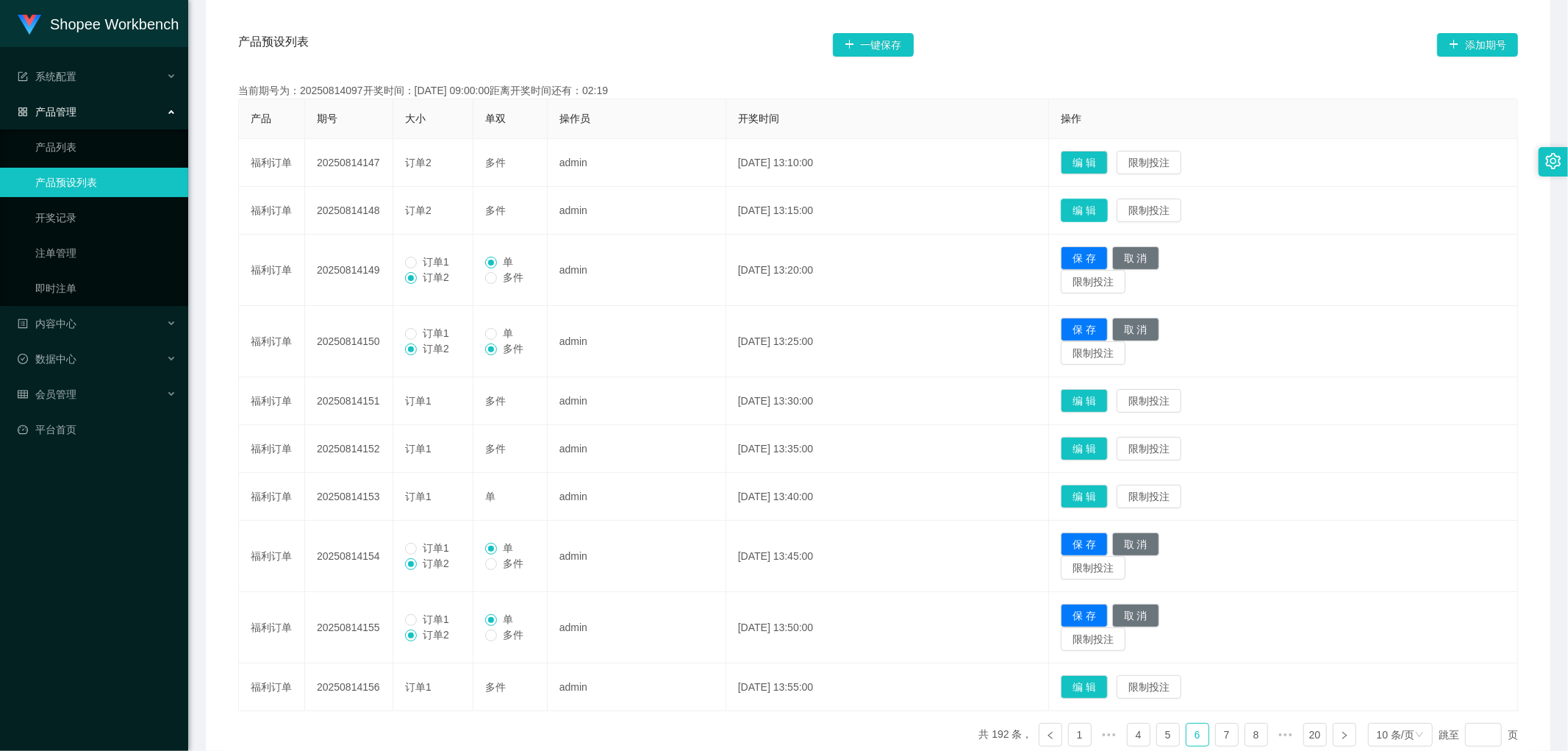
click at [1104, 209] on button "编 辑" at bounding box center [1084, 210] width 47 height 23
click at [1108, 164] on button "编 辑" at bounding box center [1084, 162] width 47 height 23
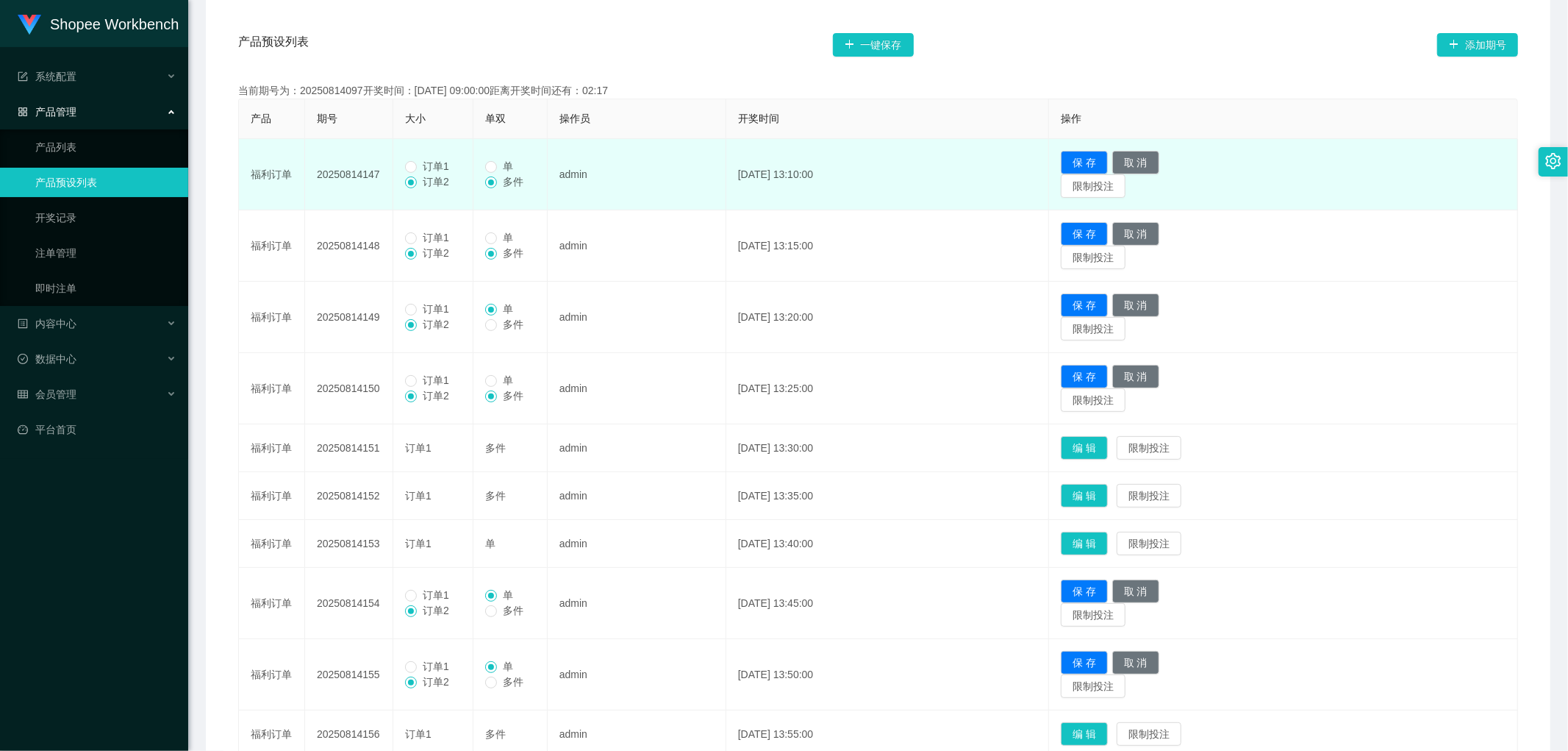
click at [419, 167] on span "订单1" at bounding box center [436, 166] width 38 height 12
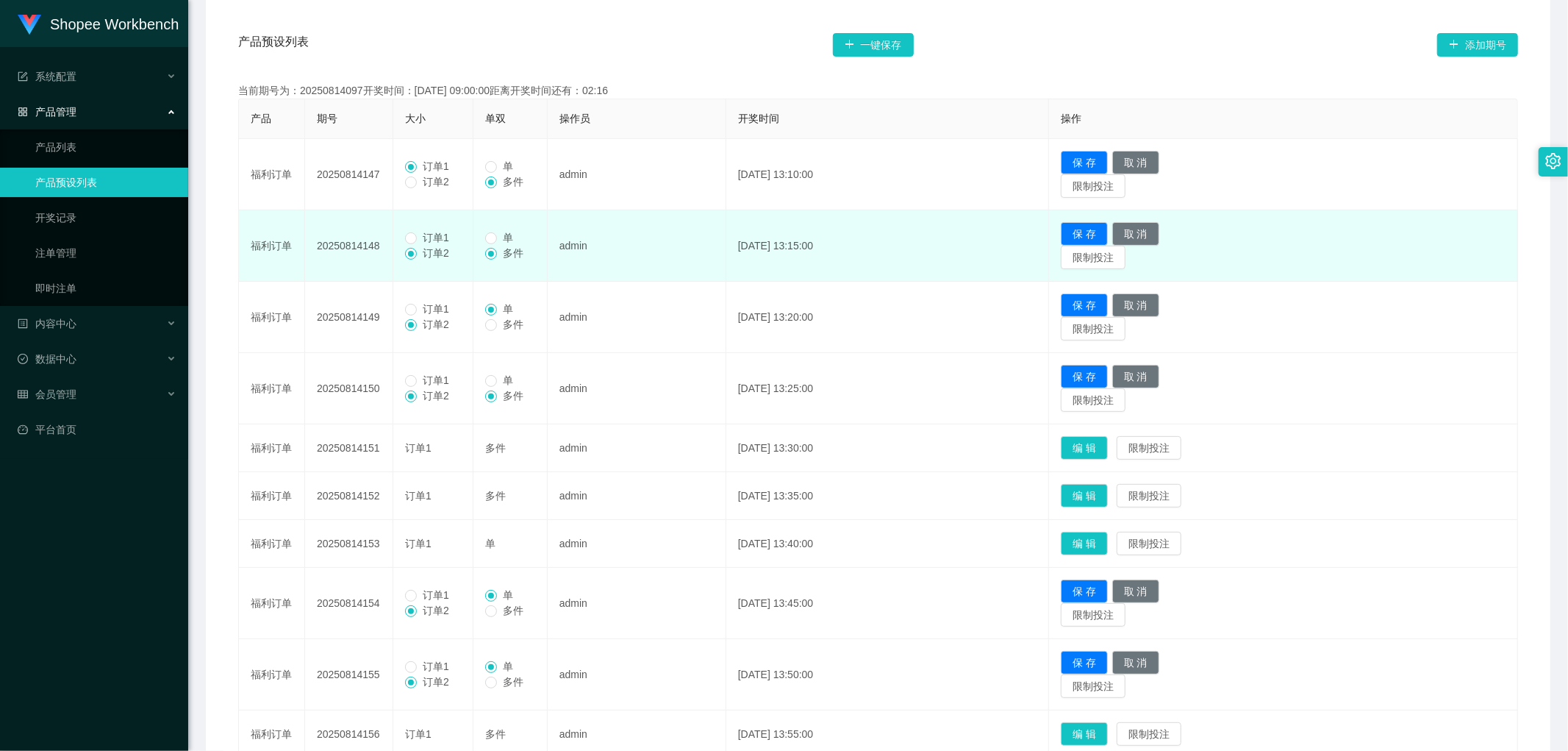
click at [419, 238] on span "订单1" at bounding box center [436, 237] width 38 height 12
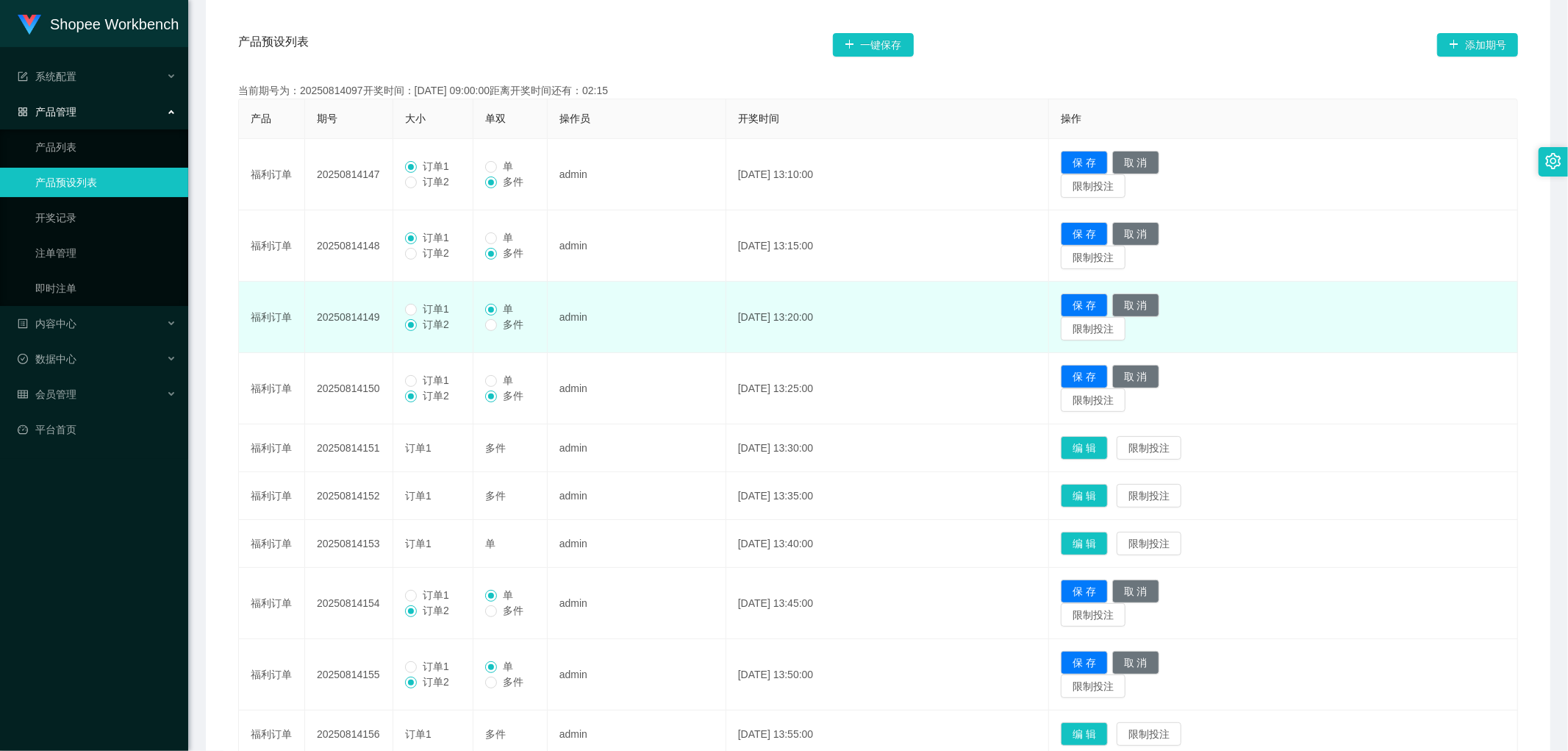
drag, startPoint x: 422, startPoint y: 305, endPoint x: 432, endPoint y: 354, distance: 50.0
click at [422, 306] on span "订单1" at bounding box center [436, 309] width 38 height 12
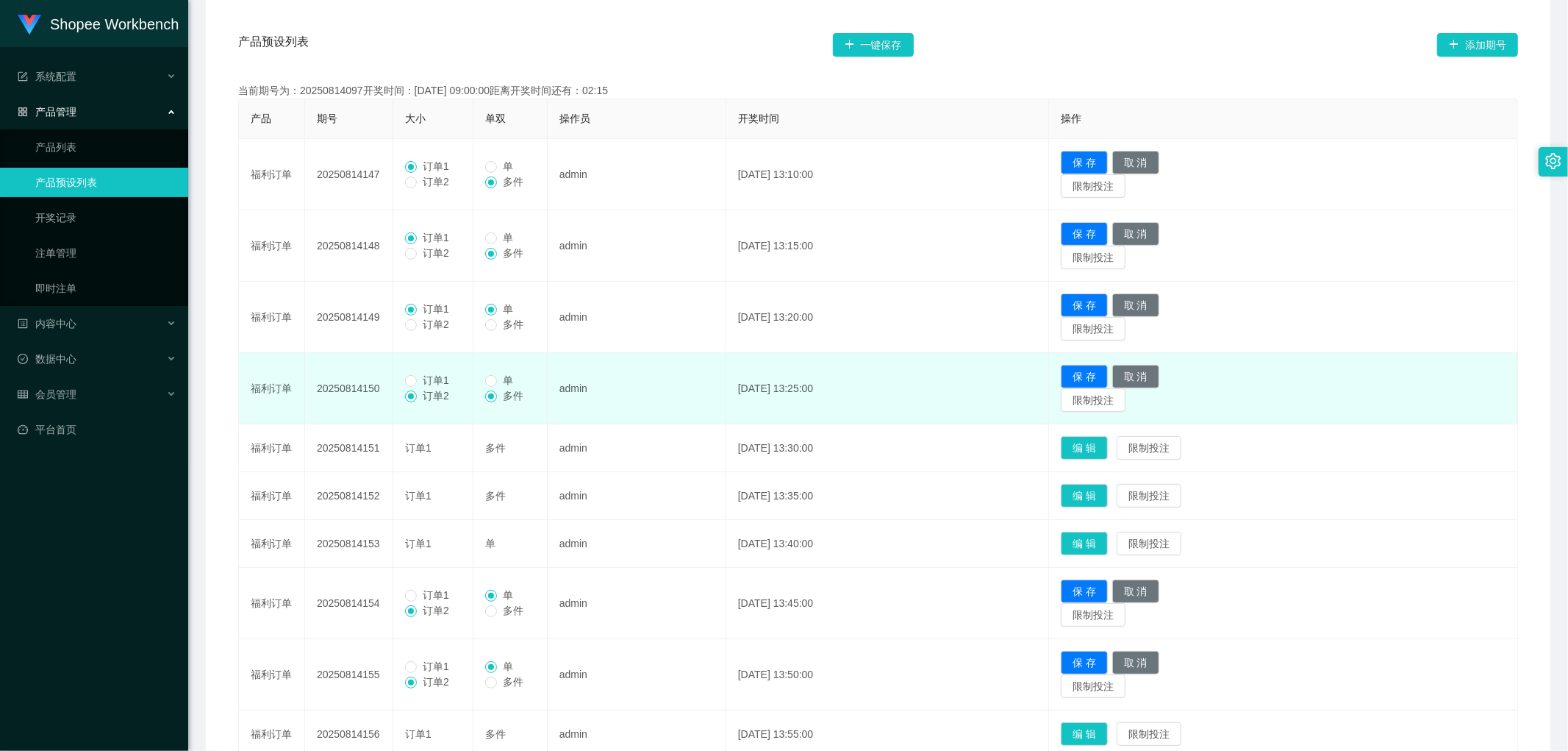
click at [422, 385] on span "订单1" at bounding box center [436, 380] width 38 height 12
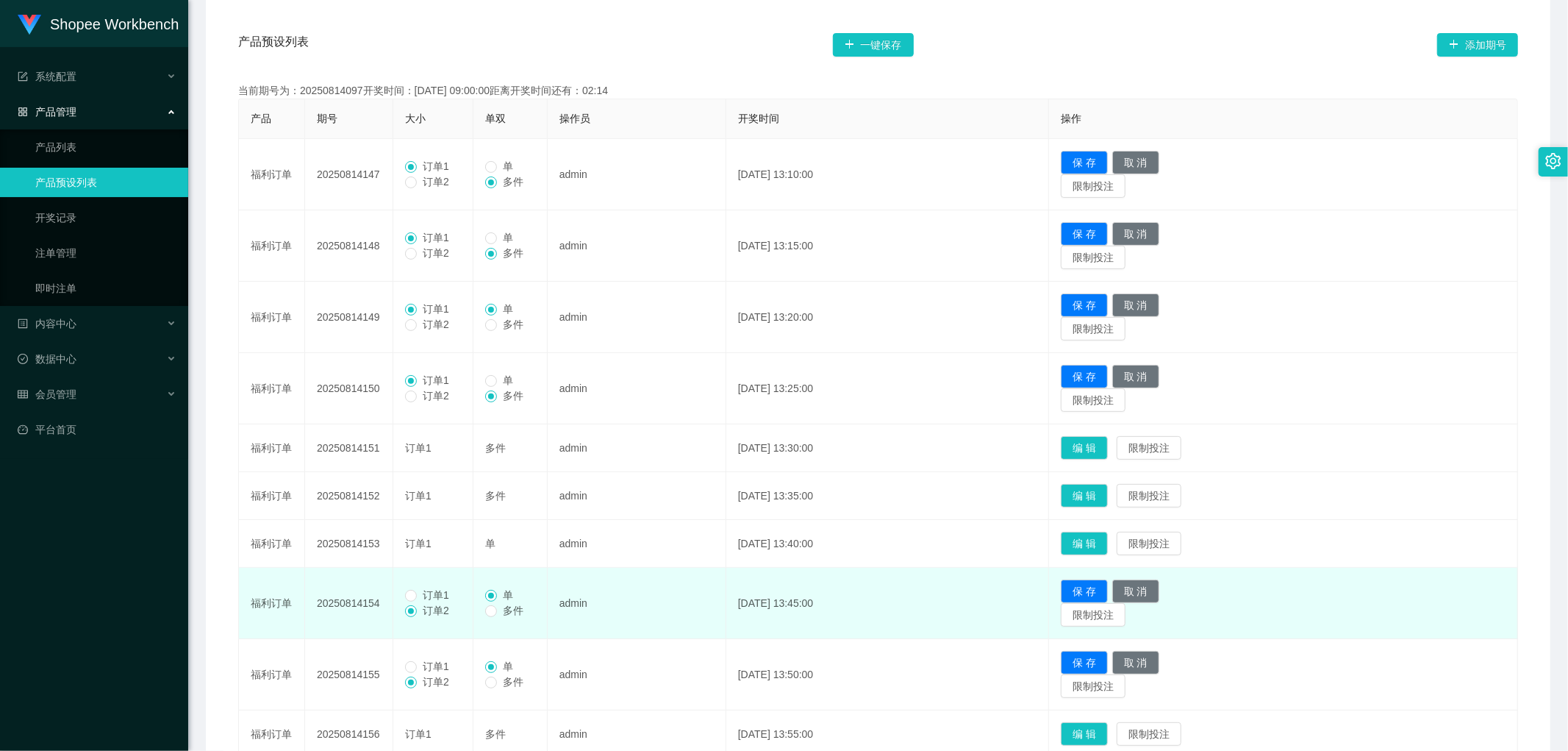
drag, startPoint x: 421, startPoint y: 593, endPoint x: 432, endPoint y: 600, distance: 13.0
click at [423, 596] on span "订单1" at bounding box center [436, 595] width 38 height 12
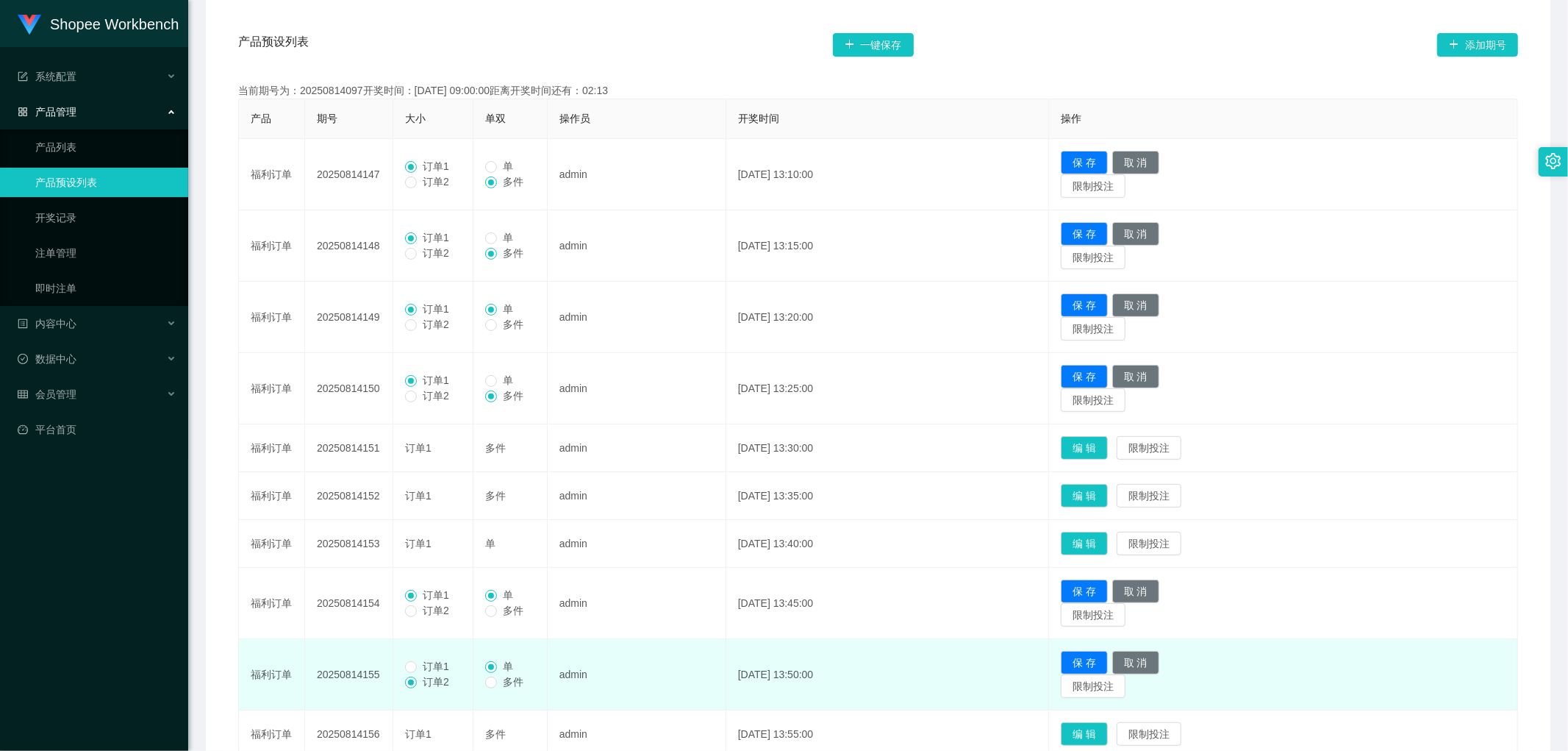
drag, startPoint x: 423, startPoint y: 663, endPoint x: 446, endPoint y: 662, distance: 23.0
click at [423, 664] on span "订单1" at bounding box center [436, 666] width 38 height 12
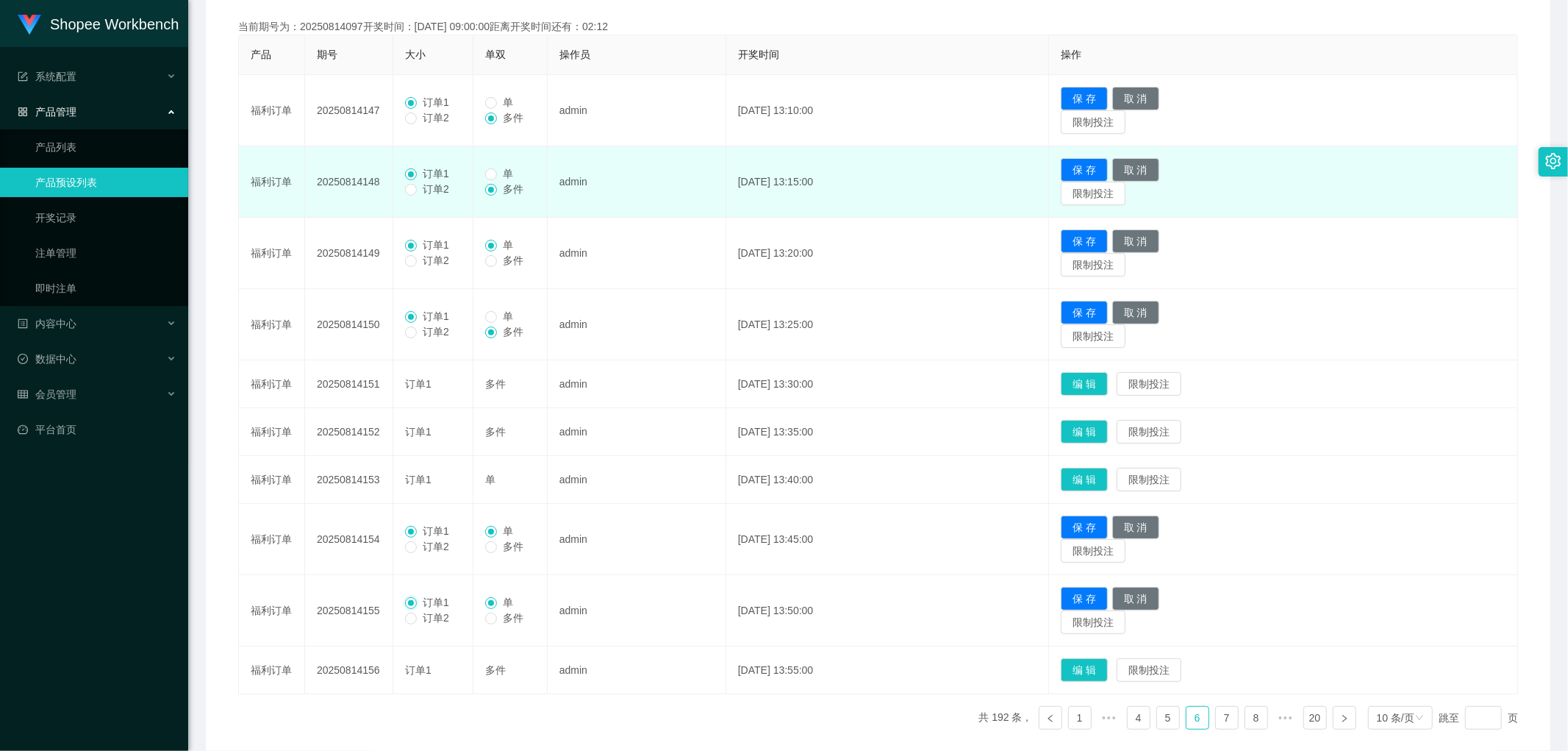
scroll to position [250, 0]
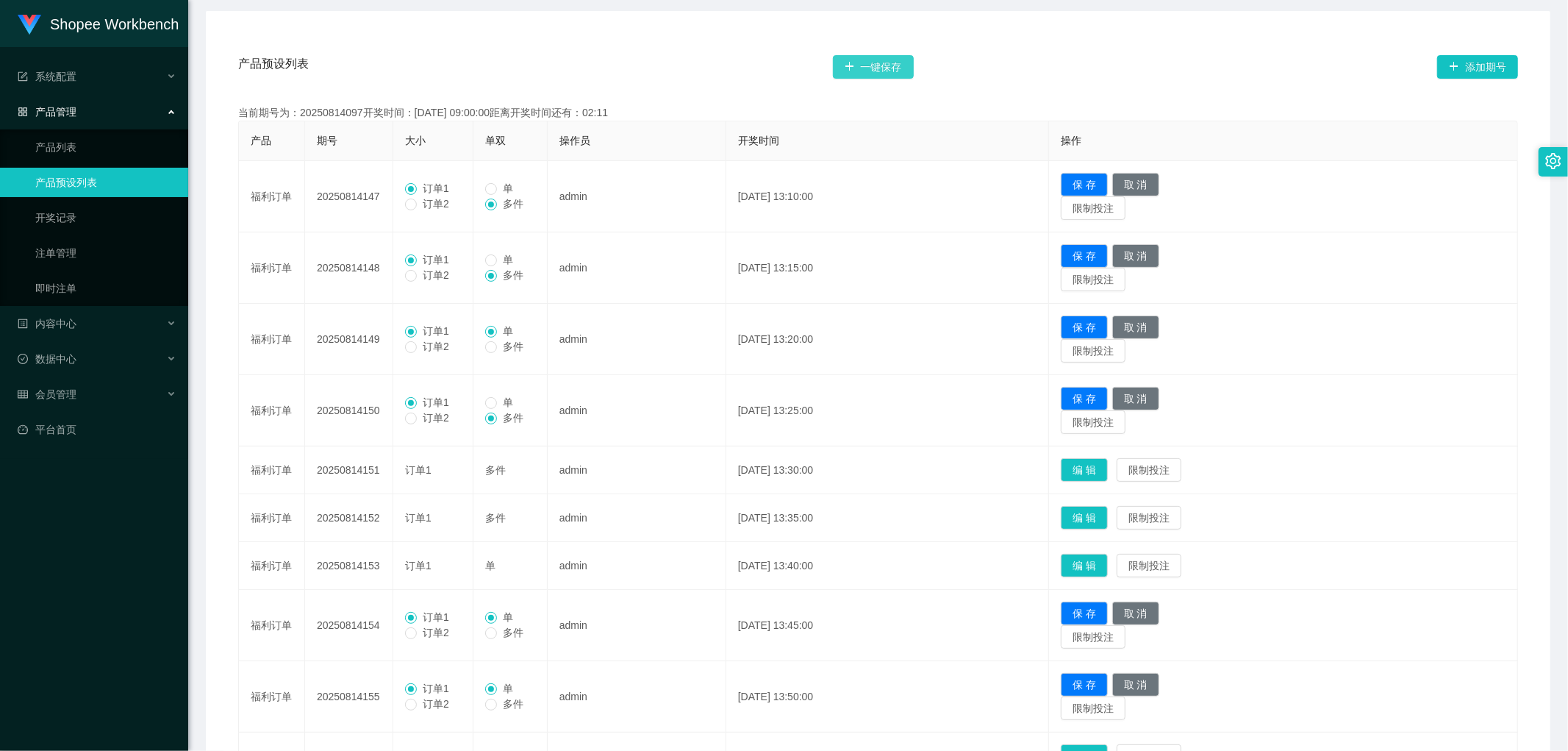
click at [881, 68] on button "一键保存" at bounding box center [873, 67] width 81 height 23
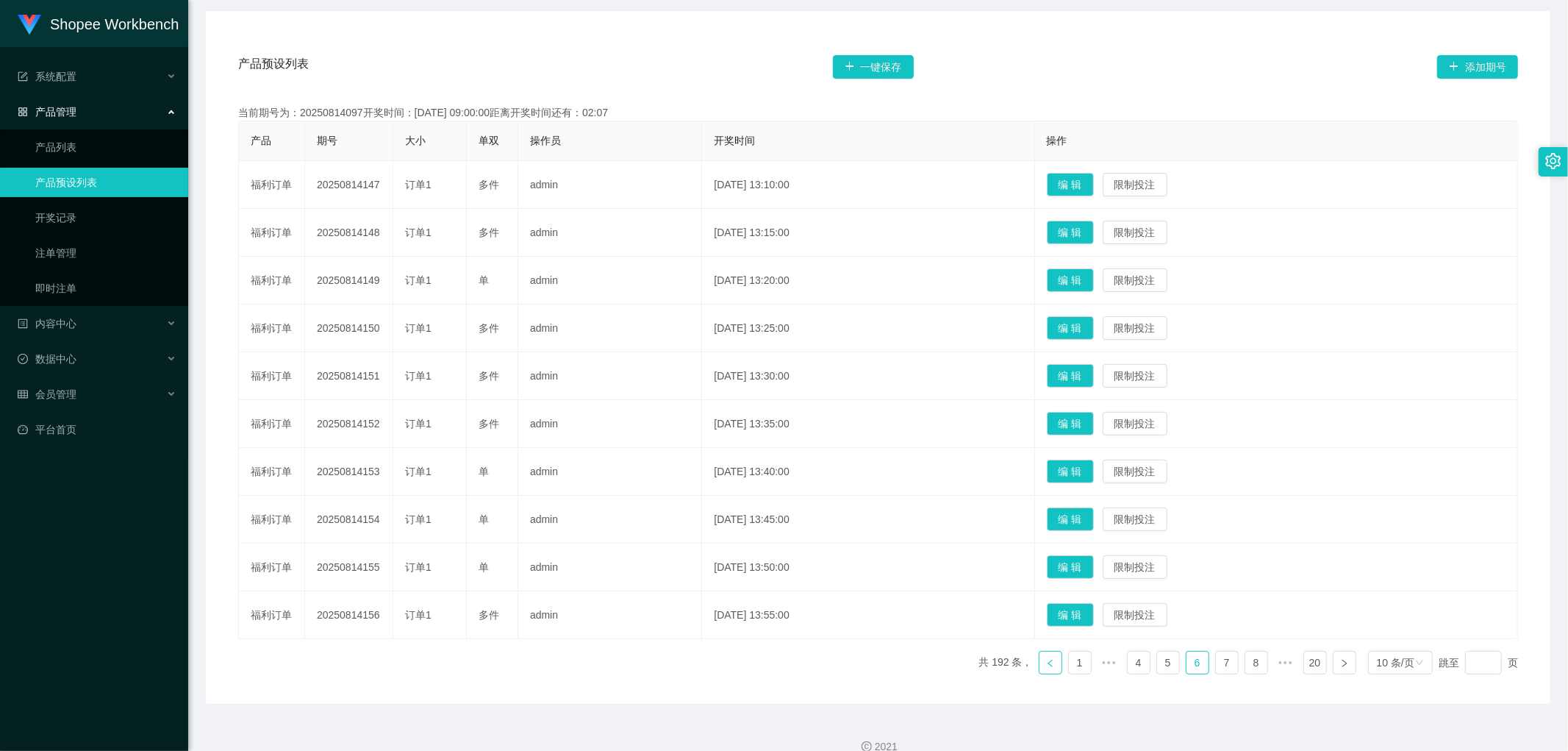
click at [1047, 665] on icon "图标: left" at bounding box center [1051, 663] width 9 height 9
click at [1094, 614] on button "编 辑" at bounding box center [1070, 615] width 47 height 23
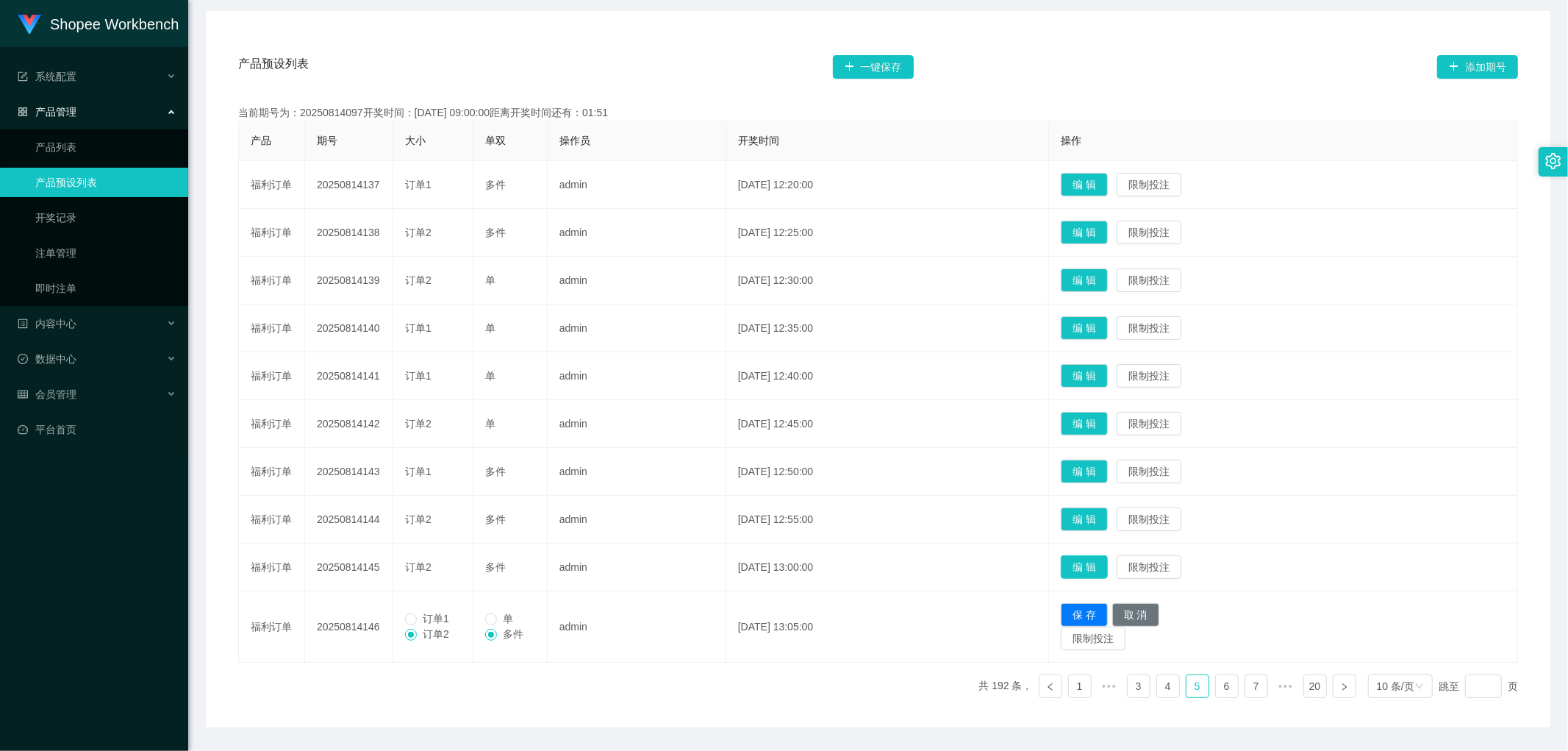
click at [1106, 566] on button "编 辑" at bounding box center [1084, 566] width 47 height 23
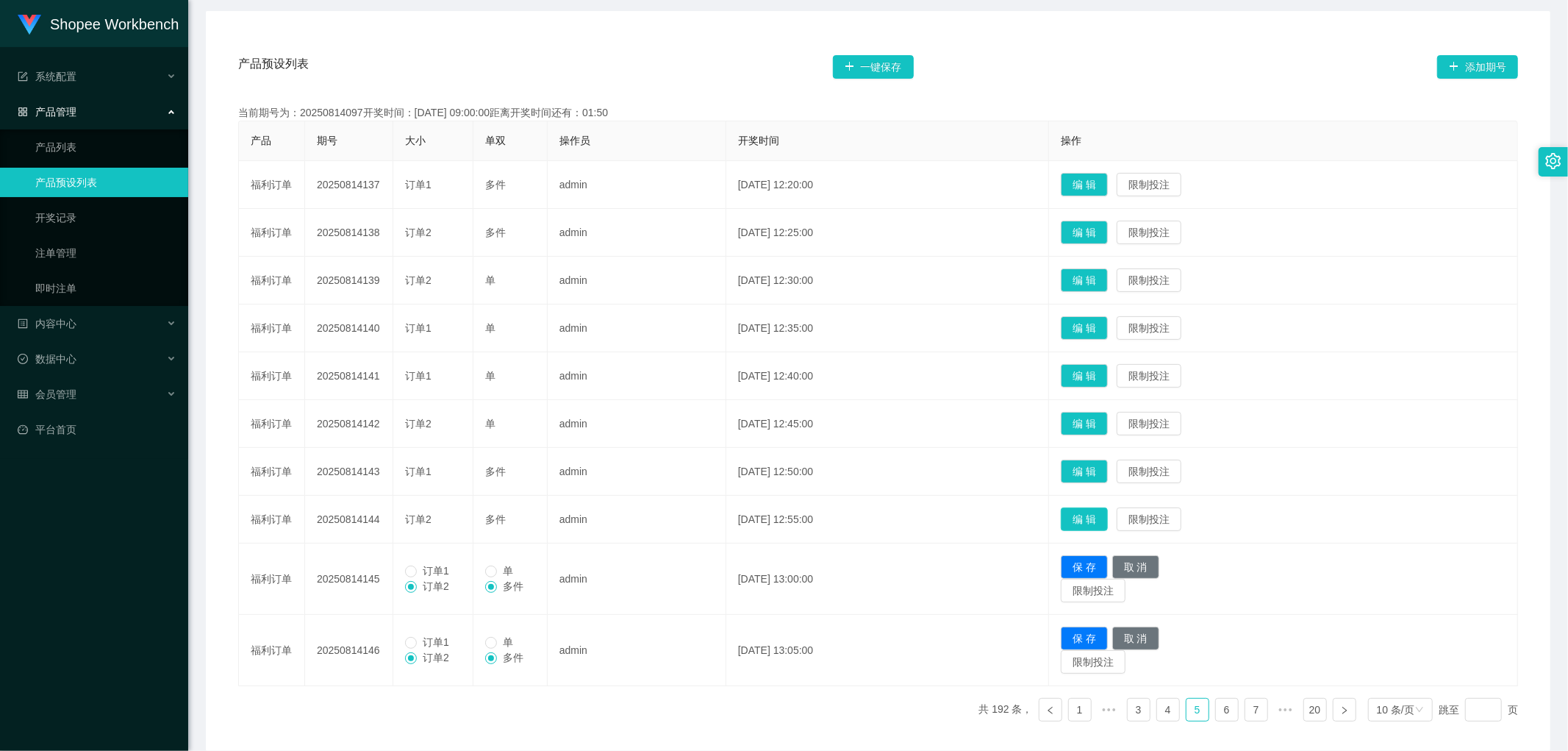
click at [1104, 517] on button "编 辑" at bounding box center [1084, 519] width 47 height 23
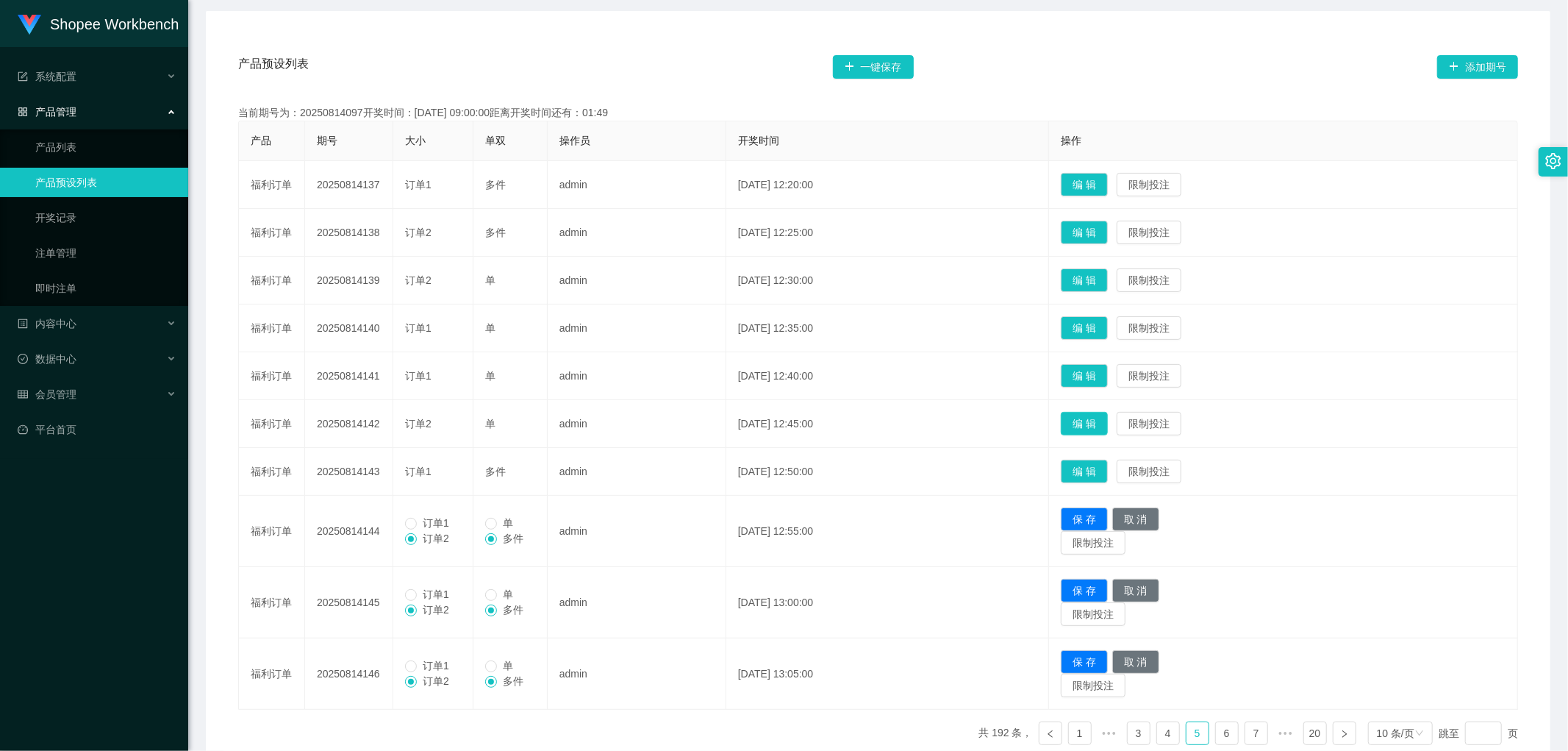
click at [1108, 422] on button "编 辑" at bounding box center [1084, 423] width 47 height 23
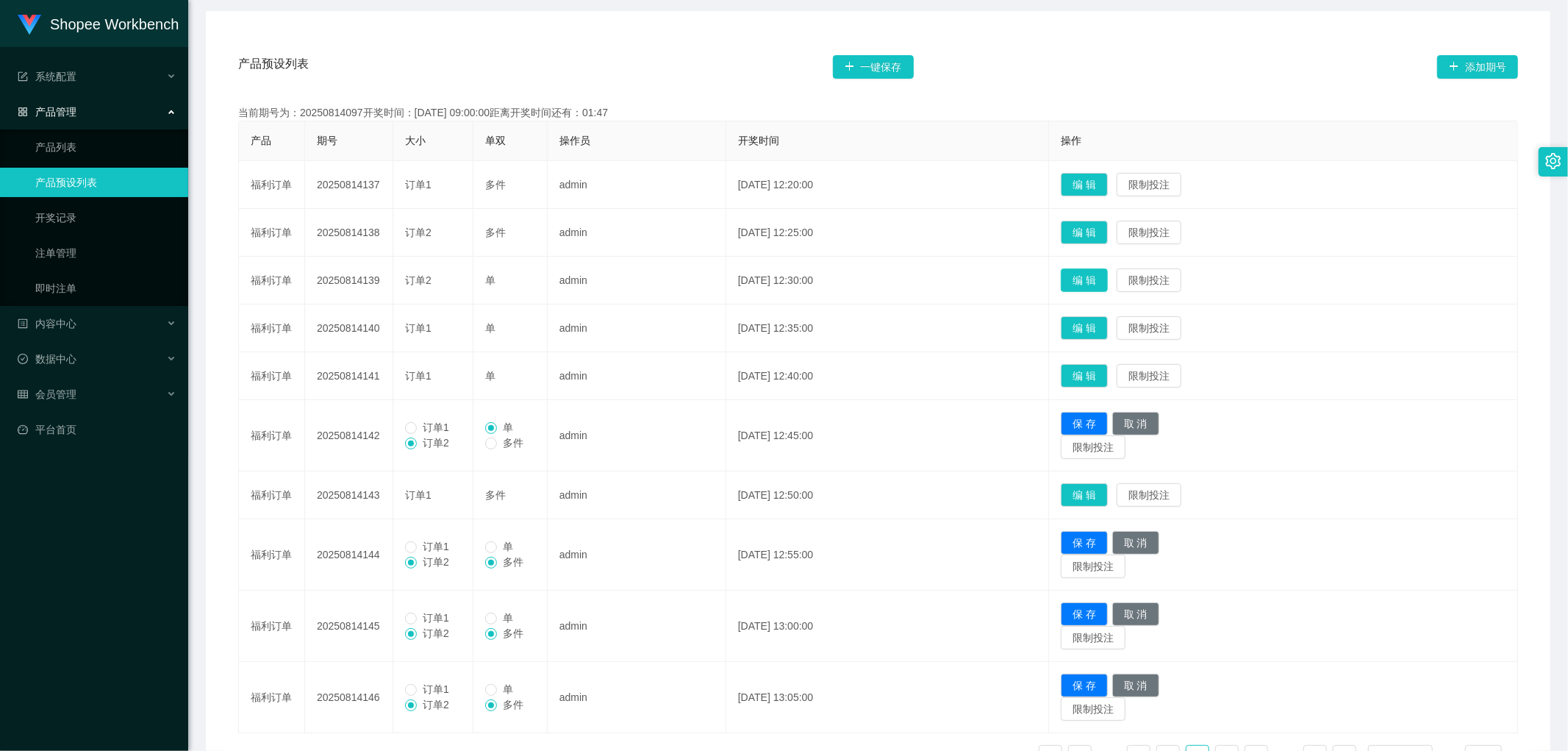
click at [1108, 287] on button "编 辑" at bounding box center [1084, 280] width 47 height 23
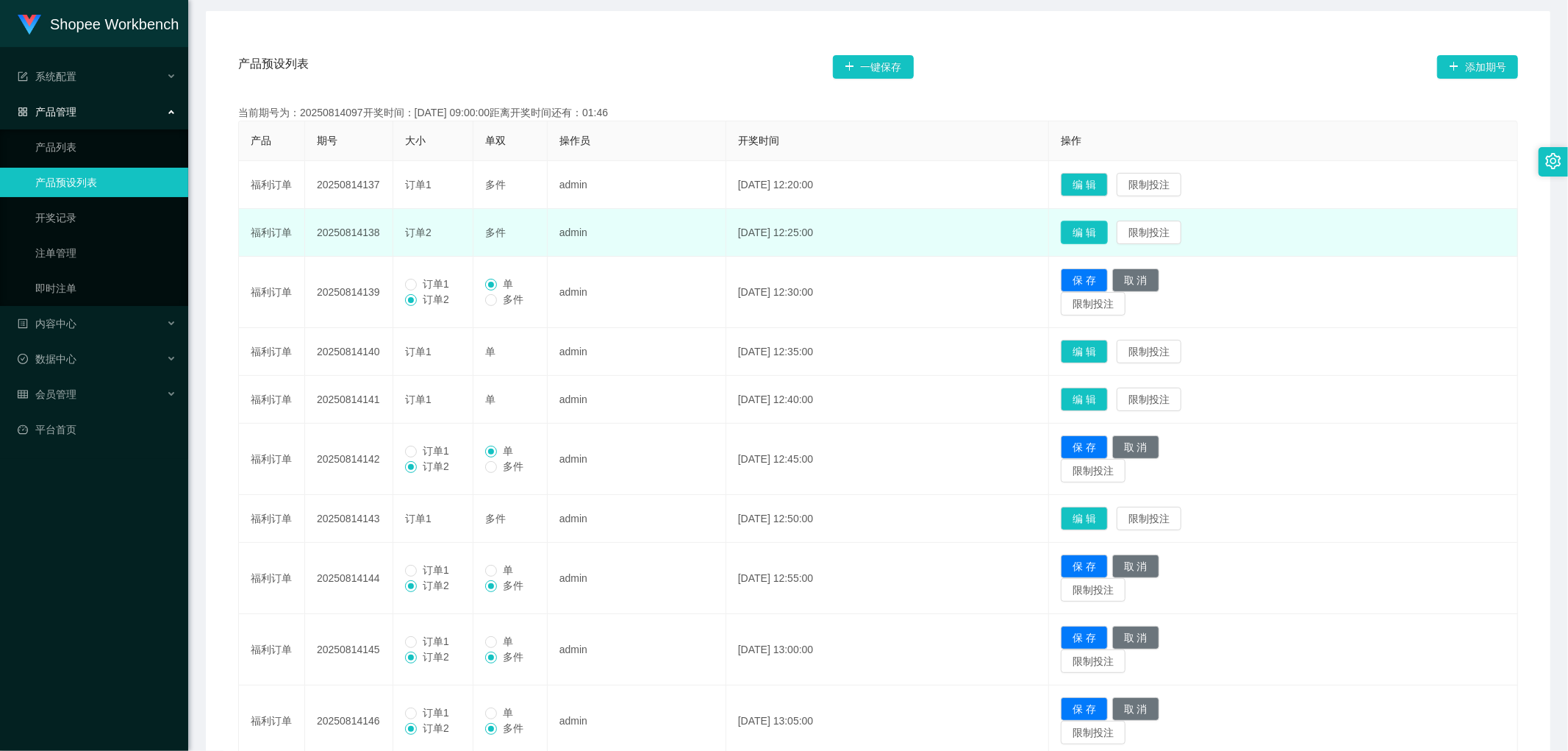
click at [1108, 237] on button "编 辑" at bounding box center [1084, 232] width 47 height 23
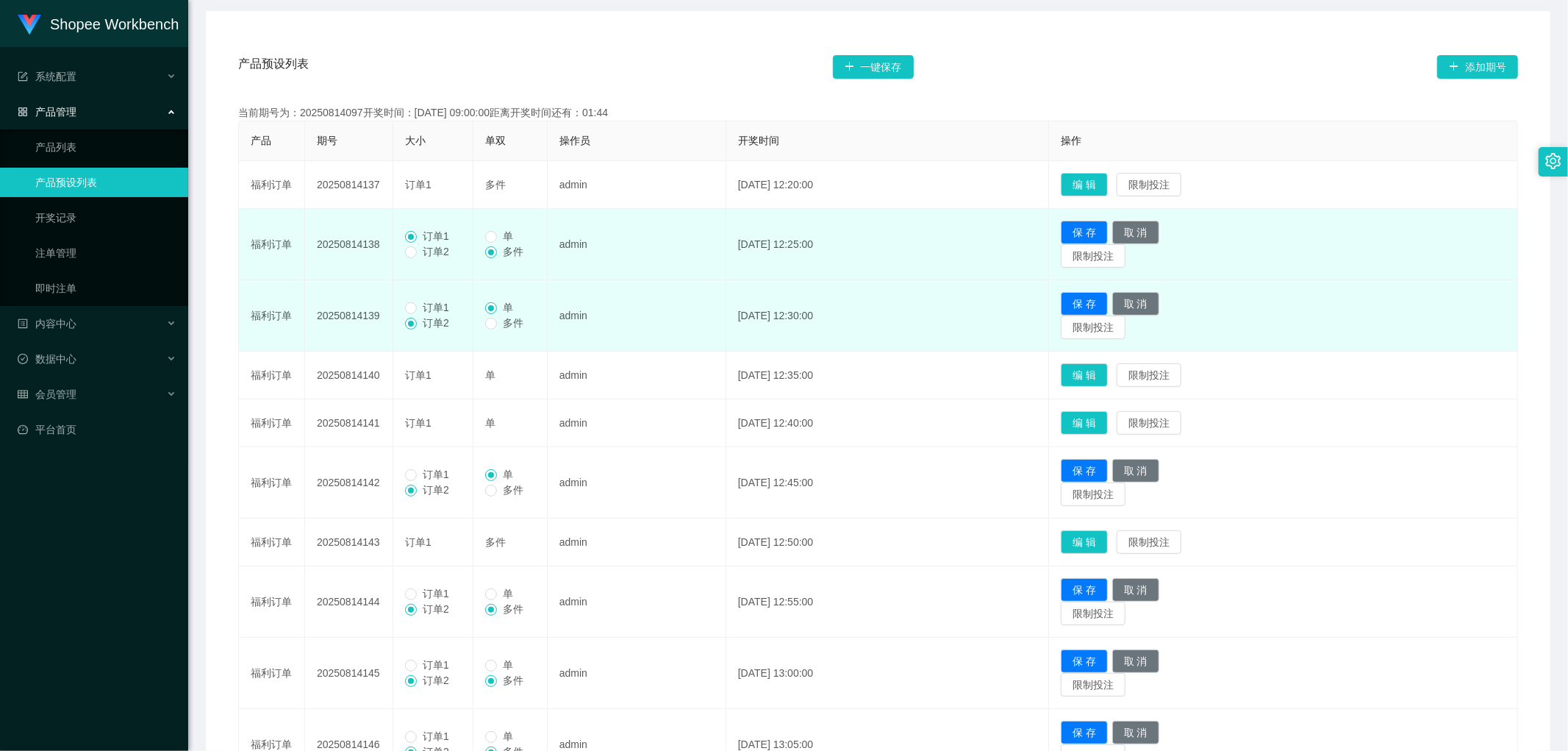
click at [417, 298] on td "订单1 订单2" at bounding box center [433, 315] width 80 height 71
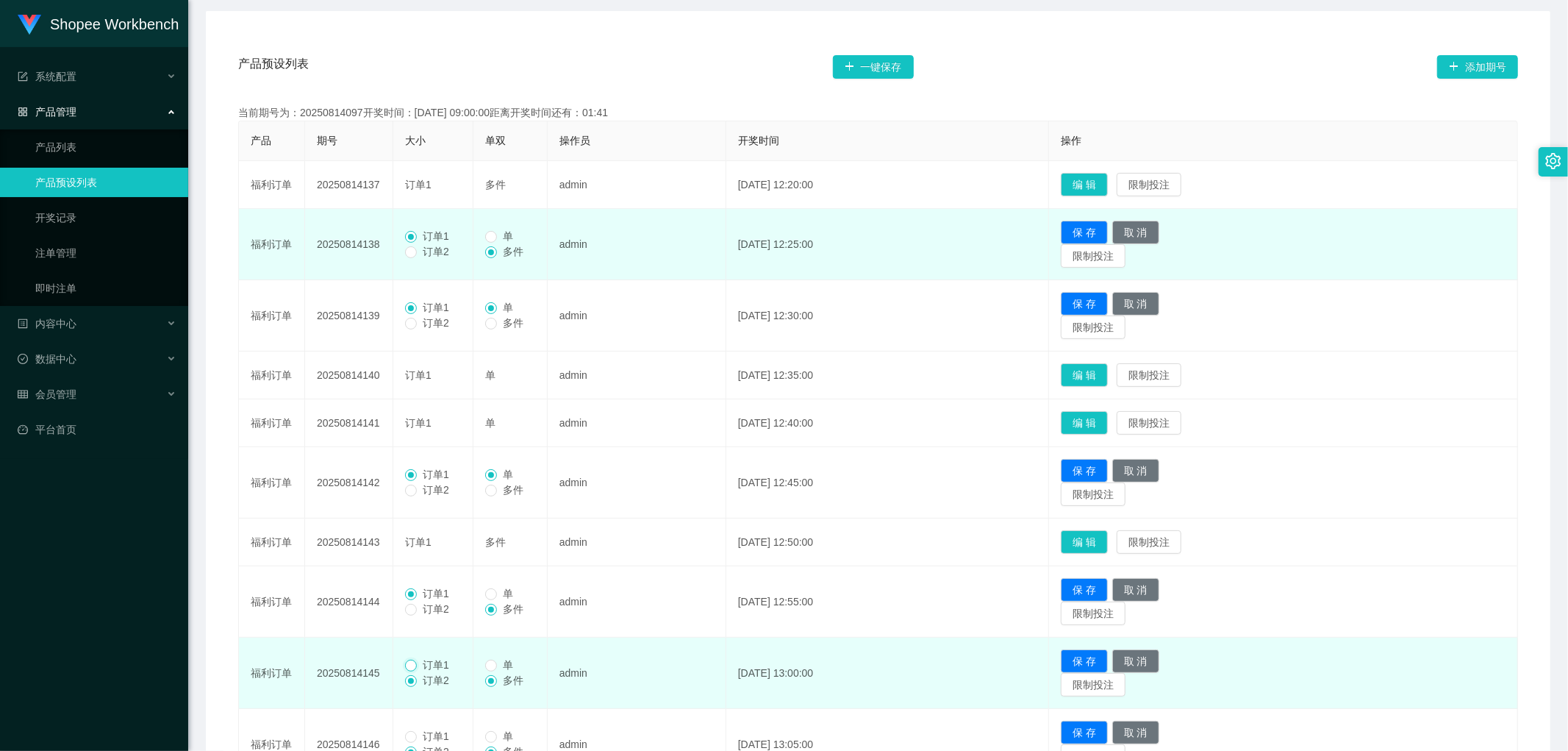
click at [419, 669] on label "订单1" at bounding box center [430, 665] width 50 height 15
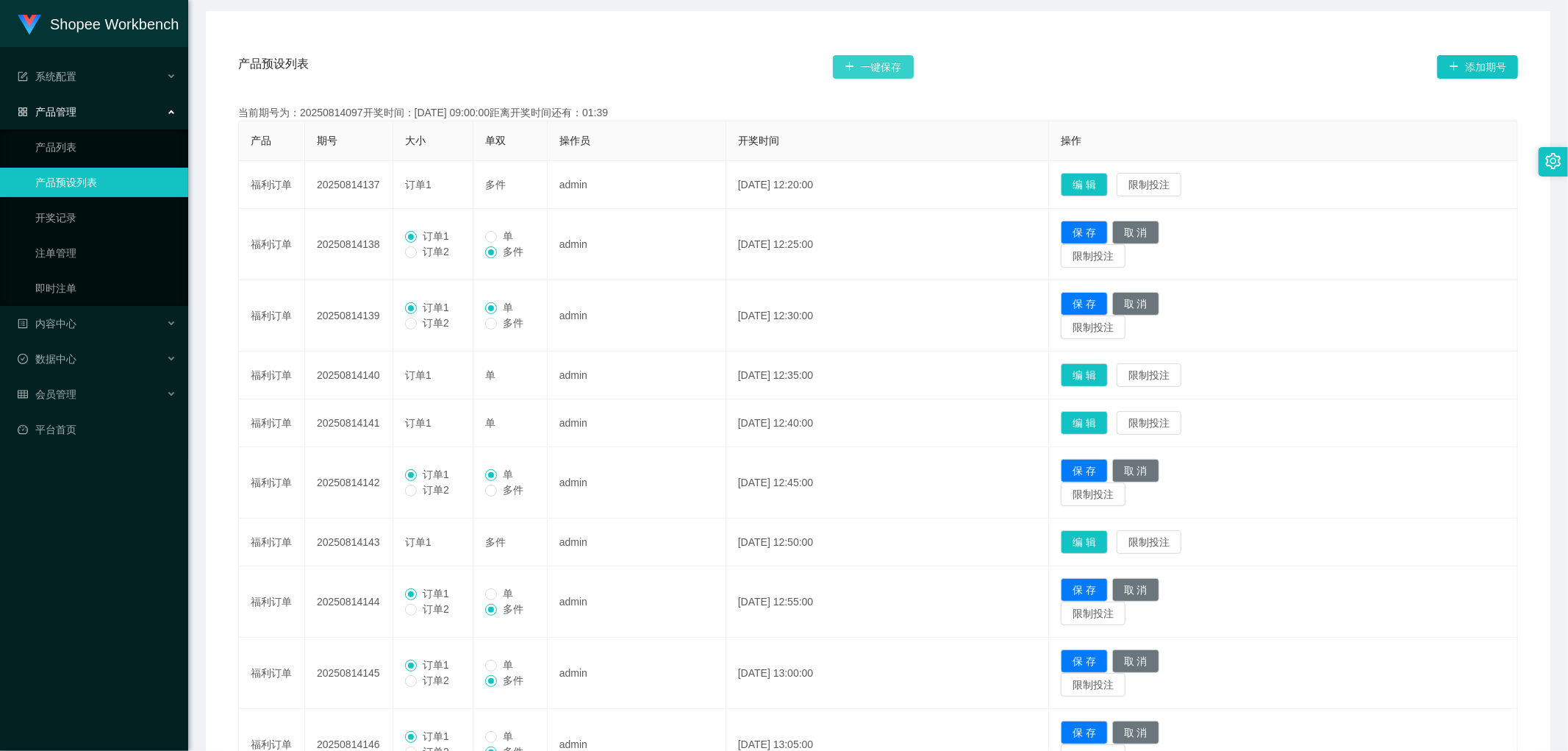
click at [880, 65] on button "一键保存" at bounding box center [873, 67] width 81 height 23
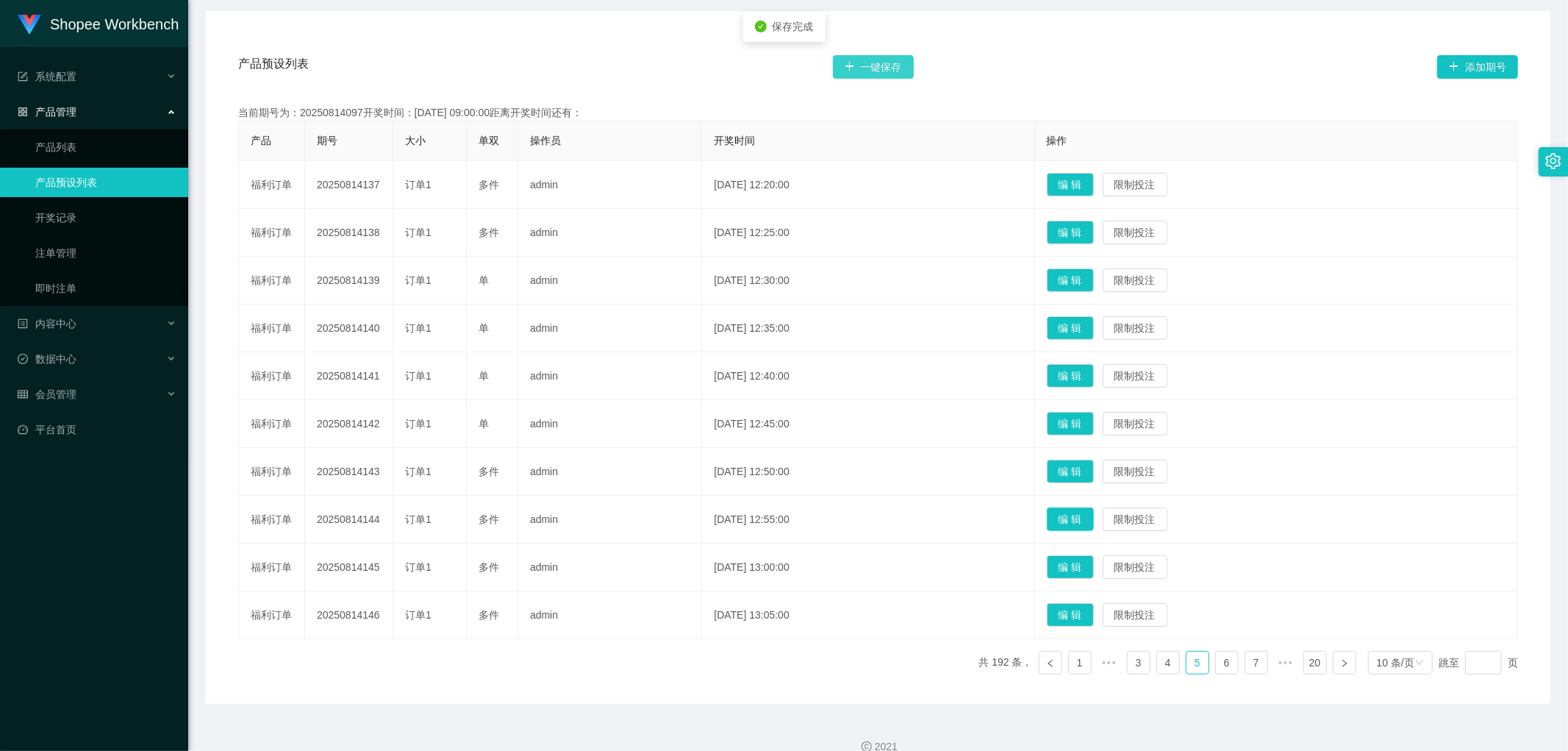
scroll to position [272, 0]
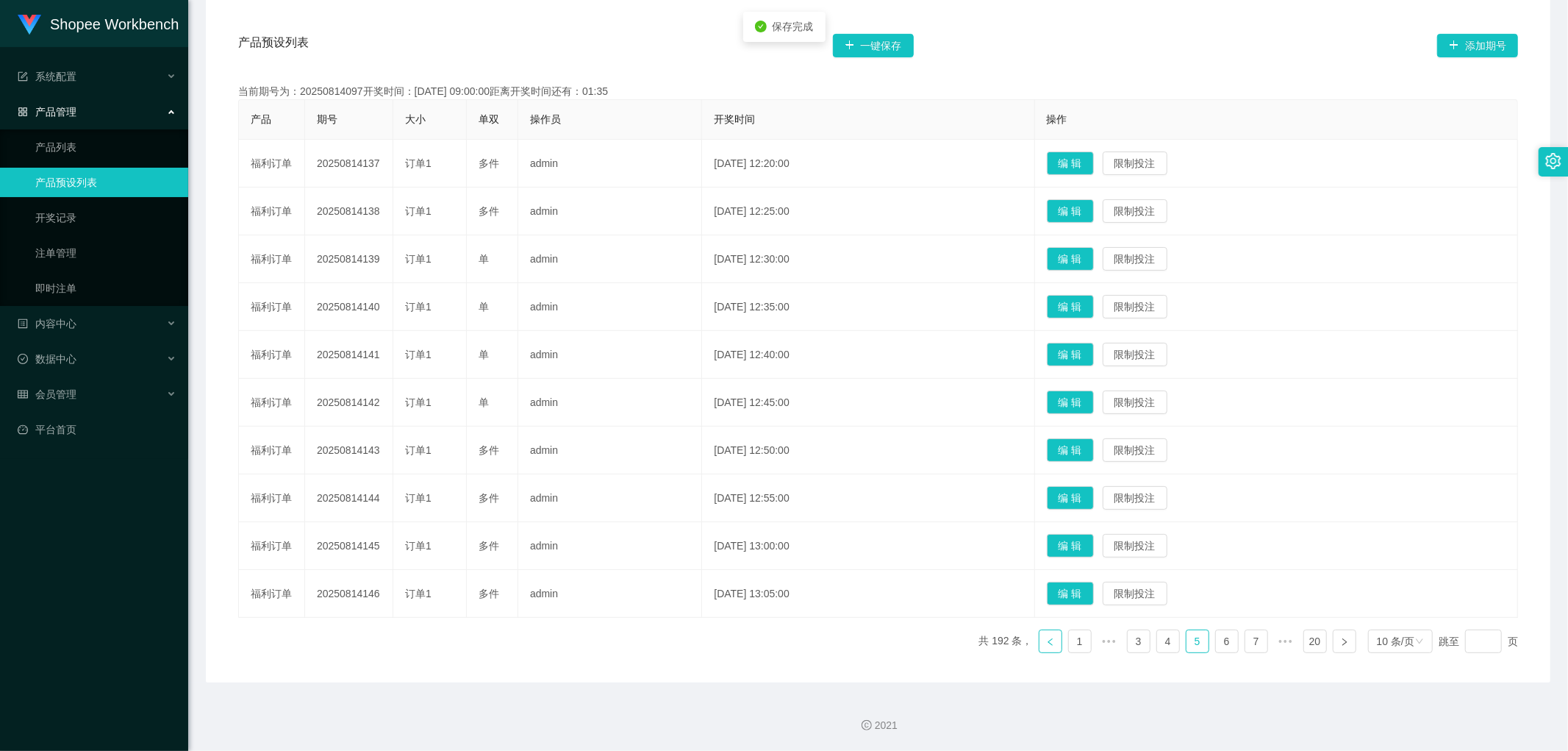
click at [1047, 643] on icon "图标: left" at bounding box center [1051, 642] width 9 height 9
click at [1094, 542] on button "编 辑" at bounding box center [1070, 546] width 47 height 23
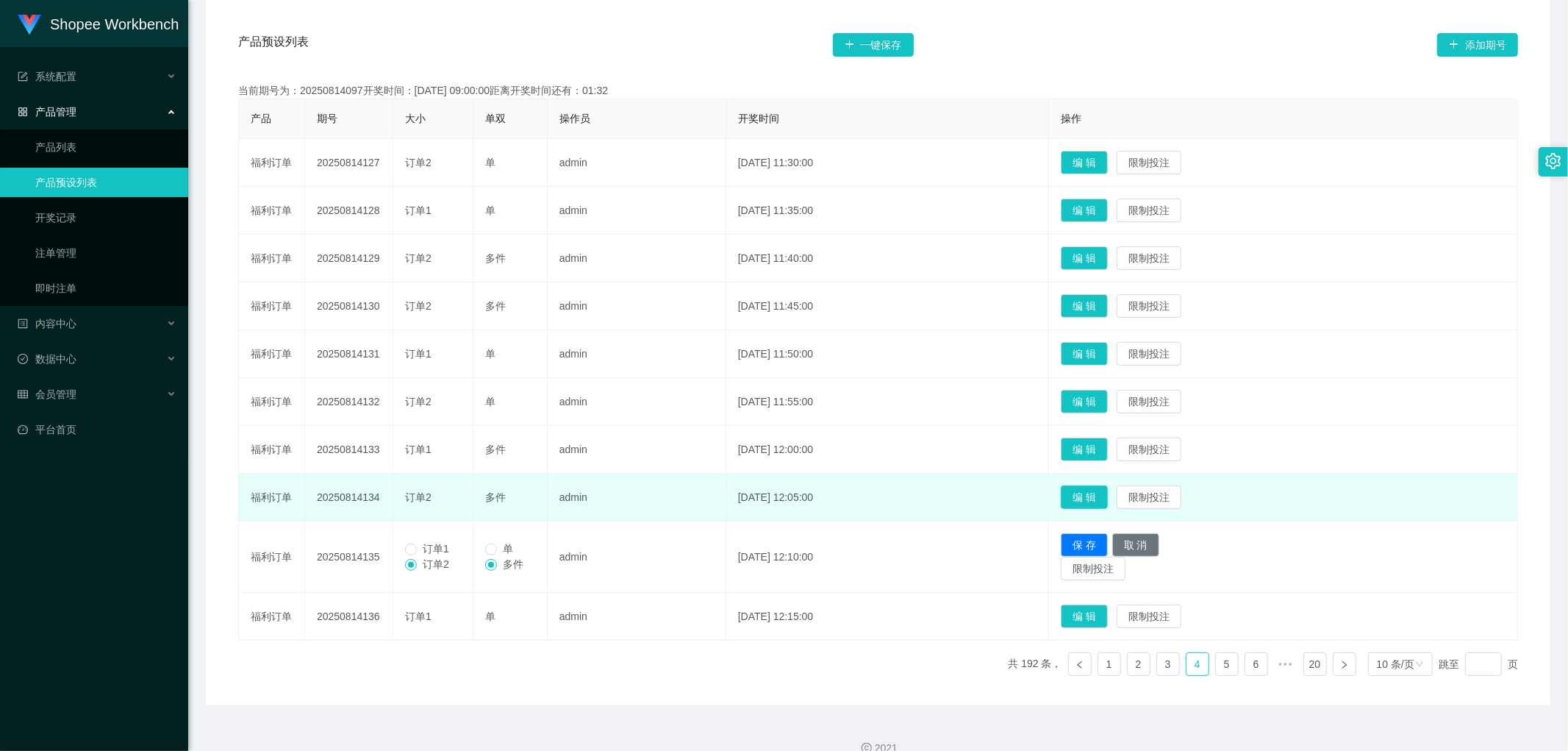
click at [1108, 495] on button "编 辑" at bounding box center [1084, 497] width 47 height 23
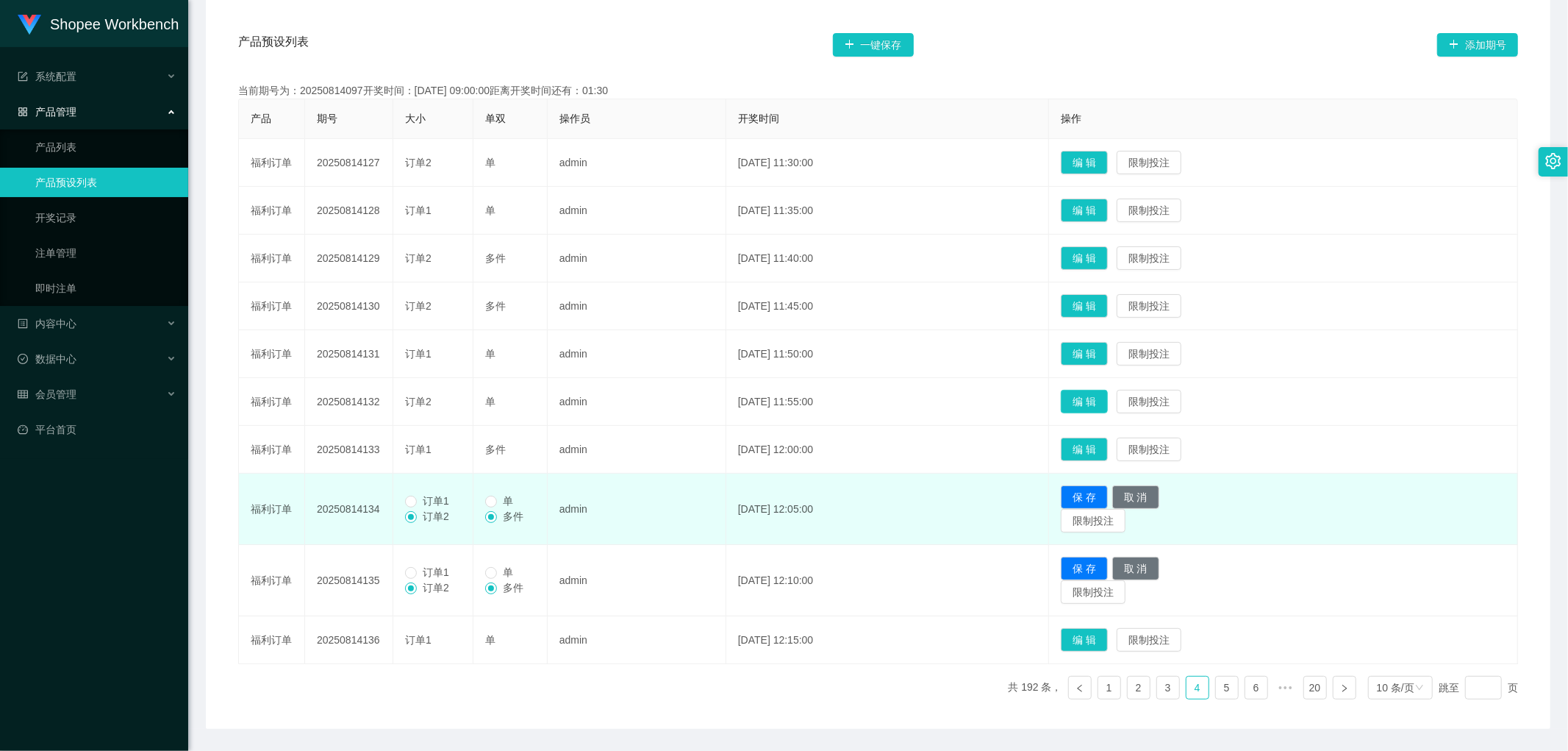
click at [1106, 398] on button "编 辑" at bounding box center [1084, 401] width 47 height 23
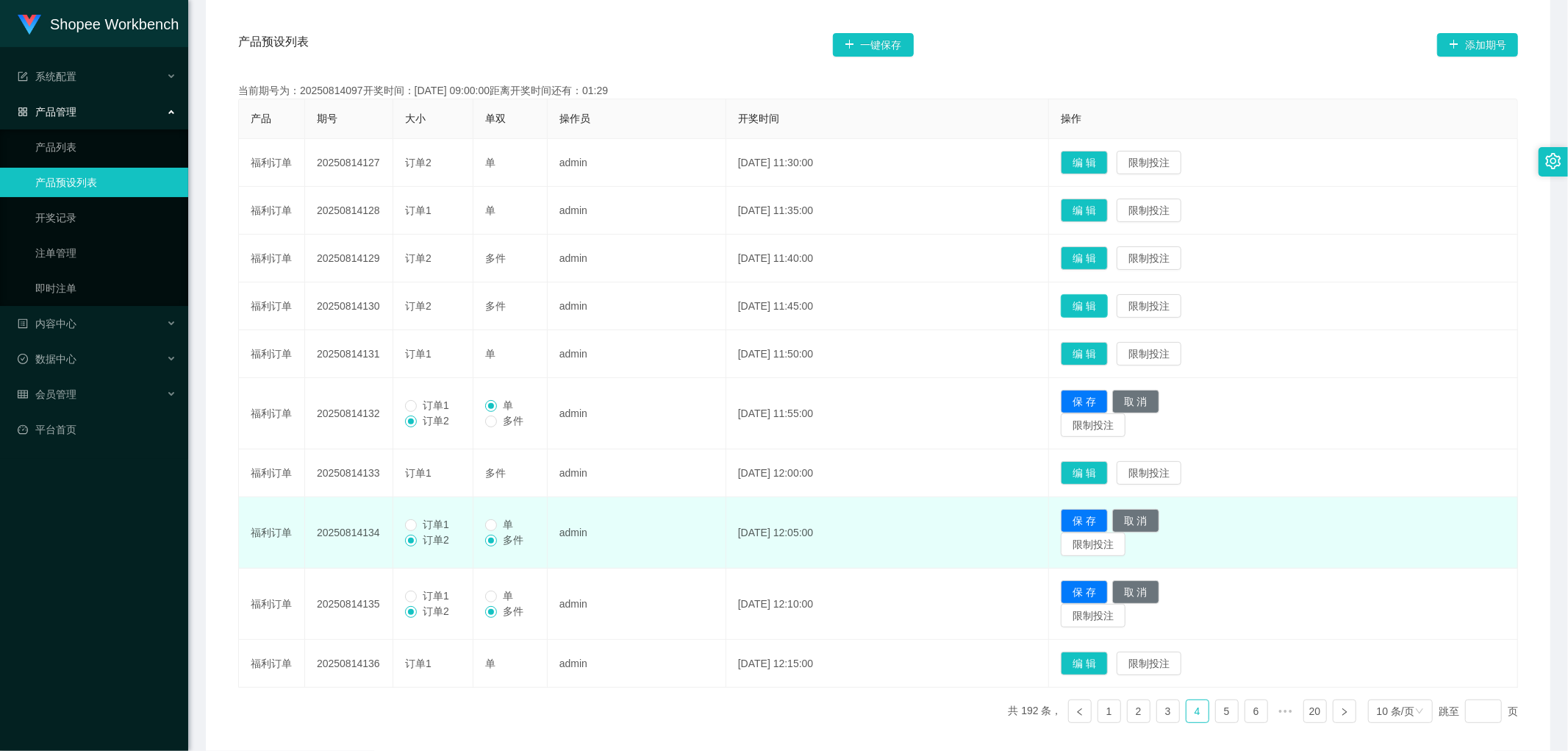
click at [1108, 302] on button "编 辑" at bounding box center [1084, 306] width 47 height 23
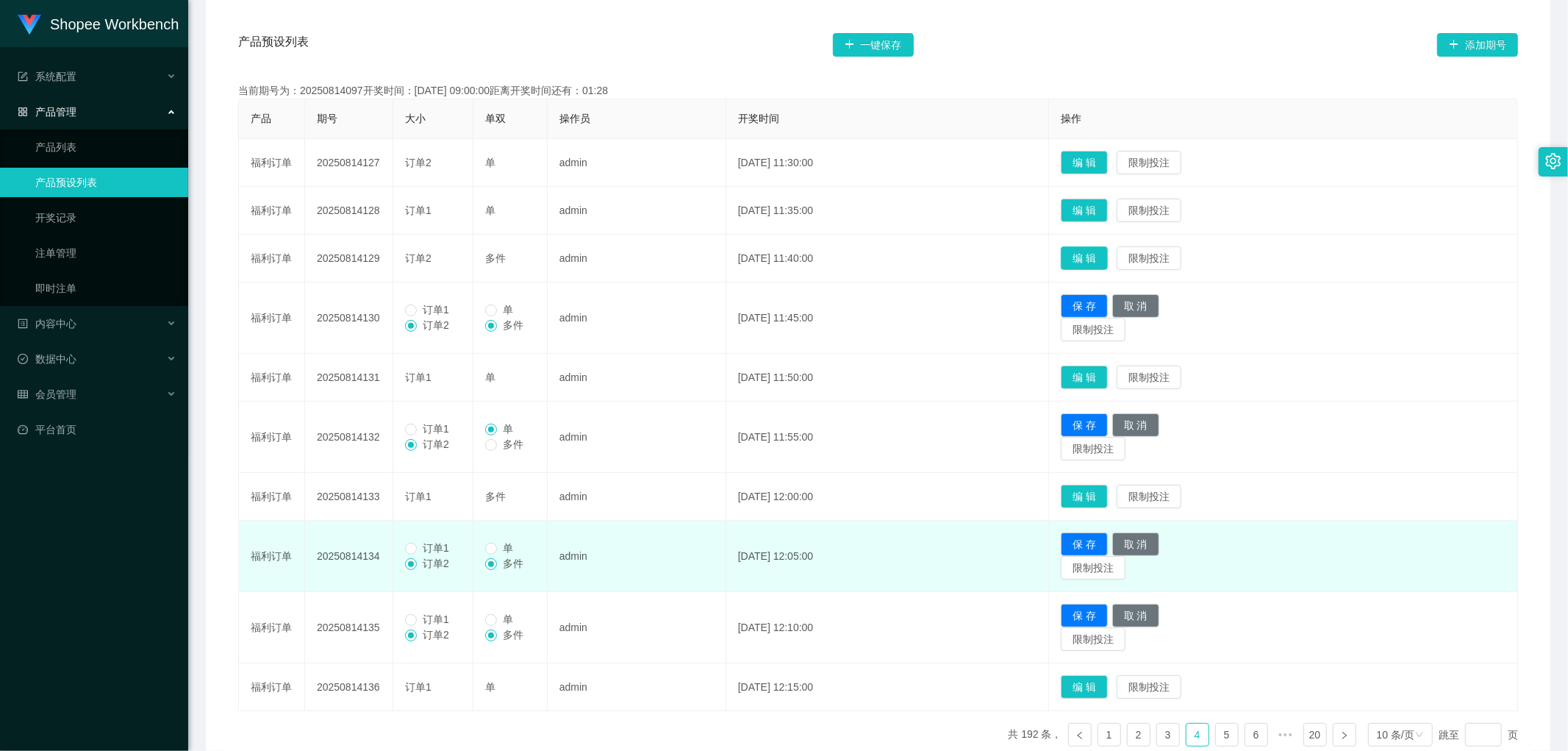
click at [1104, 254] on button "编 辑" at bounding box center [1084, 258] width 47 height 23
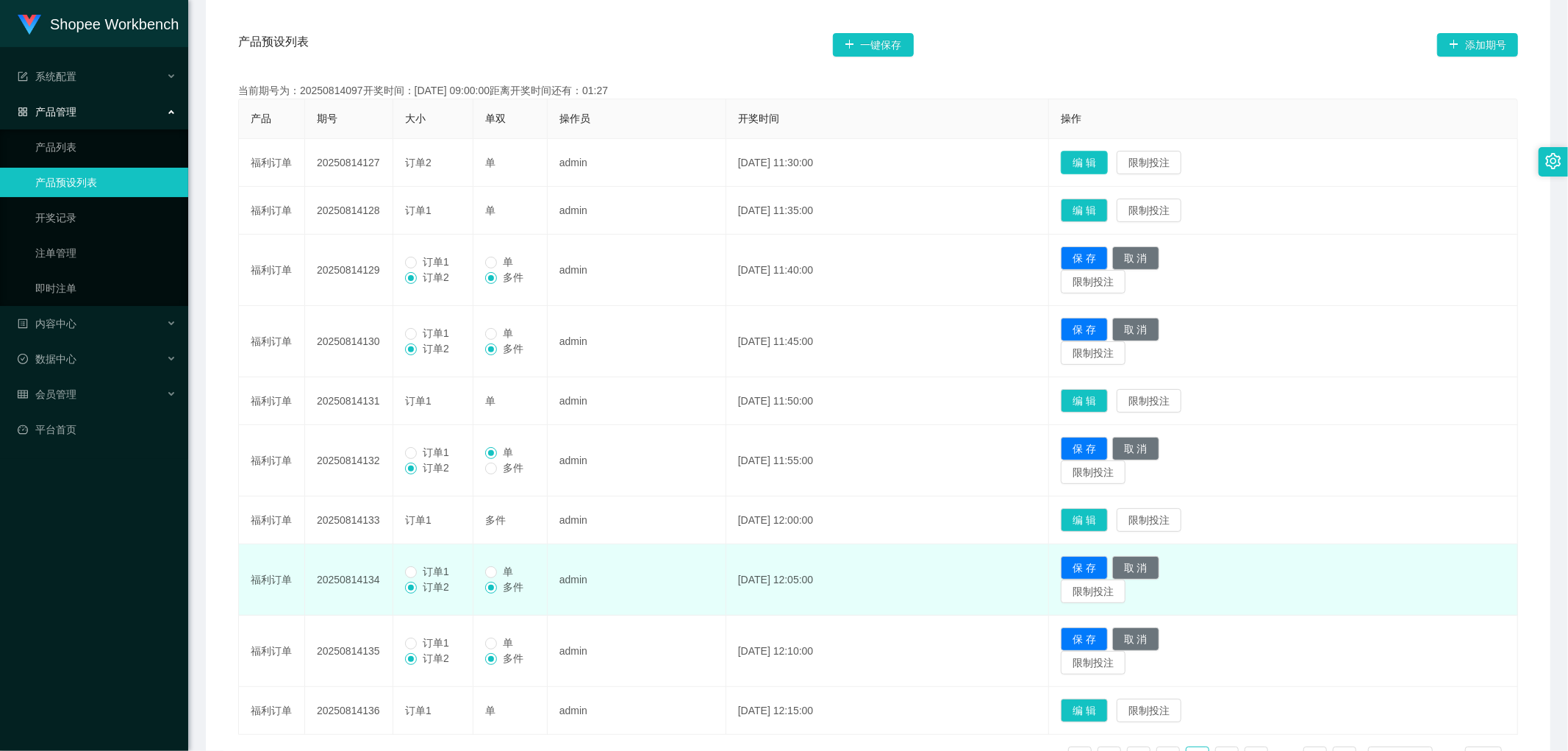
click at [1104, 162] on button "编 辑" at bounding box center [1084, 162] width 47 height 23
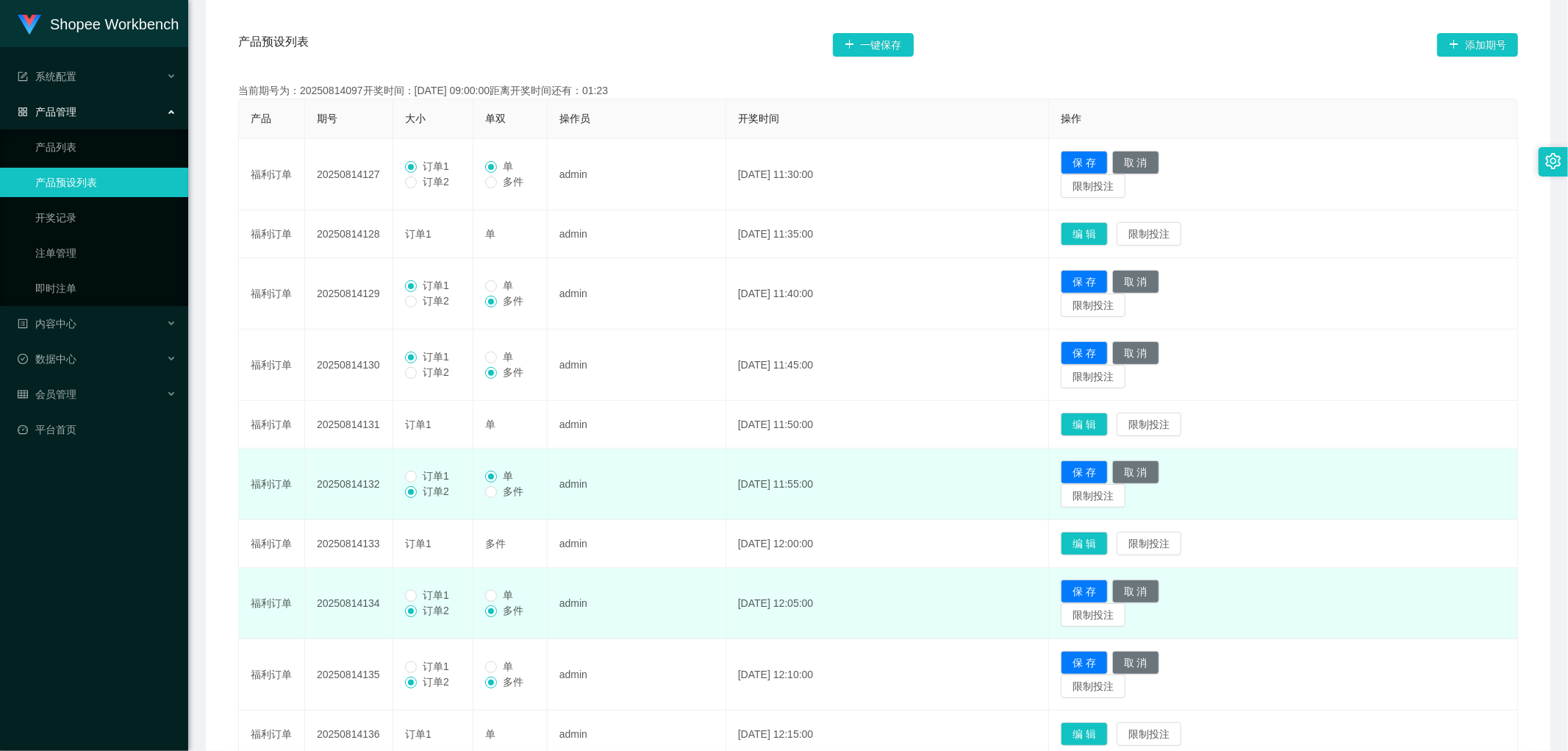
click at [419, 476] on span "订单1" at bounding box center [436, 476] width 38 height 12
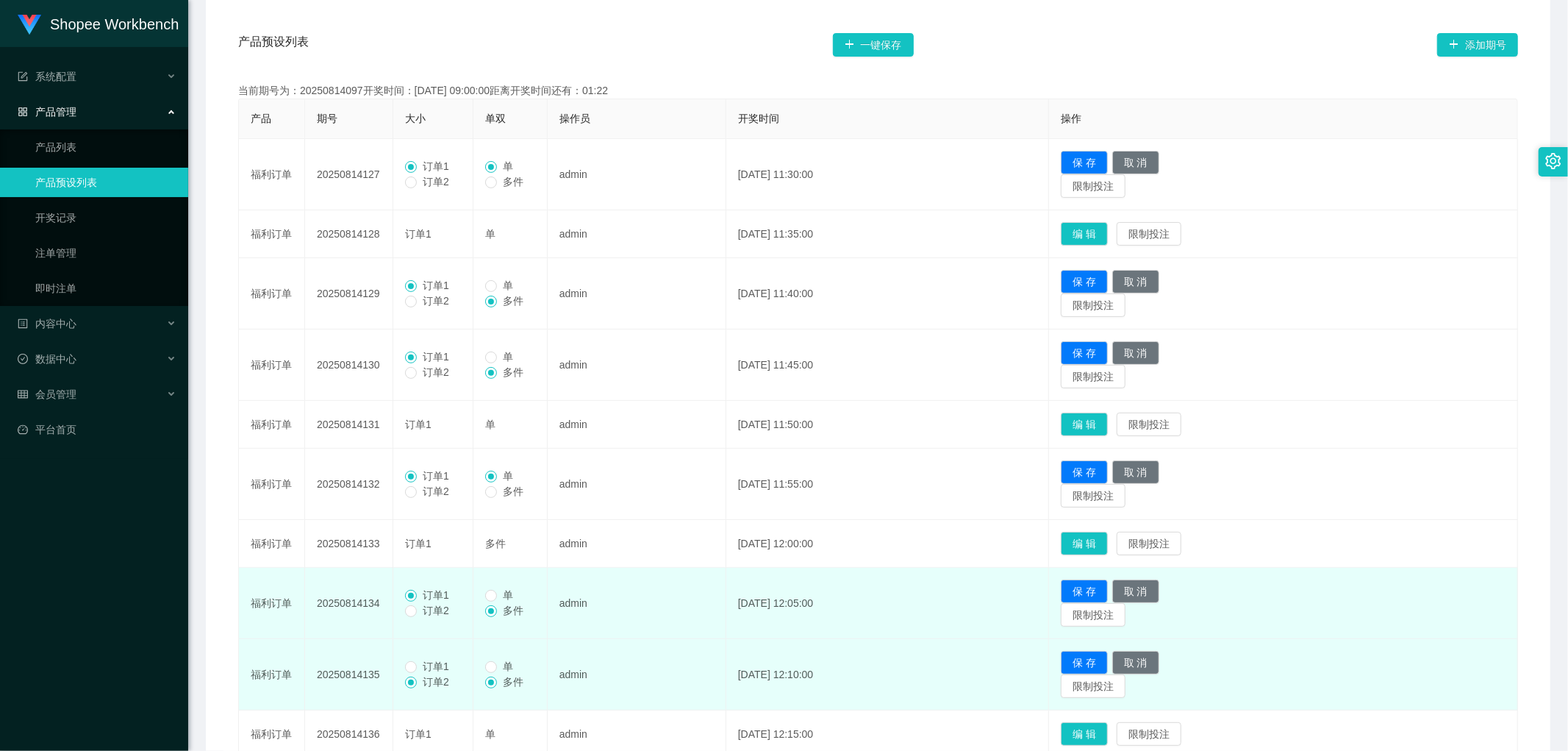
click at [417, 667] on span "订单1" at bounding box center [436, 666] width 38 height 12
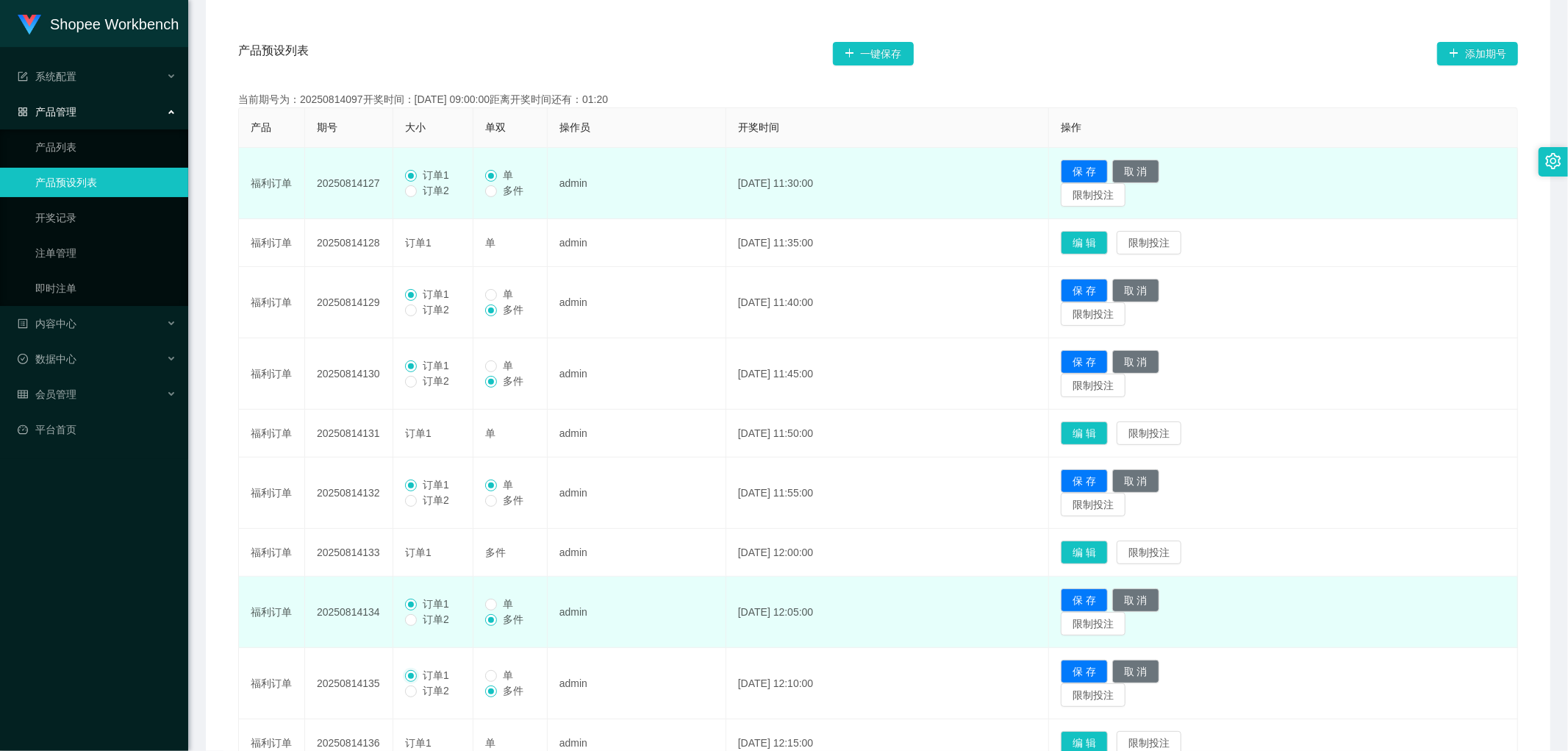
scroll to position [190, 0]
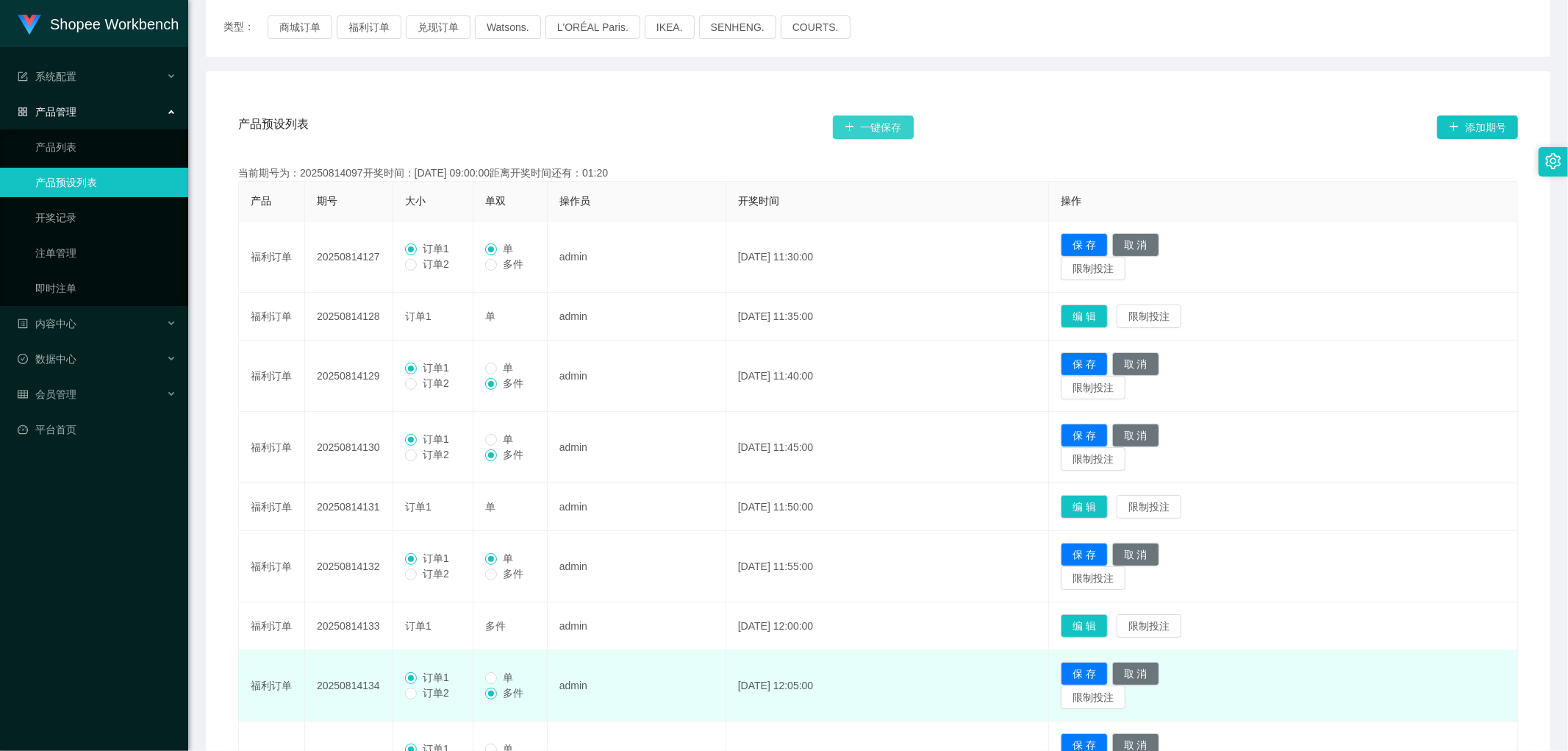
click at [879, 124] on button "一键保存" at bounding box center [873, 127] width 81 height 23
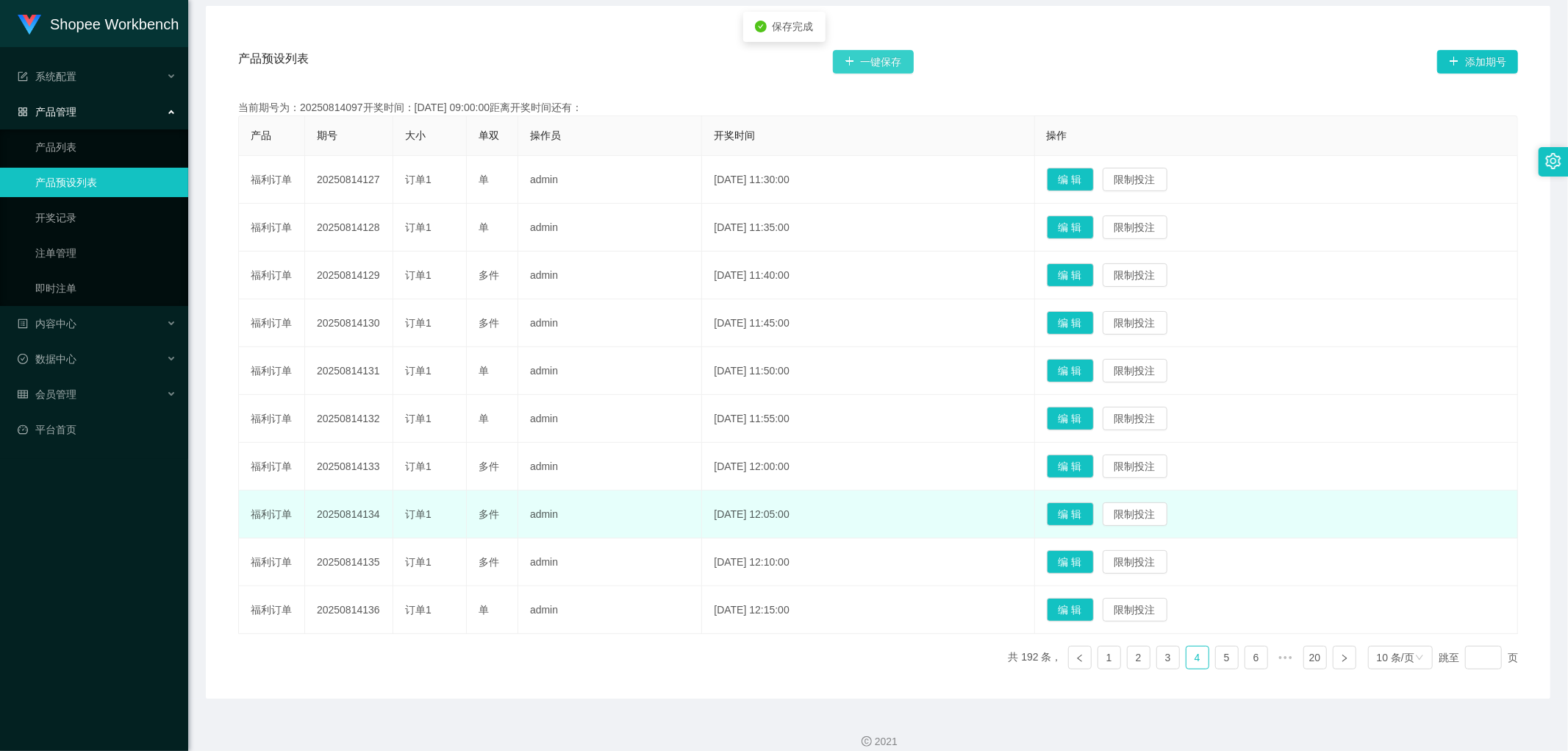
scroll to position [272, 0]
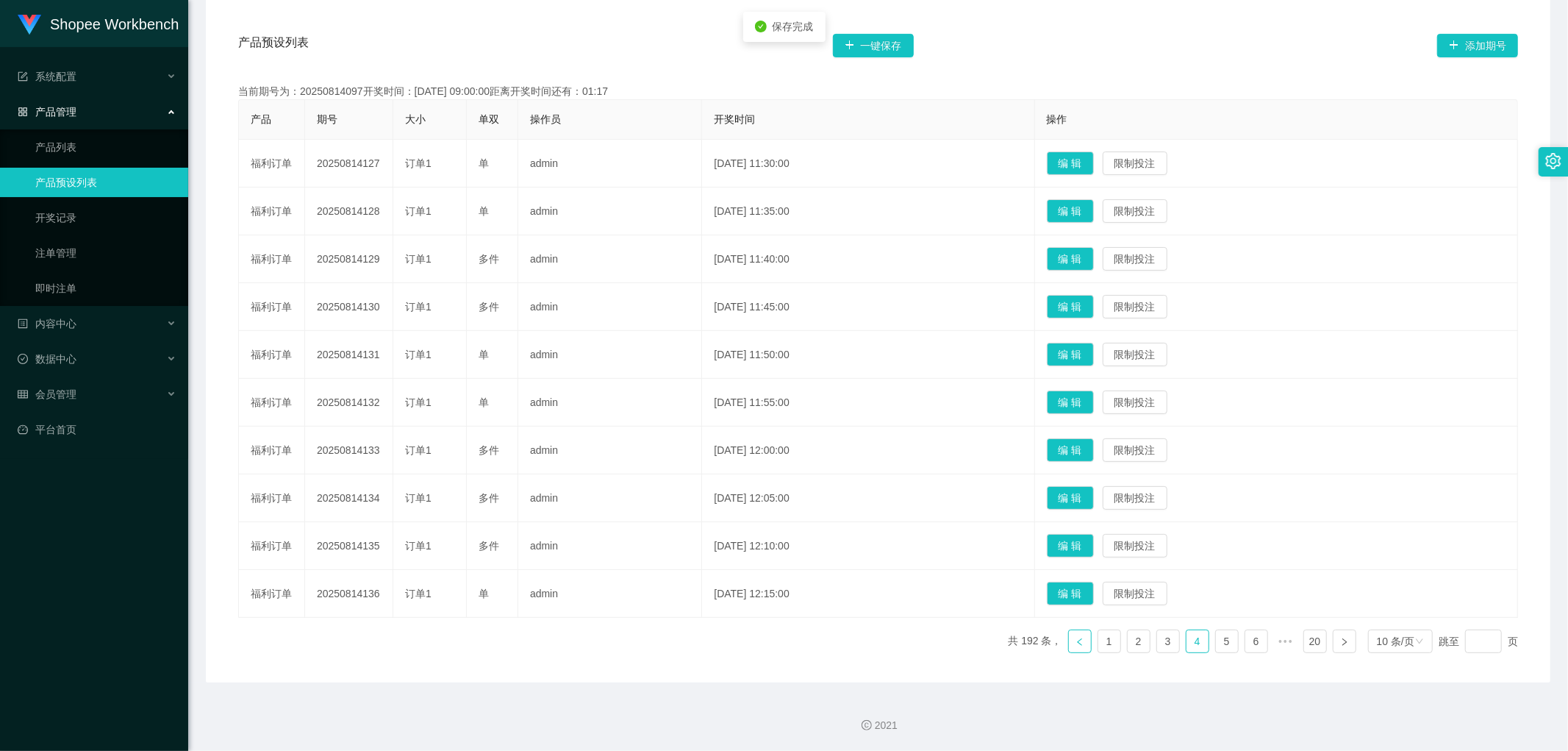
click at [1076, 639] on icon "图标: left" at bounding box center [1080, 642] width 9 height 9
click at [1094, 494] on button "编 辑" at bounding box center [1070, 497] width 47 height 23
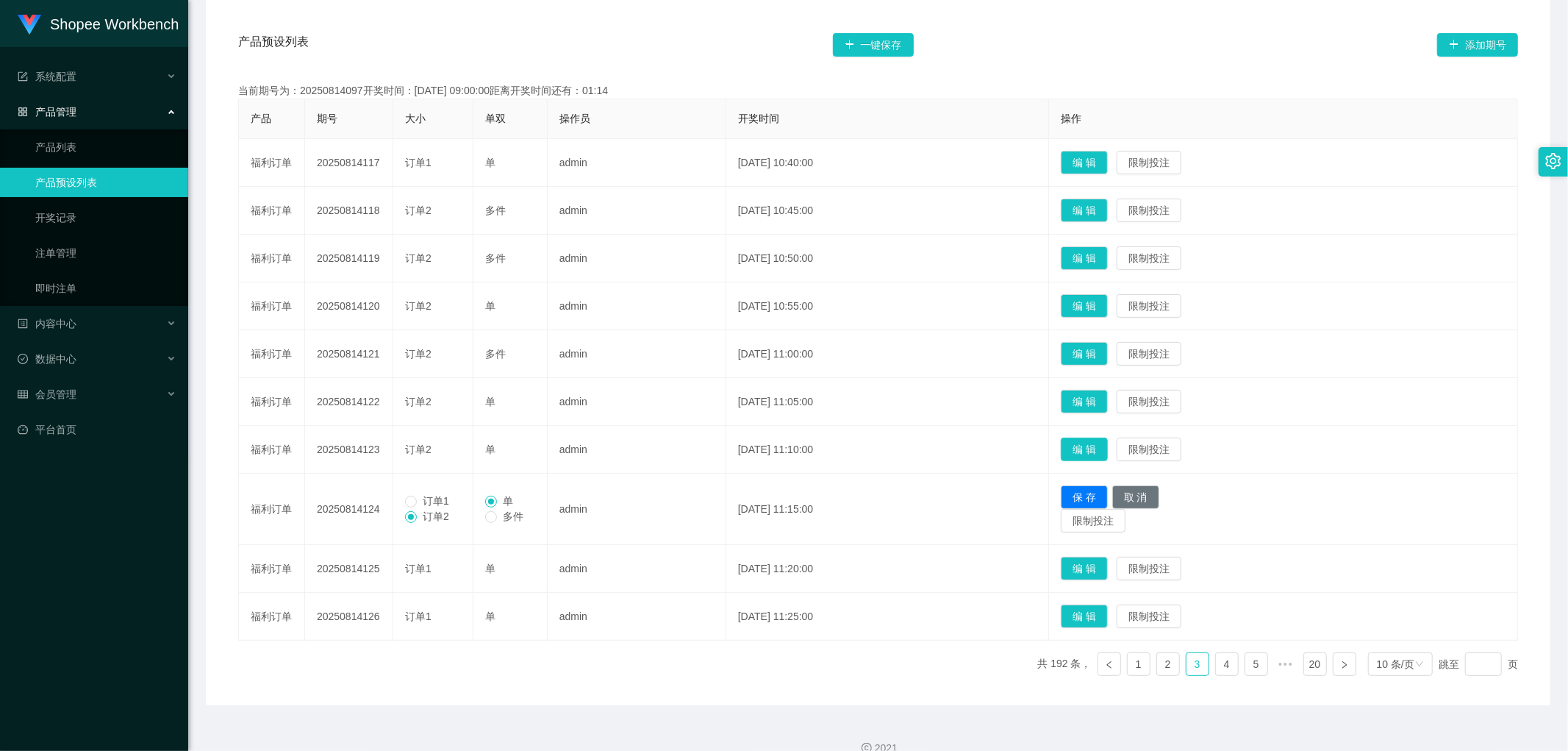
click at [1108, 447] on button "编 辑" at bounding box center [1084, 449] width 47 height 23
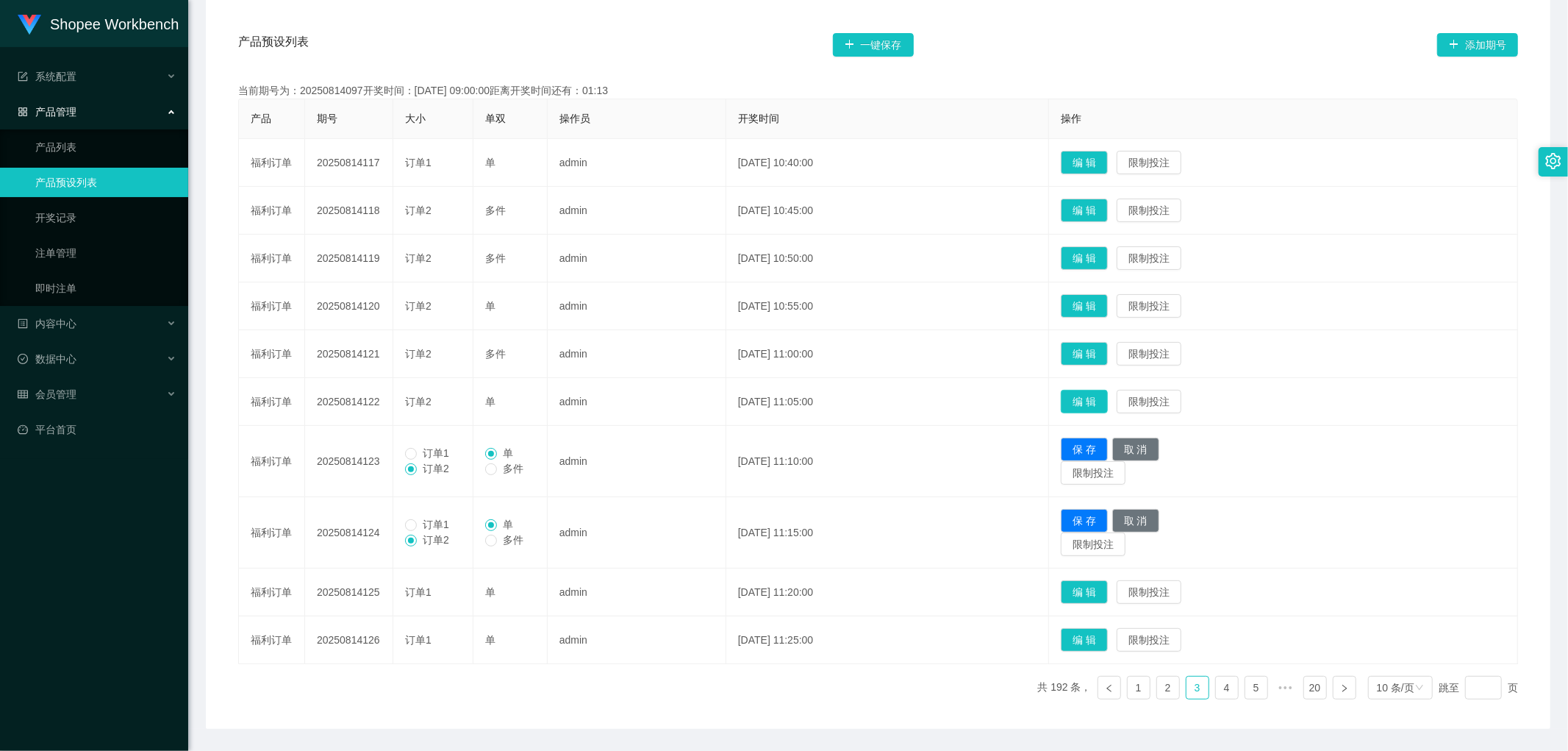
click at [1108, 396] on button "编 辑" at bounding box center [1084, 401] width 47 height 23
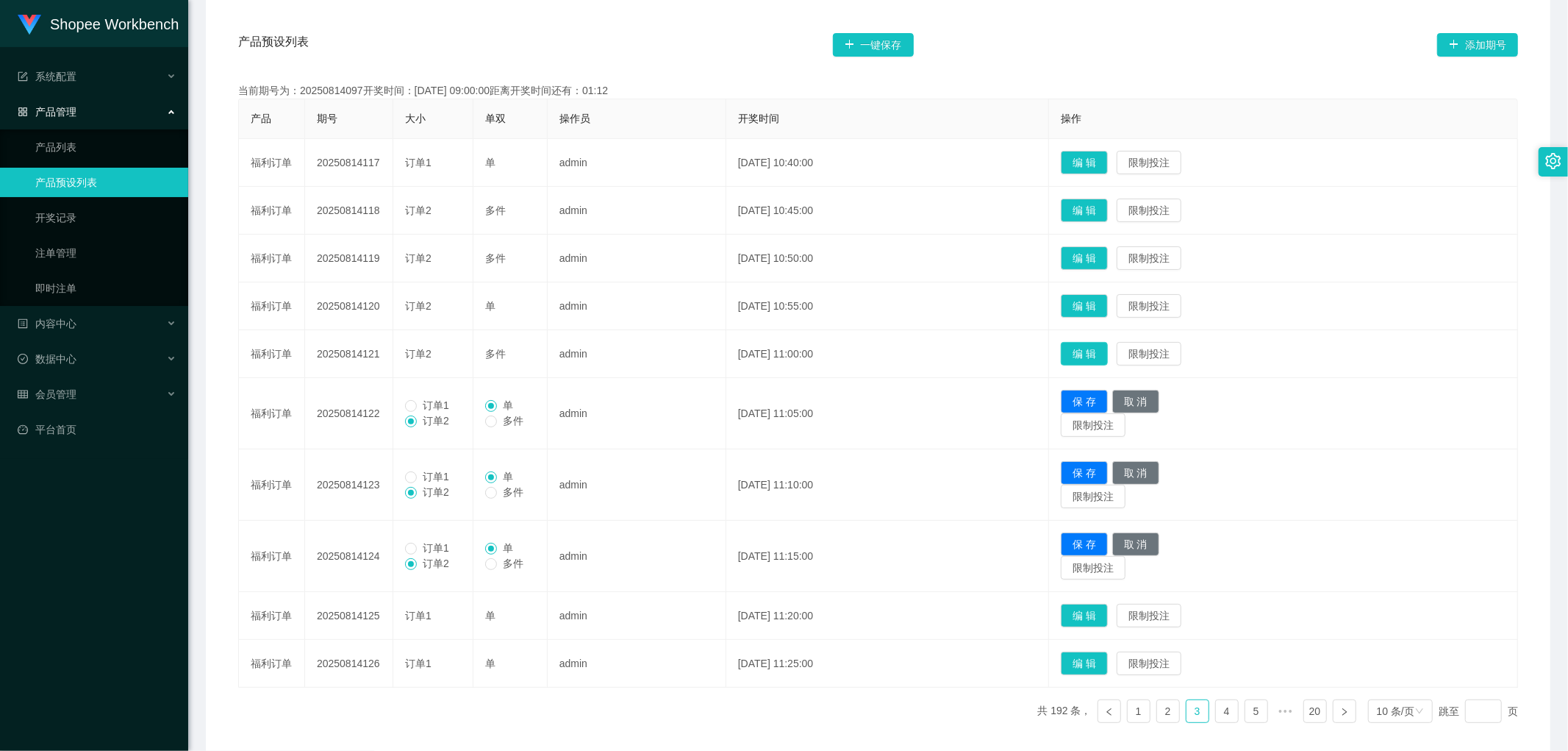
click at [1107, 355] on button "编 辑" at bounding box center [1084, 353] width 47 height 23
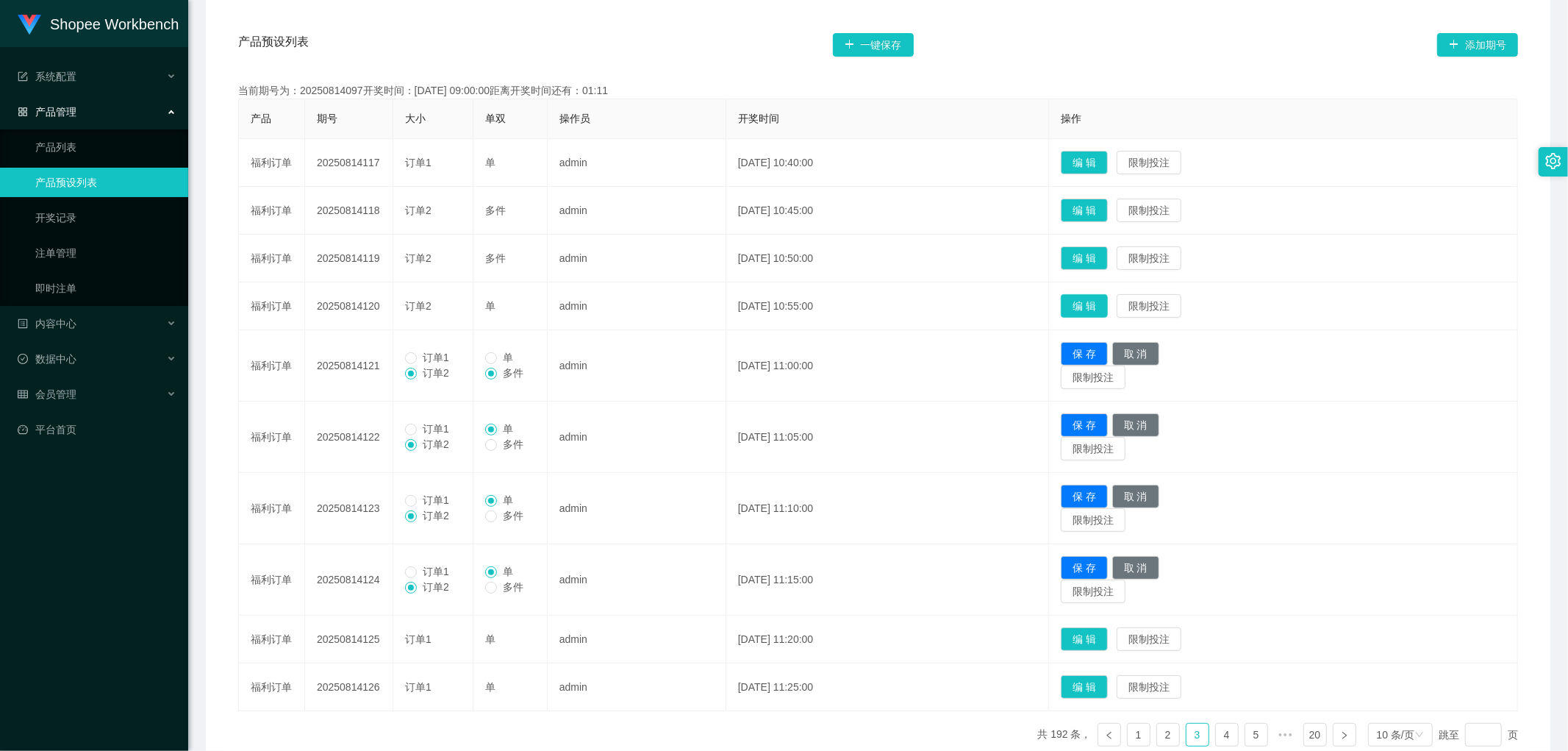
click at [1100, 300] on button "编 辑" at bounding box center [1084, 306] width 47 height 23
click at [1103, 252] on button "编 辑" at bounding box center [1084, 258] width 47 height 23
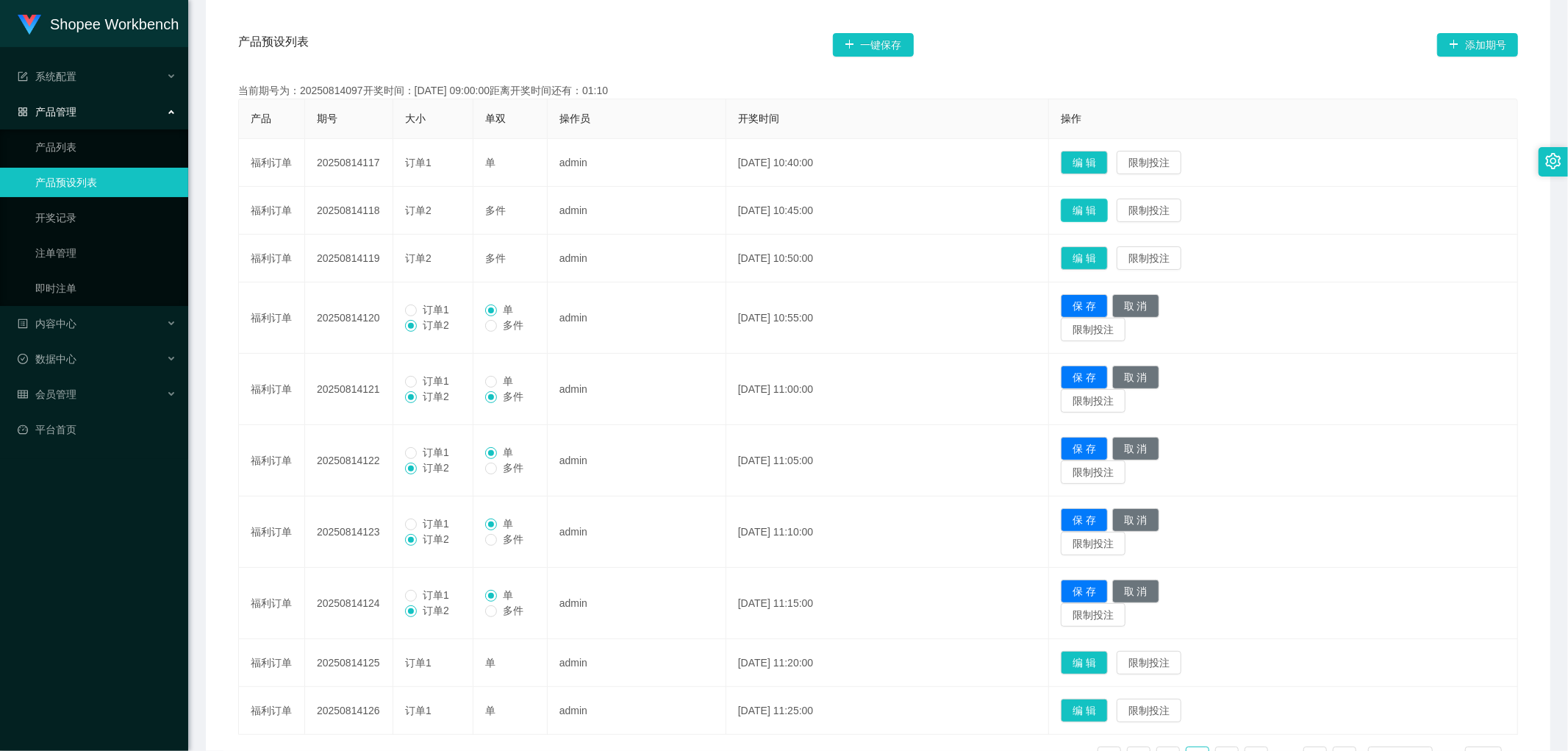
click at [1108, 200] on button "编 辑" at bounding box center [1084, 210] width 47 height 23
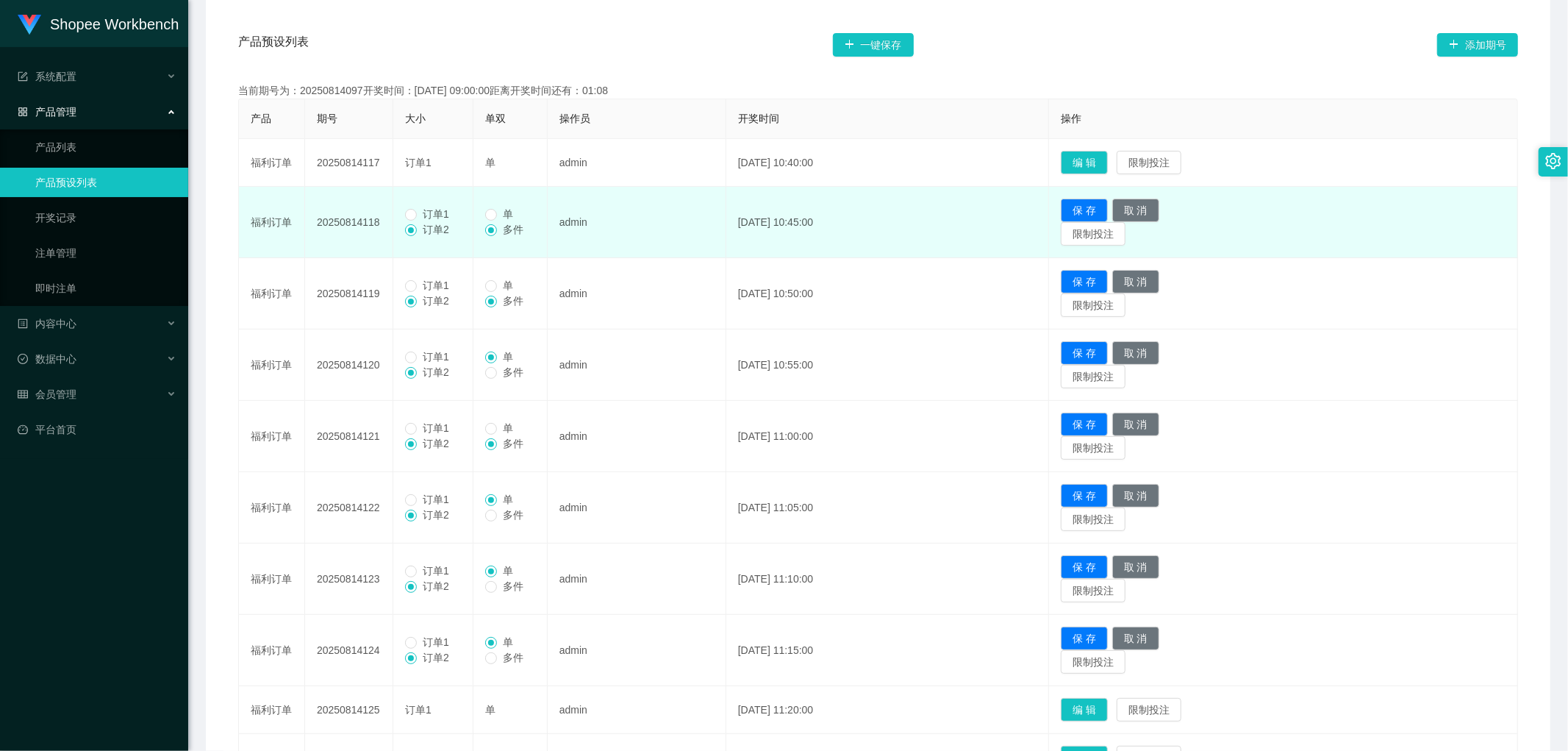
click at [420, 211] on span "订单1" at bounding box center [436, 213] width 38 height 12
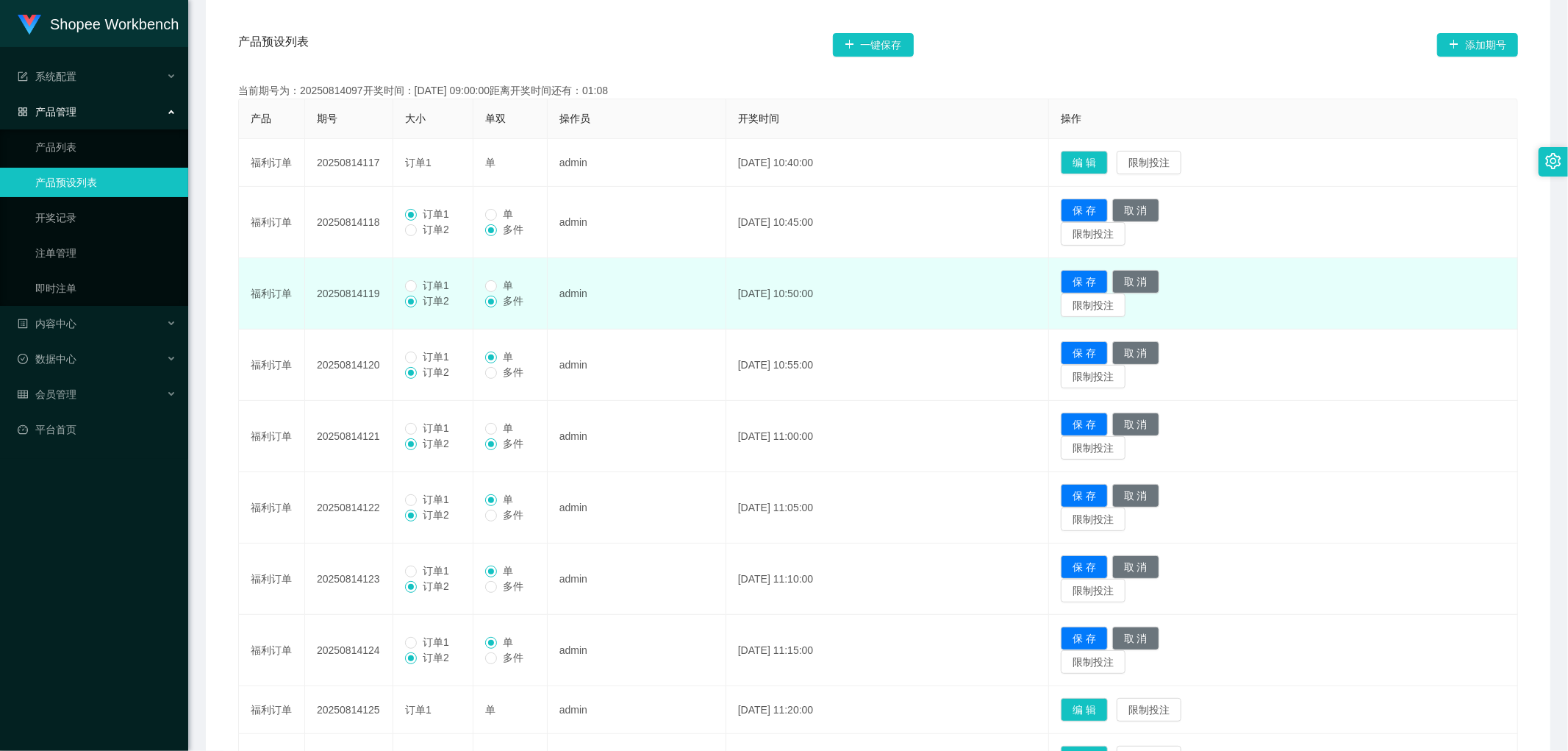
click at [421, 284] on span "订单1" at bounding box center [436, 285] width 38 height 12
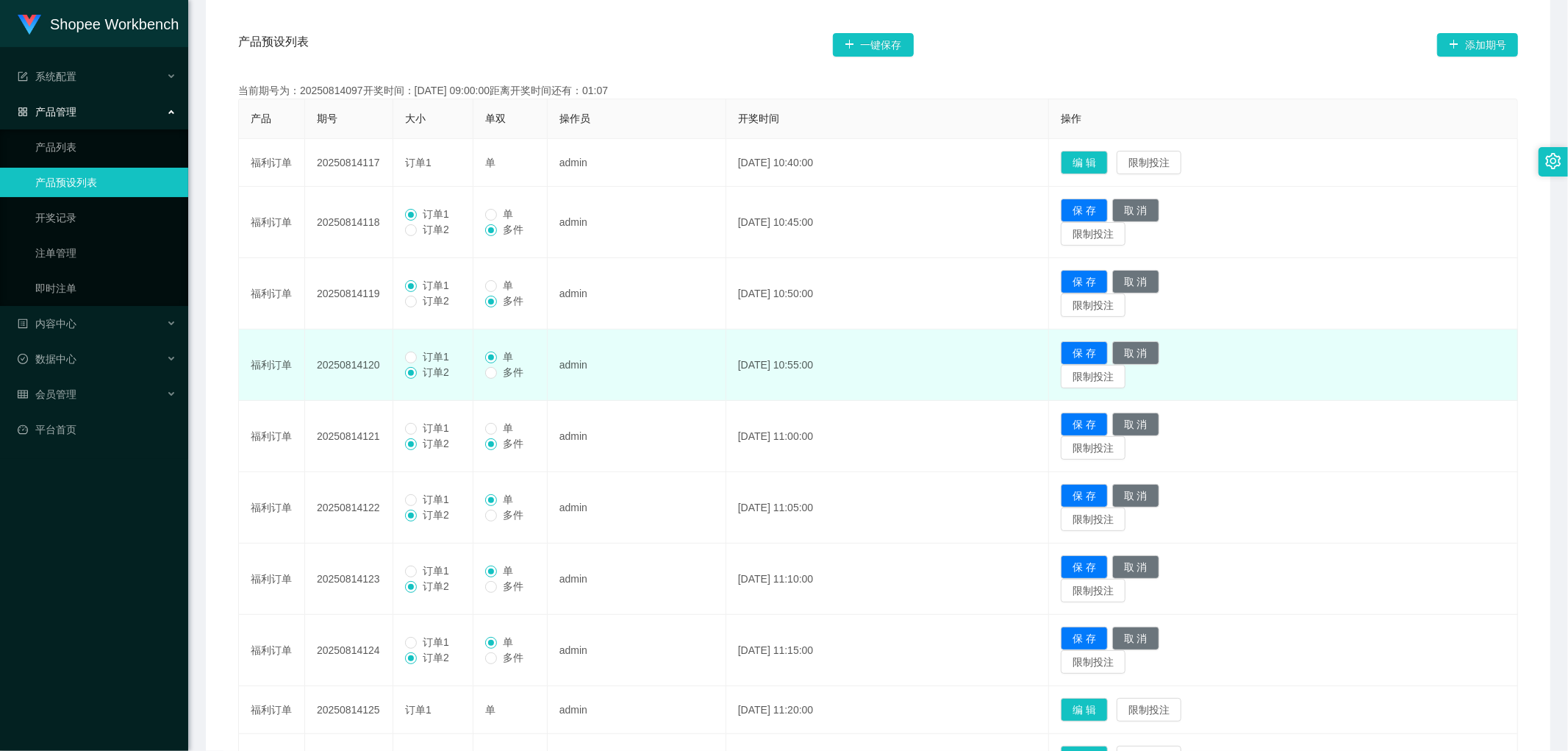
click at [419, 355] on span "订单1" at bounding box center [436, 356] width 38 height 12
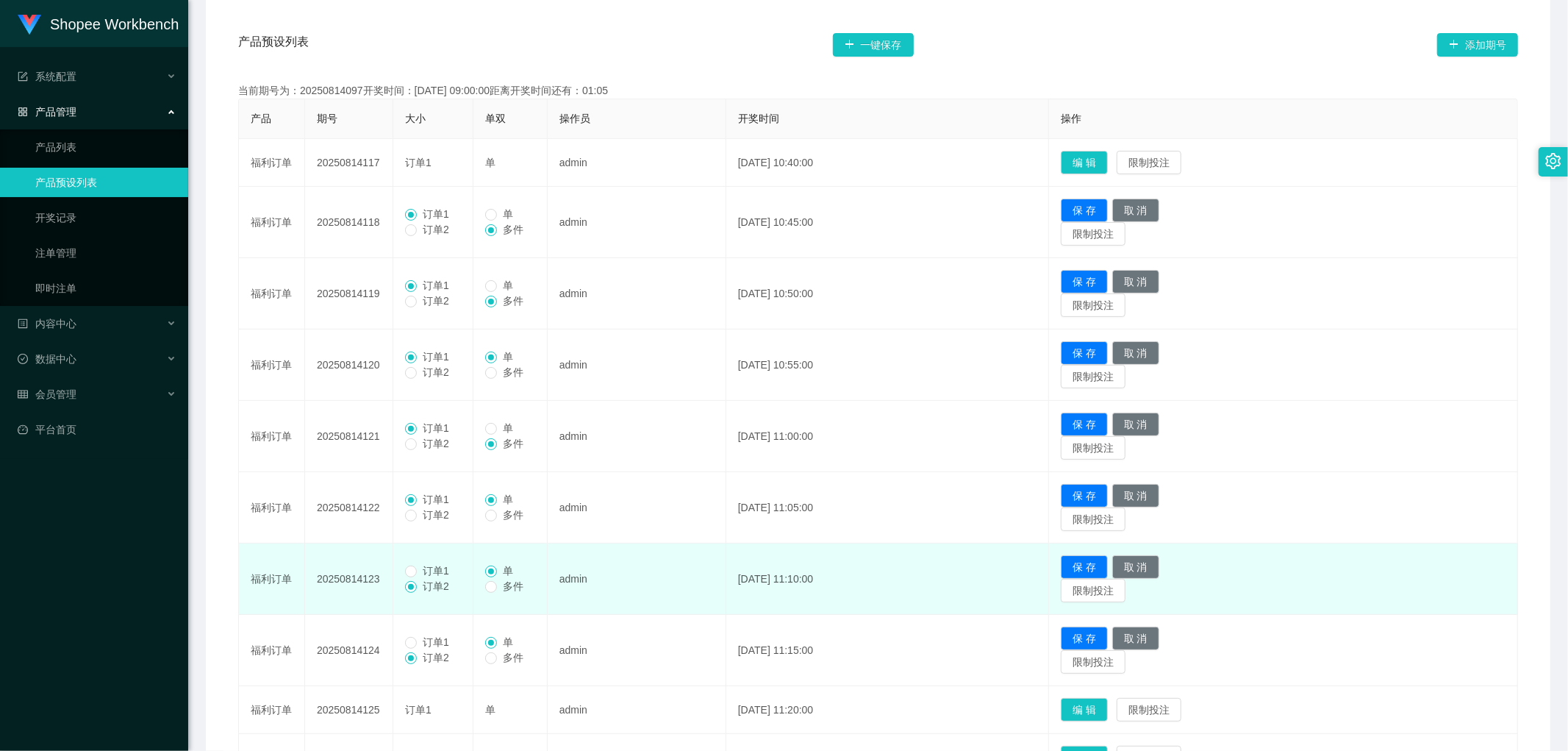
click at [420, 562] on td "订单1 订单2" at bounding box center [433, 578] width 80 height 71
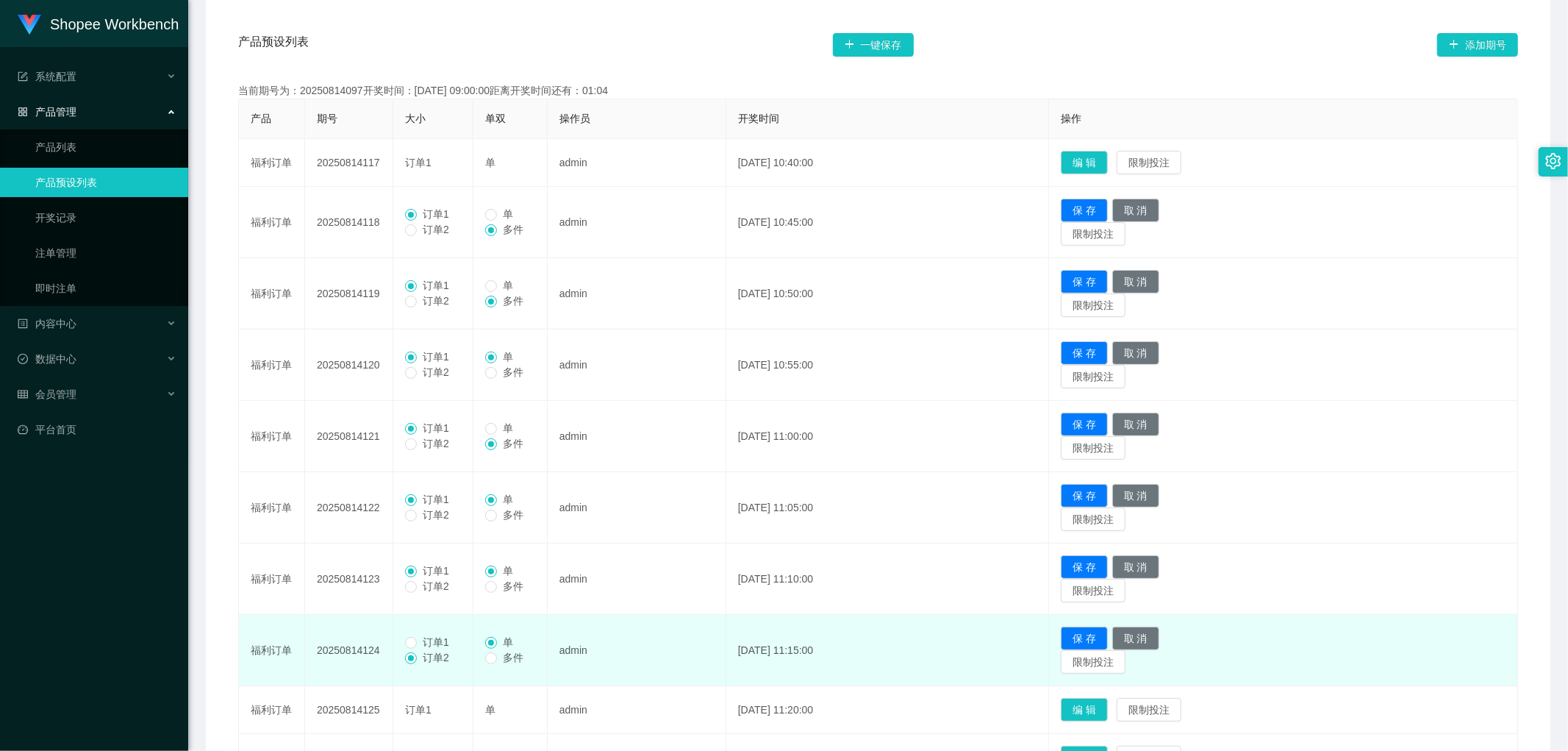
click at [418, 649] on label "订单1" at bounding box center [430, 642] width 50 height 15
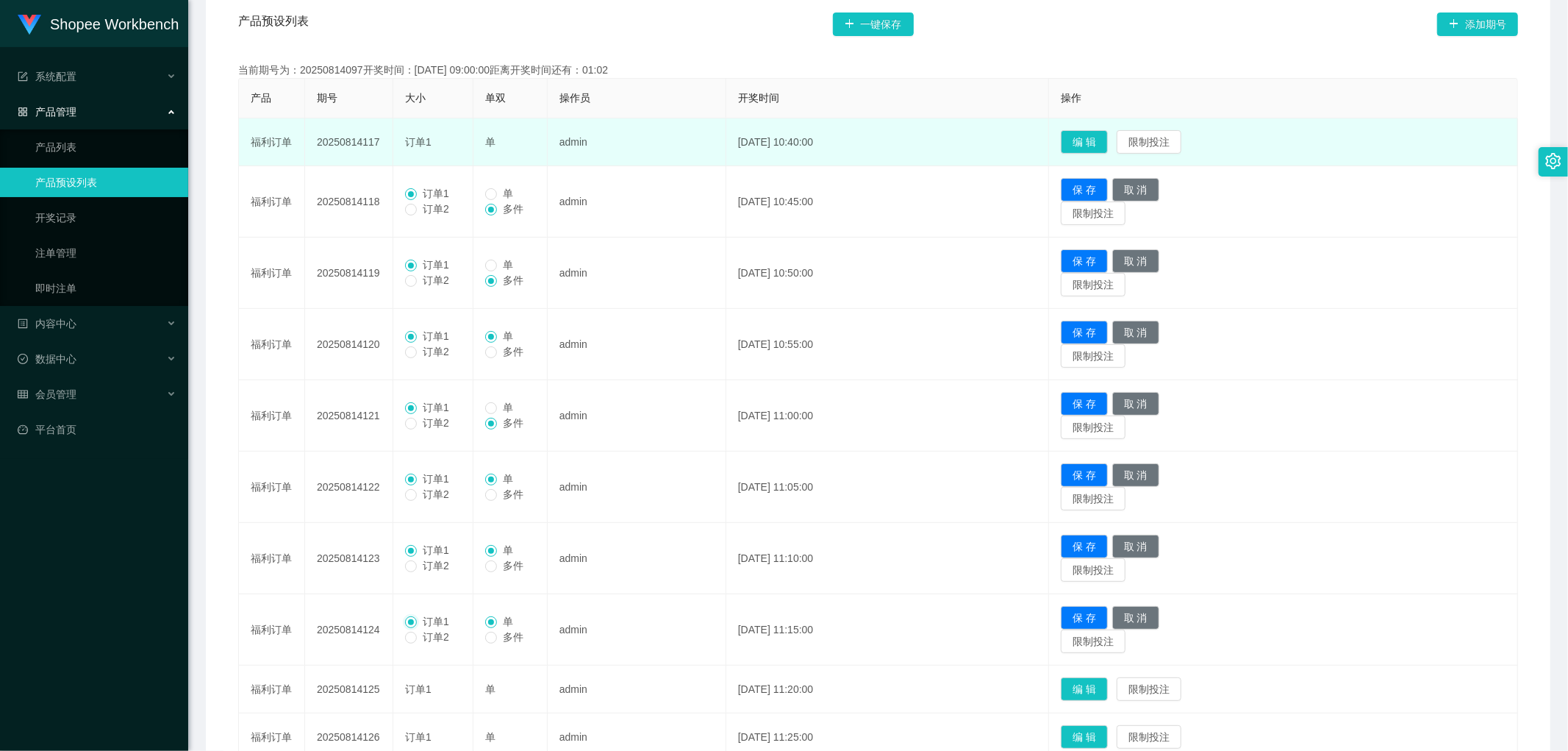
scroll to position [190, 0]
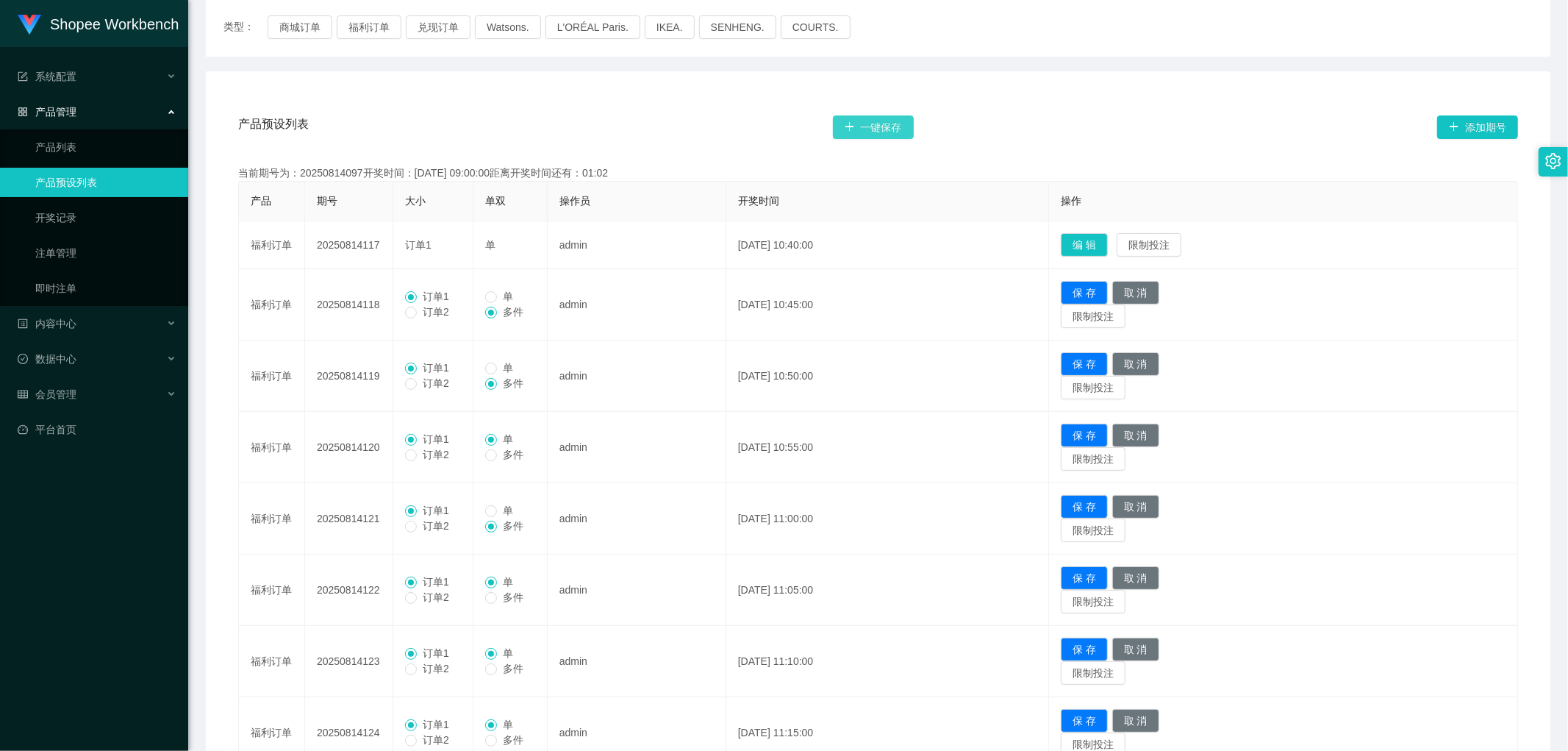
click at [885, 125] on button "一键保存" at bounding box center [873, 127] width 81 height 23
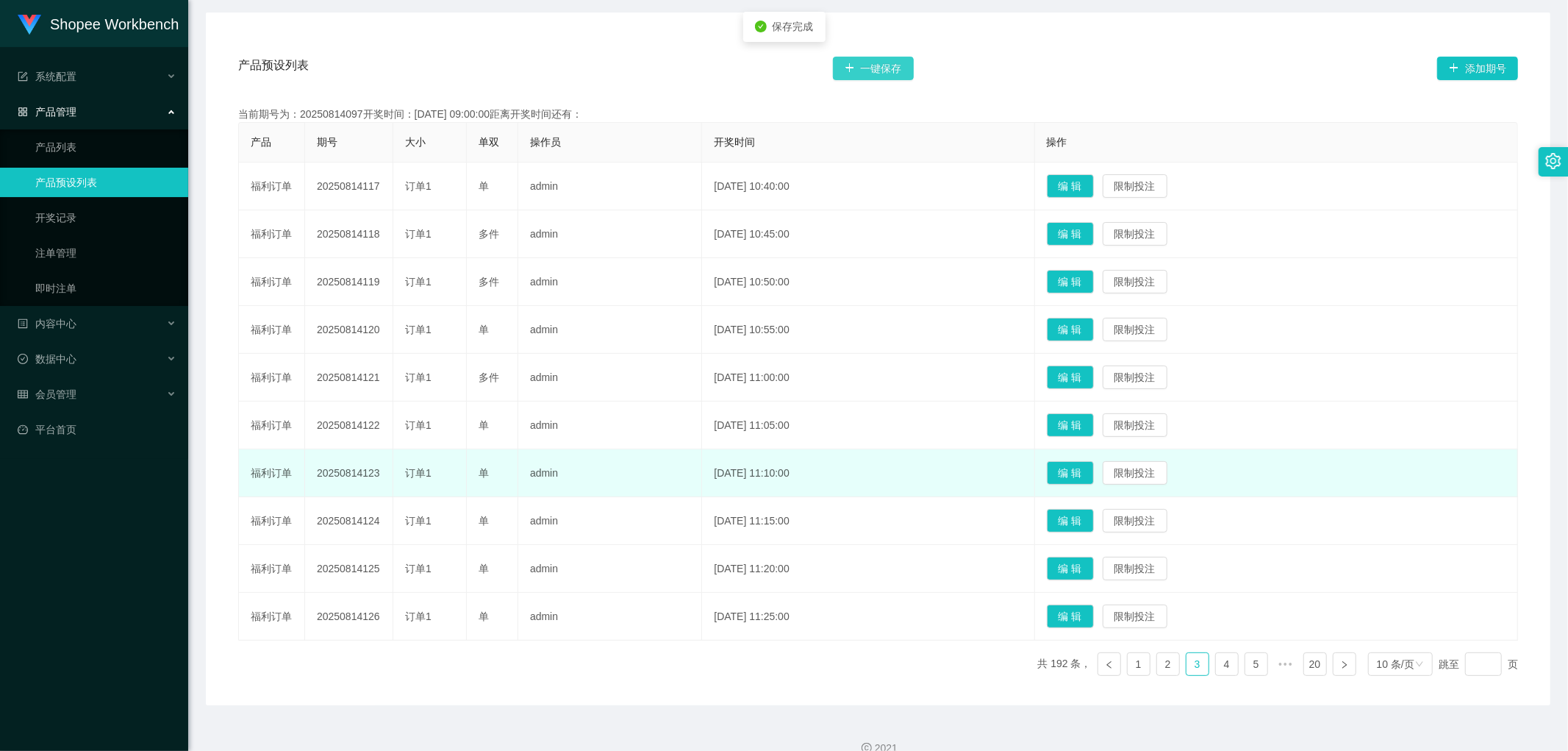
scroll to position [272, 0]
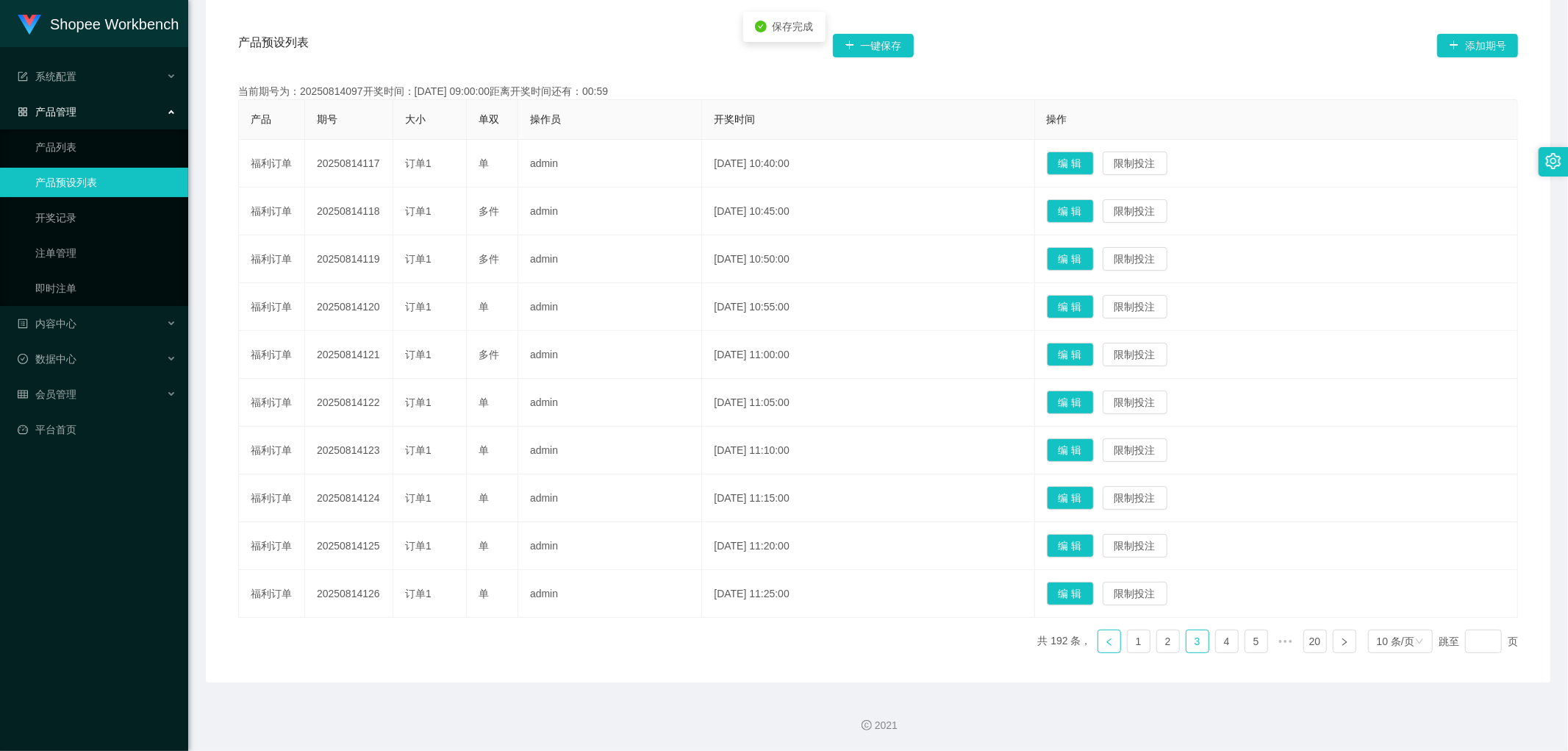
click at [1105, 642] on icon "图标: left" at bounding box center [1109, 642] width 9 height 9
click at [1093, 493] on button "编 辑" at bounding box center [1070, 497] width 47 height 23
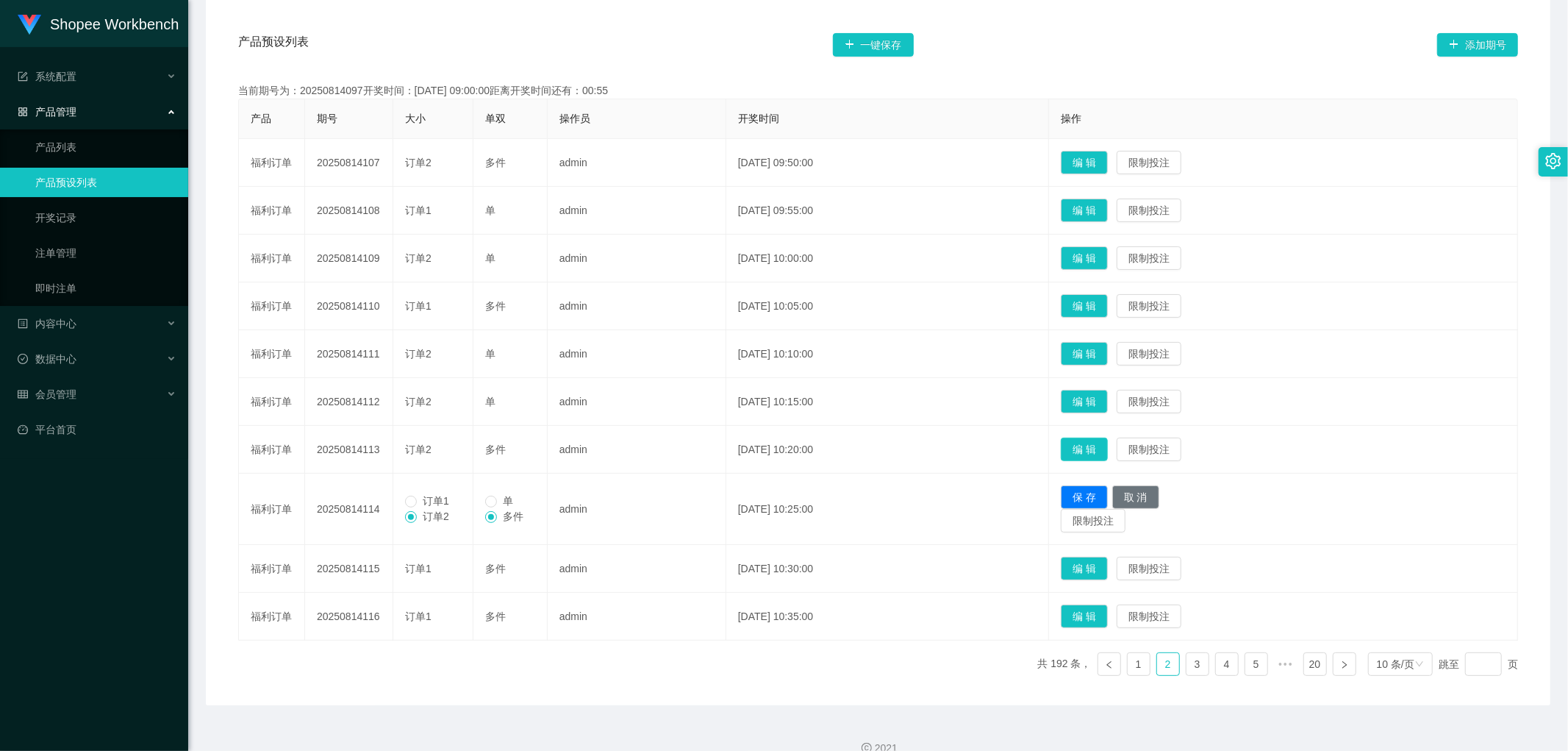
drag, startPoint x: 1099, startPoint y: 449, endPoint x: 1108, endPoint y: 461, distance: 15.0
click at [1100, 451] on button "编 辑" at bounding box center [1084, 449] width 47 height 23
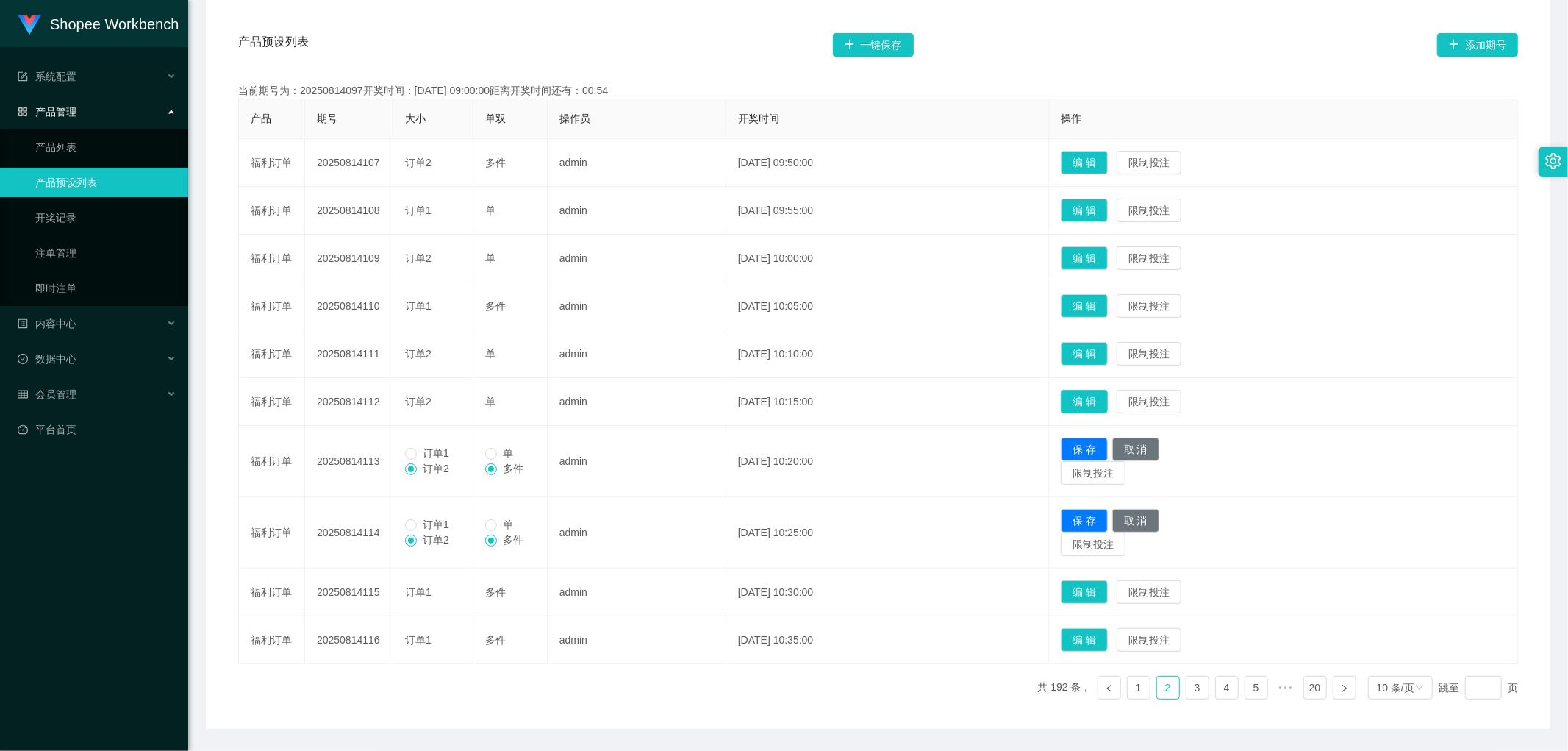
click at [1107, 397] on button "编 辑" at bounding box center [1084, 401] width 47 height 23
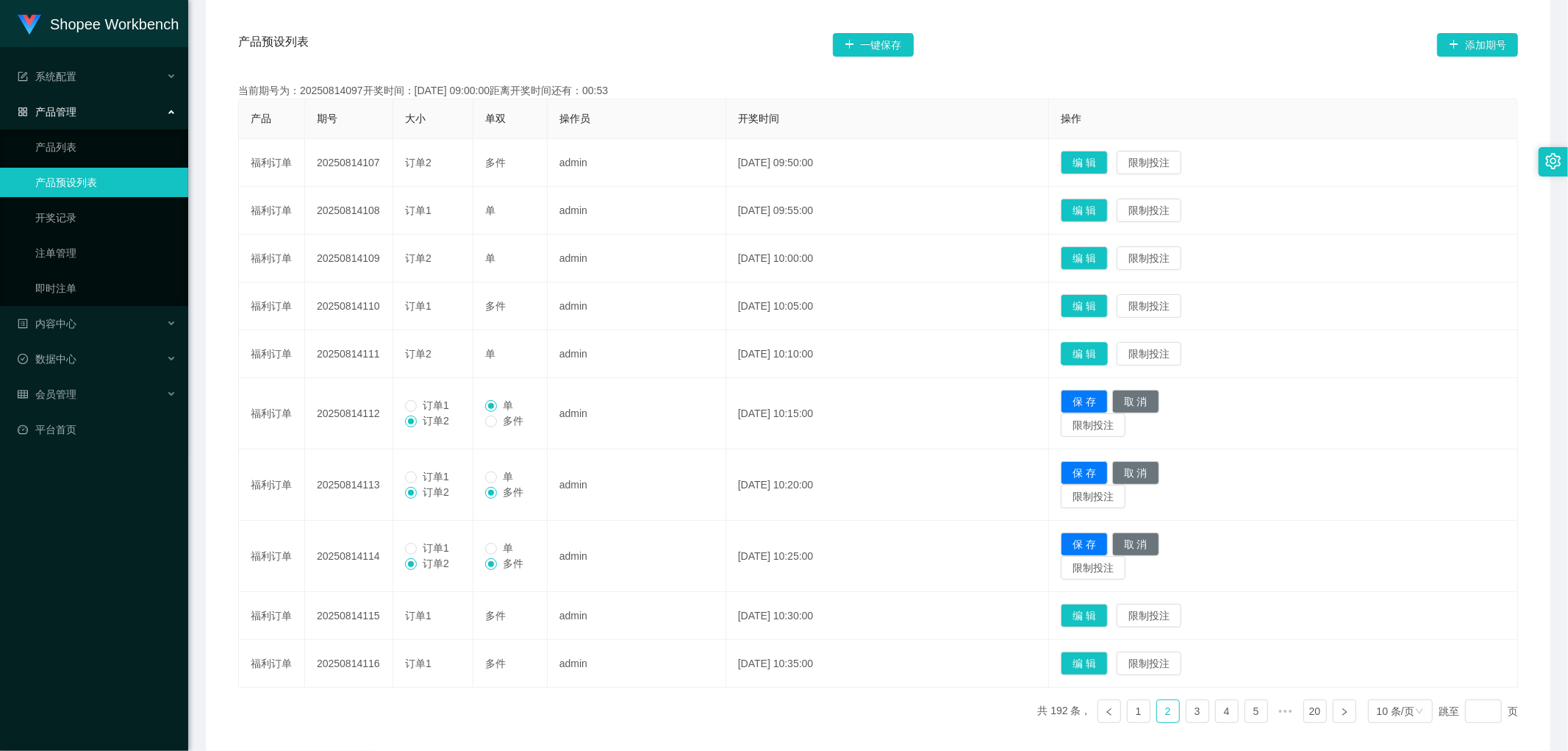
click at [1108, 358] on button "编 辑" at bounding box center [1084, 353] width 47 height 23
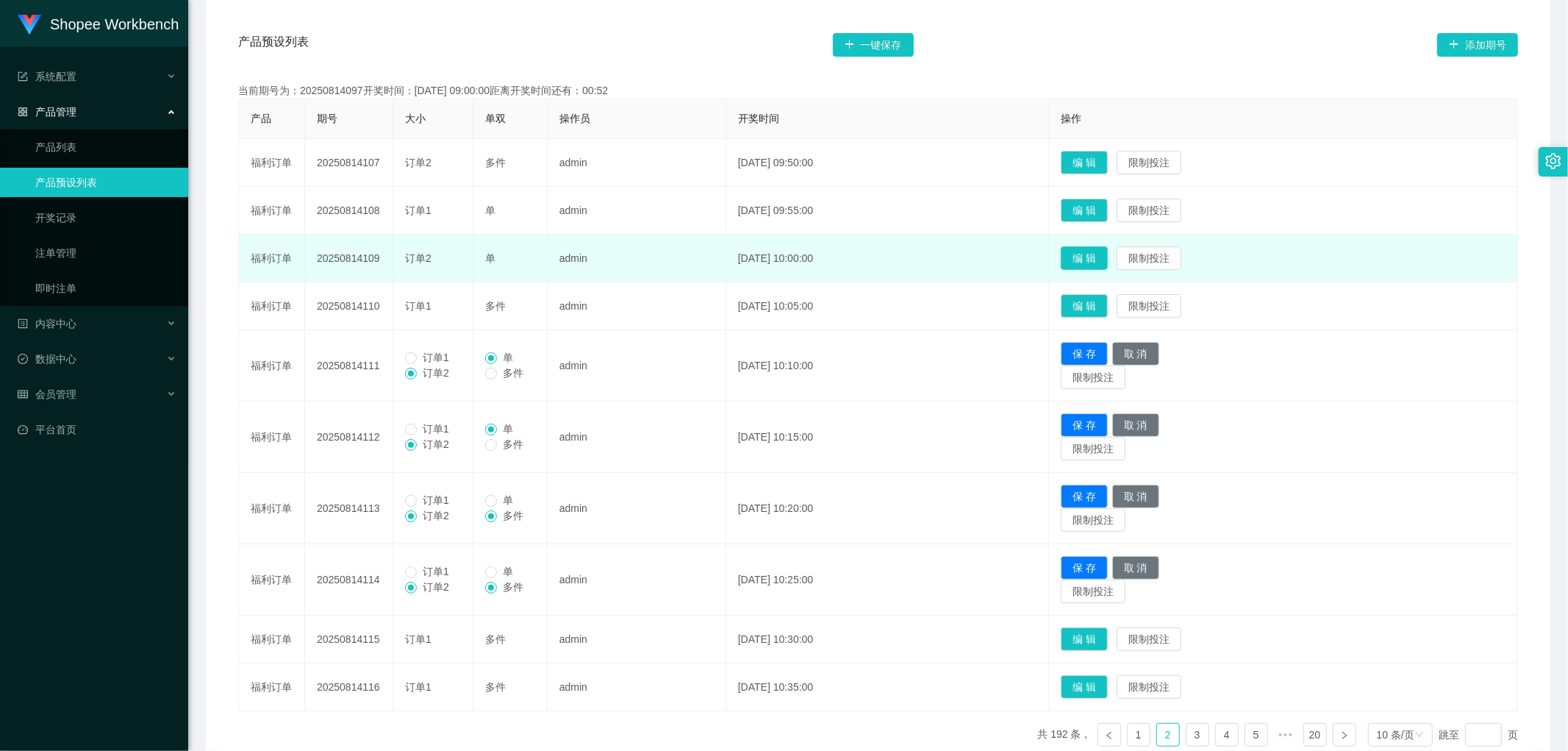
click at [1107, 254] on button "编 辑" at bounding box center [1084, 258] width 47 height 23
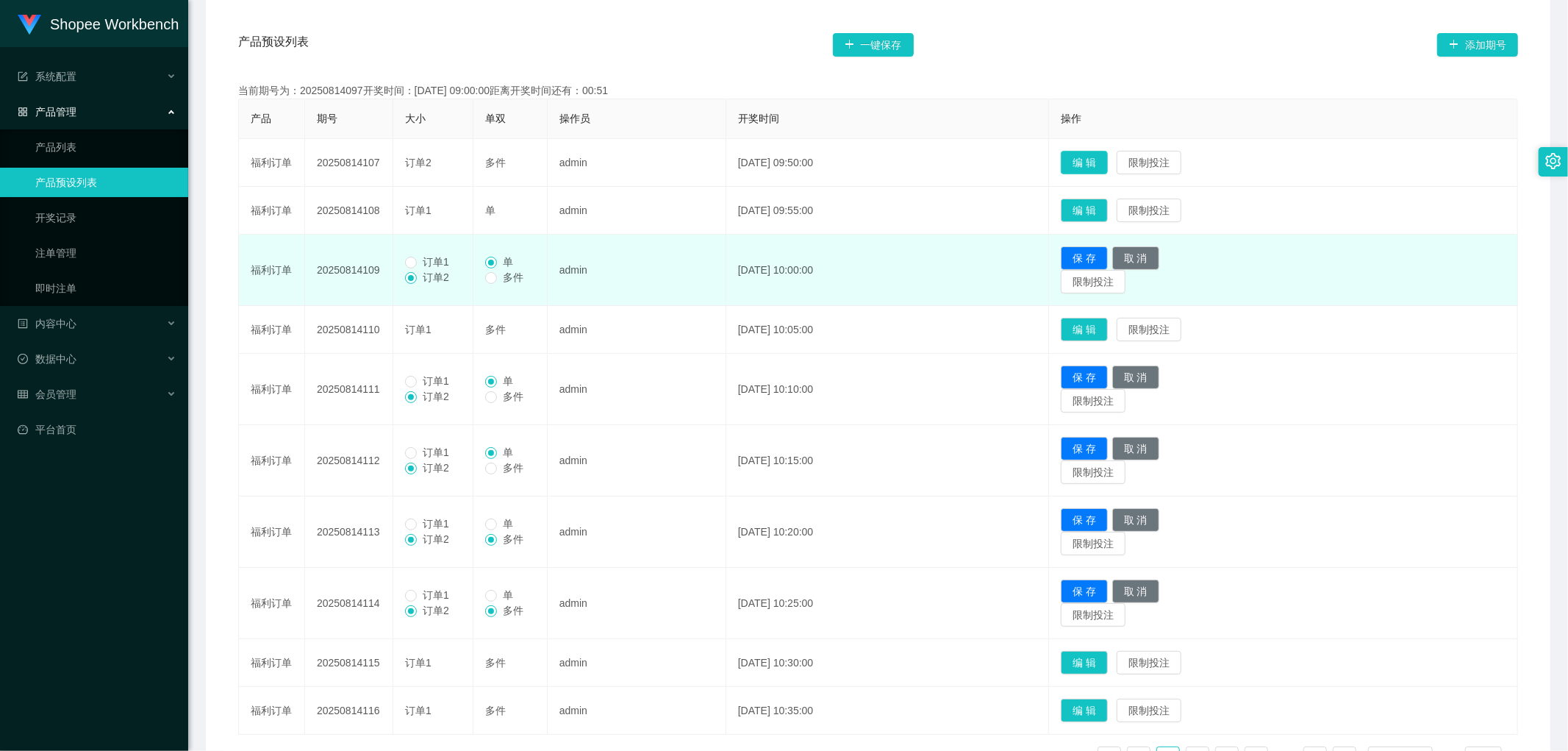
click at [1103, 158] on button "编 辑" at bounding box center [1084, 162] width 47 height 23
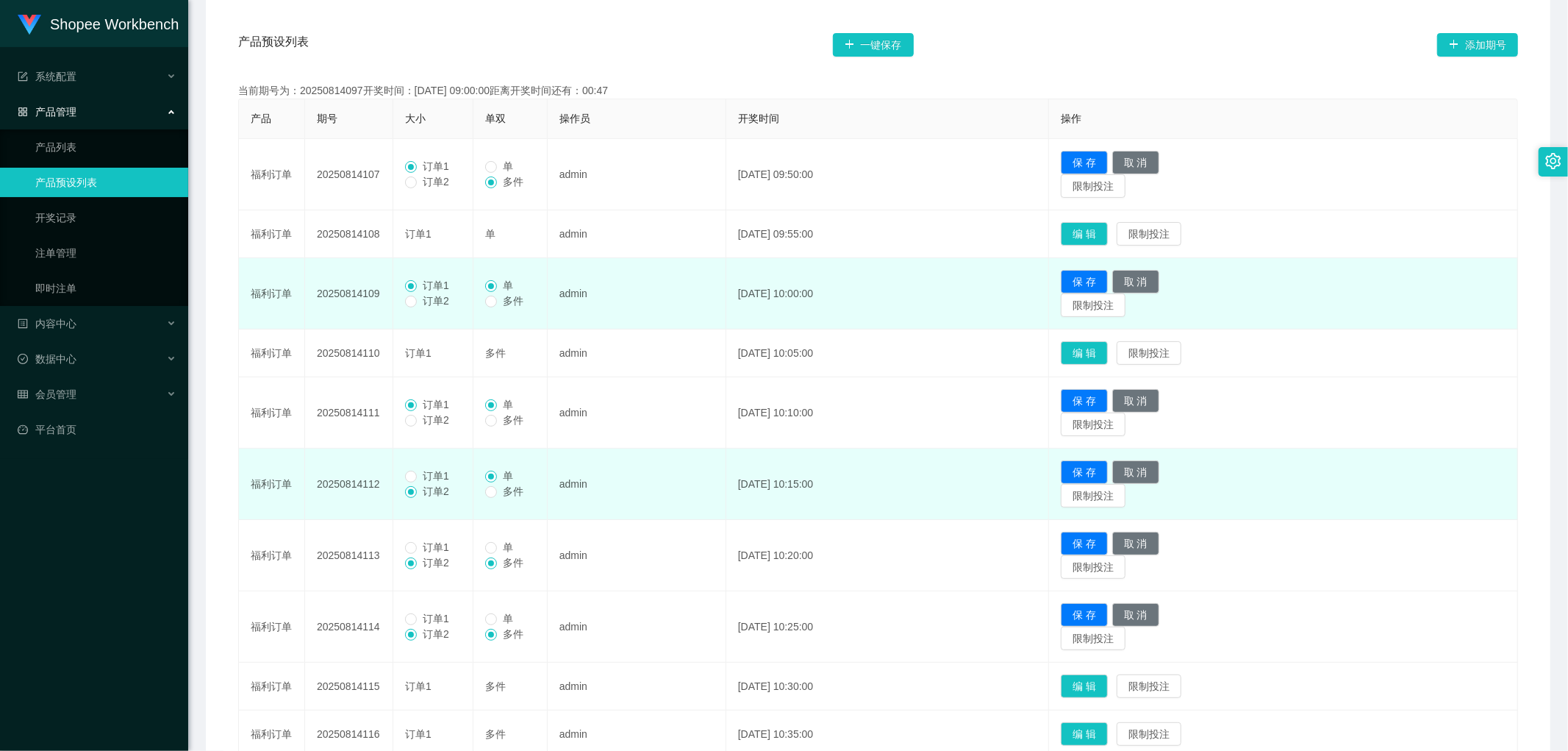
click at [420, 473] on span "订单1" at bounding box center [436, 476] width 38 height 12
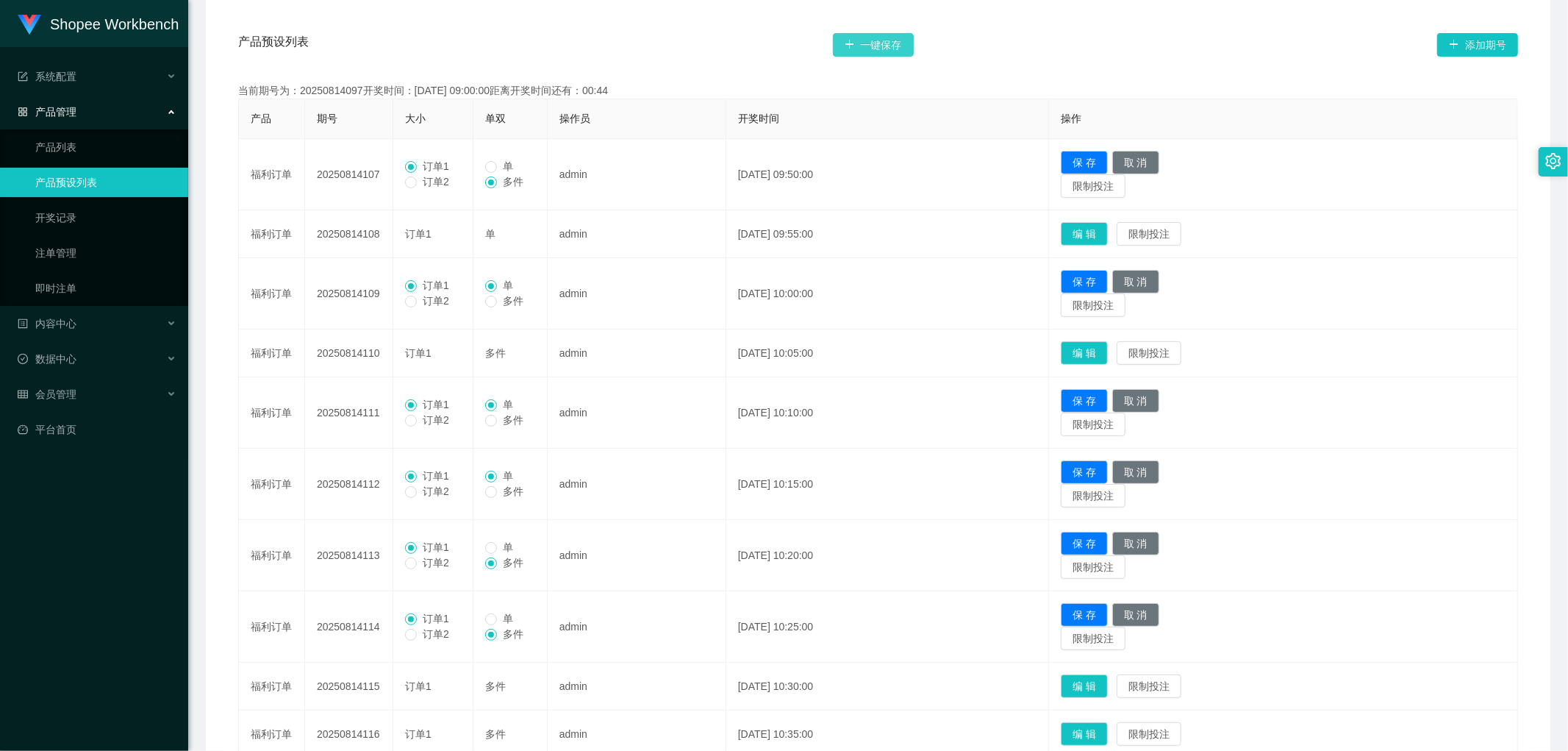
click at [881, 46] on button "一键保存" at bounding box center [873, 44] width 81 height 23
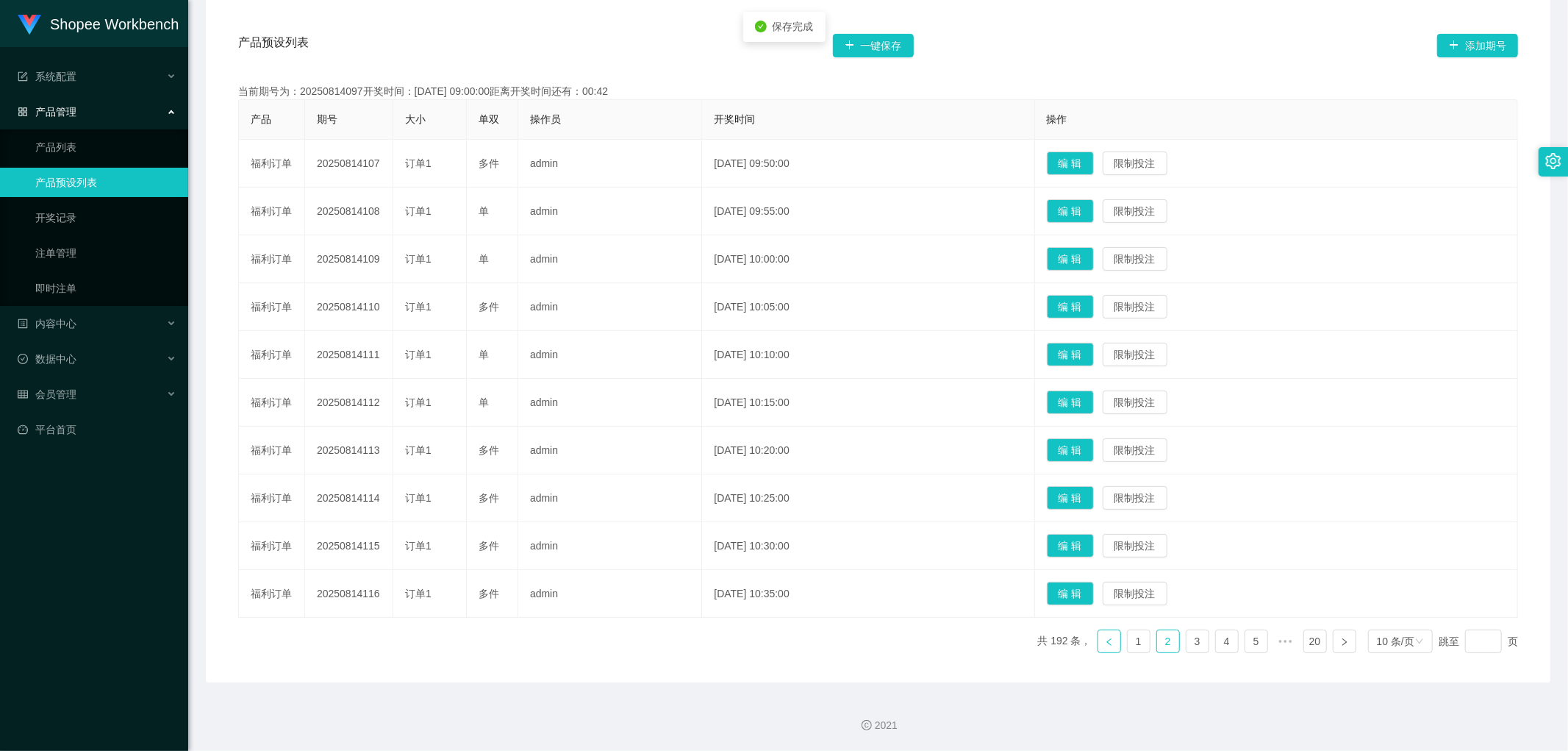
drag, startPoint x: 1100, startPoint y: 644, endPoint x: 1105, endPoint y: 650, distance: 7.8
click at [1105, 643] on icon "图标: left" at bounding box center [1109, 642] width 9 height 9
click at [1094, 542] on button "编 辑" at bounding box center [1070, 546] width 47 height 23
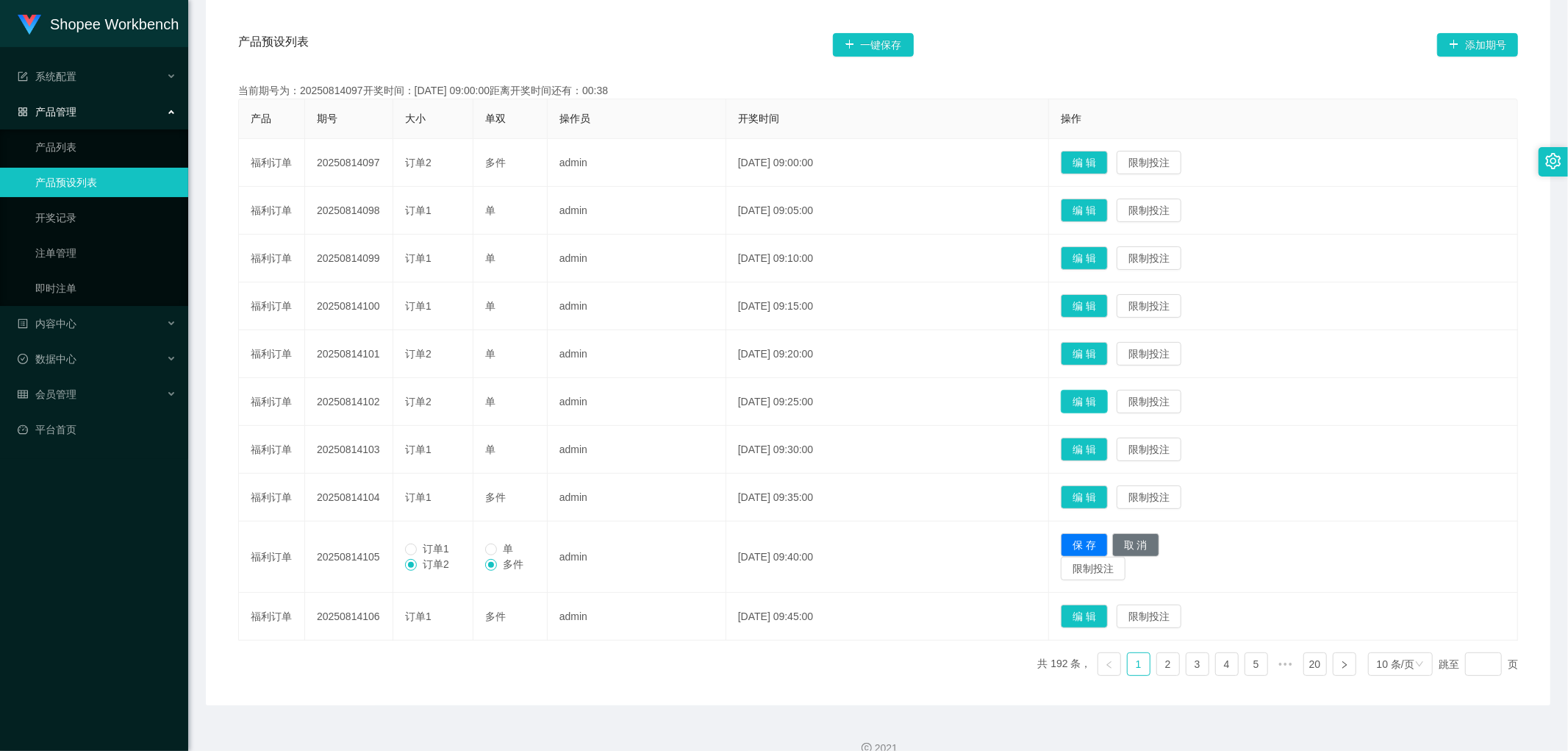
click at [1104, 404] on button "编 辑" at bounding box center [1084, 401] width 47 height 23
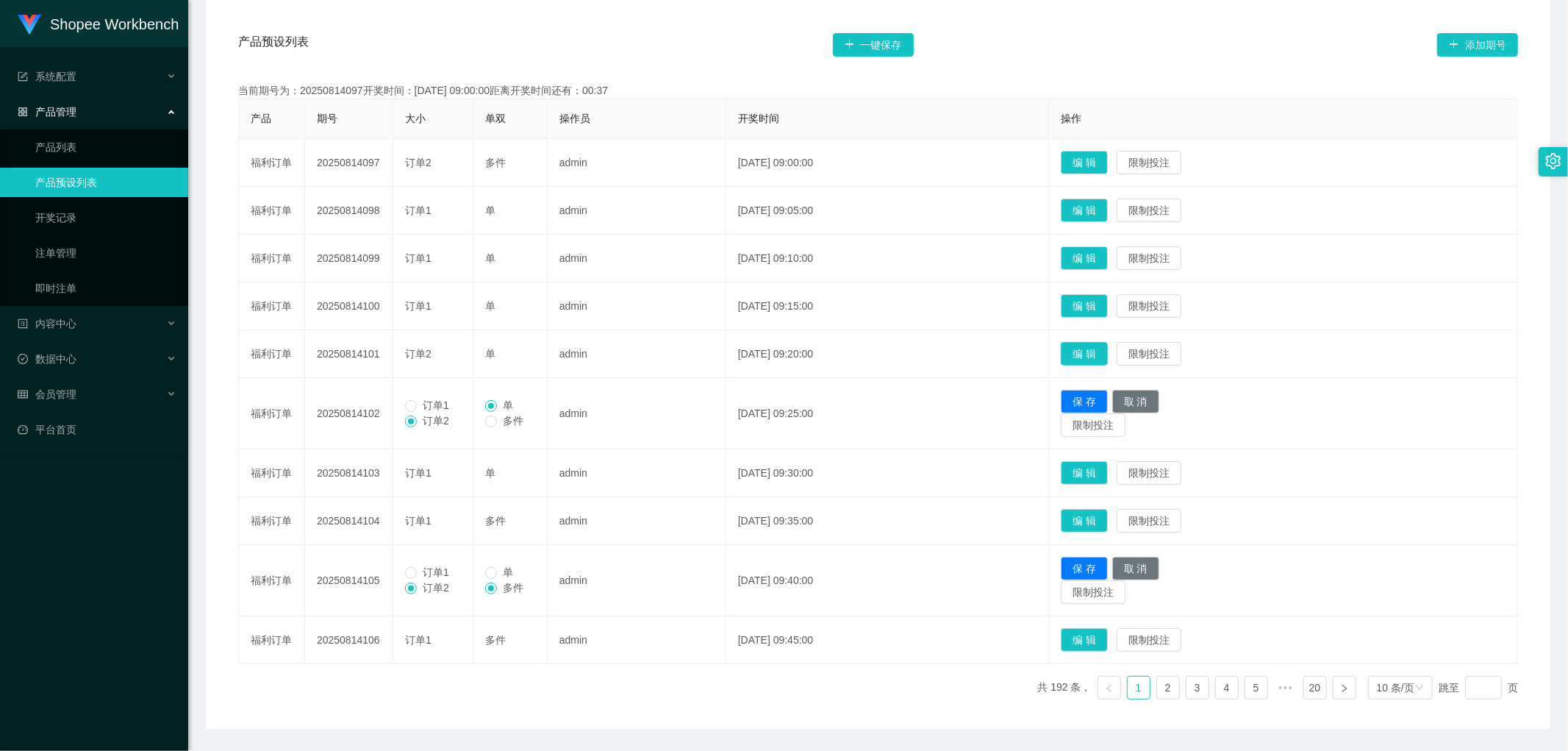
click at [1108, 351] on button "编 辑" at bounding box center [1084, 353] width 47 height 23
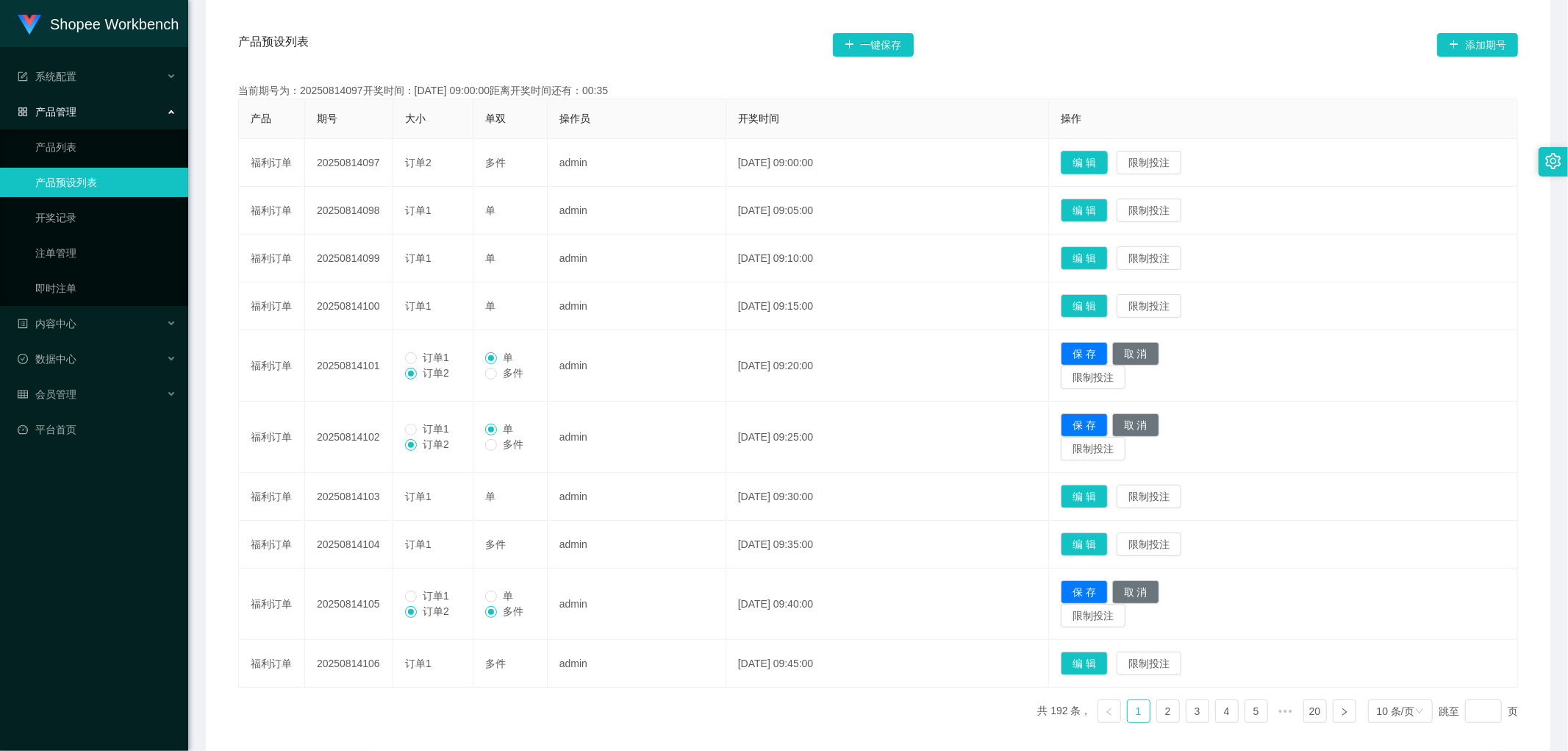
click at [1108, 157] on button "编 辑" at bounding box center [1084, 162] width 47 height 23
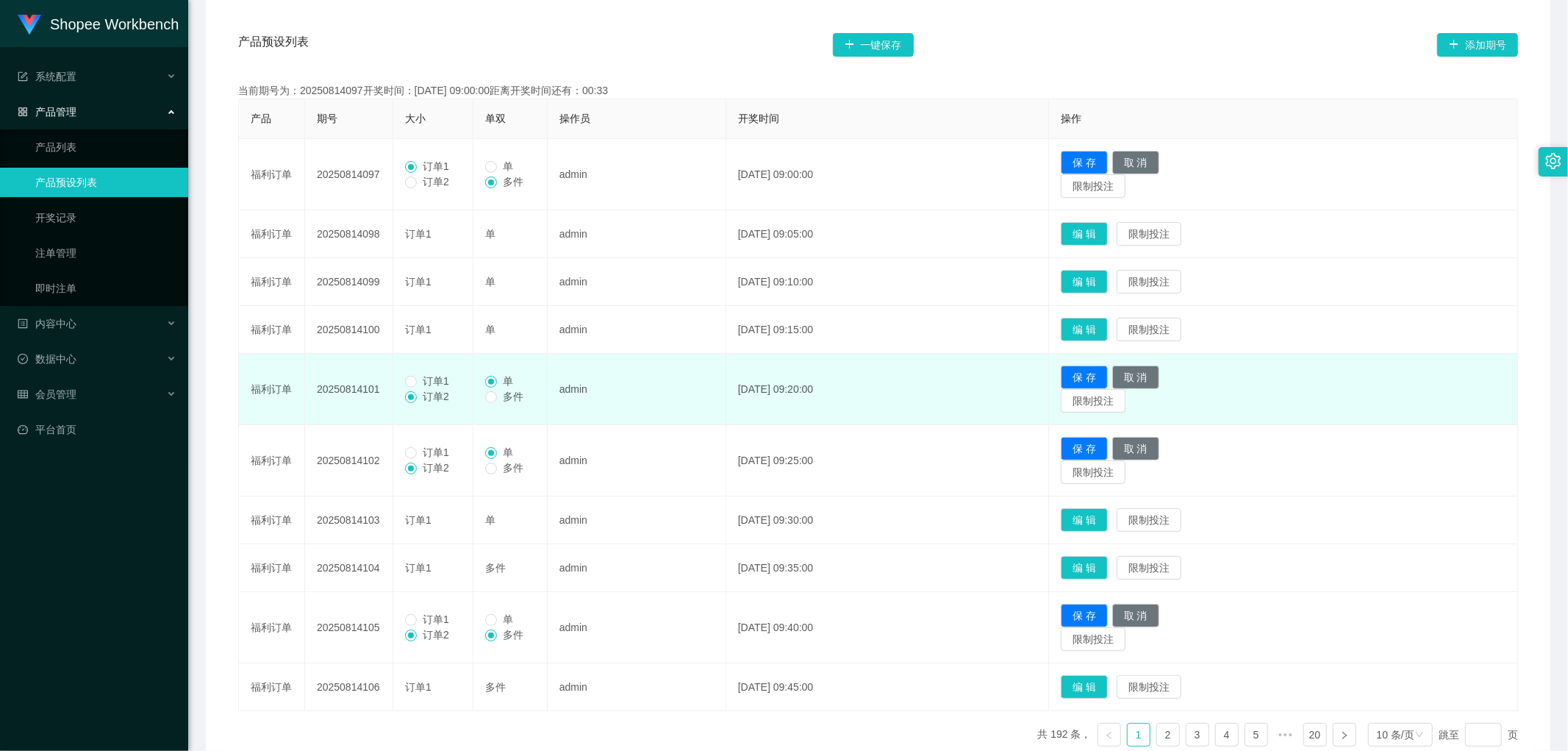
click at [419, 381] on span "订单1" at bounding box center [436, 381] width 38 height 12
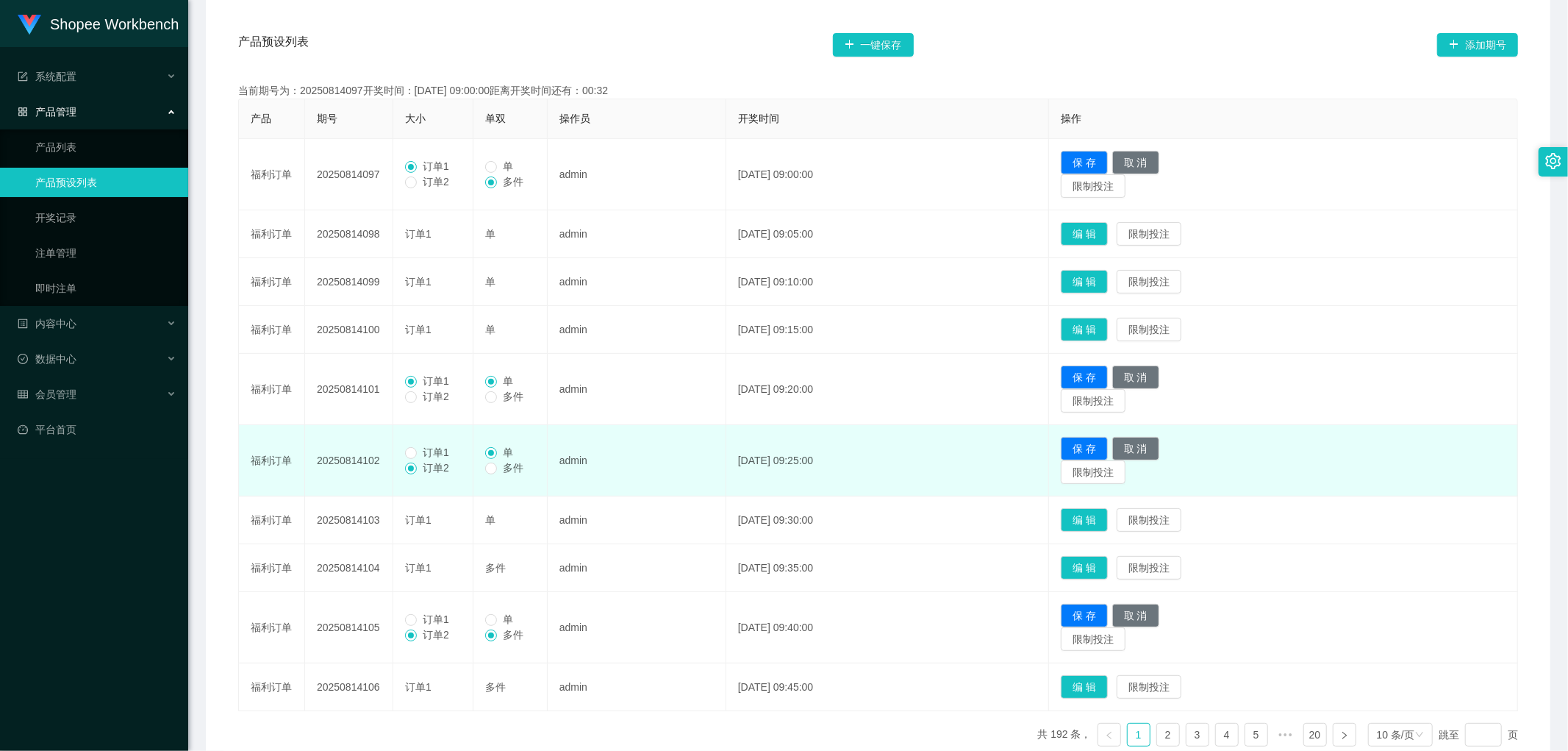
click at [421, 453] on span "订单1" at bounding box center [436, 452] width 38 height 12
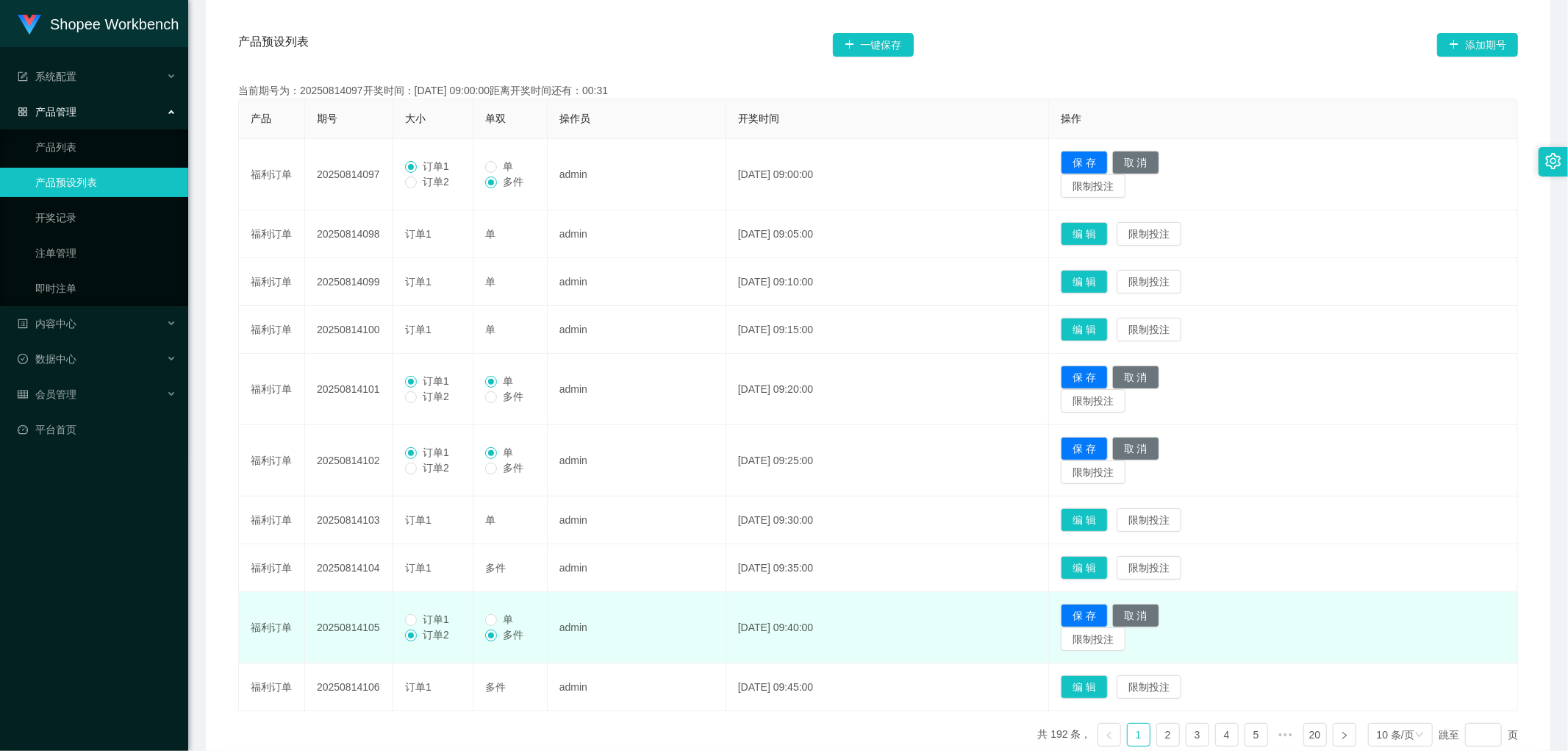
click at [418, 623] on span "订单1" at bounding box center [436, 619] width 38 height 12
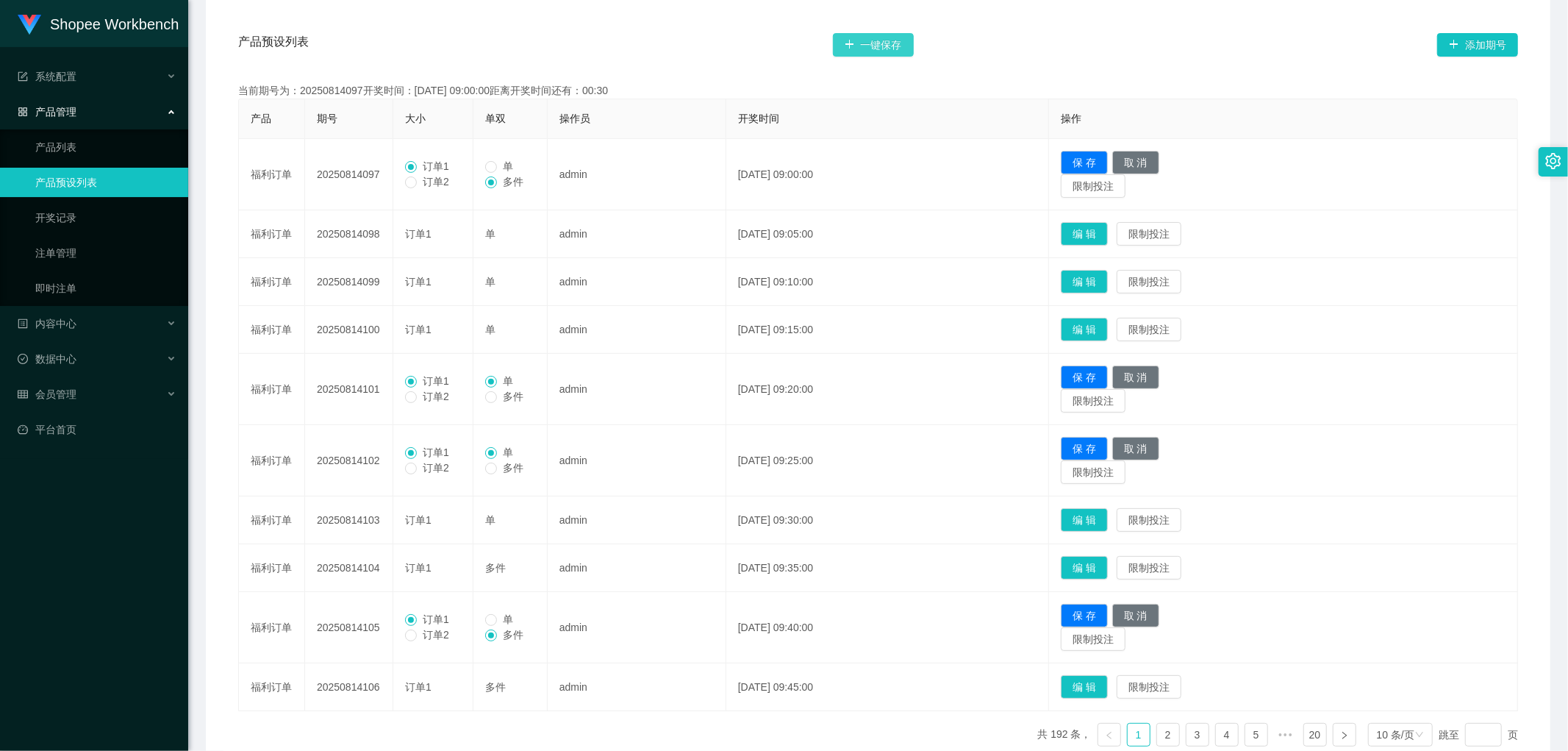
click at [883, 41] on button "一键保存" at bounding box center [873, 44] width 81 height 23
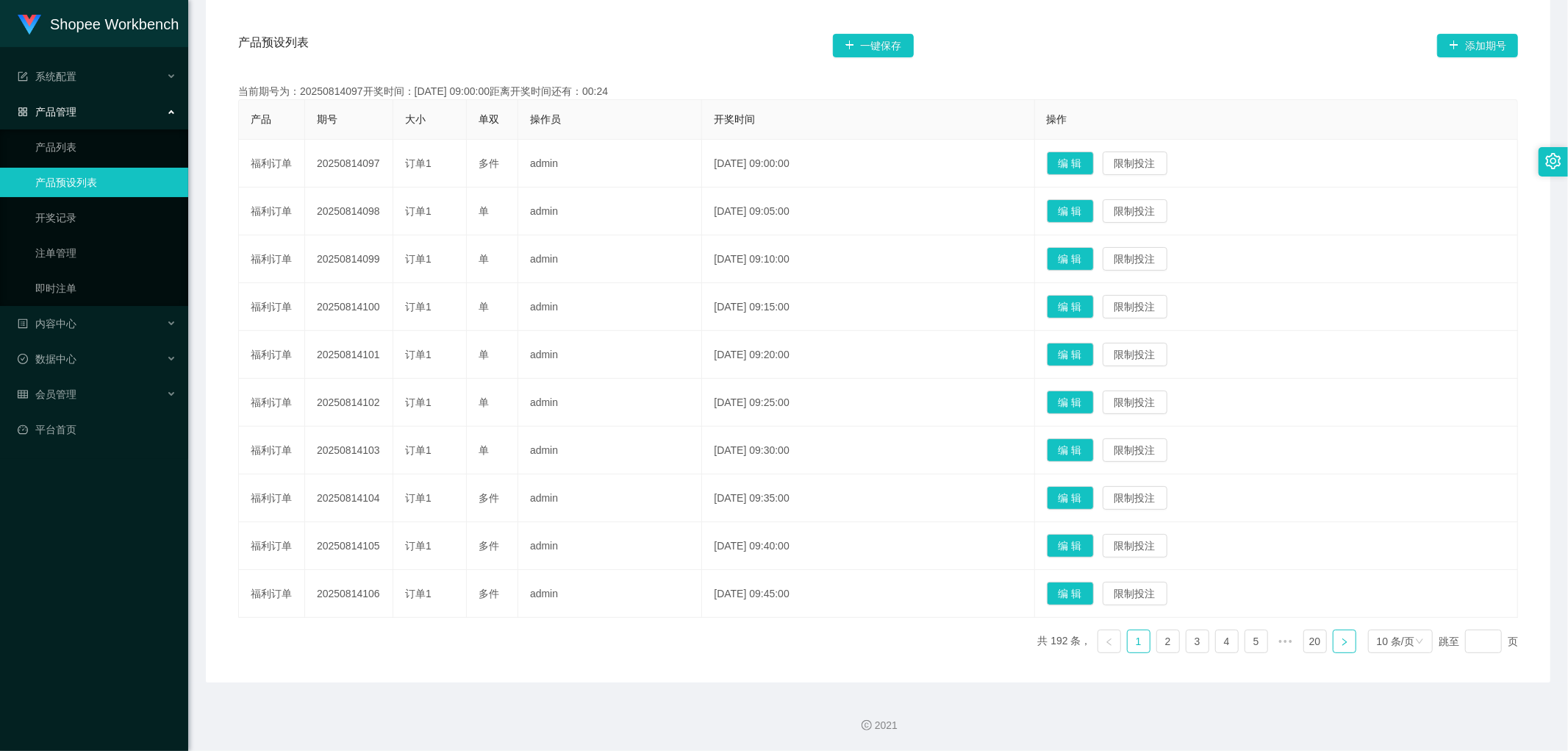
click at [1340, 640] on icon "图标: right" at bounding box center [1344, 642] width 9 height 9
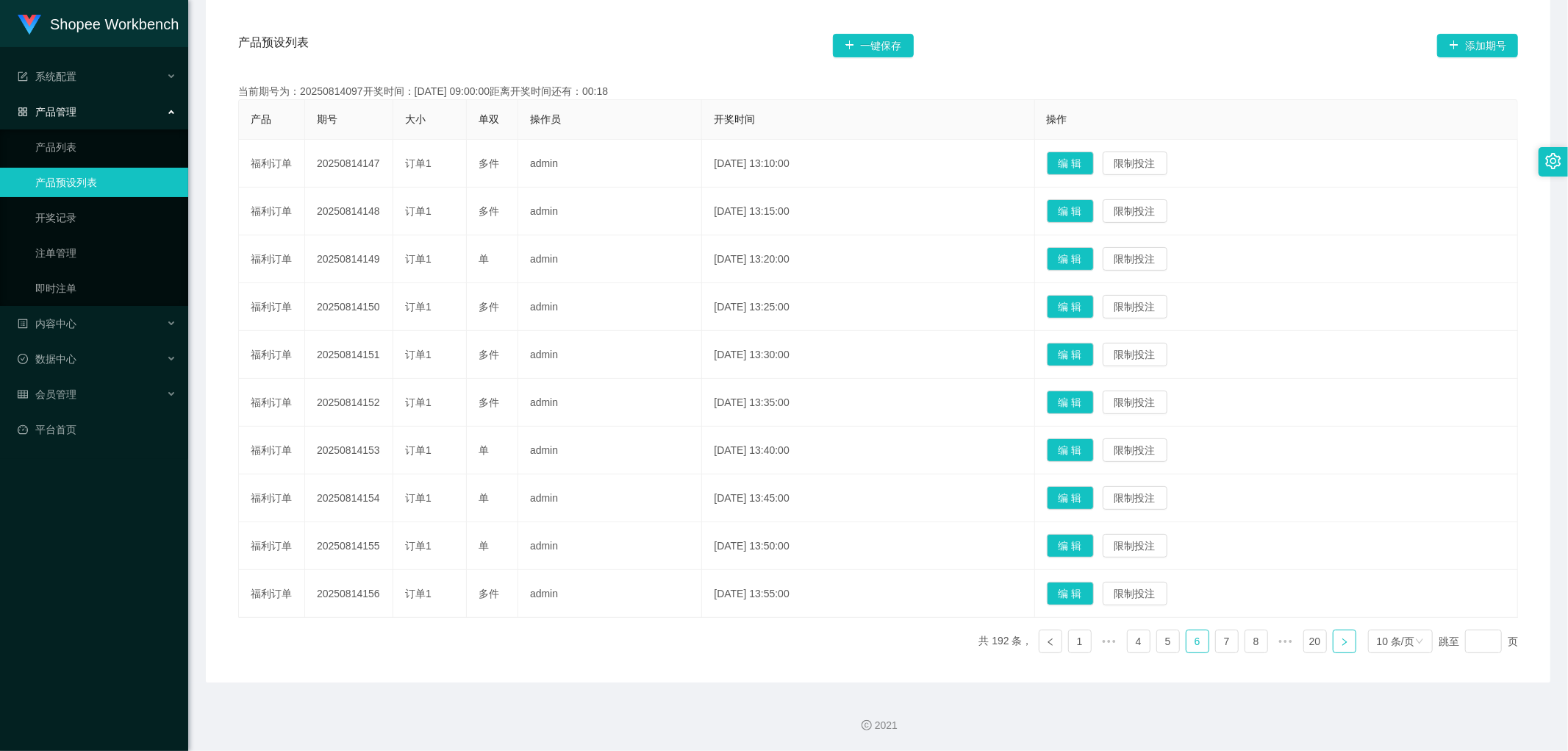
click at [1340, 640] on icon "图标: right" at bounding box center [1344, 642] width 9 height 9
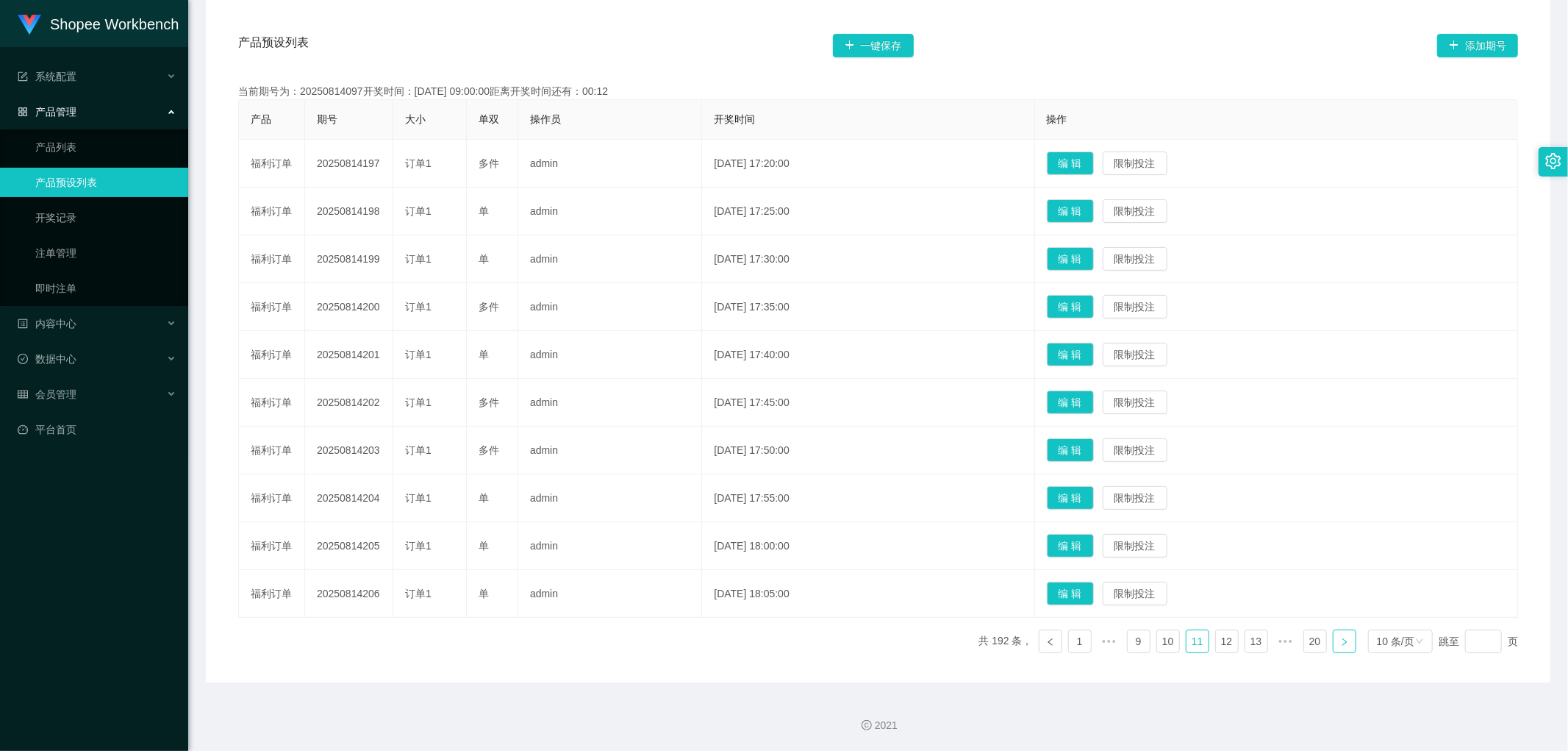
click at [1340, 640] on icon "图标: right" at bounding box center [1344, 642] width 9 height 9
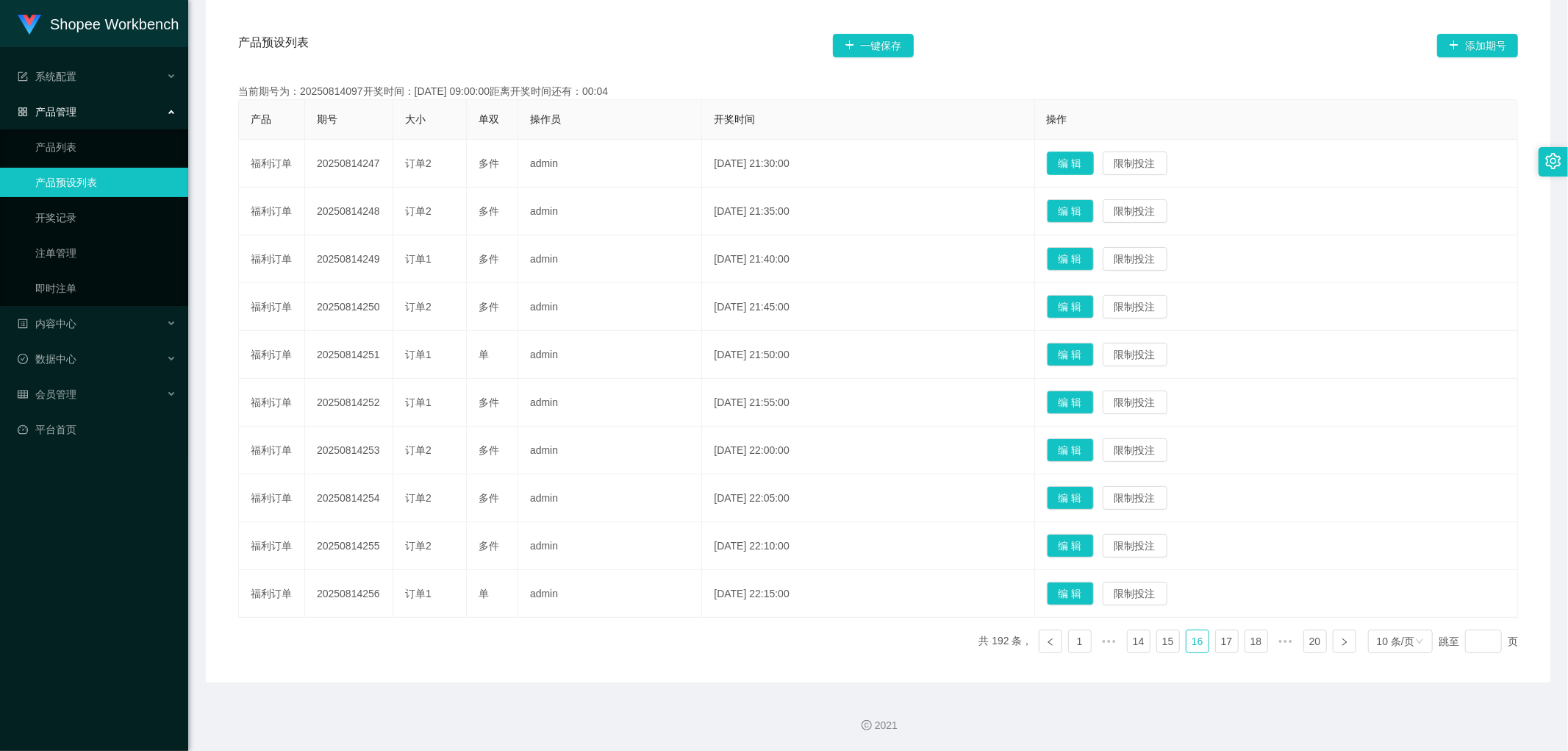
click at [1094, 159] on button "编 辑" at bounding box center [1070, 163] width 47 height 23
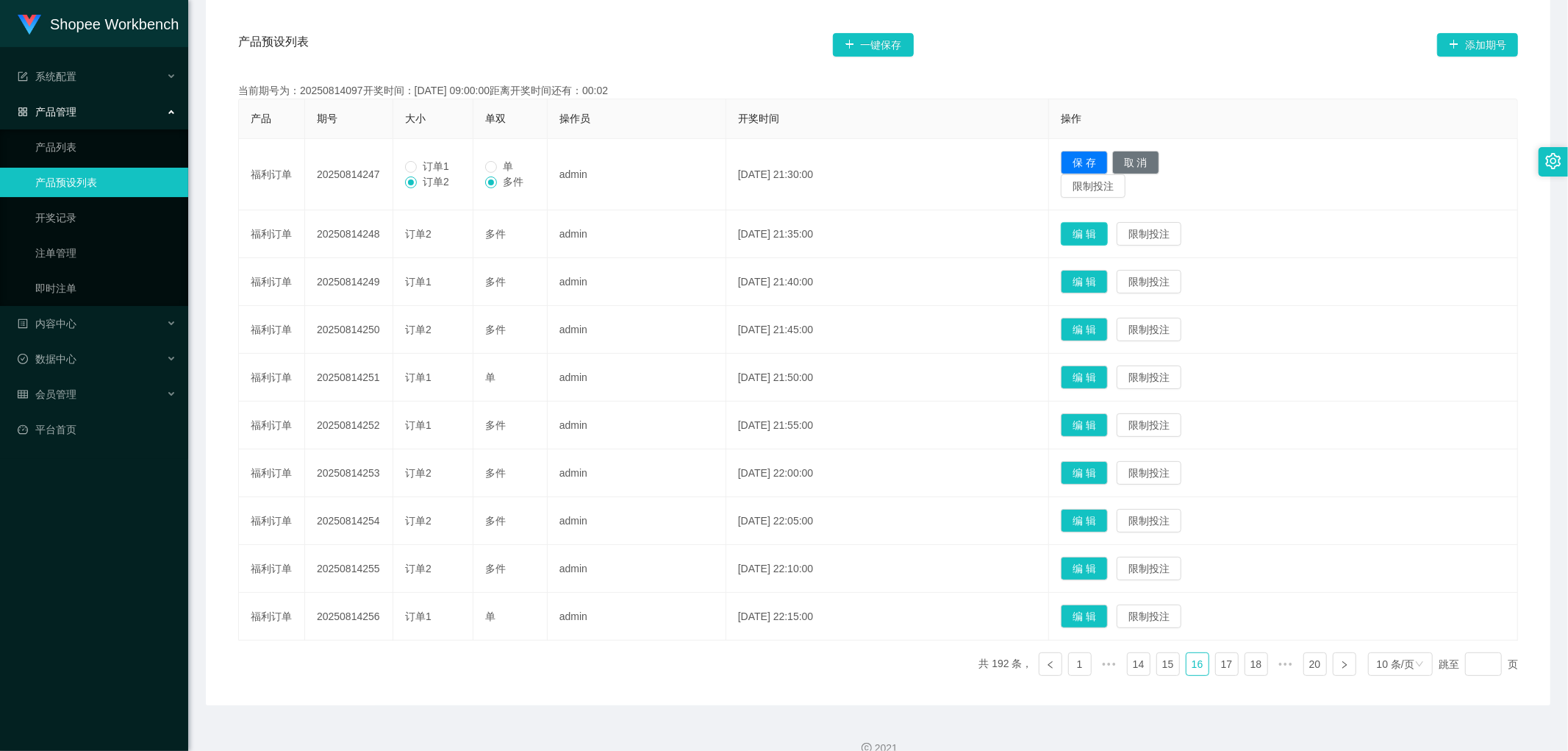
click at [1108, 236] on button "编 辑" at bounding box center [1084, 233] width 47 height 23
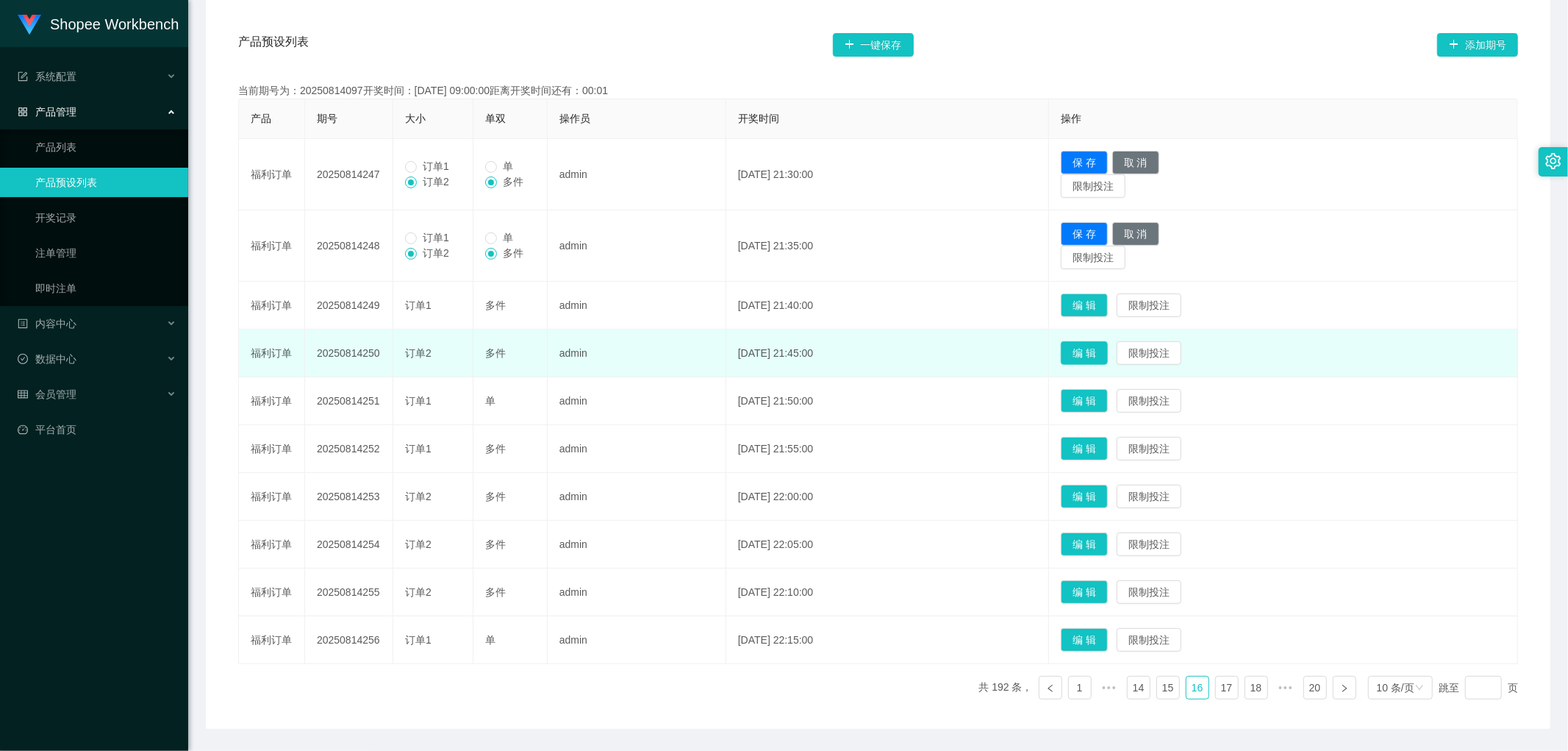
click at [1100, 353] on button "编 辑" at bounding box center [1084, 352] width 47 height 23
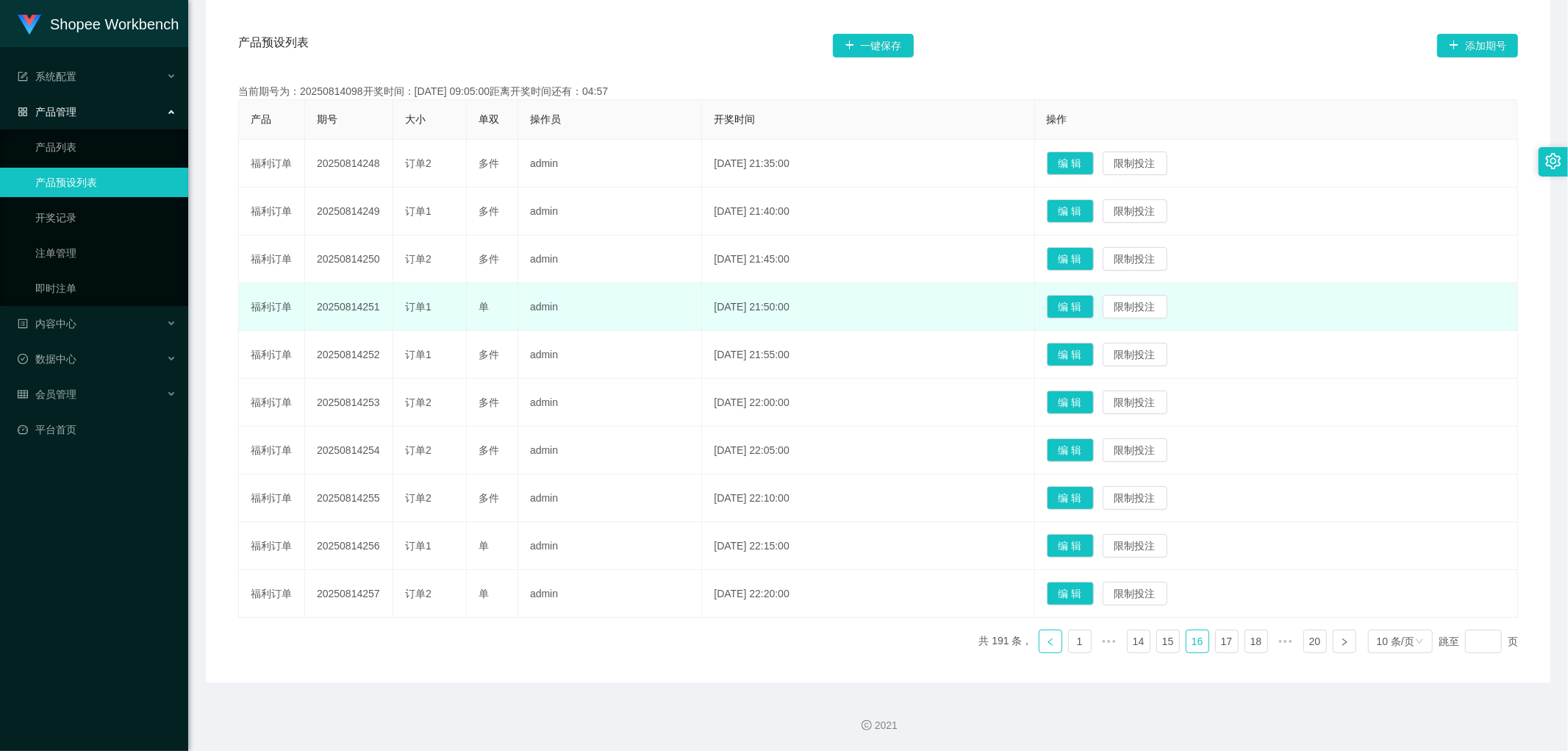
click at [1047, 644] on icon "图标: left" at bounding box center [1051, 642] width 9 height 9
click at [1093, 588] on button "编 辑" at bounding box center [1070, 593] width 47 height 23
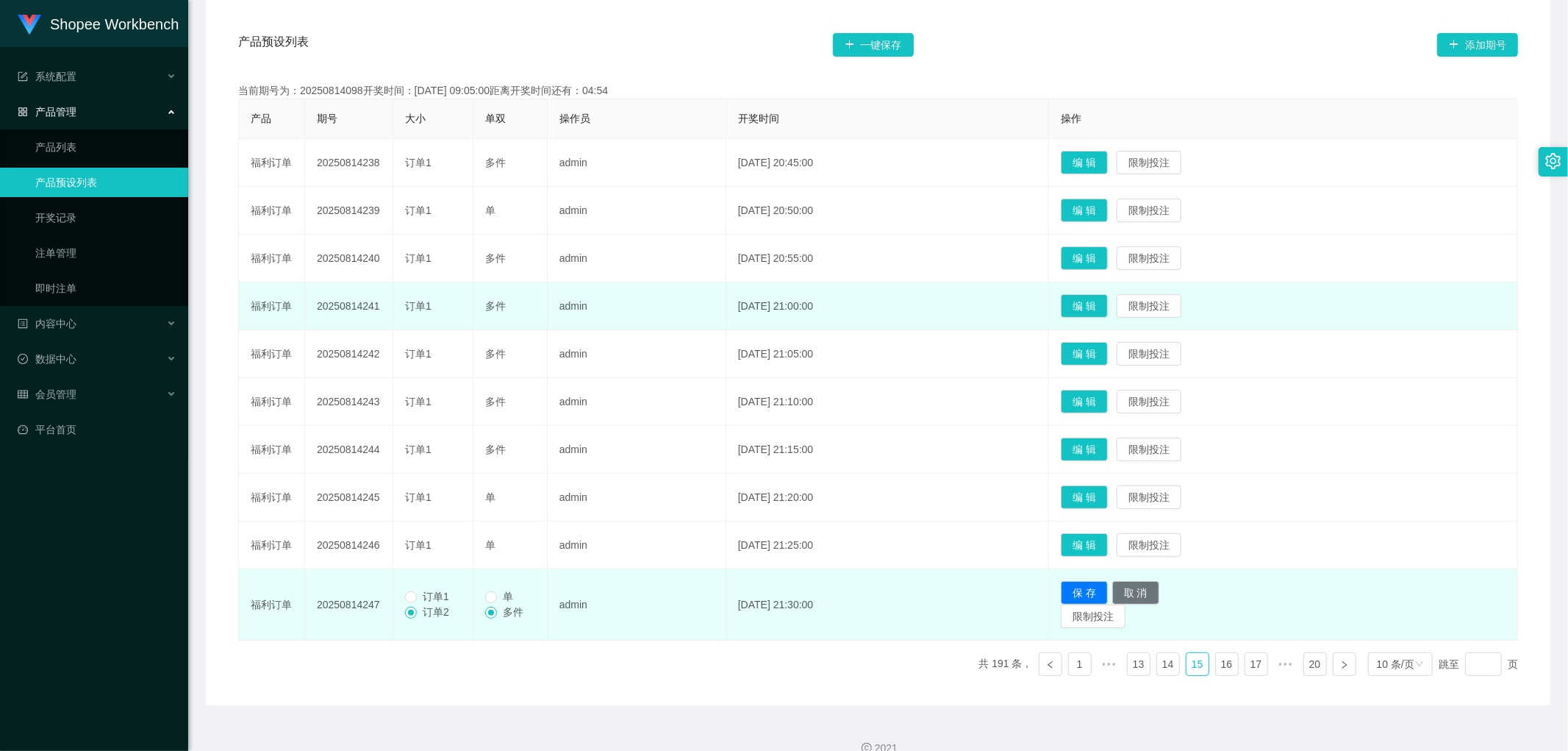
click at [420, 595] on span "订单1" at bounding box center [436, 596] width 38 height 12
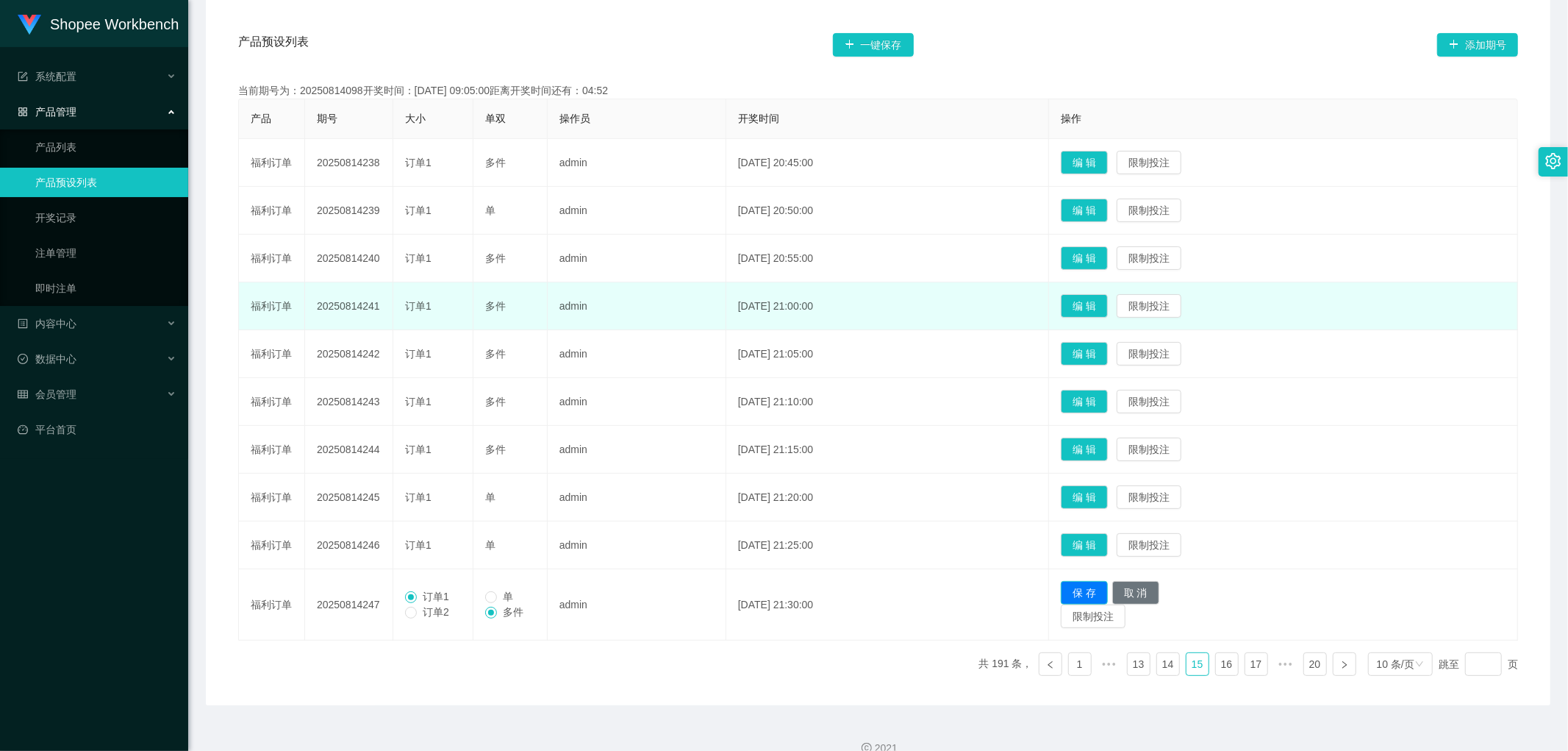
click at [1108, 587] on button "保 存" at bounding box center [1084, 592] width 47 height 23
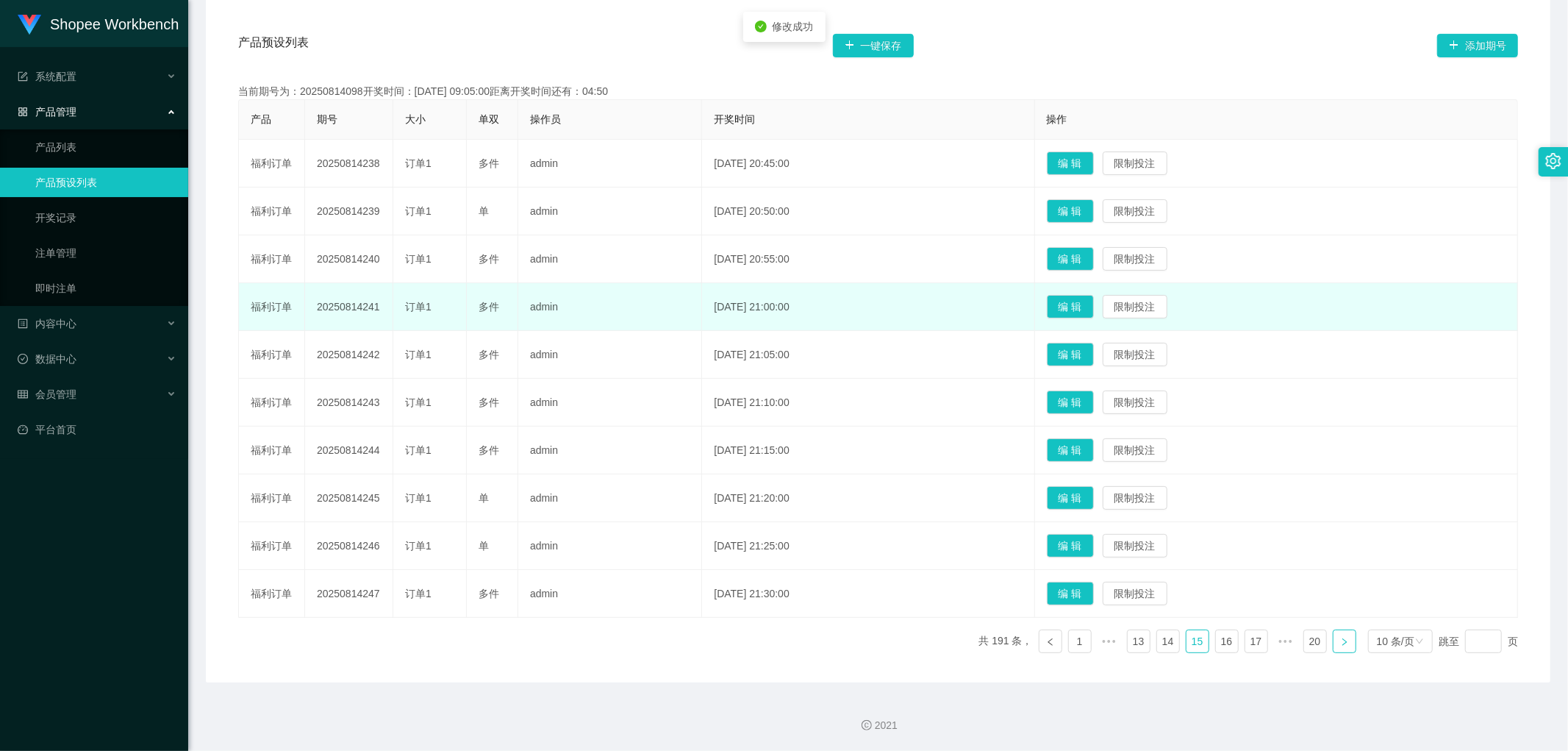
click at [1340, 640] on icon "图标: right" at bounding box center [1344, 642] width 9 height 9
click at [1094, 157] on button "编 辑" at bounding box center [1070, 163] width 47 height 23
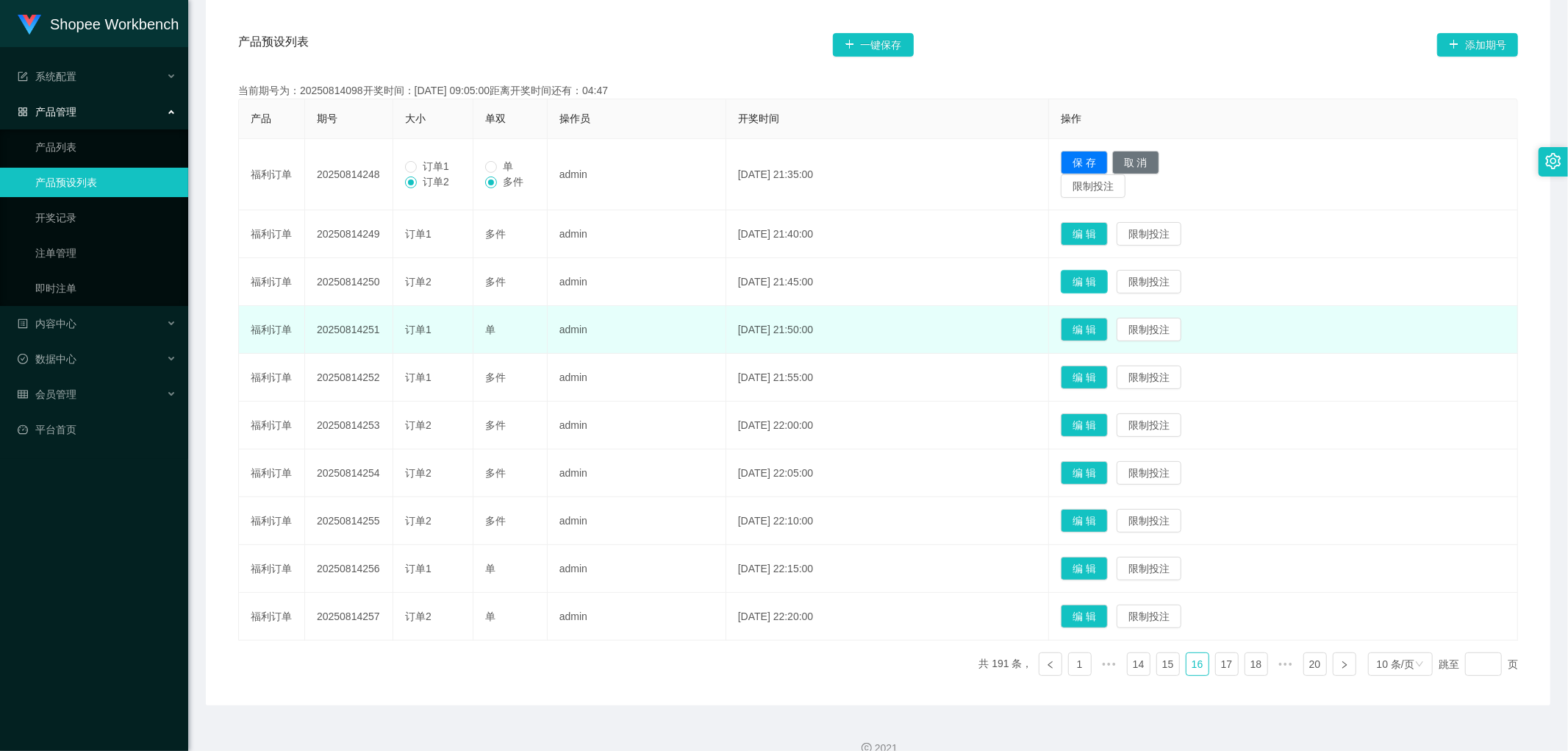
click at [1103, 284] on button "编 辑" at bounding box center [1084, 281] width 47 height 23
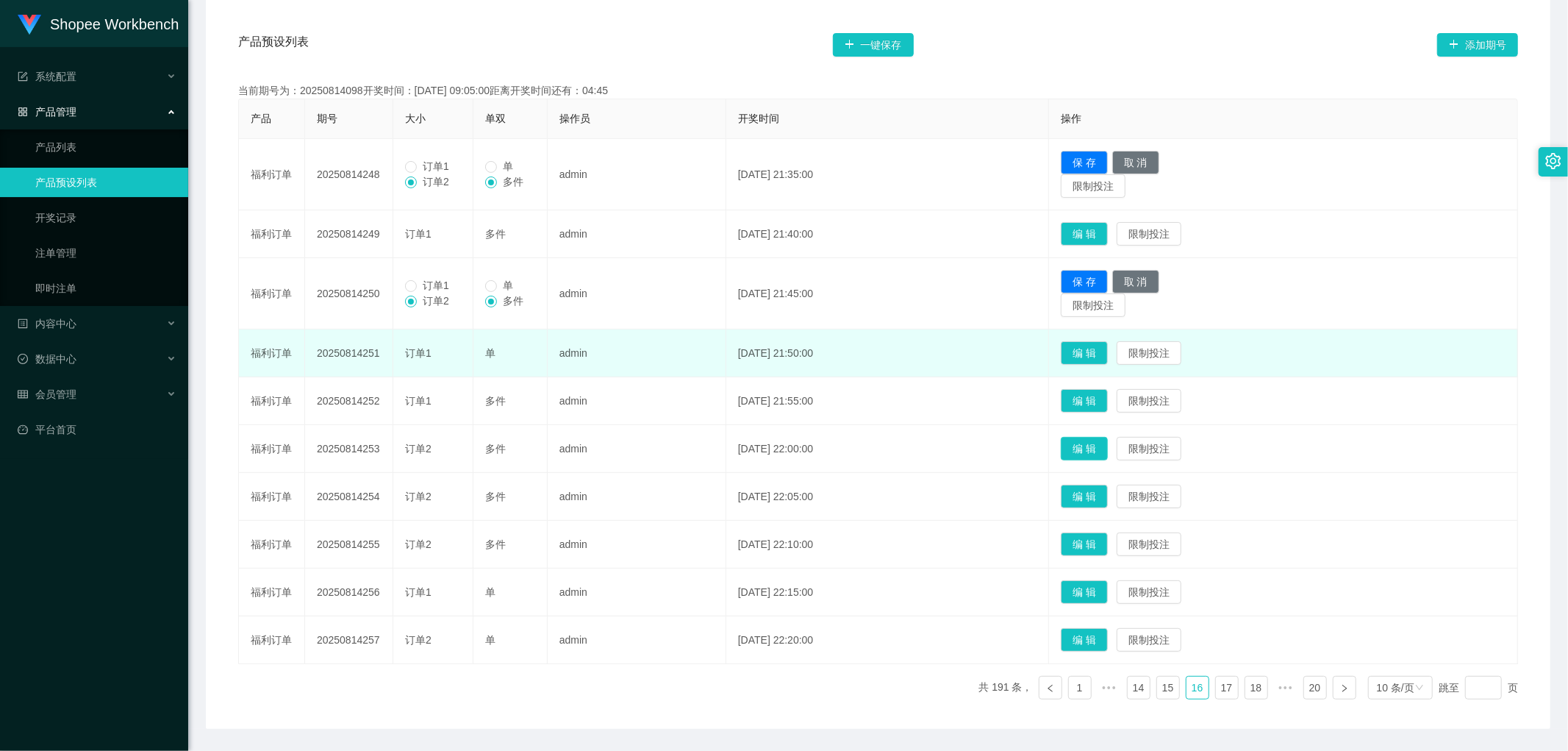
click at [1108, 452] on button "编 辑" at bounding box center [1084, 449] width 47 height 23
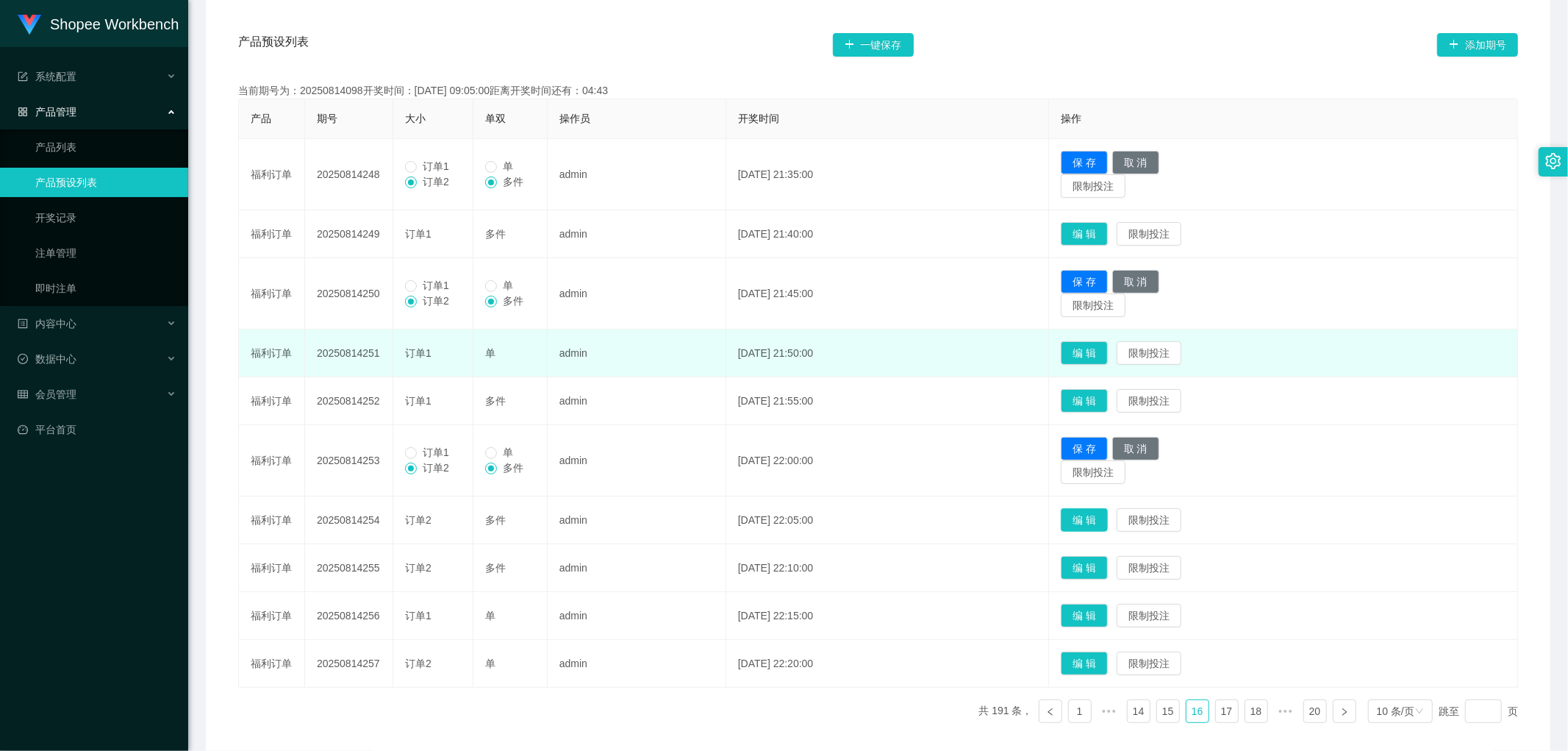
click at [1106, 522] on button "编 辑" at bounding box center [1084, 519] width 47 height 23
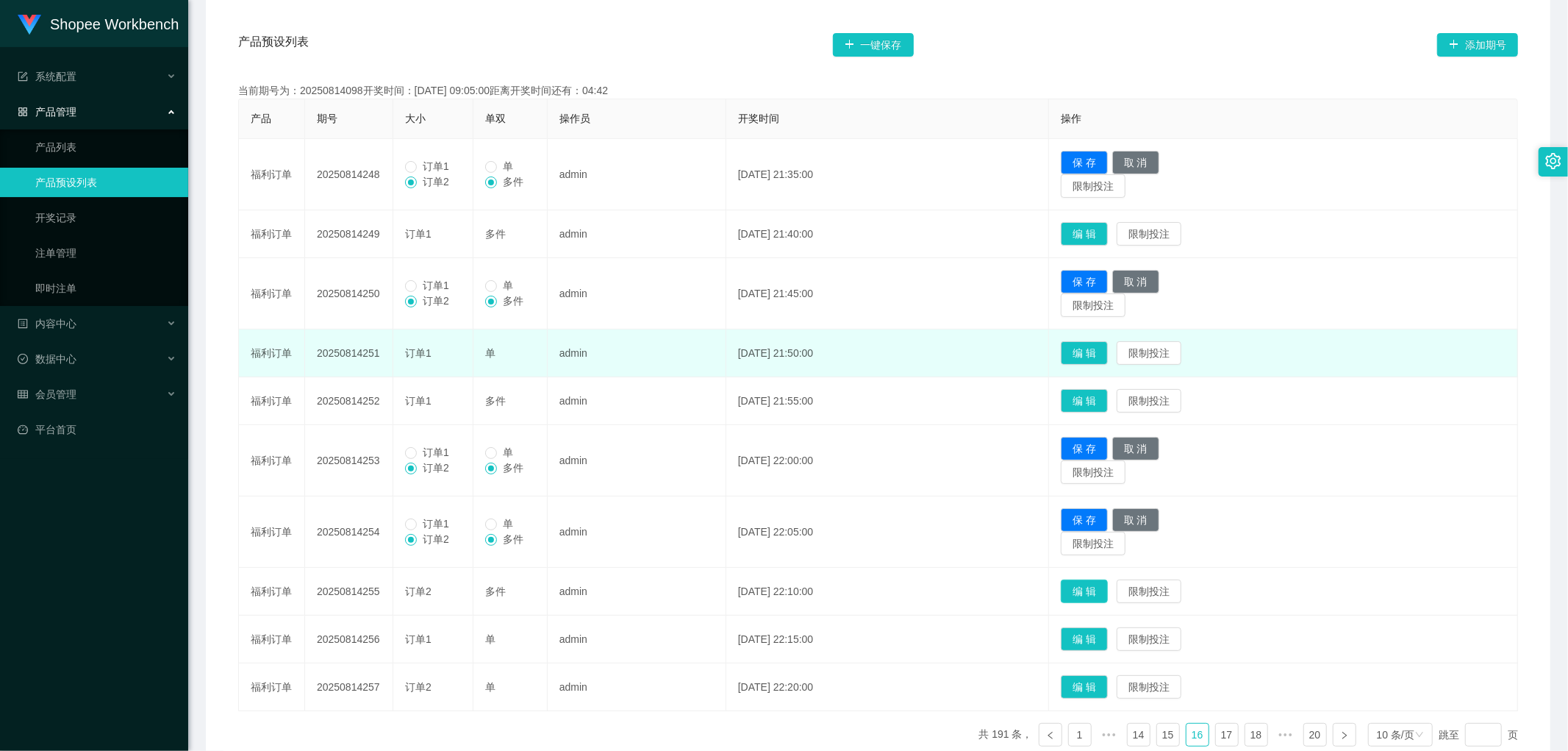
click at [1108, 588] on button "编 辑" at bounding box center [1084, 591] width 47 height 23
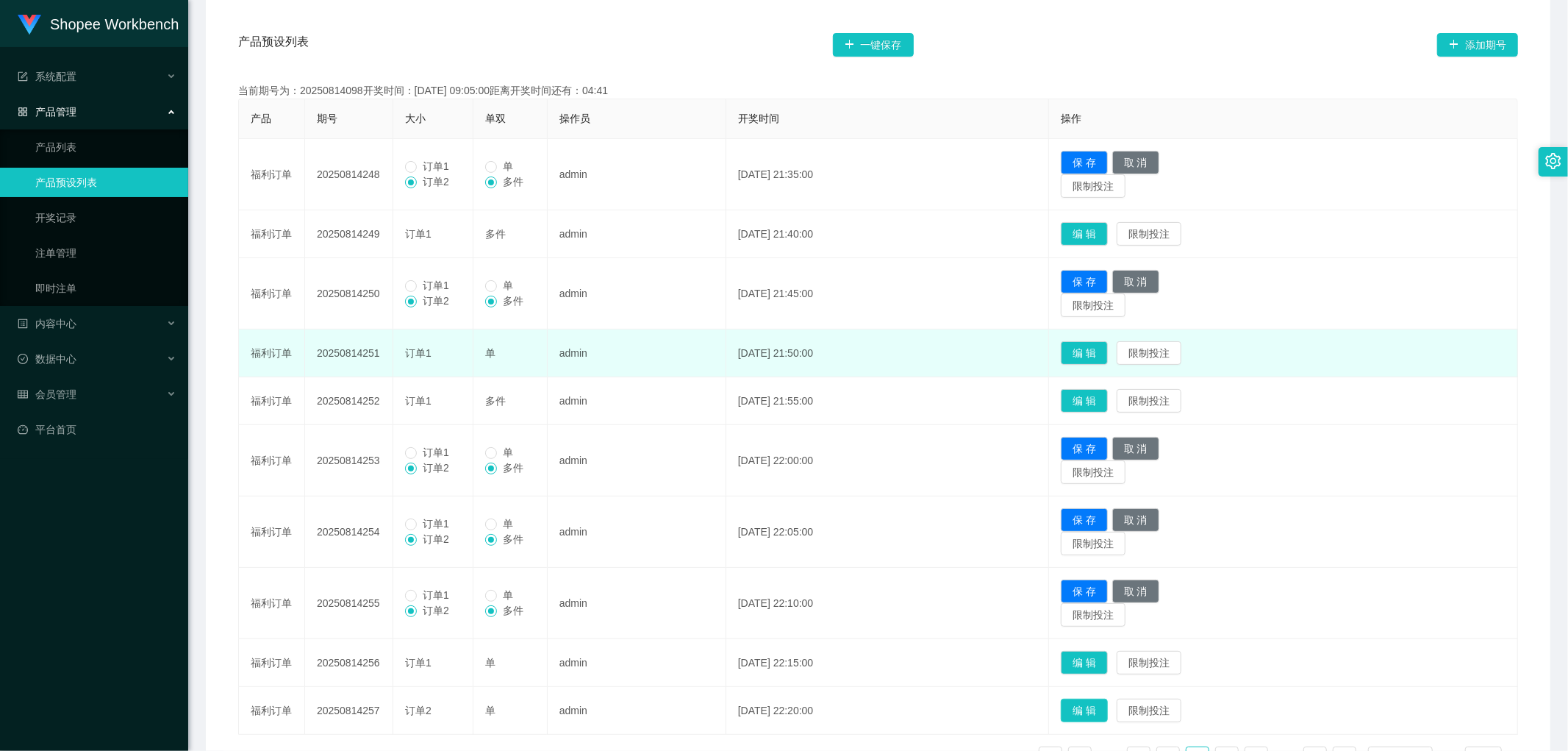
click at [1108, 707] on button "编 辑" at bounding box center [1084, 710] width 47 height 23
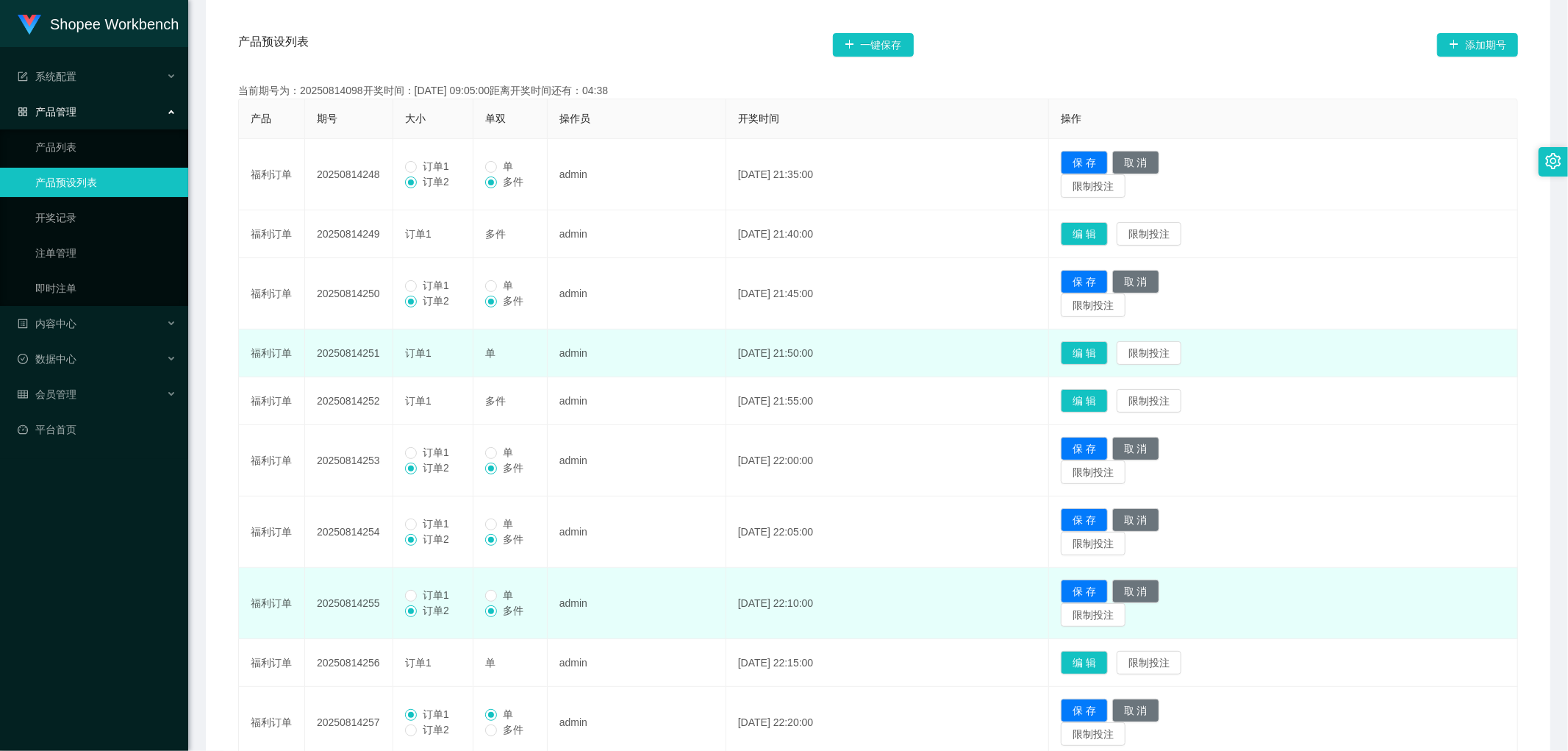
click at [430, 591] on span "订单1" at bounding box center [436, 595] width 38 height 12
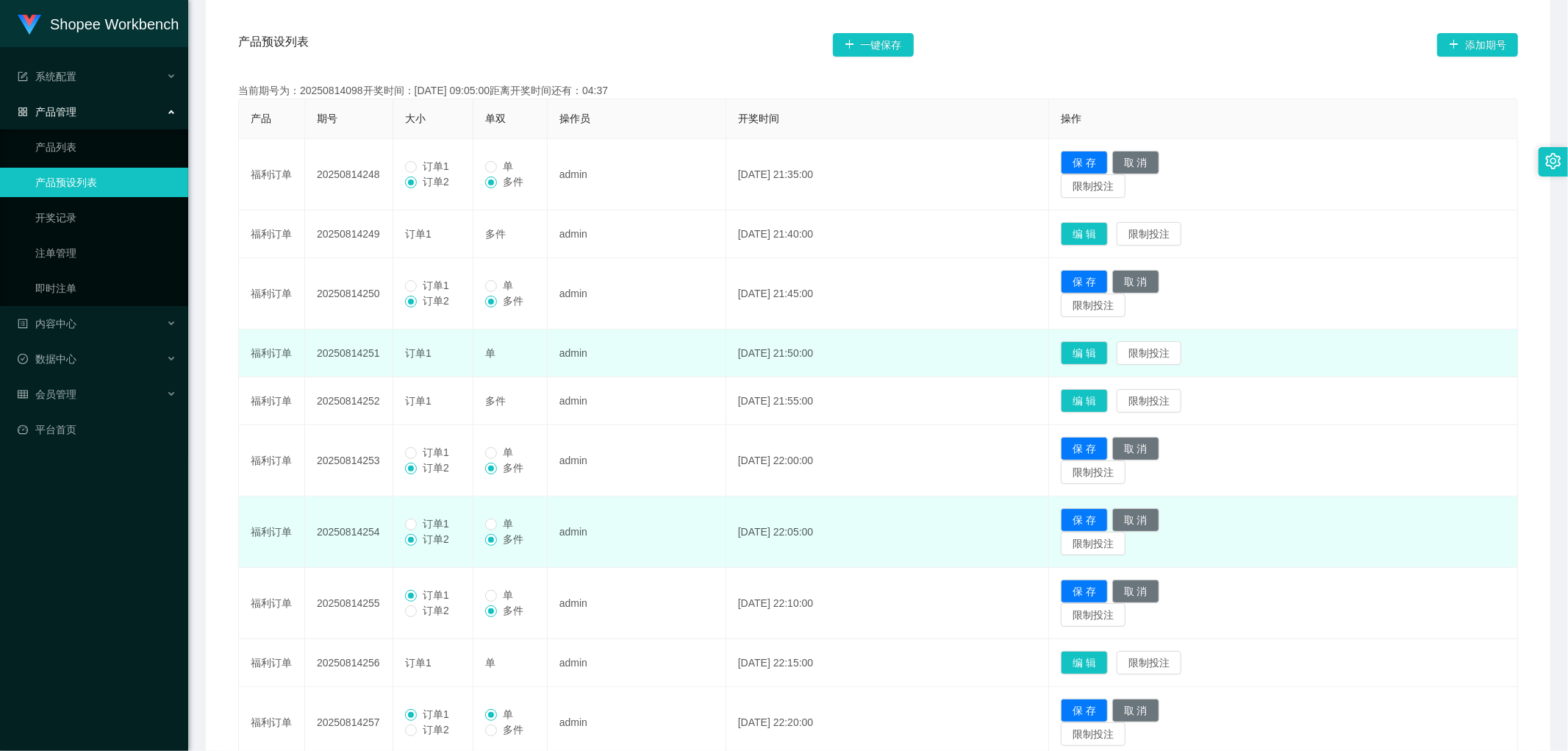
click at [419, 518] on span "订单1" at bounding box center [436, 523] width 38 height 12
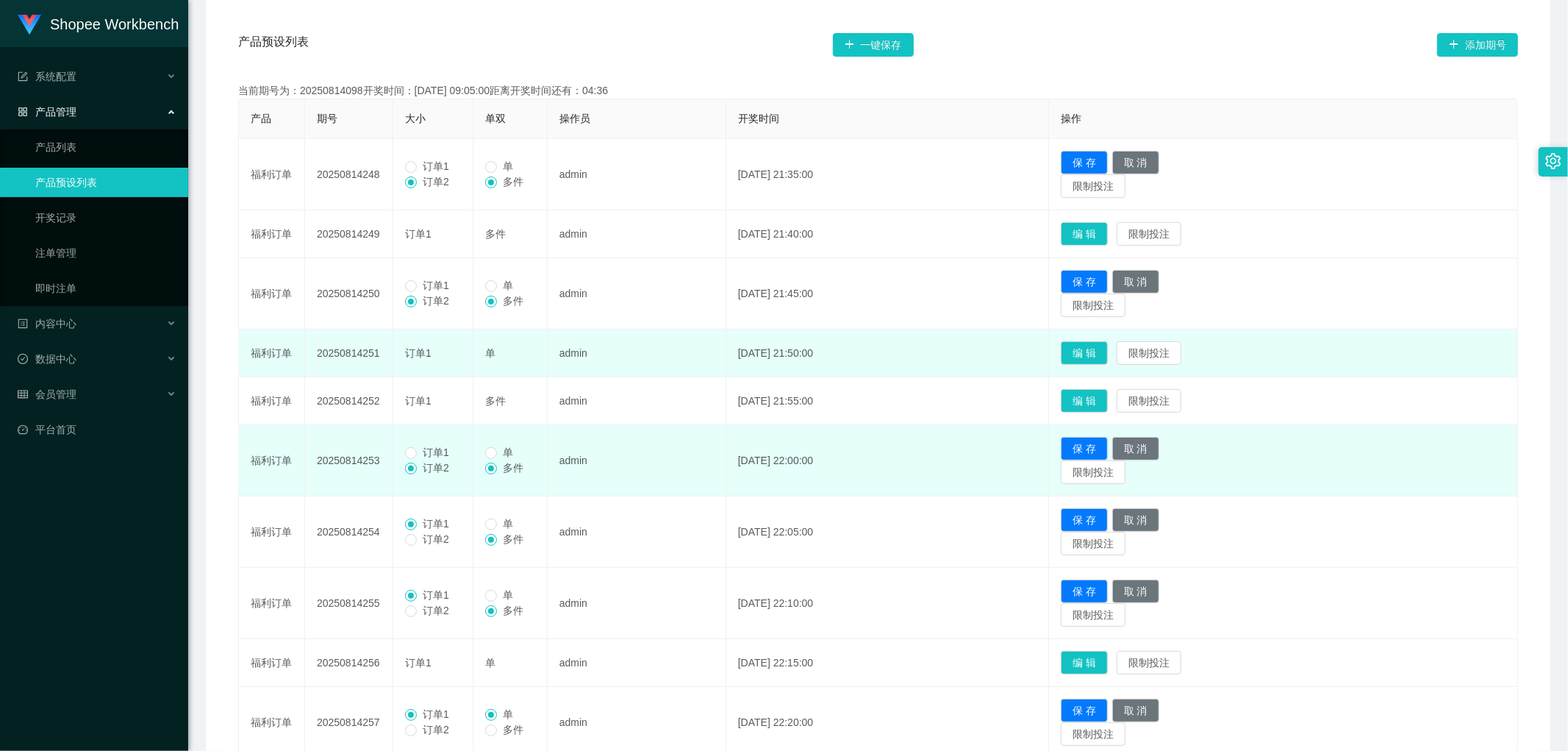
click at [423, 446] on span "订单1" at bounding box center [436, 452] width 38 height 12
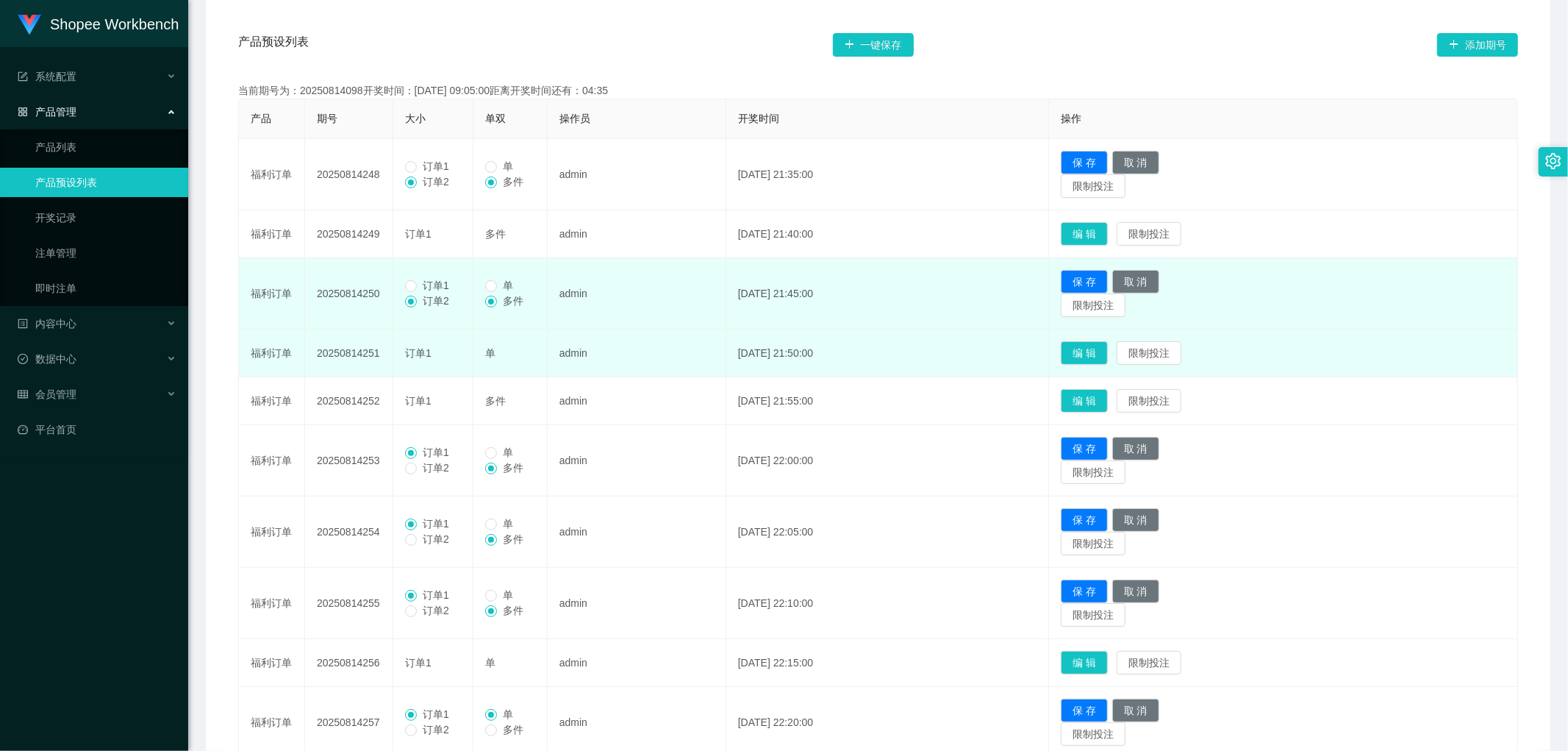
click at [420, 277] on td "订单1 订单2" at bounding box center [433, 294] width 80 height 71
click at [419, 287] on span "订单1" at bounding box center [436, 285] width 38 height 12
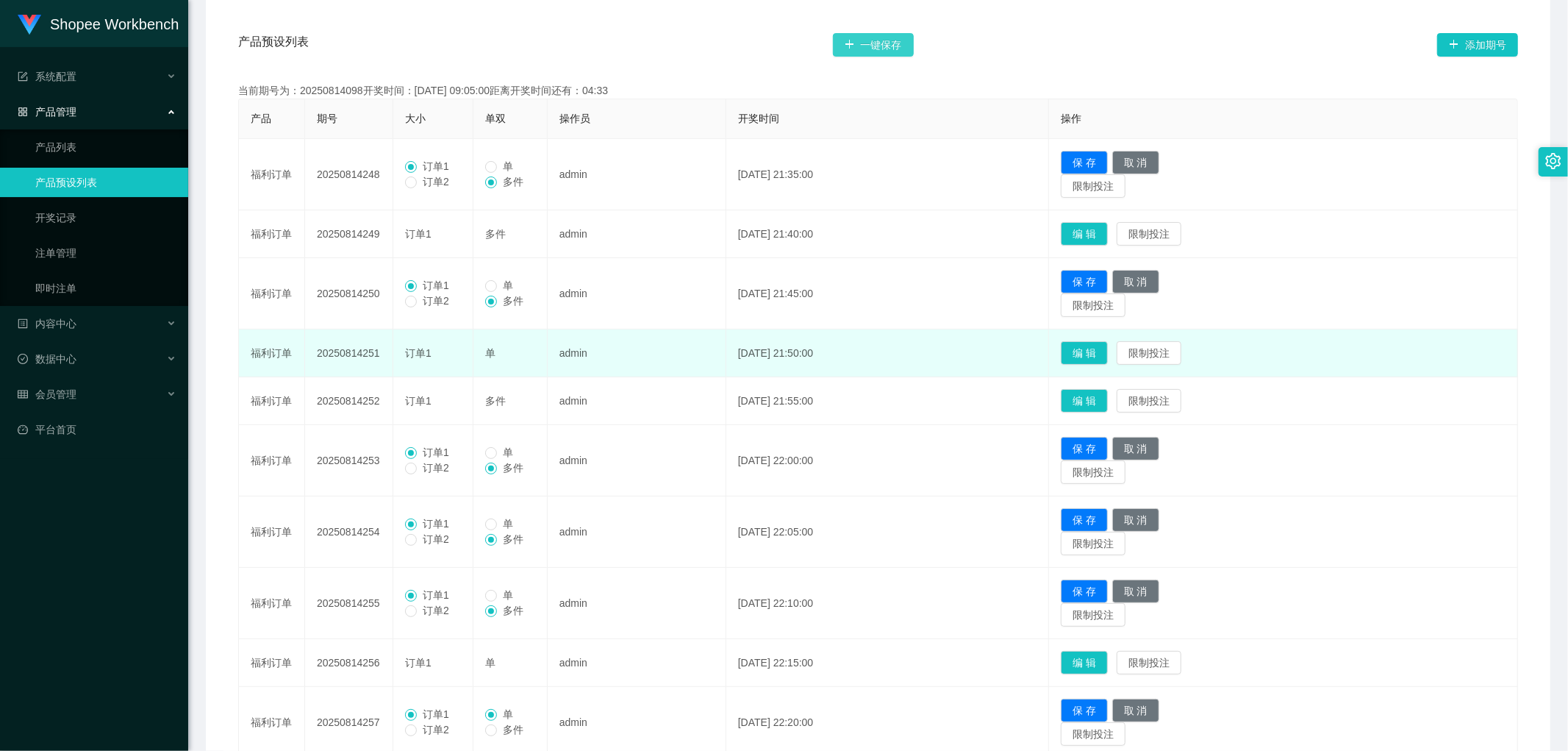
click at [878, 44] on button "一键保存" at bounding box center [873, 44] width 81 height 23
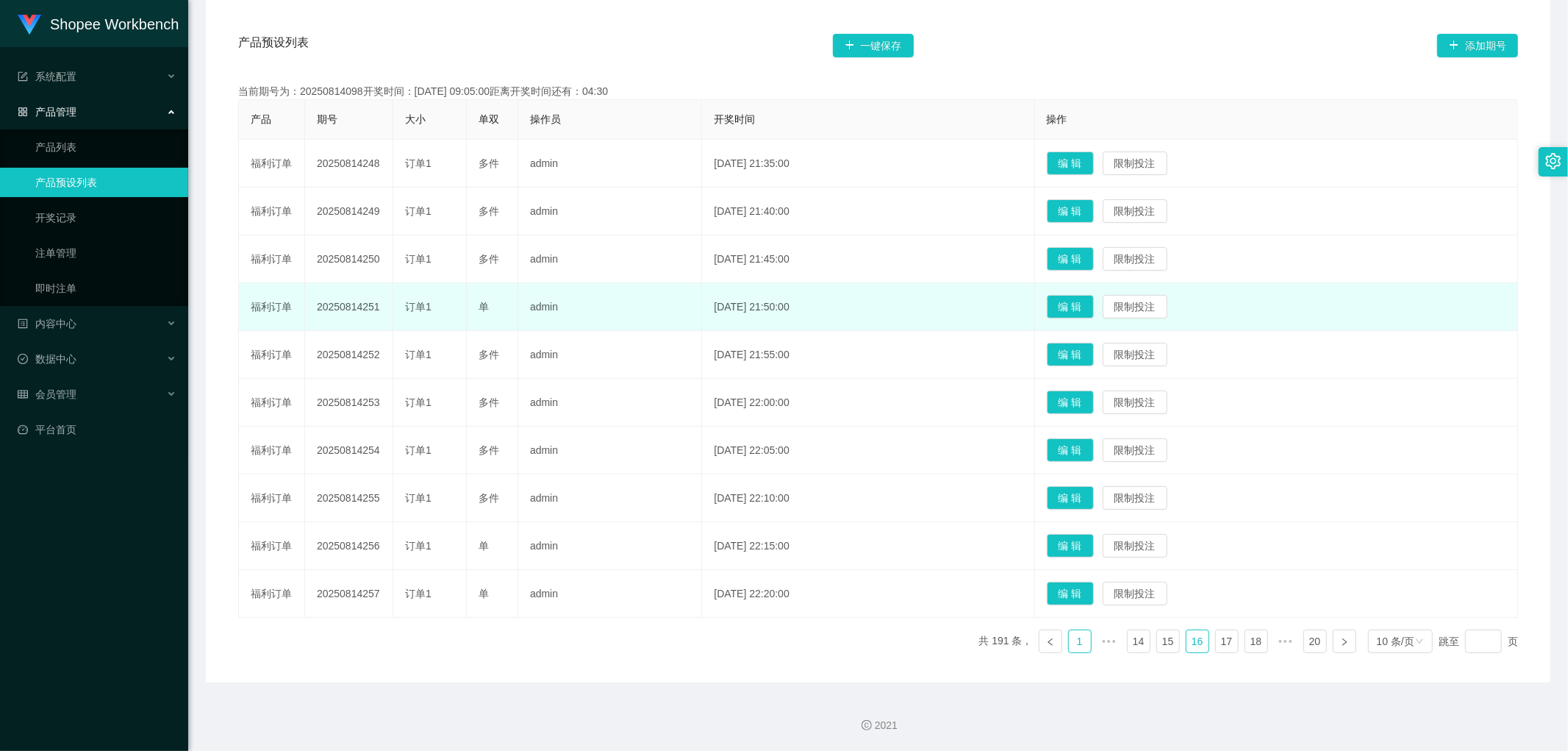
click at [1074, 641] on link "1" at bounding box center [1080, 642] width 22 height 22
click at [1105, 644] on icon "图标: left" at bounding box center [1109, 642] width 9 height 9
click at [1133, 640] on link "1" at bounding box center [1139, 642] width 22 height 22
